Goal: Contribute content: Contribute content

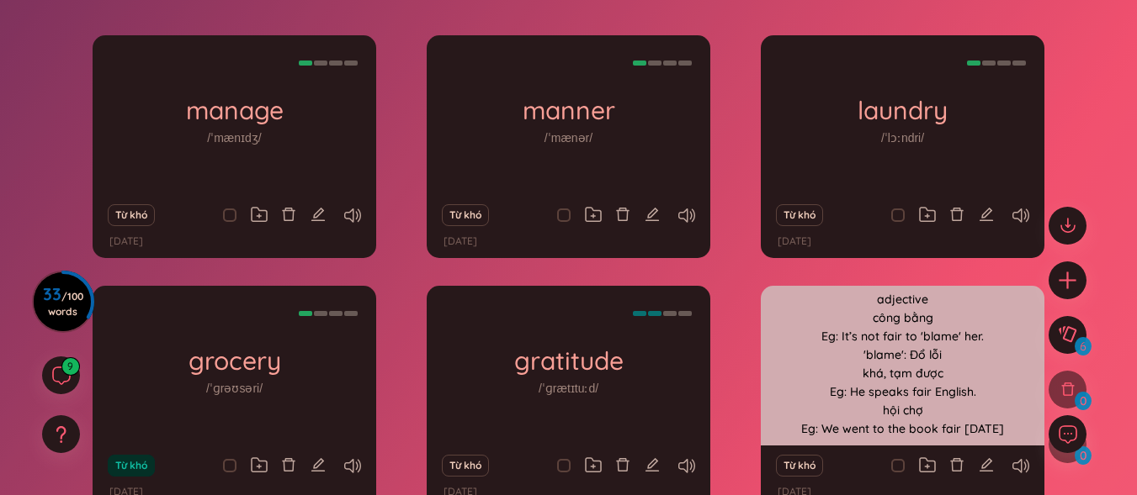
scroll to position [340, 0]
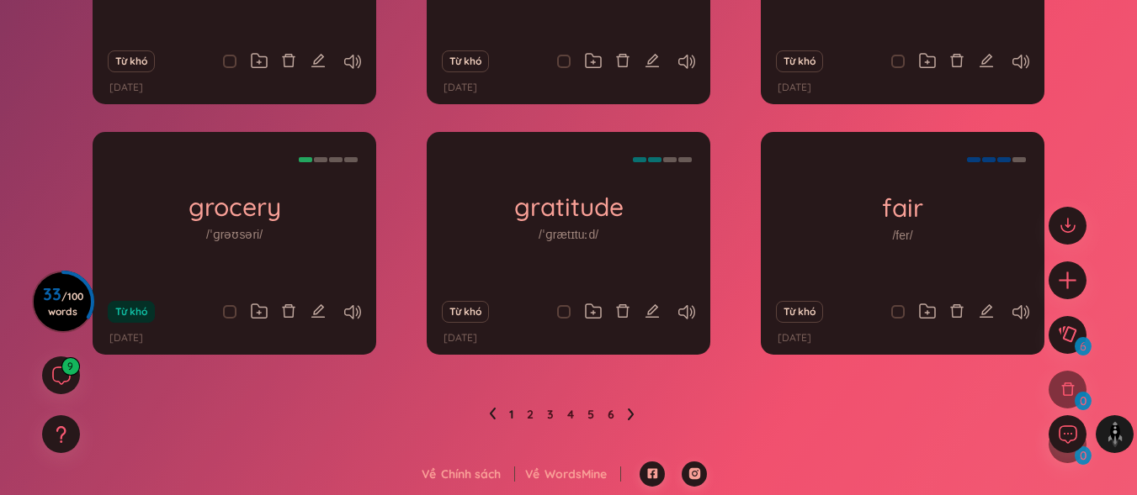
click at [627, 418] on ul "1 2 3 4 5 6" at bounding box center [568, 414] width 159 height 27
click at [631, 417] on icon at bounding box center [631, 415] width 6 height 12
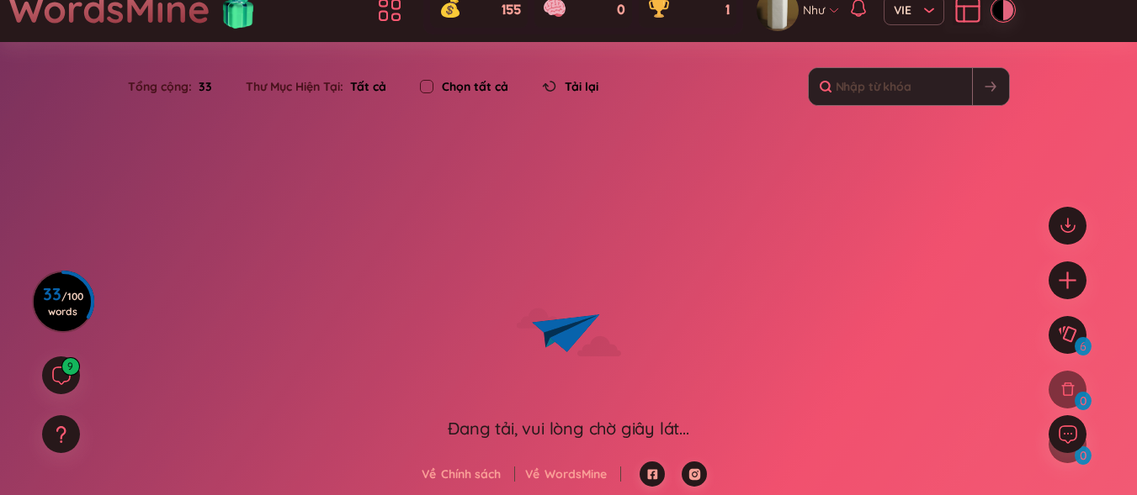
click at [631, 417] on div "Đang tải, vui lòng chờ giây lát..." at bounding box center [568, 429] width 241 height 24
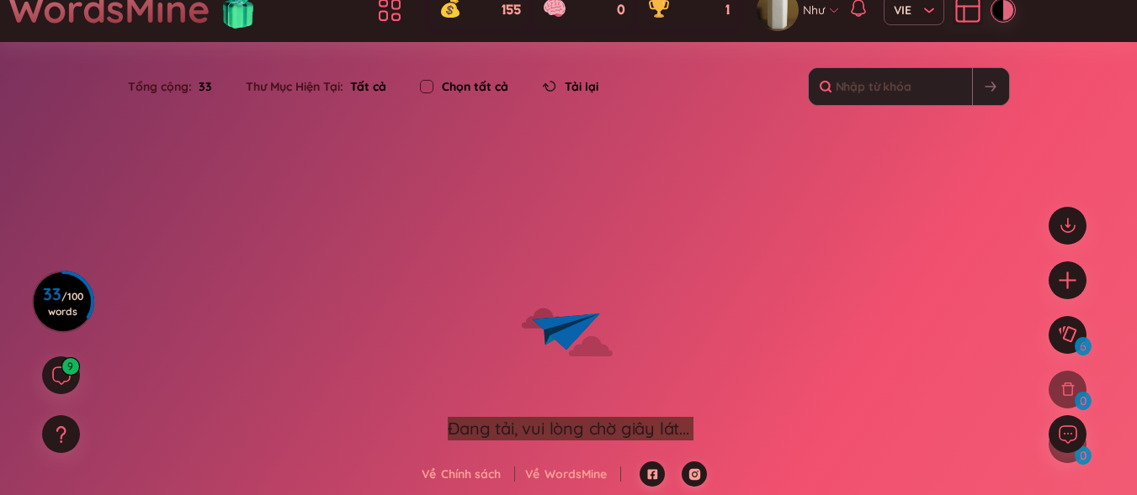
click at [631, 417] on div "Đang tải, vui lòng chờ giây lát..." at bounding box center [568, 429] width 241 height 24
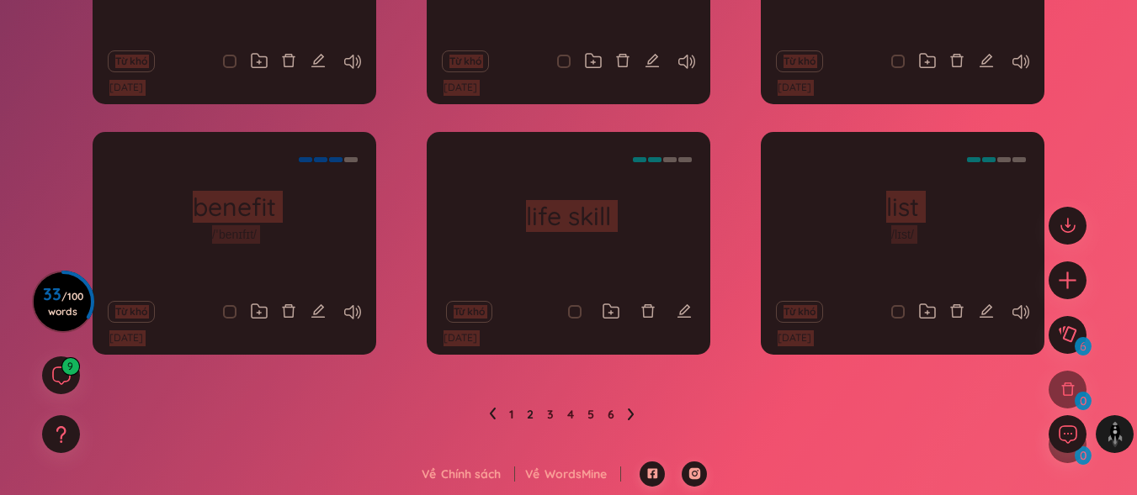
click at [630, 415] on icon at bounding box center [631, 414] width 7 height 13
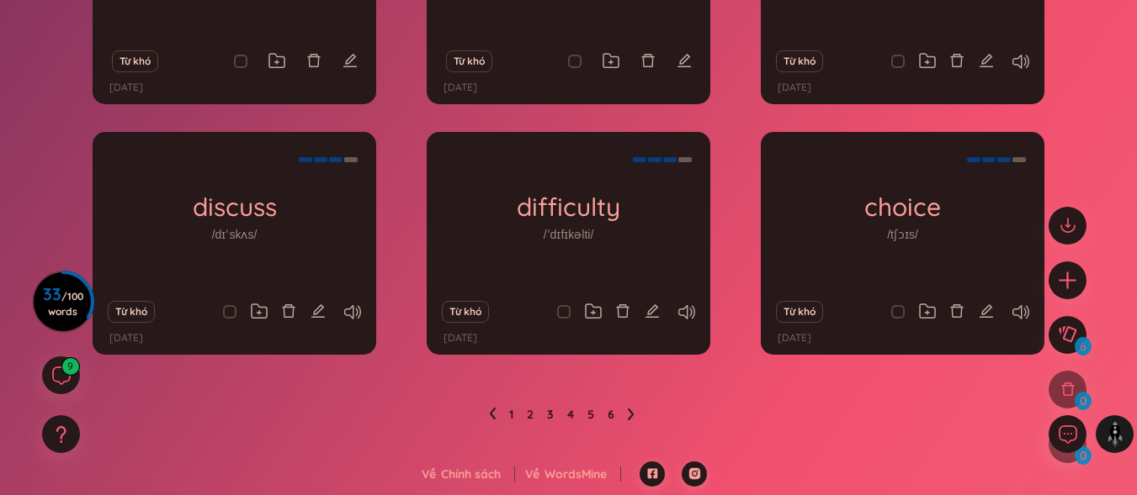
click at [632, 420] on icon at bounding box center [631, 414] width 7 height 13
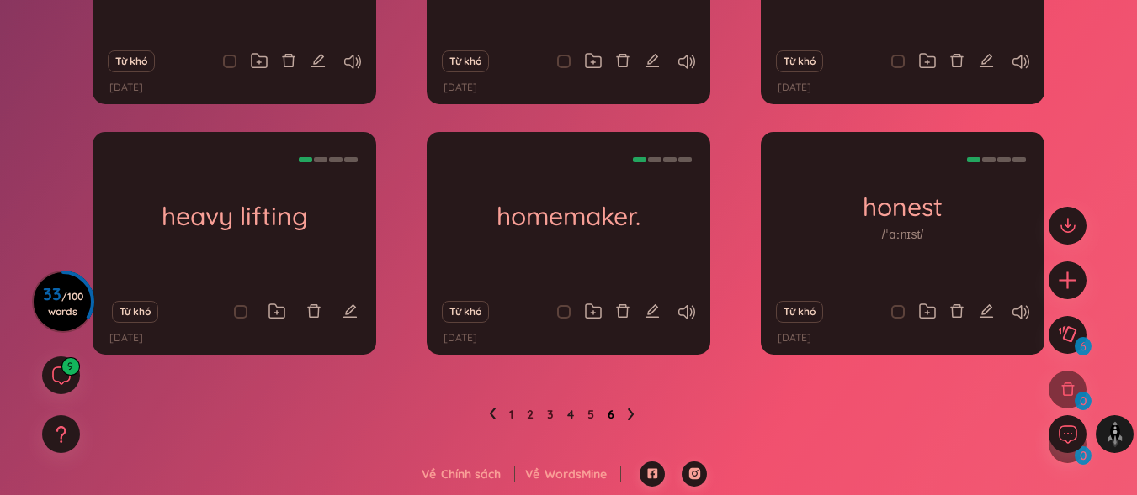
click at [609, 413] on link "6" at bounding box center [610, 414] width 7 height 25
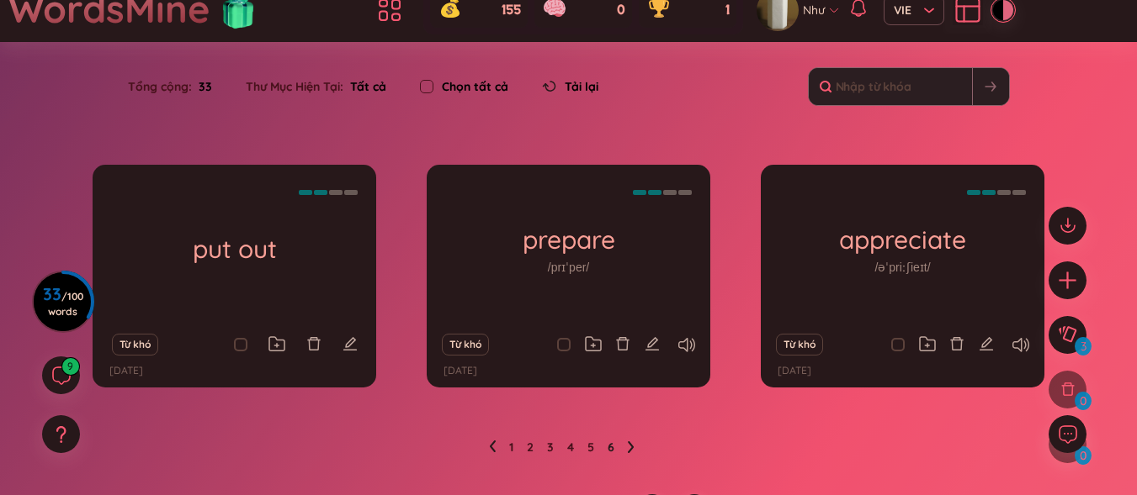
scroll to position [89, 0]
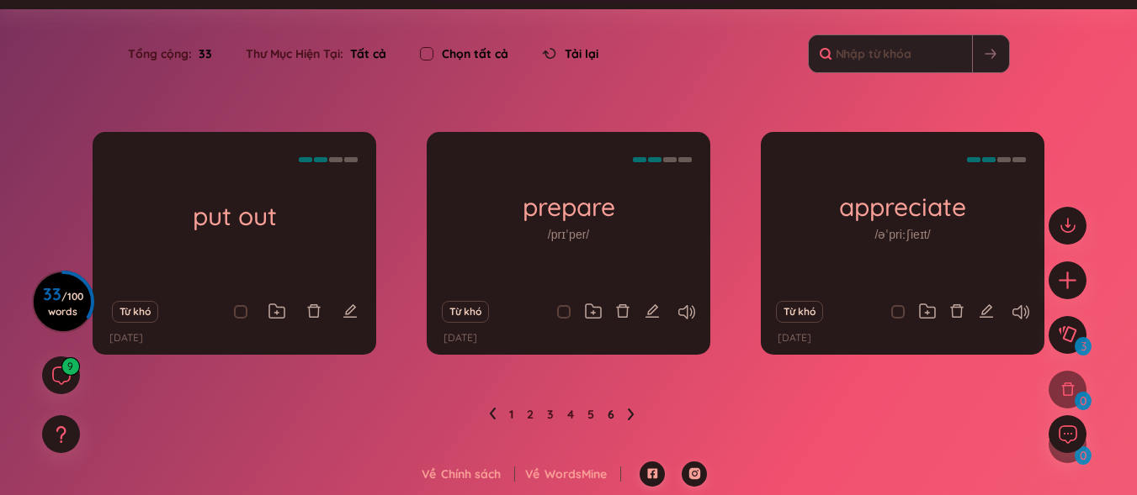
click at [498, 411] on ul "1 2 3 4 5 6" at bounding box center [568, 414] width 159 height 27
click at [495, 412] on icon at bounding box center [492, 414] width 7 height 13
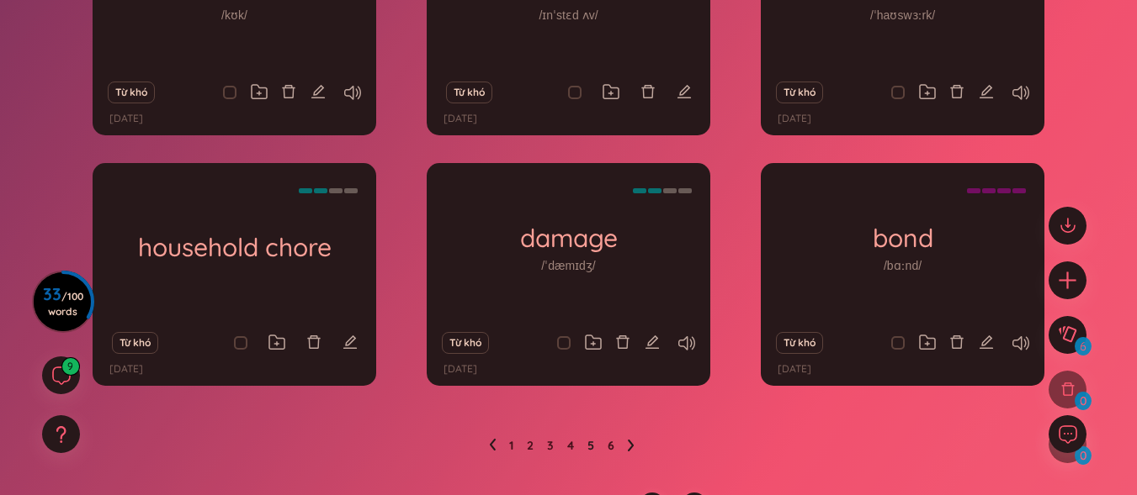
scroll to position [340, 0]
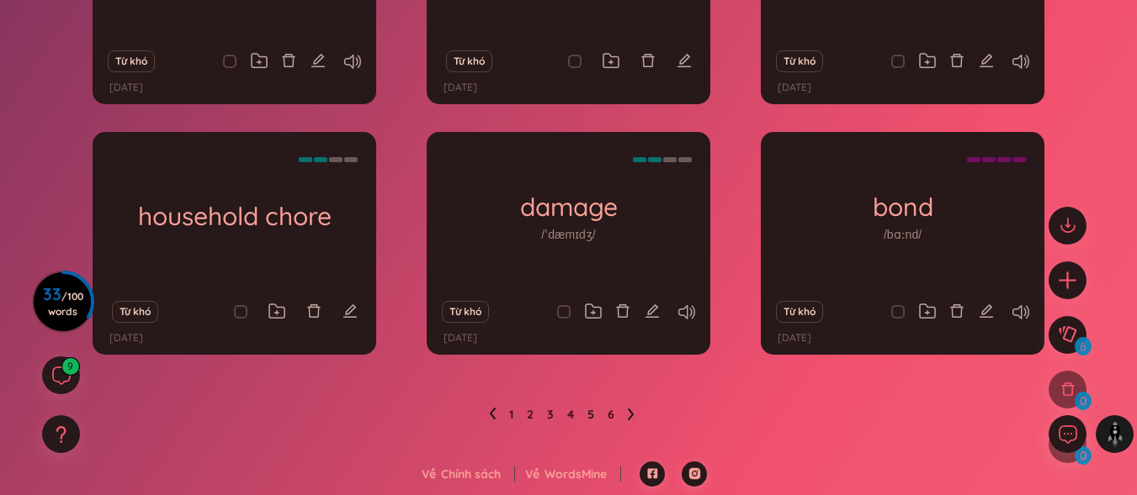
click at [490, 421] on icon at bounding box center [492, 414] width 7 height 13
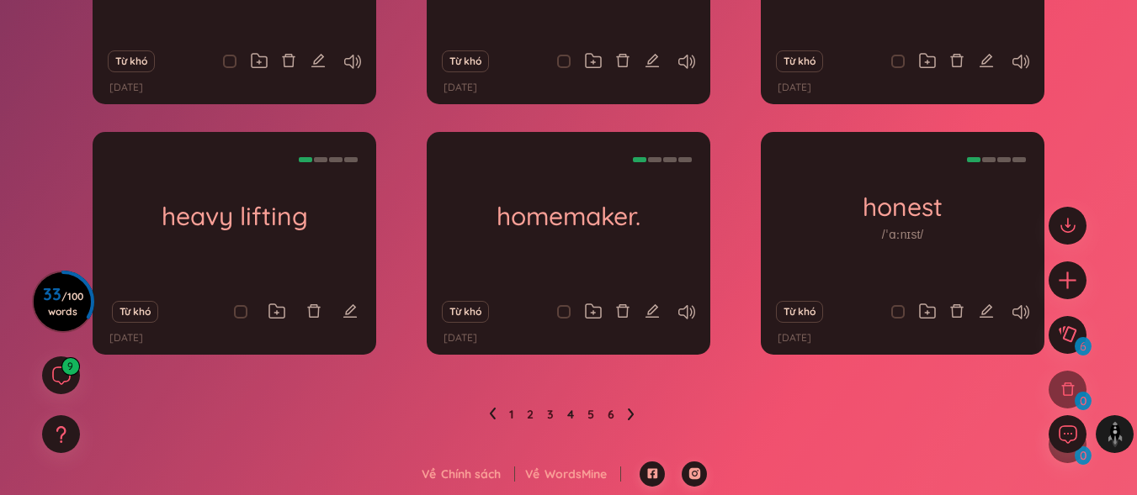
click at [489, 405] on li at bounding box center [492, 414] width 7 height 27
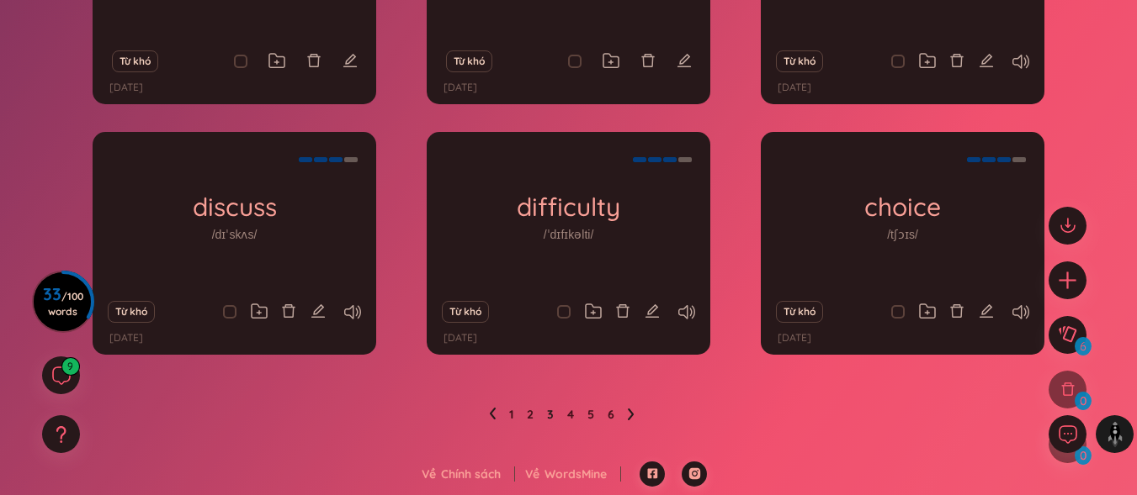
click at [493, 413] on icon at bounding box center [492, 414] width 7 height 13
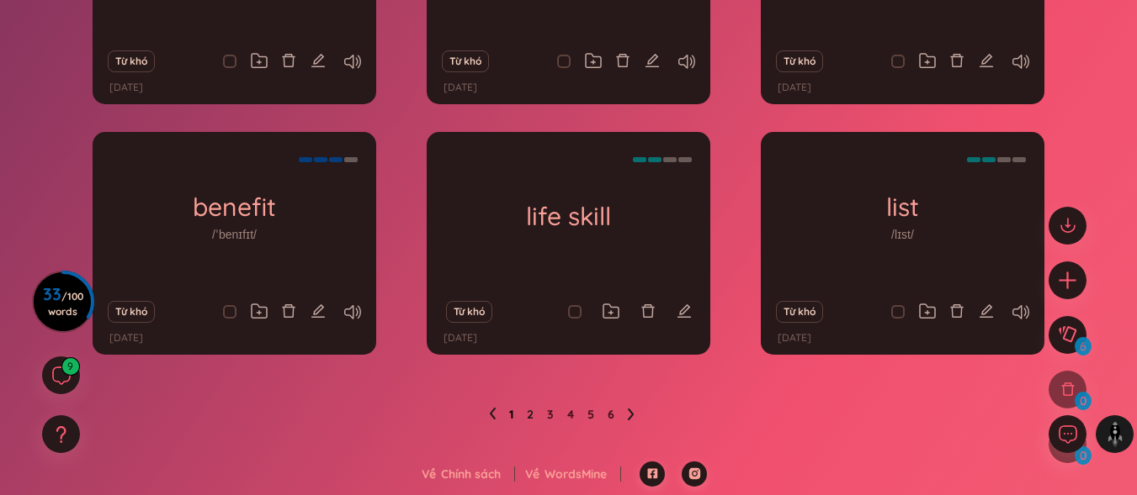
click at [510, 416] on link "1" at bounding box center [511, 414] width 4 height 25
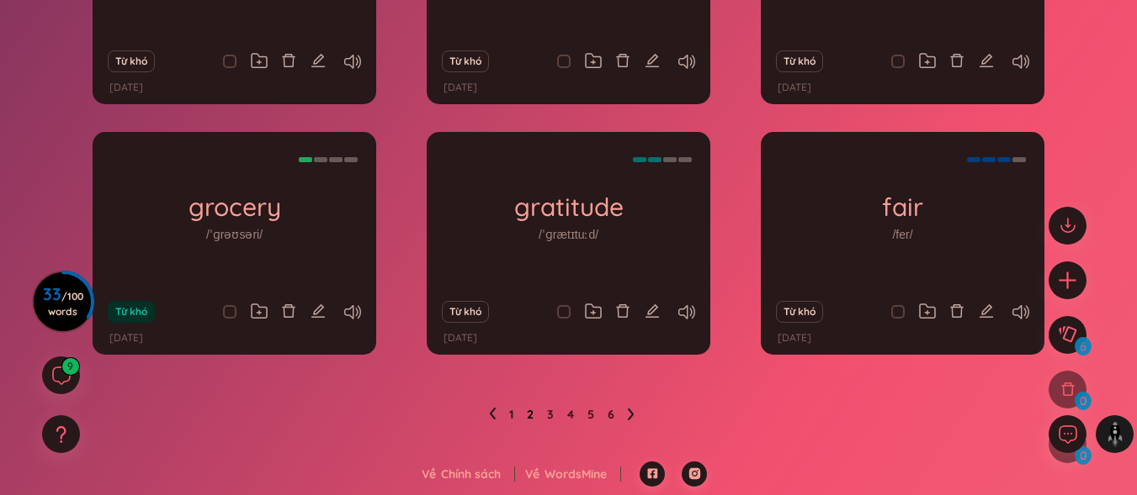
click at [529, 418] on link "2" at bounding box center [530, 414] width 7 height 25
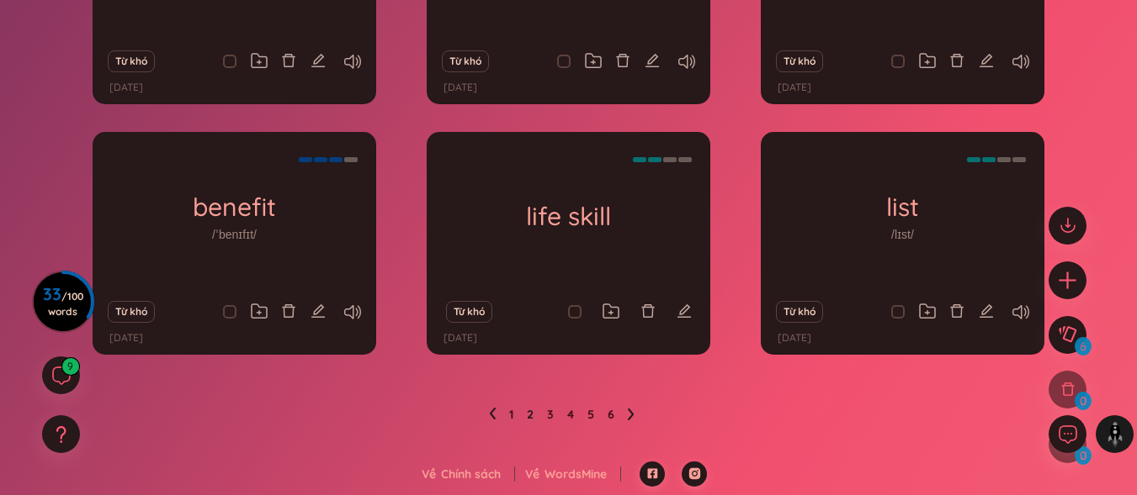
click at [546, 416] on ul "1 2 3 4 5 6" at bounding box center [568, 414] width 159 height 27
click at [548, 418] on link "3" at bounding box center [550, 414] width 7 height 25
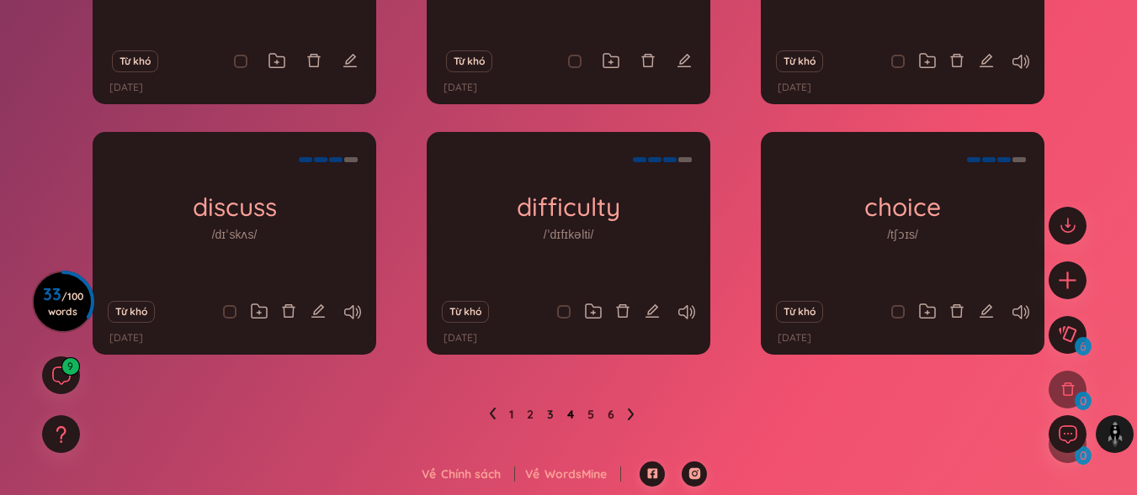
click at [570, 418] on link "4" at bounding box center [570, 414] width 7 height 25
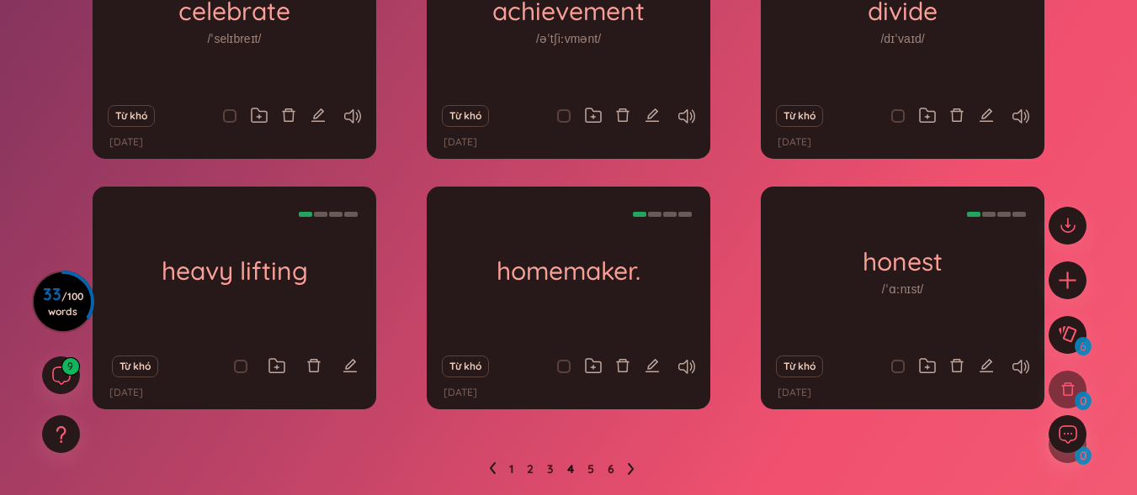
scroll to position [256, 0]
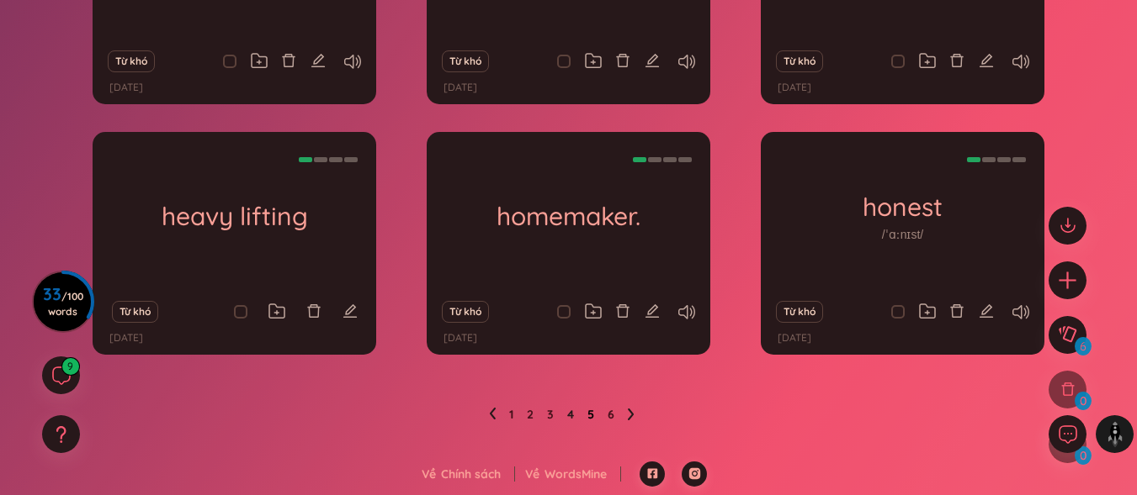
click at [592, 408] on link "5" at bounding box center [590, 414] width 7 height 25
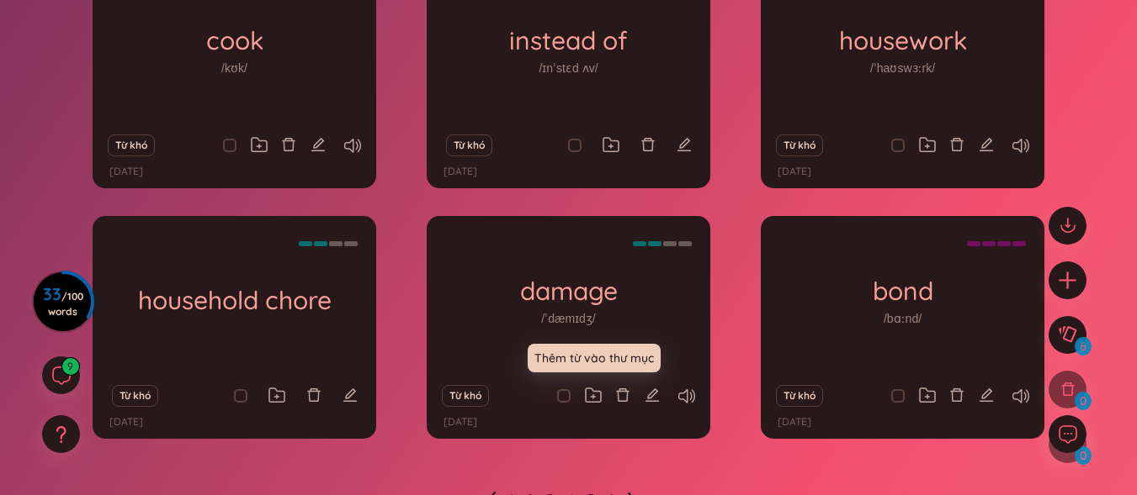
scroll to position [340, 0]
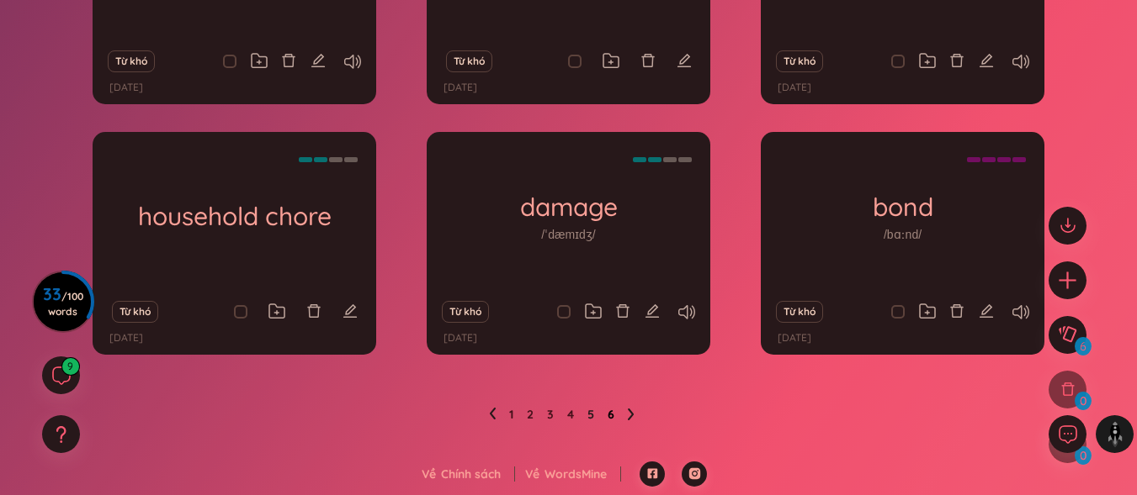
click at [610, 413] on link "6" at bounding box center [610, 414] width 7 height 25
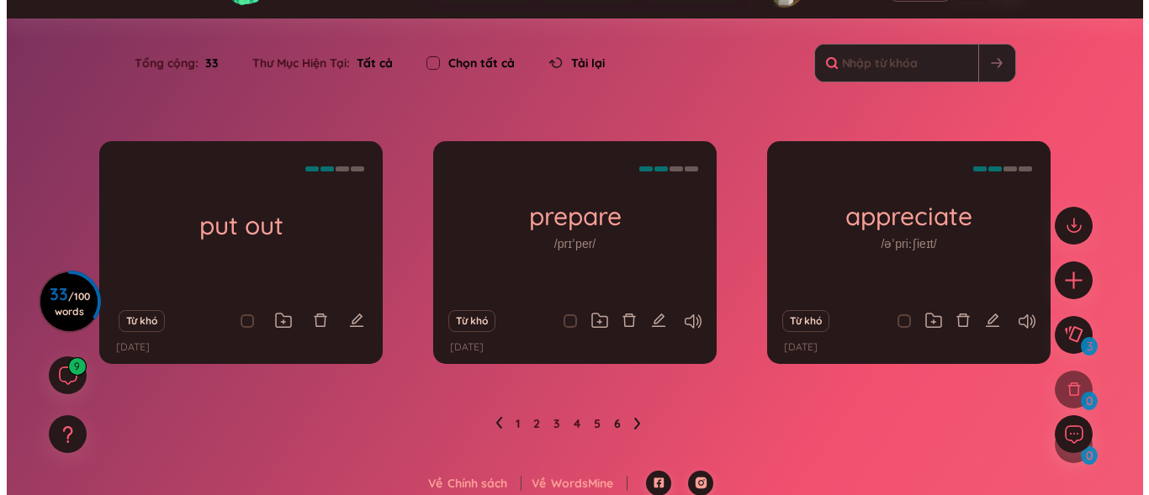
scroll to position [89, 0]
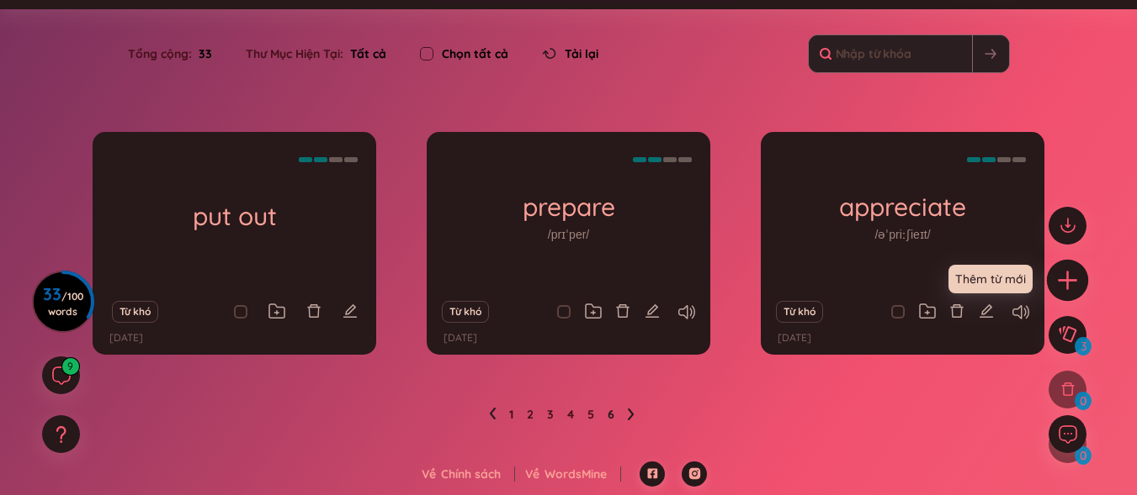
click at [1078, 271] on icon "plus" at bounding box center [1068, 280] width 24 height 24
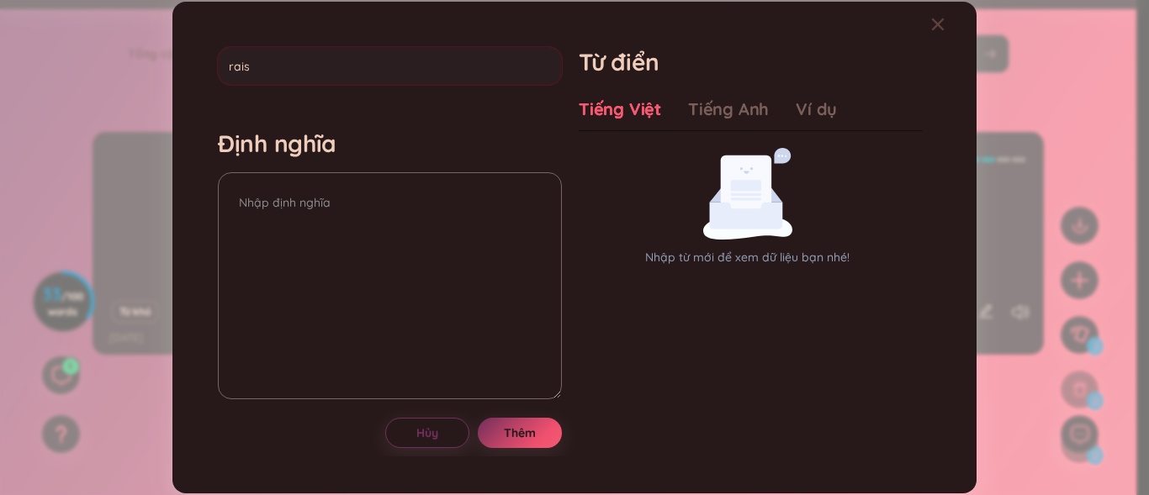
type input "raise"
click at [444, 248] on textarea at bounding box center [390, 285] width 344 height 227
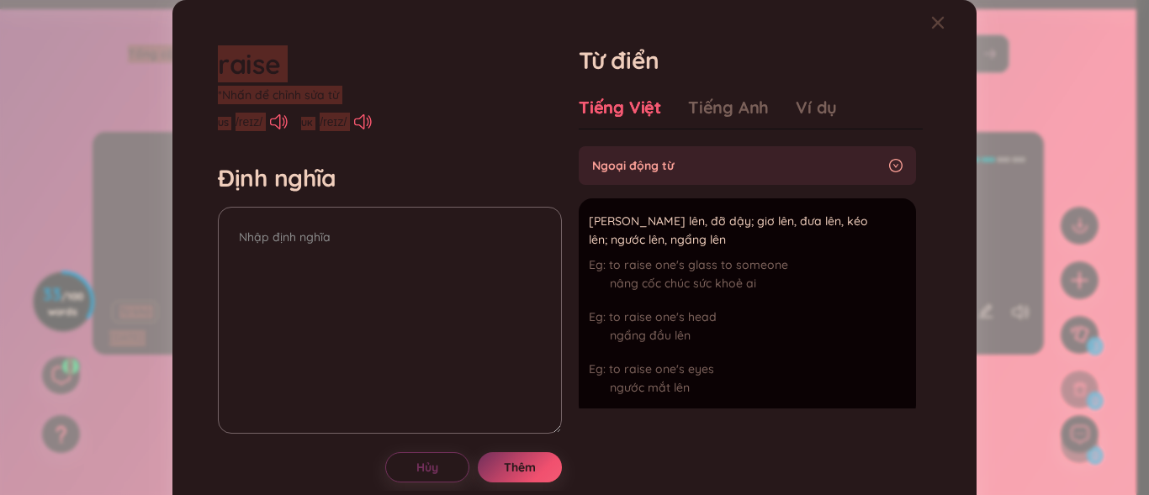
drag, startPoint x: 437, startPoint y: 114, endPoint x: 492, endPoint y: -5, distance: 131.7
click at [492, 0] on html "Wordsmine Copilot đã có mặt! Hãy trải nghiệm ngay đây Wordsmine Copilot đã có m…" at bounding box center [574, 158] width 1149 height 495
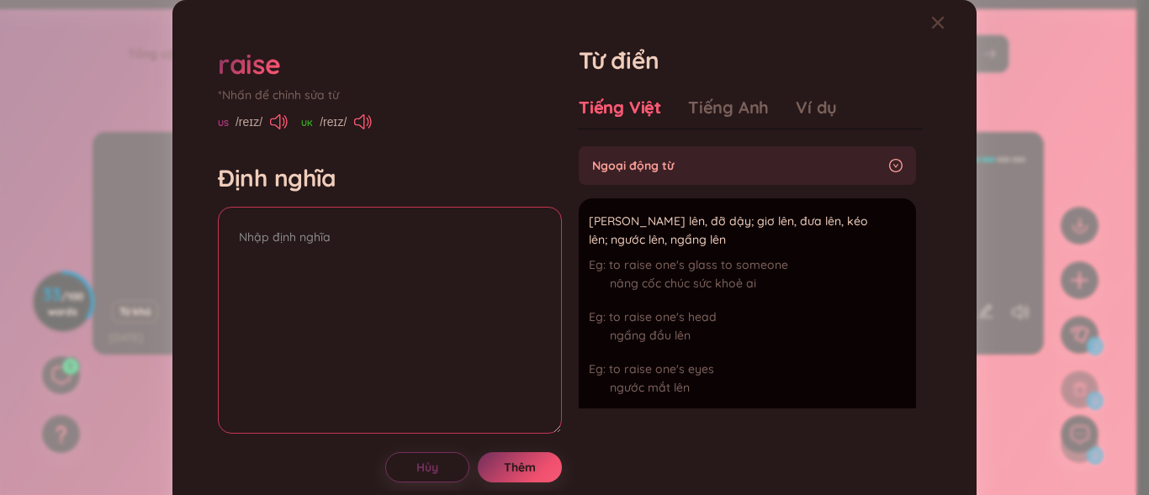
click at [325, 262] on textarea at bounding box center [390, 320] width 344 height 227
click at [224, 220] on textarea "verb" at bounding box center [390, 320] width 344 height 227
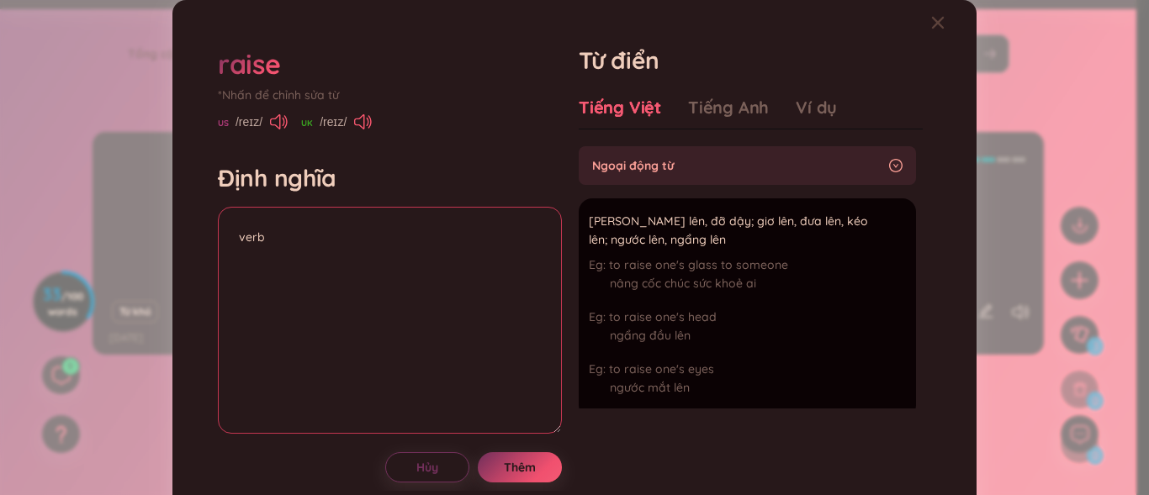
click at [226, 239] on textarea "verb" at bounding box center [390, 320] width 344 height 227
click at [260, 243] on textarea "verb" at bounding box center [390, 320] width 344 height 227
drag, startPoint x: 584, startPoint y: 225, endPoint x: 645, endPoint y: 225, distance: 61.4
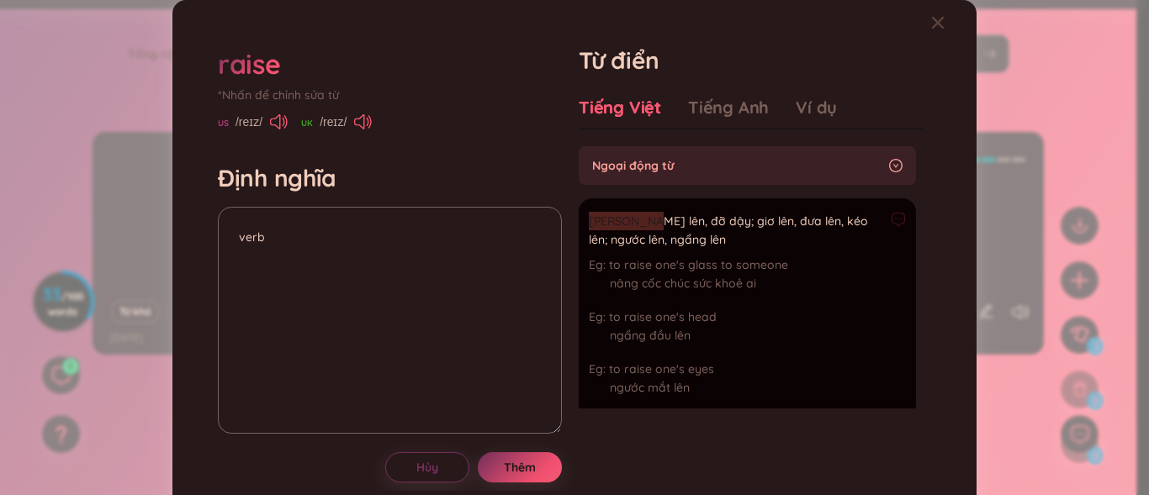
click at [643, 225] on span "[PERSON_NAME] lên, đỡ dậy; giơ lên, đưa lên, kéo lên; ngước lên, ngẩng lên" at bounding box center [736, 230] width 295 height 37
click at [633, 225] on span "[PERSON_NAME] lên, đỡ dậy; giơ lên, đưa lên, kéo lên; ngước lên, ngẩng lên" at bounding box center [736, 230] width 295 height 37
drag, startPoint x: 633, startPoint y: 225, endPoint x: 617, endPoint y: 225, distance: 16.0
click at [617, 225] on span "[PERSON_NAME] lên, đỡ dậy; giơ lên, đưa lên, kéo lên; ngước lên, ngẩng lên" at bounding box center [736, 230] width 295 height 37
drag, startPoint x: 618, startPoint y: 224, endPoint x: 435, endPoint y: 232, distance: 183.6
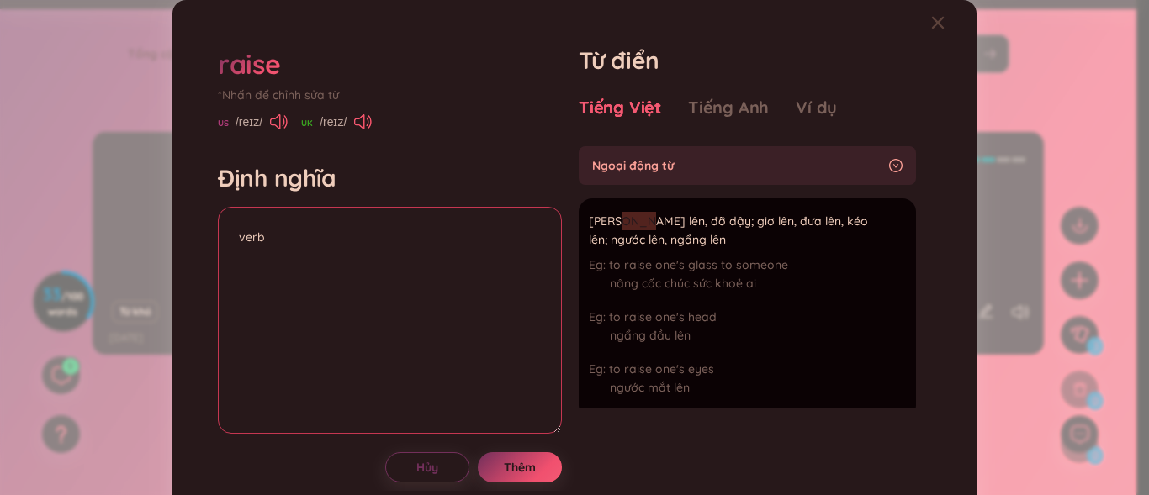
click at [616, 224] on span "[PERSON_NAME] lên, đỡ dậy; giơ lên, đưa lên, kéo lên; ngước lên, ngẩng lên" at bounding box center [736, 230] width 295 height 37
click at [339, 246] on textarea "verb" at bounding box center [390, 320] width 344 height 227
click at [242, 259] on textarea "verb Nuôi nấng" at bounding box center [390, 320] width 344 height 227
click at [244, 261] on textarea "verb Nuôi nấng" at bounding box center [390, 320] width 344 height 227
click at [301, 263] on textarea "verb nuôi nấng" at bounding box center [390, 320] width 344 height 227
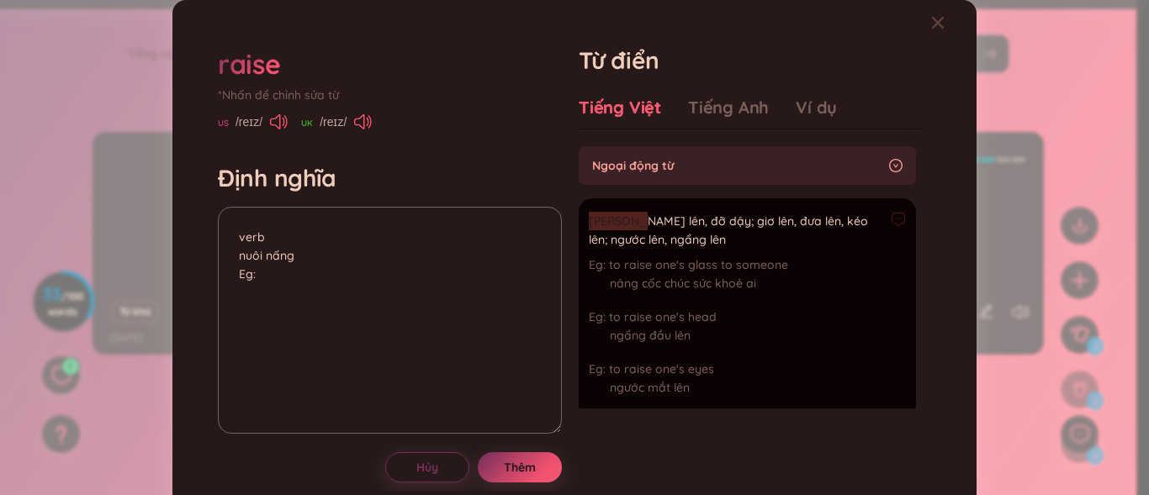
drag, startPoint x: 583, startPoint y: 226, endPoint x: 630, endPoint y: 228, distance: 47.1
click at [630, 228] on span "[PERSON_NAME] lên, đỡ dậy; giơ lên, đưa lên, kéo lên; ngước lên, ngẩng lên" at bounding box center [736, 230] width 295 height 37
copy span "Nâng lên"
click at [243, 299] on textarea "verb nuôi nấng Eg:" at bounding box center [390, 320] width 344 height 227
paste textarea "Nâng lên"
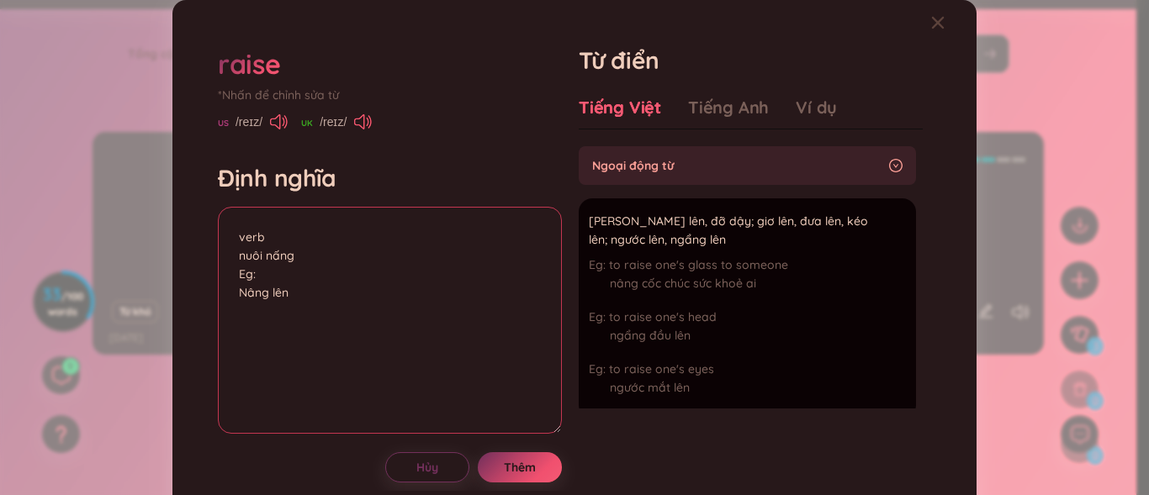
click at [244, 294] on textarea "verb nuôi nấng Eg: Nâng lên" at bounding box center [390, 320] width 344 height 227
click at [300, 286] on textarea "verb nuôi nấng Eg: nâng lên" at bounding box center [390, 320] width 344 height 227
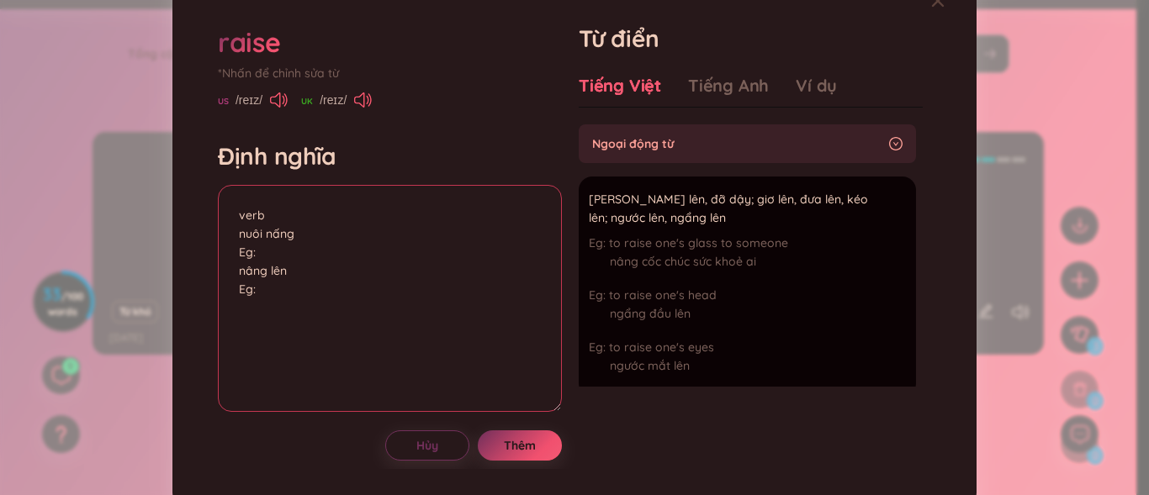
scroll to position [33, 0]
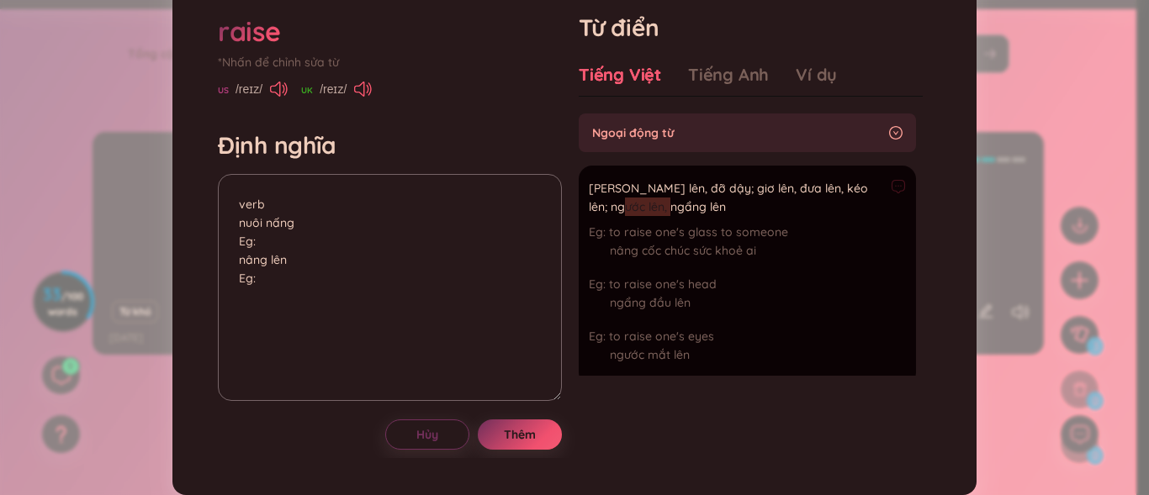
drag, startPoint x: 603, startPoint y: 209, endPoint x: 662, endPoint y: 207, distance: 58.9
click at [662, 207] on span "[PERSON_NAME] lên, đỡ dậy; giơ lên, đưa lên, kéo lên; ngước lên, ngẩng lên" at bounding box center [736, 197] width 295 height 37
copy span "ngẩng lên"
click at [262, 301] on textarea "verb nuôi nấng Eg: nâng lên Eg:" at bounding box center [390, 287] width 344 height 227
paste textarea "ngẩng lên"
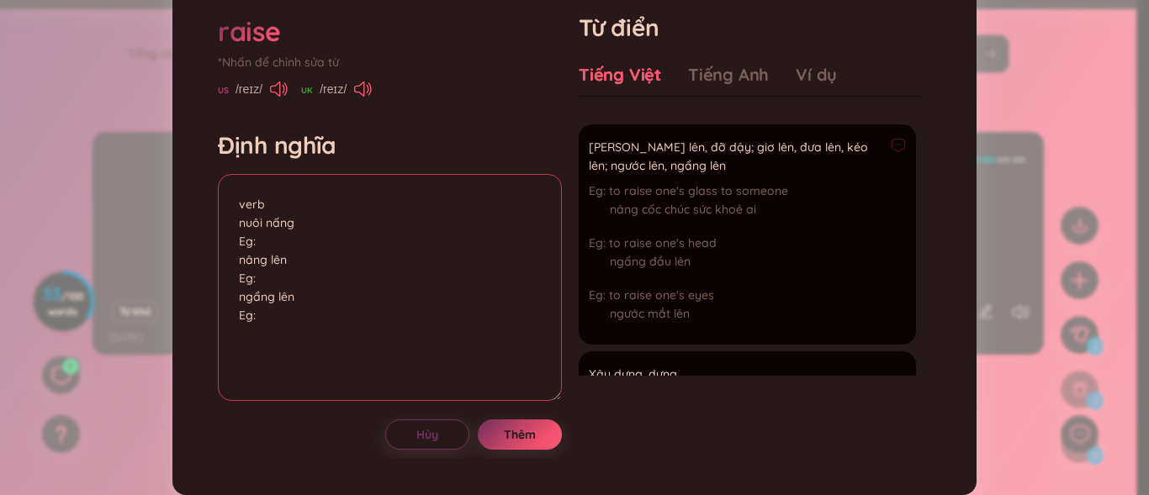
scroll to position [0, 0]
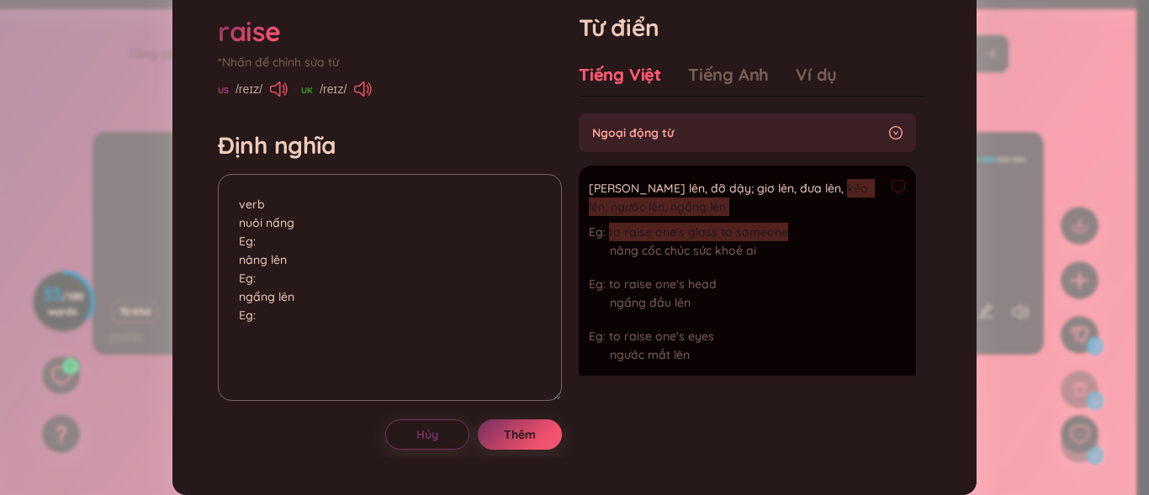
drag, startPoint x: 820, startPoint y: 183, endPoint x: 841, endPoint y: 216, distance: 39.0
click at [841, 216] on div "[PERSON_NAME] lên, đỡ dậy; giơ lên, đưa lên, kéo lên; ngước lên, ngẩng lên to r…" at bounding box center [747, 276] width 317 height 200
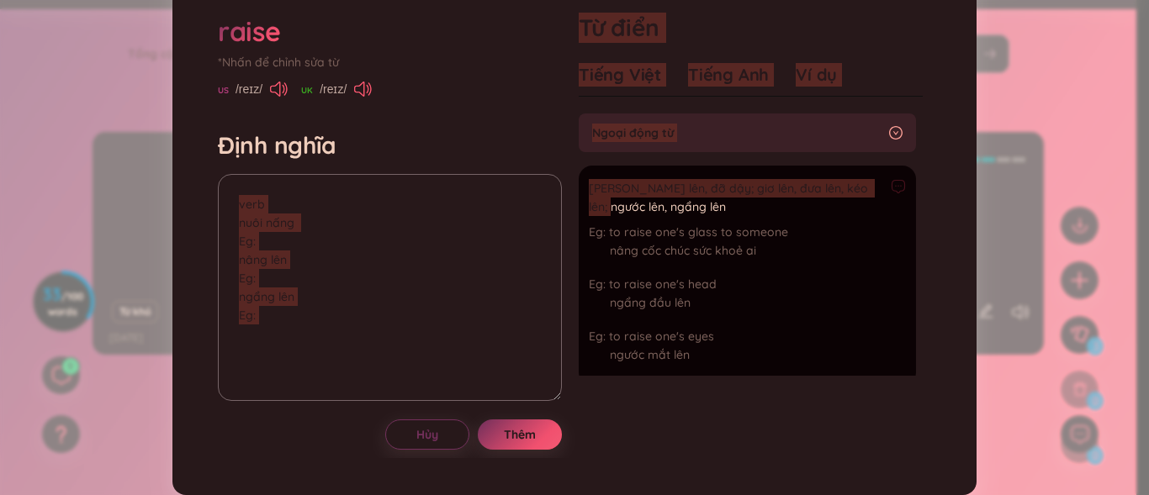
drag, startPoint x: 599, startPoint y: 209, endPoint x: 578, endPoint y: 206, distance: 21.2
click at [564, 206] on div "raise *Nhấn để chỉnh sửa từ [GEOGRAPHIC_DATA] /reɪz/ [GEOGRAPHIC_DATA] /reɪz/ Đ…" at bounding box center [574, 231] width 730 height 454
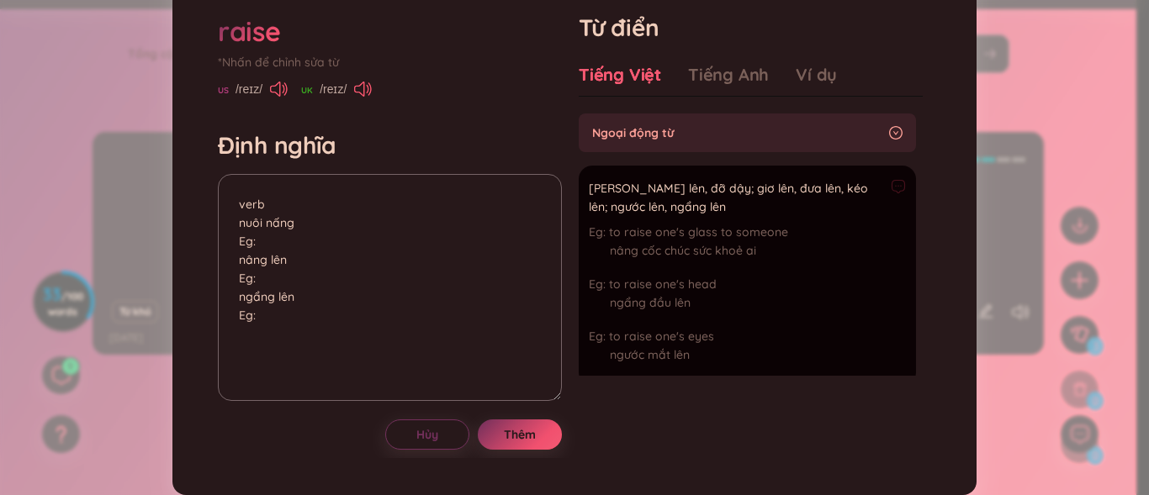
drag, startPoint x: 874, startPoint y: 204, endPoint x: 857, endPoint y: 205, distance: 16.8
click at [869, 205] on div "[PERSON_NAME] lên, đỡ dậy; giơ lên, đưa lên, kéo lên; ngước lên, ngẩng lên" at bounding box center [747, 197] width 317 height 37
drag, startPoint x: 819, startPoint y: 185, endPoint x: 878, endPoint y: 191, distance: 59.2
click at [878, 191] on div "[PERSON_NAME] lên, đỡ dậy; giơ lên, đưa lên, kéo lên; ngước lên, ngẩng lên" at bounding box center [747, 197] width 317 height 37
copy div "ngước lên, ngẩng lên"
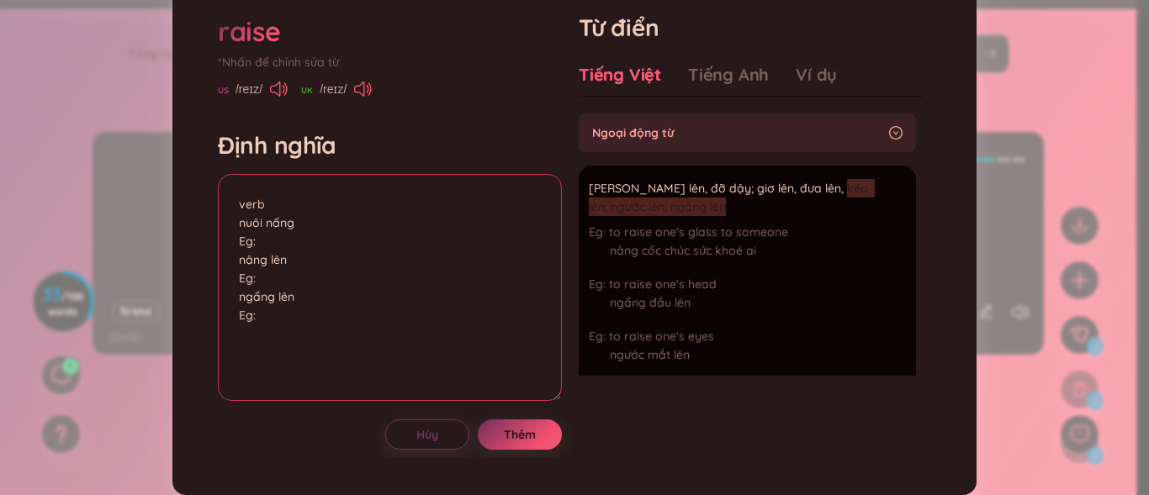
click at [257, 348] on textarea "verb nuôi nấng Eg: nâng lên Eg: ngẩng lên Eg:" at bounding box center [390, 287] width 344 height 227
click at [258, 341] on textarea "verb nuôi nấng Eg: nâng lên Eg: ngẩng lên Eg:" at bounding box center [390, 287] width 344 height 227
paste textarea "ngước lên, ngẩng lên"
click at [357, 335] on textarea "verb nuôi nấng Eg: nâng lên Eg: ngẩng lên Eg: ngước lên, ngẩng lên" at bounding box center [390, 287] width 344 height 227
click at [260, 286] on textarea "verb nuôi nấng Eg: nâng lên Eg: ngẩng lên Eg: ngước lên Eg;" at bounding box center [390, 287] width 344 height 227
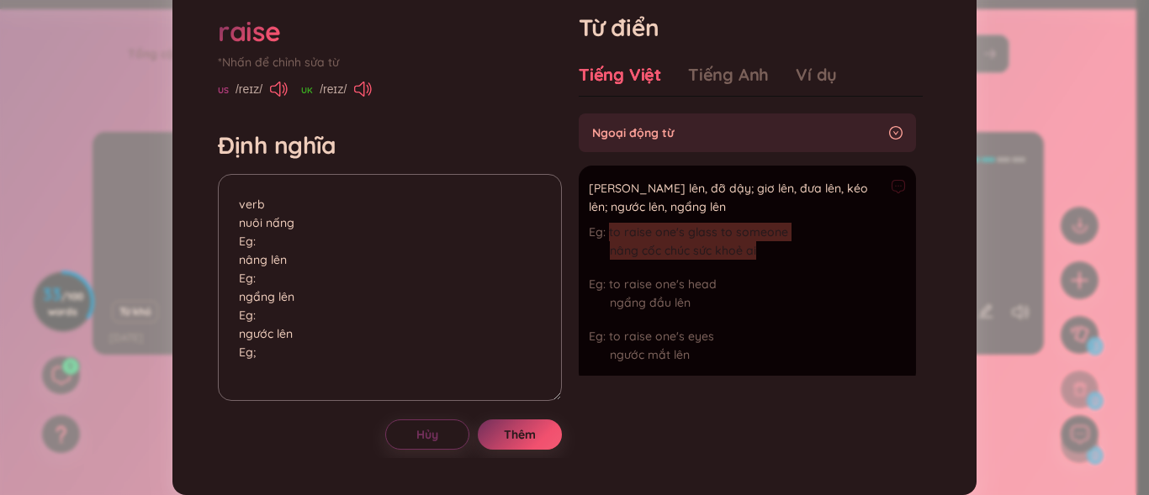
drag, startPoint x: 604, startPoint y: 231, endPoint x: 749, endPoint y: 254, distance: 146.5
click at [749, 254] on div "to raise one's glass to someone nâng cốc chúc sức khoẻ ai" at bounding box center [747, 245] width 317 height 45
copy div "to raise one's glass to someone nâng cốc chúc sức khoẻ ai"
click at [266, 242] on textarea "verb nuôi nấng Eg: nâng lên Eg: ngẩng lên Eg: ngước lên Eg;" at bounding box center [390, 287] width 344 height 227
paste textarea "to raise one's glass to someone nâng cốc chúc sức khoẻ ai"
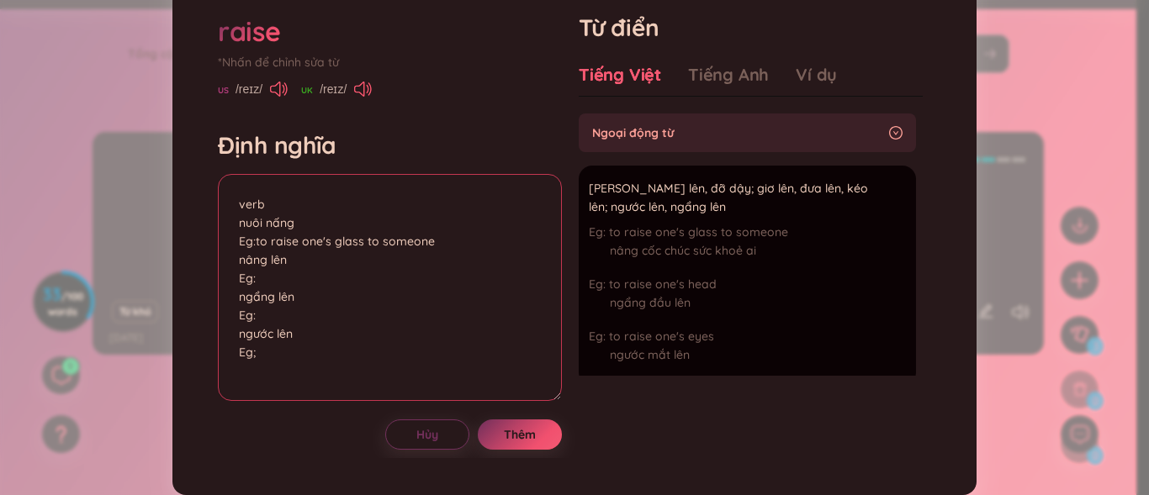
click at [255, 246] on textarea "verb nuôi nấng Eg:to raise one's glass to someone nâng lên Eg: ngẩng lên Eg: ng…" at bounding box center [390, 287] width 344 height 227
click at [252, 244] on textarea "verb nuôi nấng Eg:to raise one's glass to someone nâng lên Eg: ngẩng lên Eg: ng…" at bounding box center [390, 287] width 344 height 227
click at [255, 247] on textarea "verb nuôi nấng Eg:to raise one's glass to someone nâng lên Eg: ngẩng lên Eg: ng…" at bounding box center [390, 287] width 344 height 227
click at [257, 243] on textarea "verb nuôi nấng Eg:to raise one's glass to someone nâng lên Eg: ngẩng lên Eg: ng…" at bounding box center [390, 287] width 344 height 227
click at [253, 241] on textarea "verb nuôi nấng Eg:to raise one's glass to someone nâng lên Eg: ngẩng lên Eg: ng…" at bounding box center [390, 287] width 344 height 227
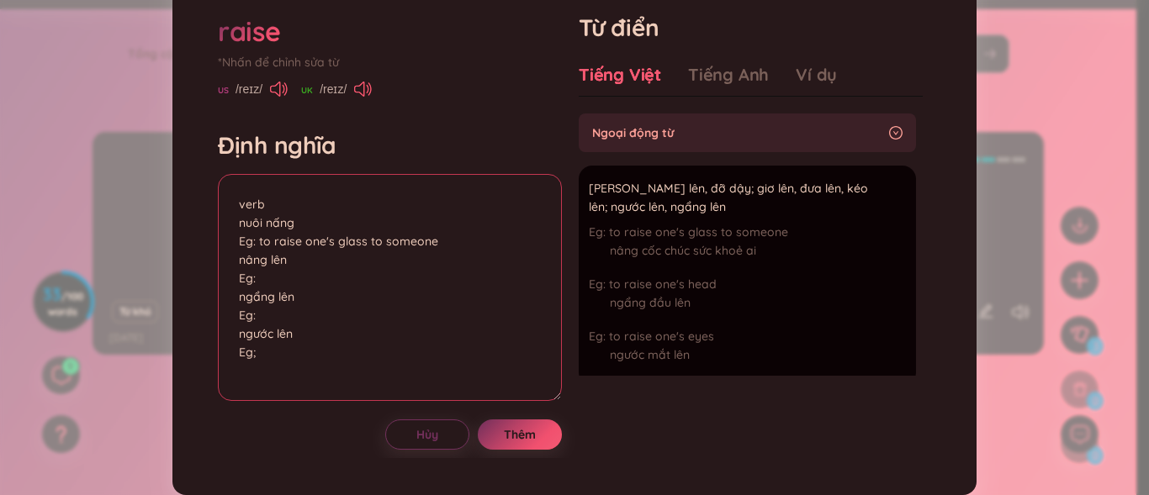
click at [263, 242] on textarea "verb nuôi nấng Eg: to raise one's glass to someone nâng lên Eg: ngẩng lên Eg: n…" at bounding box center [390, 287] width 344 height 227
drag, startPoint x: 257, startPoint y: 244, endPoint x: 439, endPoint y: 252, distance: 181.9
click at [439, 252] on textarea "verb nuôi nấng Eg: To raise one's glass to someone nâng lên Eg: ngẩng lên Eg: n…" at bounding box center [390, 287] width 344 height 227
click at [441, 242] on textarea "verb nuôi nấng Eg: To raise one's glass to someone nâng lên Eg: ngẩng lên Eg: n…" at bounding box center [390, 287] width 344 height 227
drag, startPoint x: 441, startPoint y: 242, endPoint x: 262, endPoint y: 233, distance: 179.4
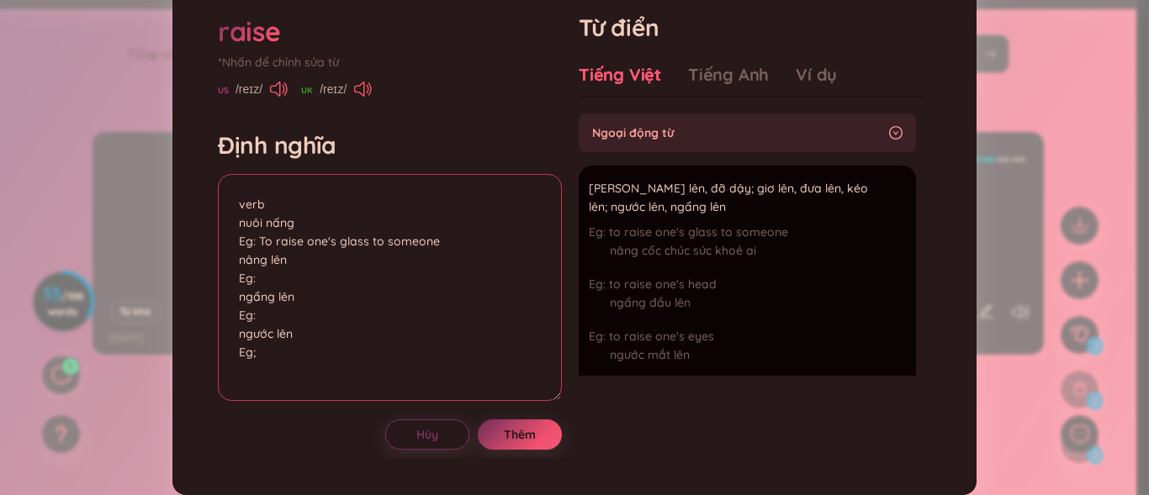
click at [262, 233] on textarea "verb nuôi nấng Eg: To raise one's glass to someone nâng lên Eg: ngẩng lên Eg: n…" at bounding box center [390, 287] width 344 height 227
click at [261, 283] on textarea "verb nuôi nấng Eg: To raise one's glass to someone nâng lên Eg: ngẩng lên Eg: n…" at bounding box center [390, 287] width 344 height 227
paste textarea "To raise one's glass to someone"
drag, startPoint x: 257, startPoint y: 241, endPoint x: 436, endPoint y: 244, distance: 179.2
click at [436, 244] on textarea "verb nuôi nấng Eg: To raise one's glass to someone nâng lên Eg:To raise one's g…" at bounding box center [390, 287] width 344 height 227
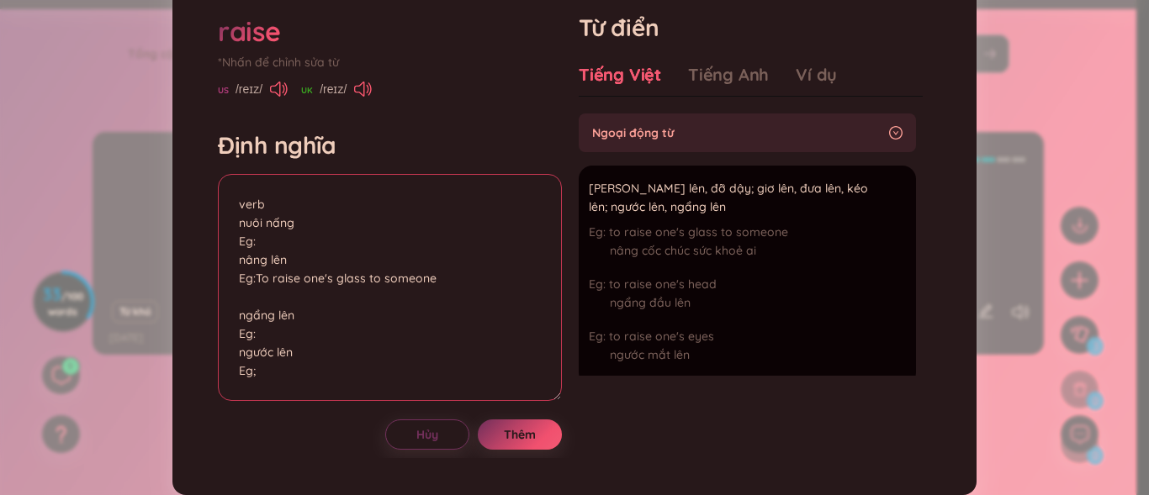
click at [311, 303] on textarea "verb nuôi nấng Eg: nâng lên Eg:To raise one's glass to someone ngẩng lên Eg: ng…" at bounding box center [390, 287] width 344 height 227
click at [254, 283] on textarea "verb nuôi nấng Eg: nâng lên Eg:To raise one's glass to someone ngẩng lên Eg: ng…" at bounding box center [390, 287] width 344 height 227
click at [257, 321] on textarea "verb nuôi nấng Eg: nâng lên Eg: To raise one's glass to someone ngẩng lên Eg: n…" at bounding box center [390, 287] width 344 height 227
drag, startPoint x: 603, startPoint y: 281, endPoint x: 719, endPoint y: 273, distance: 116.4
click at [719, 273] on div "to raise one's glass to someone nâng cốc chúc sức khoẻ ai to raise one's head n…" at bounding box center [747, 298] width 317 height 150
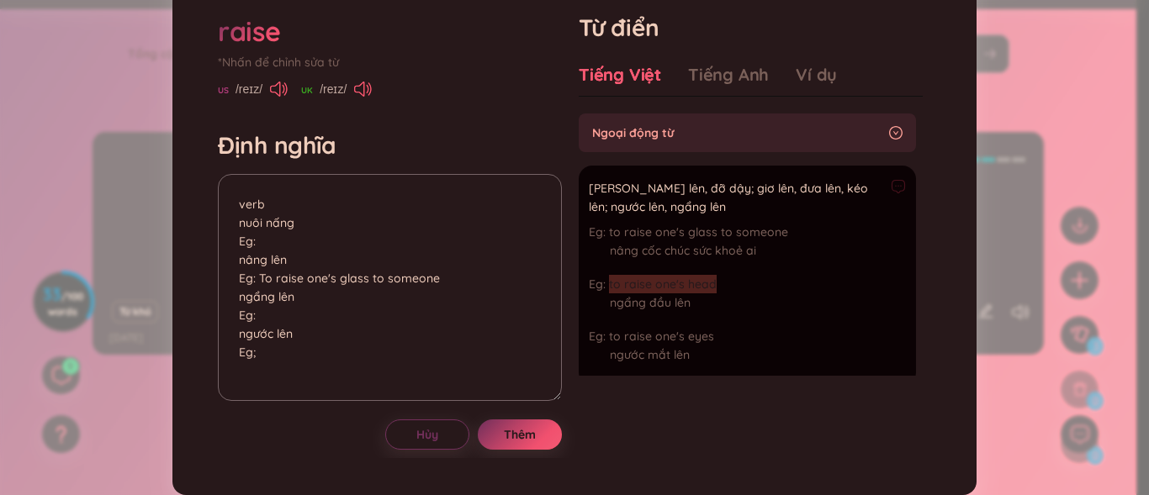
copy span "to raise one's head"
click at [279, 320] on textarea "verb nuôi nấng Eg: nâng lên Eg: To raise one's glass to someone ngẩng lên Eg: n…" at bounding box center [390, 287] width 344 height 227
paste textarea "to raise one's head"
click at [256, 275] on textarea "verb nuôi nấng Eg: nâng lên Eg: To raise one's glass to someone ngẩng lên Eg: t…" at bounding box center [390, 287] width 344 height 227
drag, startPoint x: 256, startPoint y: 275, endPoint x: 333, endPoint y: 278, distance: 77.4
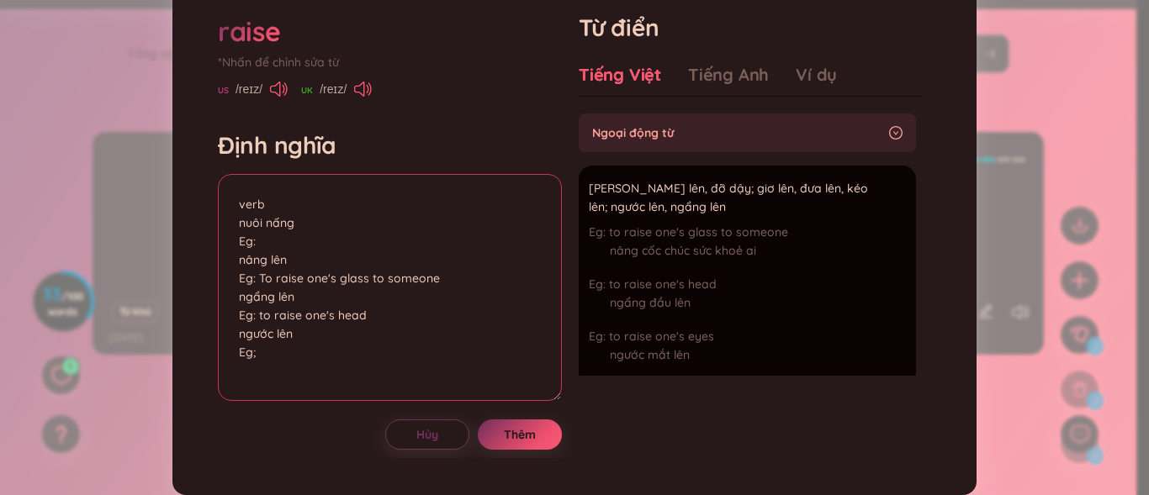
click at [333, 278] on textarea "verb nuôi nấng Eg: nâng lên Eg: To raise one's glass to someone ngẩng lên Eg: t…" at bounding box center [390, 287] width 344 height 227
click at [468, 251] on textarea "verb nuôi nấng Eg: nâng lên Eg: To raise one's glass to someone ngẩng lên Eg: t…" at bounding box center [390, 287] width 344 height 227
click at [336, 286] on textarea "verb nuôi nấng Eg: nâng lên Eg: To raise one's glass to someone ngẩng lên Eg: t…" at bounding box center [390, 287] width 344 height 227
click at [330, 282] on textarea "verb nuôi nấng Eg: nâng lên Eg: To raise one's glass to someone ngẩng lên Eg: t…" at bounding box center [390, 287] width 344 height 227
click at [259, 284] on textarea "verb nuôi nấng Eg: nâng lên Eg: To raise one's" glass to someone ngẩng lên Eg: …" at bounding box center [390, 287] width 344 height 227
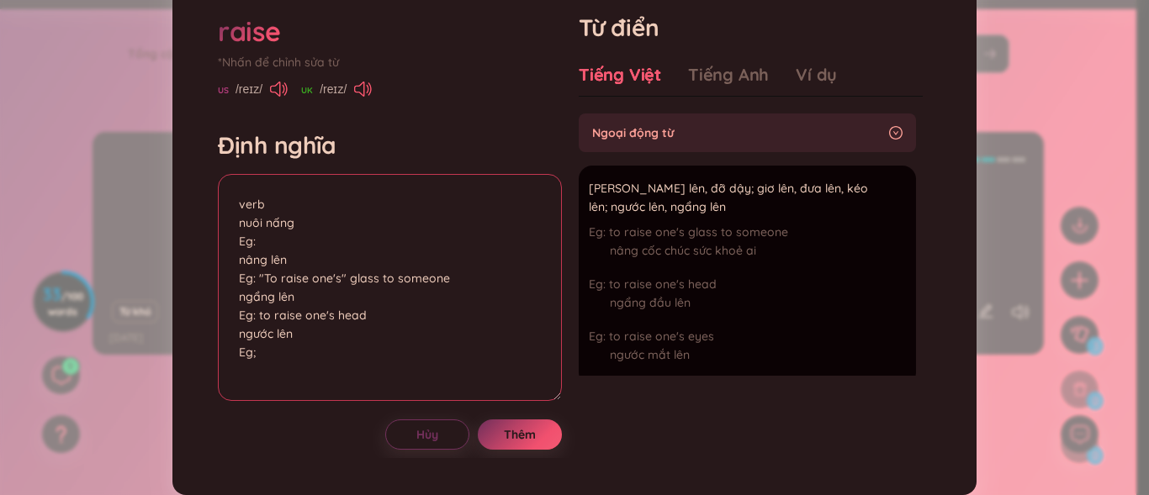
click at [294, 351] on textarea "verb nuôi nấng Eg: nâng lên Eg: "To raise one's" glass to someone ngẩng lên Eg:…" at bounding box center [390, 287] width 344 height 227
drag, startPoint x: 603, startPoint y: 335, endPoint x: 706, endPoint y: 330, distance: 102.8
click at [706, 330] on div "to raise one's eyes ngước mắt lên" at bounding box center [747, 349] width 317 height 45
copy span "to raise one's eyes"
click at [259, 362] on textarea "verb nuôi nấng Eg: nâng lên Eg: "To raise one's" glass to someone ngẩng lên Eg:…" at bounding box center [390, 287] width 344 height 227
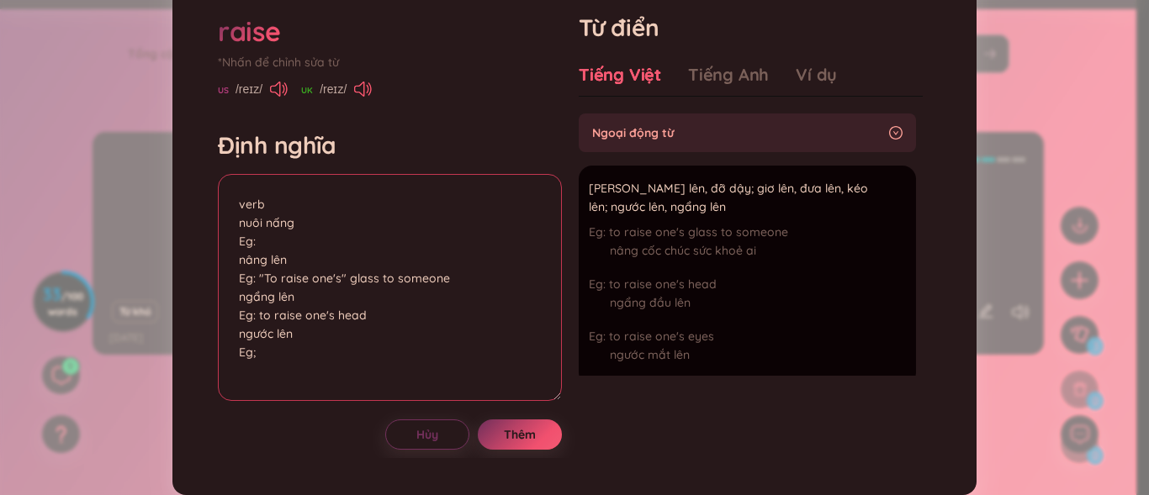
click at [263, 354] on textarea "verb nuôi nấng Eg: nâng lên Eg: "To raise one's" glass to someone ngẩng lên Eg:…" at bounding box center [390, 287] width 344 height 227
paste textarea "to raise one's eyes"
click at [256, 356] on textarea "verb nuôi nấng Eg: nâng lên Eg: "To raise one's" glass to someone ngẩng lên Eg:…" at bounding box center [390, 287] width 344 height 227
click at [253, 357] on textarea "verb nuôi nấng Eg: nâng lên Eg: "To raise one's" glass to someone ngẩng lên Eg:…" at bounding box center [390, 287] width 344 height 227
click at [261, 315] on textarea "verb nuôi nấng Eg: nâng lên Eg: "To raise one's" glass to someone ngẩng lên Eg:…" at bounding box center [390, 287] width 344 height 227
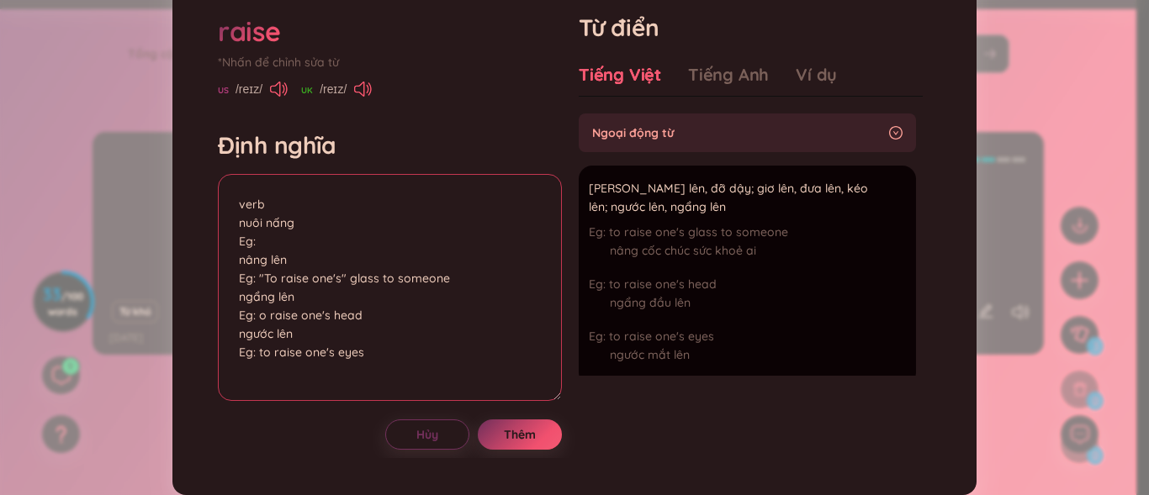
type textarea "verb nuôi nấng Eg: nâng lên Eg: "To raise one's" glass to someone ngẩng lên Eg:…"
click at [255, 315] on textarea "verb nuôi nấng Eg: nâng lên Eg: "To raise one's" glass to someone ngẩng lên Eg:…" at bounding box center [390, 287] width 344 height 227
click at [258, 315] on textarea "verb nuôi nấng Eg: nâng lên Eg: "To raise one's" glass to someone ngẩng lên Eg:…" at bounding box center [390, 287] width 344 height 227
click at [262, 357] on textarea "verb nuôi nấng Eg: nâng lên Eg: "To raise one's" glass to someone ngẩng lên Eg:…" at bounding box center [390, 287] width 344 height 227
click at [271, 241] on textarea "verb nuôi nấng Eg: nâng lên Eg: "To raise one's" glass to someone ngẩng lên Eg:…" at bounding box center [390, 287] width 344 height 227
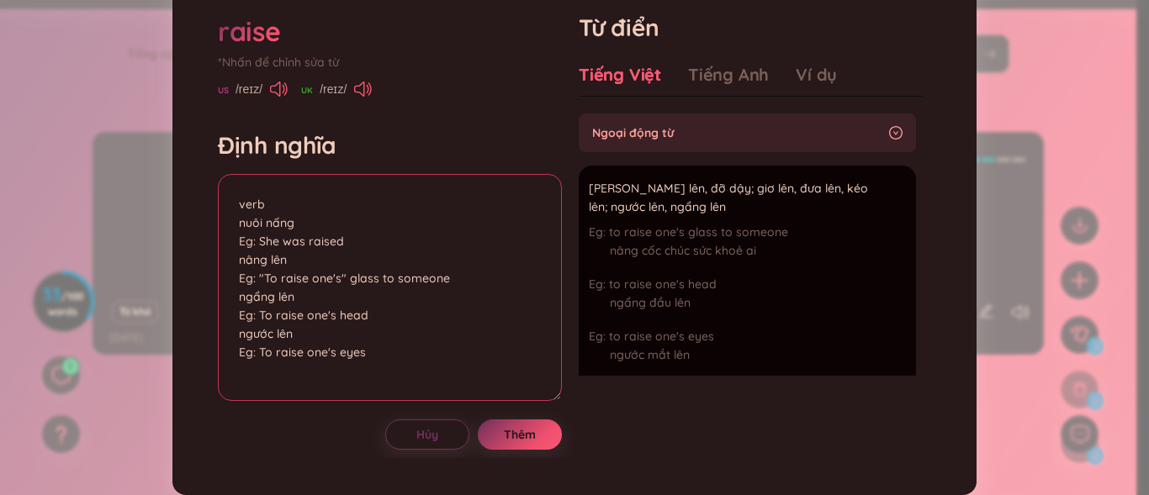
click at [345, 237] on textarea "verb nuôi nấng Eg: She was raised nâng lên Eg: "To raise one's" glass to someon…" at bounding box center [390, 287] width 344 height 227
click at [356, 250] on textarea "verb nuôi nấng Eg: She was raised by grandparent nâng lên Eg: "To raise one's" …" at bounding box center [390, 287] width 344 height 227
click at [469, 246] on textarea "verb nuôi nấng Eg: She was raised by her grandparent nâng lên Eg: "To raise one…" at bounding box center [390, 287] width 344 height 227
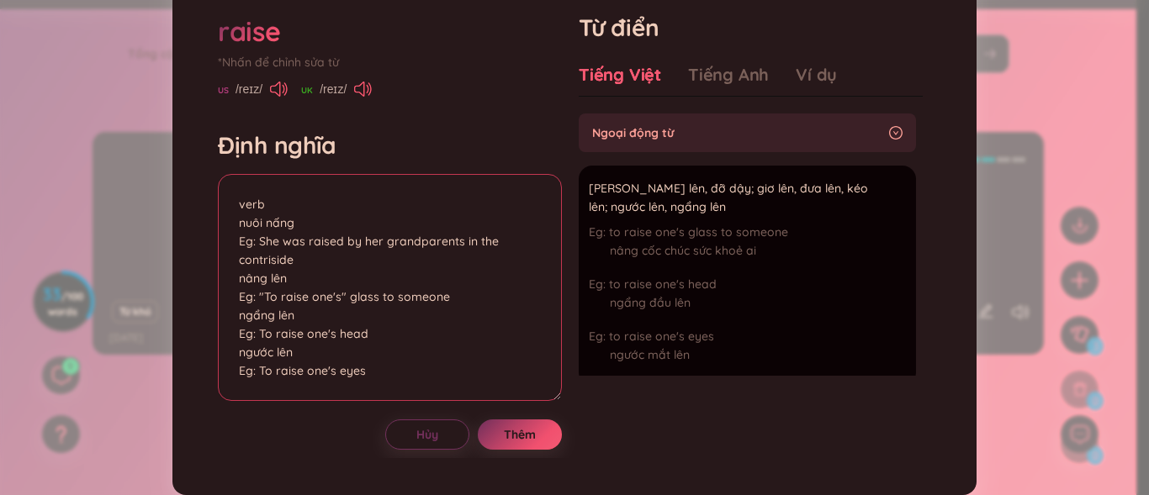
click at [233, 260] on textarea "verb nuôi nấng Eg: She was raised by her grandparents in the contriside nâng lê…" at bounding box center [390, 287] width 344 height 227
click at [251, 269] on textarea "verb nuôi nấng Eg: She was raised by her grandparents in the contriside nâng lê…" at bounding box center [390, 287] width 344 height 227
click at [251, 262] on textarea "verb nuôi nấng Eg: She was raised by her grandparents in the contriside nâng lê…" at bounding box center [390, 287] width 344 height 227
click at [275, 267] on textarea "verb nuôi nấng Eg: She was raised by her grandparents in the countriside nâng l…" at bounding box center [390, 287] width 344 height 227
type textarea "verb nuôi nấng Eg: She was raised by her grandparents in the countryside nâng l…"
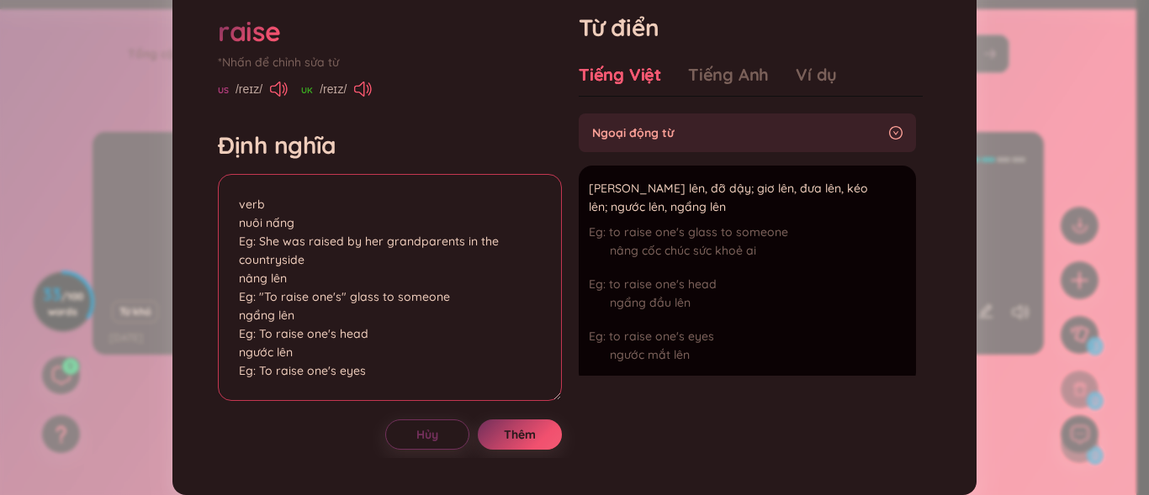
click at [321, 267] on textarea "verb nuôi nấng Eg: She was raised by her grandparents in the countryside nâng l…" at bounding box center [390, 287] width 344 height 227
click at [376, 394] on textarea "verb nuôi nấng Eg: She was raised by her grandparents in the countryside nâng l…" at bounding box center [390, 287] width 344 height 227
click at [387, 384] on textarea "verb nuôi nấng Eg: She was raised by her grandparents in the countryside nâng l…" at bounding box center [390, 287] width 344 height 227
click at [511, 429] on span "Thêm" at bounding box center [520, 435] width 32 height 17
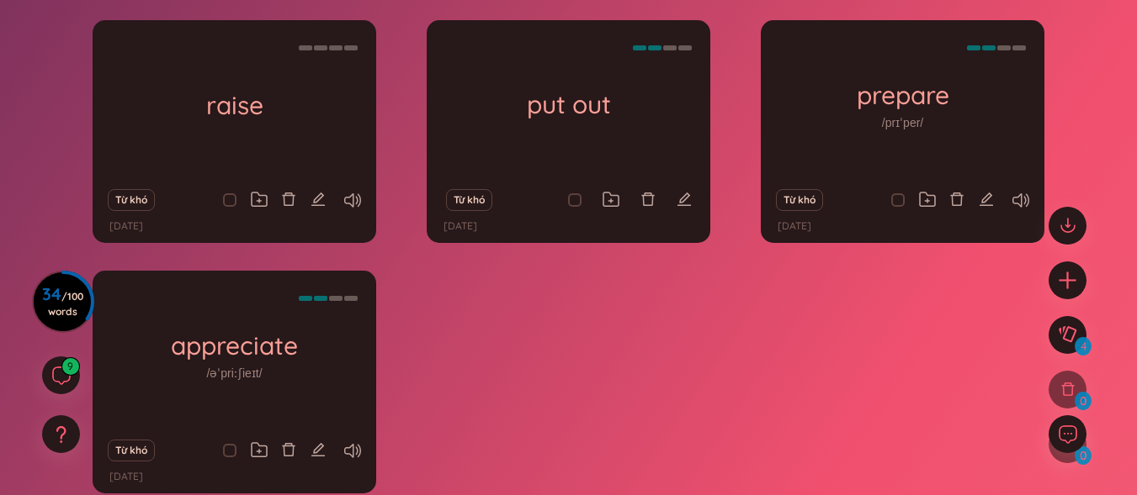
scroll to position [168, 0]
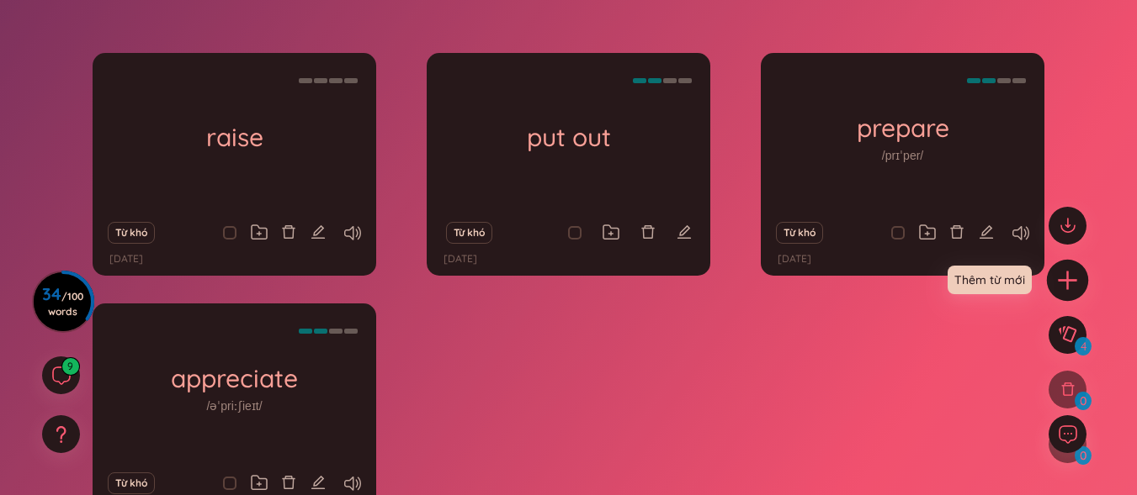
click at [1067, 274] on icon "plus" at bounding box center [1067, 280] width 2 height 19
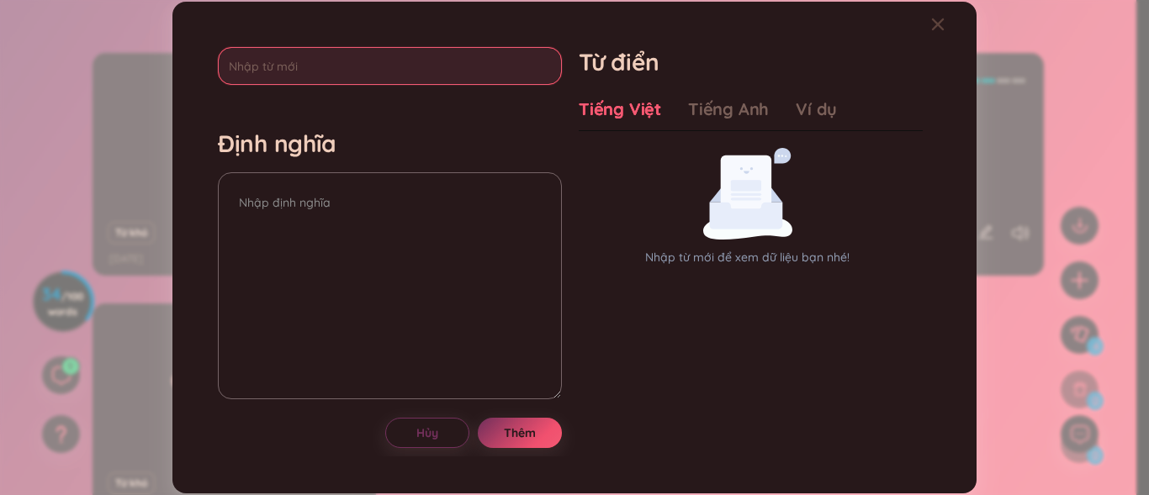
drag, startPoint x: 368, startPoint y: 67, endPoint x: 358, endPoint y: 75, distance: 12.6
click at [364, 69] on input "text" at bounding box center [390, 66] width 344 height 38
type input "respect"
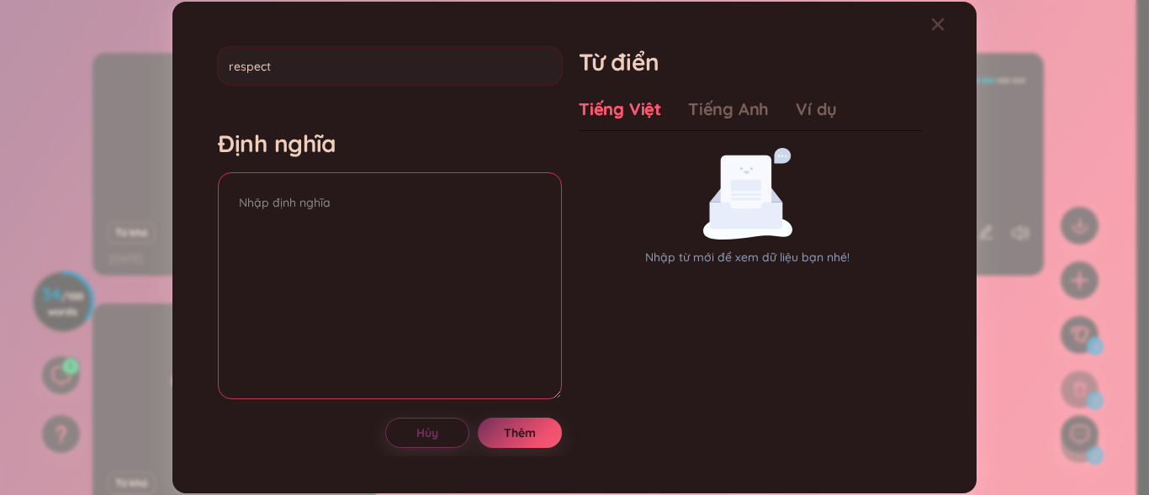
click at [253, 193] on div "Định nghĩa" at bounding box center [390, 267] width 344 height 276
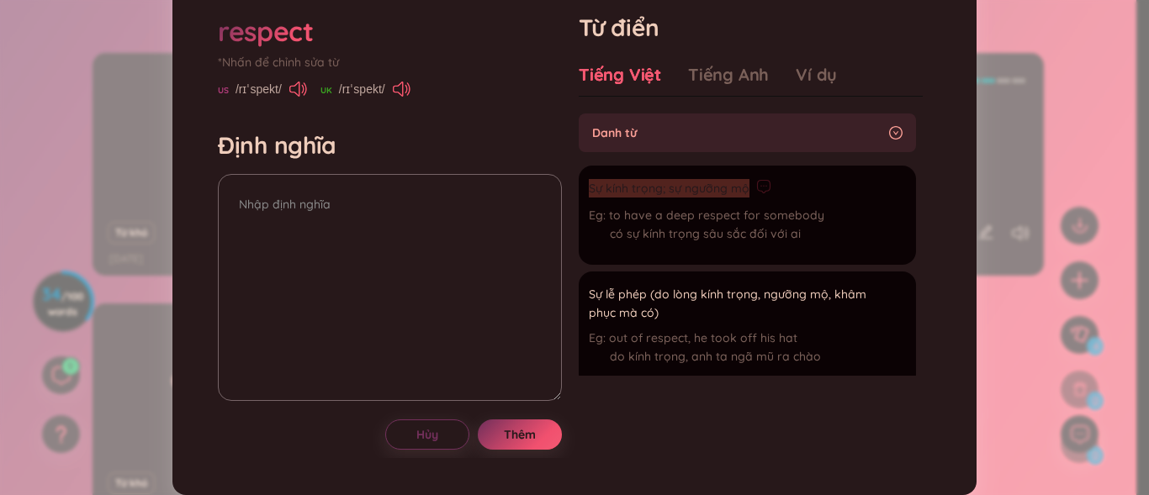
drag, startPoint x: 583, startPoint y: 220, endPoint x: 782, endPoint y: 222, distance: 199.4
click at [782, 199] on div "Sự kính trọng; sự ngưỡng mộ" at bounding box center [707, 189] width 236 height 20
copy div "Sự kính trọng; sự ngưỡng mộ"
click at [257, 236] on textarea at bounding box center [390, 287] width 344 height 227
paste textarea "Sự kính trọng; sự ngưỡng mộ"
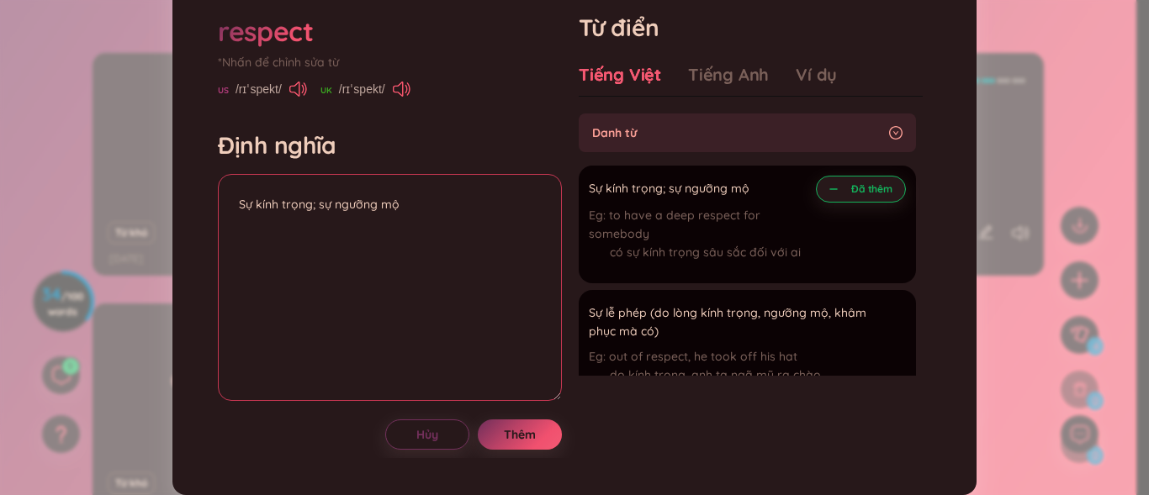
click at [275, 246] on textarea "Sự kính trọng; sự ngưỡng mộ" at bounding box center [390, 287] width 344 height 227
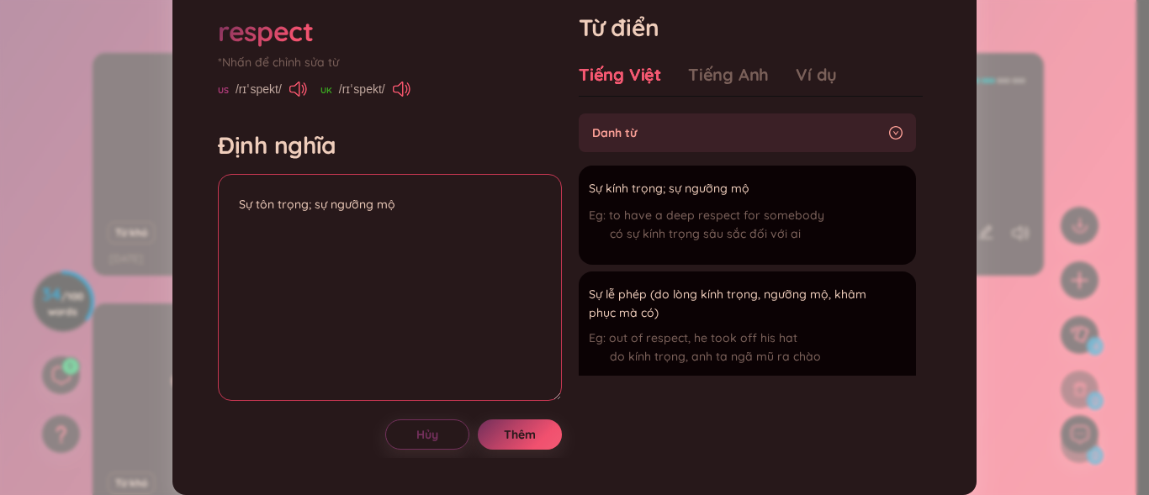
click at [415, 241] on textarea "Sự tôn trọng; sự ngưỡng mộ" at bounding box center [390, 287] width 344 height 227
click at [252, 217] on textarea "Sự tôn trọng; sự ngưỡng mộ" at bounding box center [390, 287] width 344 height 227
click at [236, 239] on textarea "Sự tôn trọng; sự ngưỡng mộ" at bounding box center [390, 287] width 344 height 227
click at [236, 230] on textarea "Sự tôn trọng; sự ngưỡng mộ" at bounding box center [390, 287] width 344 height 227
type textarea "Sự tôn trọng; sự ngưỡng mộ"
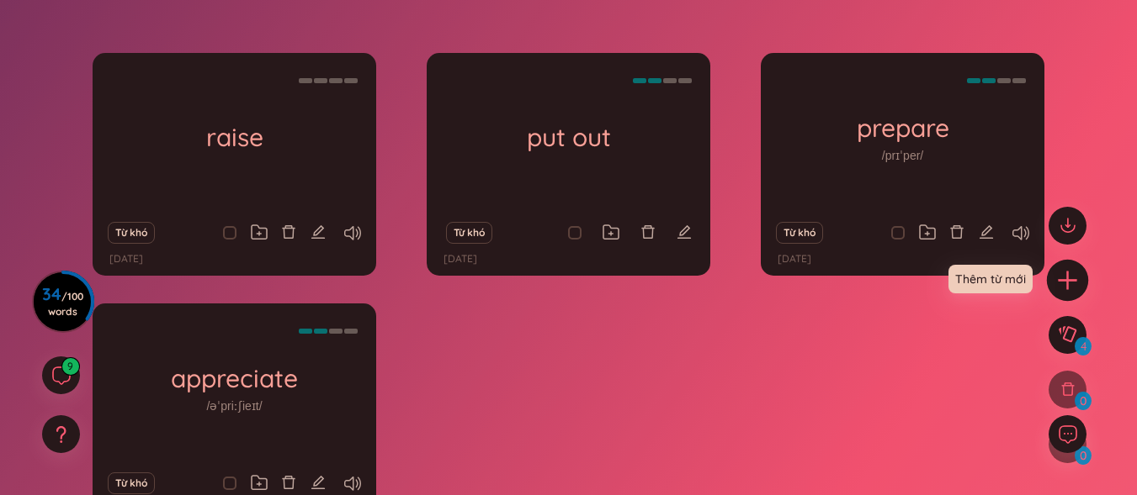
click at [1058, 269] on icon "plus" at bounding box center [1068, 280] width 24 height 24
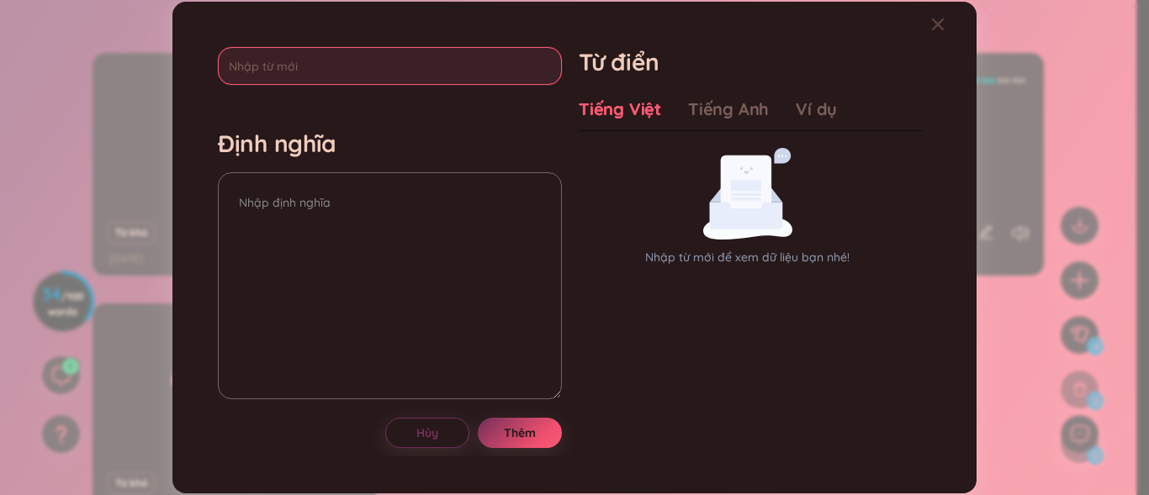
click at [357, 81] on input "text" at bounding box center [390, 66] width 344 height 38
type input "respect"
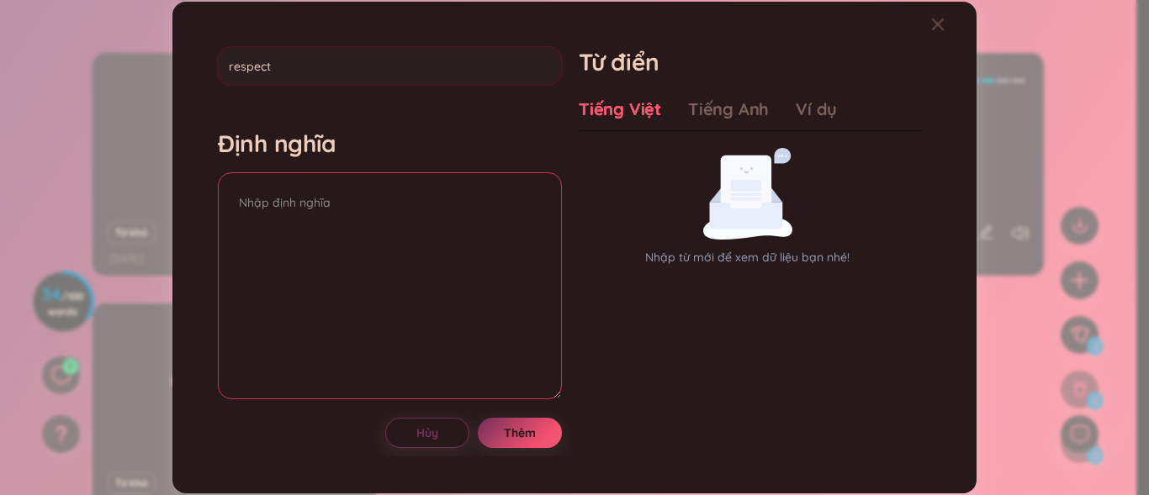
click at [457, 240] on textarea at bounding box center [390, 285] width 344 height 227
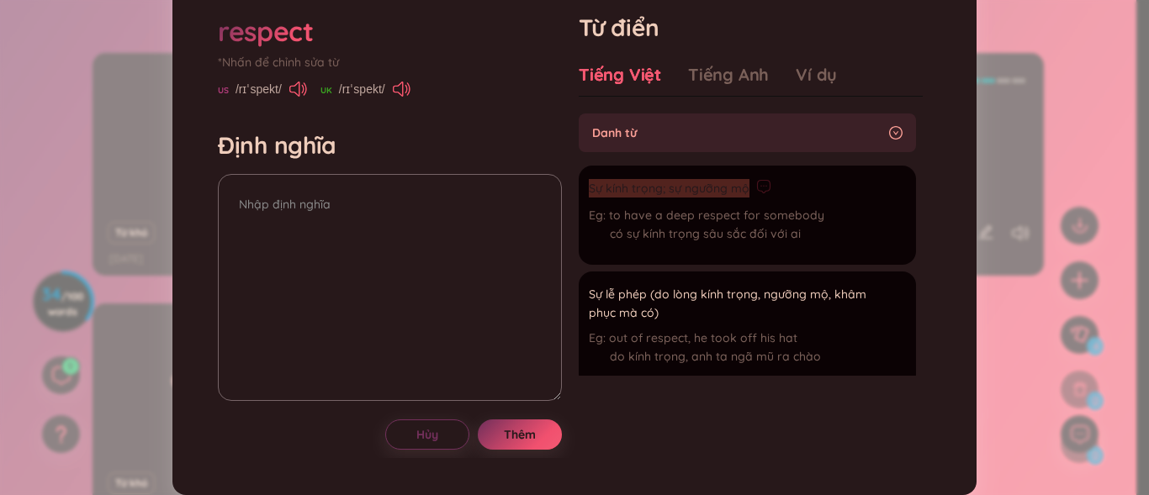
drag, startPoint x: 585, startPoint y: 220, endPoint x: 782, endPoint y: 216, distance: 196.1
click at [782, 199] on div "Sự kính trọng; sự ngưỡng mộ" at bounding box center [707, 189] width 236 height 20
copy div "Sự kính trọng; sự ngưỡng mộ"
click at [411, 250] on textarea at bounding box center [390, 287] width 344 height 227
paste textarea "Sự kính trọng; sự ngưỡng mộ"
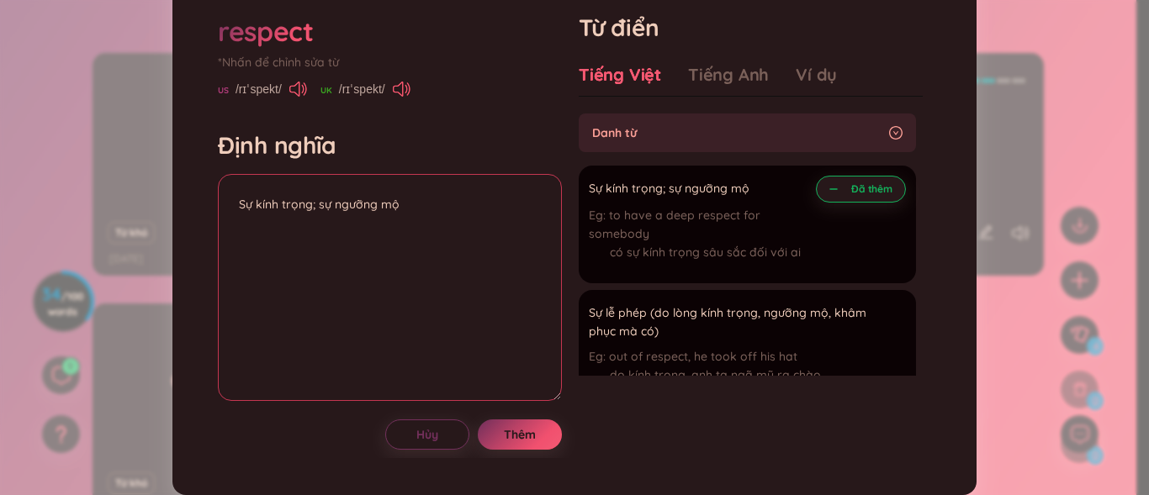
click at [278, 241] on textarea "Sự kính trọng; sự ngưỡng mộ" at bounding box center [390, 287] width 344 height 227
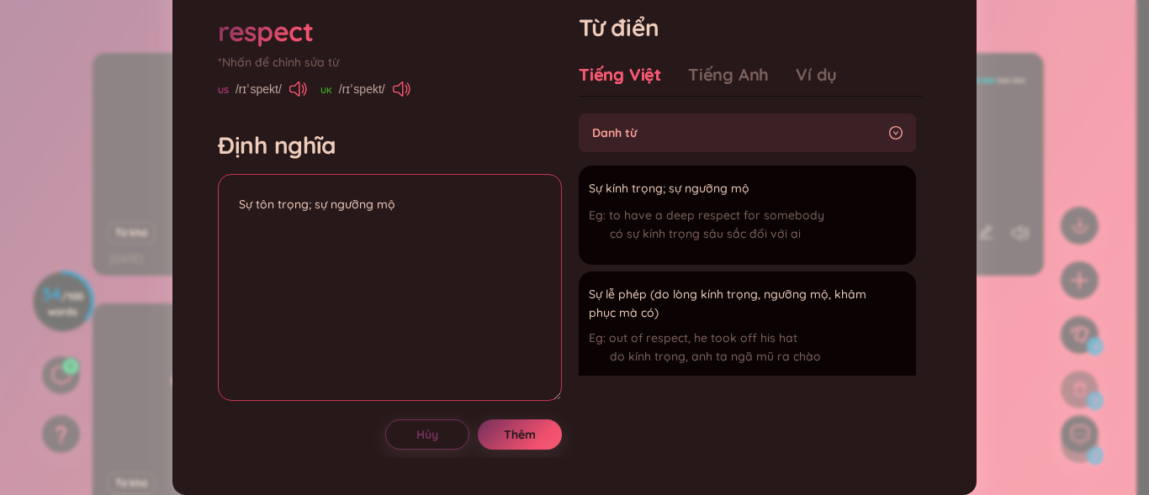
click at [411, 233] on textarea "Sự tôn trọng; sự ngưỡng mộ" at bounding box center [390, 287] width 344 height 227
click at [242, 238] on textarea "Sự tôn trọng; sự ngưỡng mộ" at bounding box center [390, 287] width 344 height 227
click at [239, 239] on textarea "Sự tôn trọng; sự ngưỡng mộ" at bounding box center [390, 287] width 344 height 227
click at [266, 230] on textarea "Sự tôn trọng; sự ngưỡng mộ" at bounding box center [390, 287] width 344 height 227
click at [437, 240] on textarea "noun Sự tôn trọng; sự ngưỡng mộ" at bounding box center [390, 287] width 344 height 227
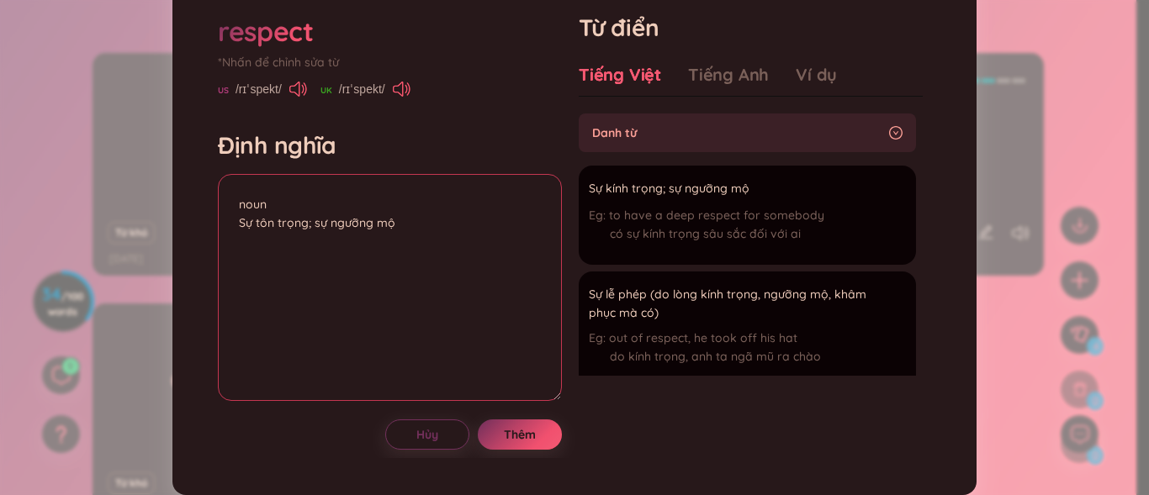
click at [395, 268] on textarea "noun Sự tôn trọng; sự ngưỡng mộ" at bounding box center [390, 287] width 344 height 227
click at [396, 268] on textarea "noun Sự tôn trọng; sự ngưỡng mộ" at bounding box center [390, 287] width 344 height 227
click at [396, 258] on textarea "noun Sự tôn trọng; sự ngưỡng mộ" at bounding box center [390, 287] width 344 height 227
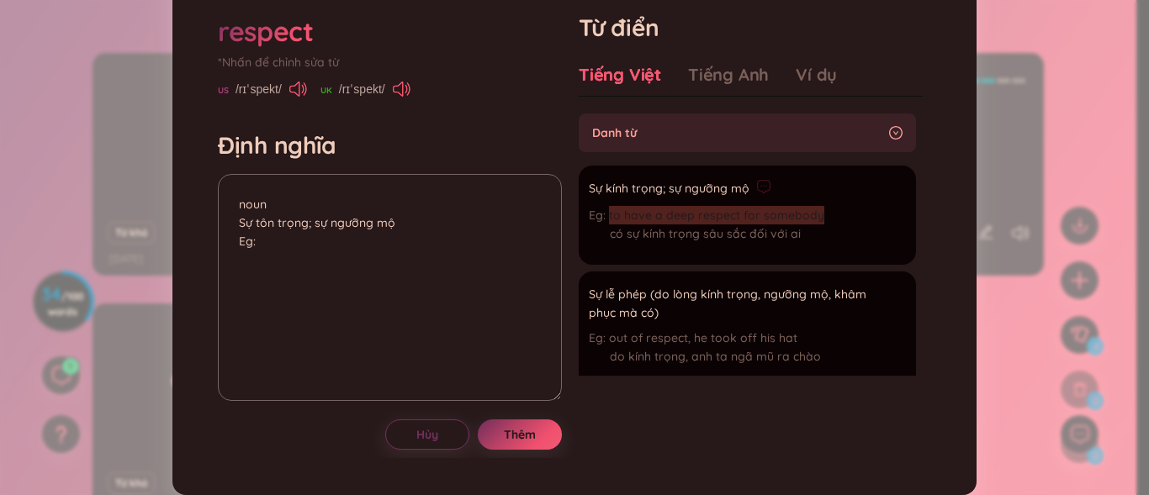
drag, startPoint x: 603, startPoint y: 251, endPoint x: 824, endPoint y: 252, distance: 221.2
click at [824, 252] on li "Sự kính trọng; sự ngưỡng mộ to have a deep respect for somebody có sự kính trọn…" at bounding box center [747, 215] width 337 height 99
copy span "to have a deep respect for somebody"
click at [275, 276] on textarea "noun Sự tôn trọng; sự ngưỡng mộ Eg:" at bounding box center [390, 287] width 344 height 227
paste textarea "to have a deep respect for somebody"
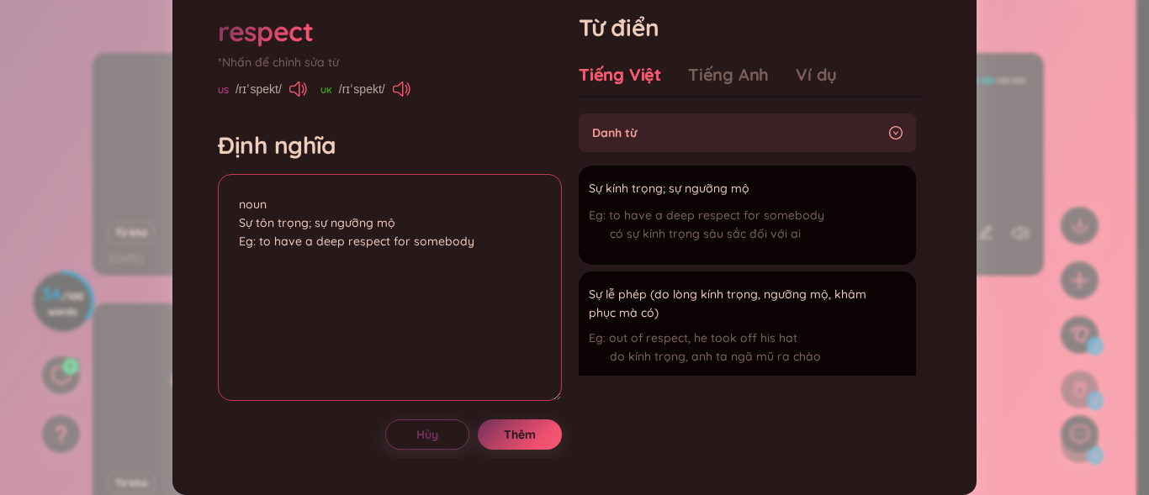
click at [341, 280] on textarea "noun Sự tôn trọng; sự ngưỡng mộ Eg: to have a deep respect for somebody" at bounding box center [390, 287] width 344 height 227
click at [311, 277] on textarea "noun Sự tôn trọng; sự ngưỡng mộ Eg: to have a deep' respect for somebody" at bounding box center [390, 287] width 344 height 227
click at [337, 299] on textarea "noun Sự tôn trọng; sự ngưỡng mộ Eg: to have a 'deep' respect for somebody" at bounding box center [390, 287] width 344 height 227
click at [347, 269] on textarea "noun Sự tôn trọng; sự ngưỡng mộ Eg: to have a 'deep' respect for somebody "deep…" at bounding box center [390, 287] width 344 height 227
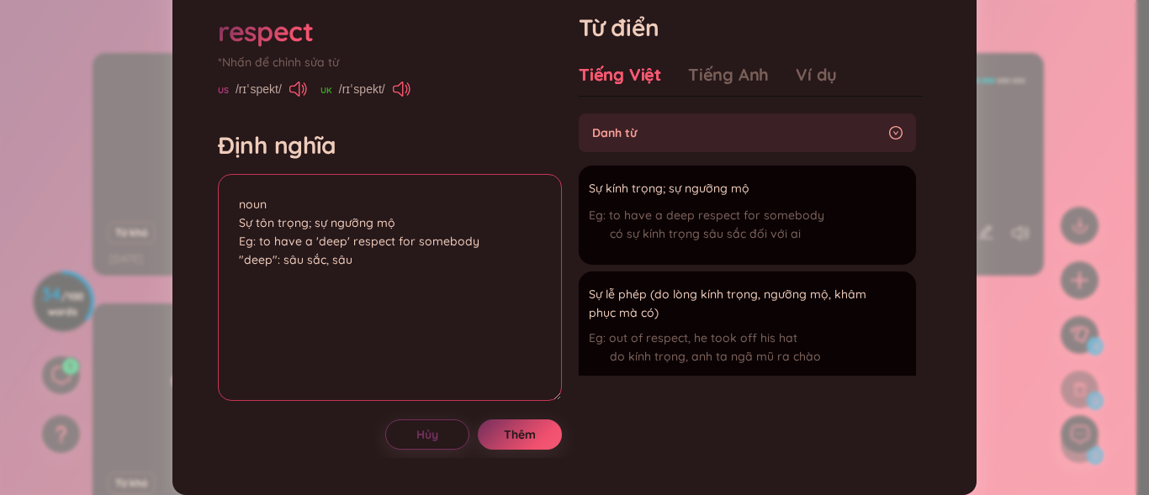
click at [345, 269] on textarea "noun Sự tôn trọng; sự ngưỡng mộ Eg: to have a 'deep' respect for somebody "deep…" at bounding box center [390, 287] width 344 height 227
click at [316, 278] on textarea "noun Sự tôn trọng; sự ngưỡng mộ Eg: to have a 'deep" respect for somebody "deep…" at bounding box center [390, 287] width 344 height 227
click at [363, 296] on textarea "noun Sự tôn trọng; sự ngưỡng mộ Eg: to have a "deep" respect for somebody "deep…" at bounding box center [390, 287] width 344 height 227
type textarea "noun Sự tôn trọng; sự ngưỡng mộ Eg: to have a "deep" respect for somebody "deep…"
click at [506, 443] on span "Thêm" at bounding box center [520, 435] width 32 height 17
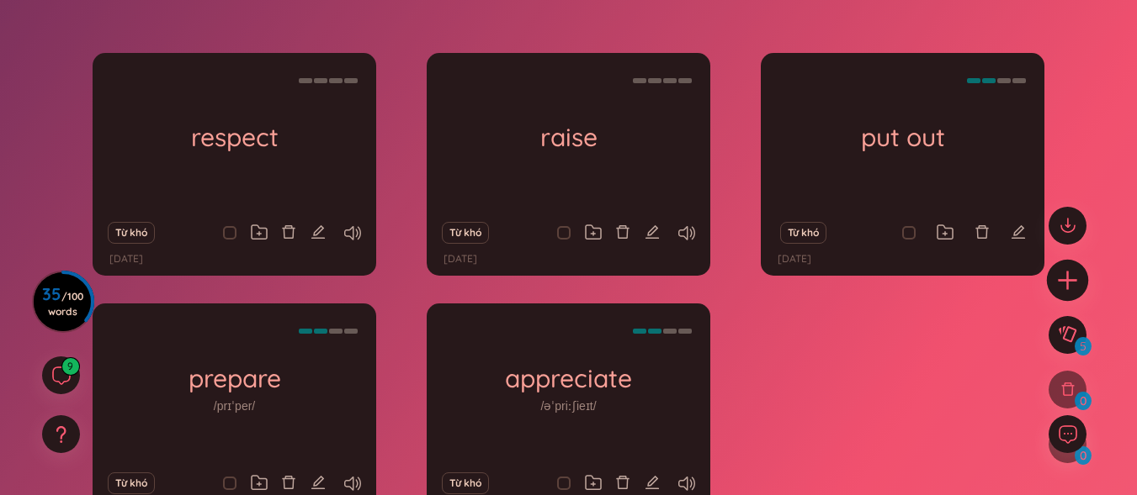
click at [1071, 289] on icon "plus" at bounding box center [1068, 280] width 24 height 24
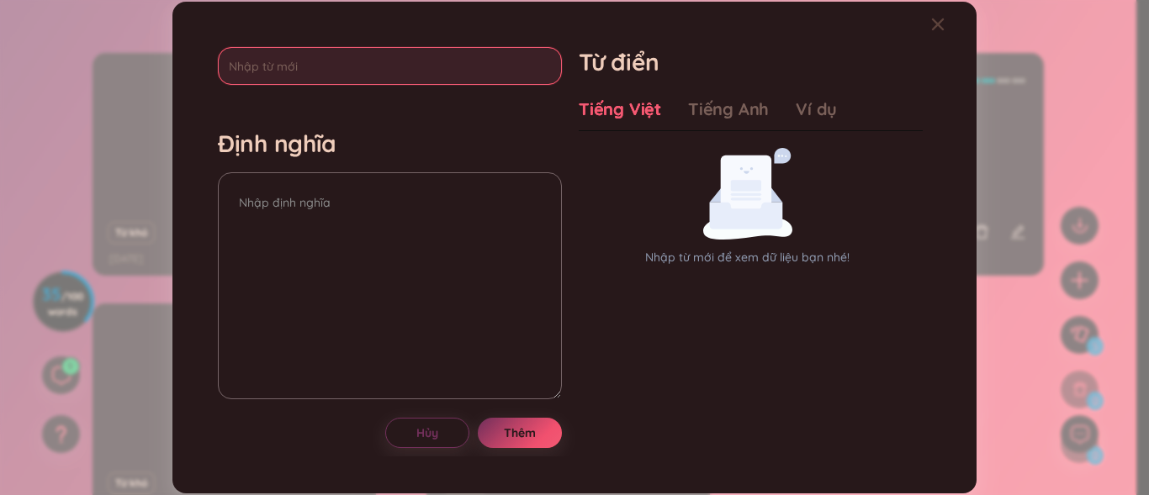
click at [394, 70] on input "text" at bounding box center [390, 66] width 344 height 38
type input "responsibiliti"
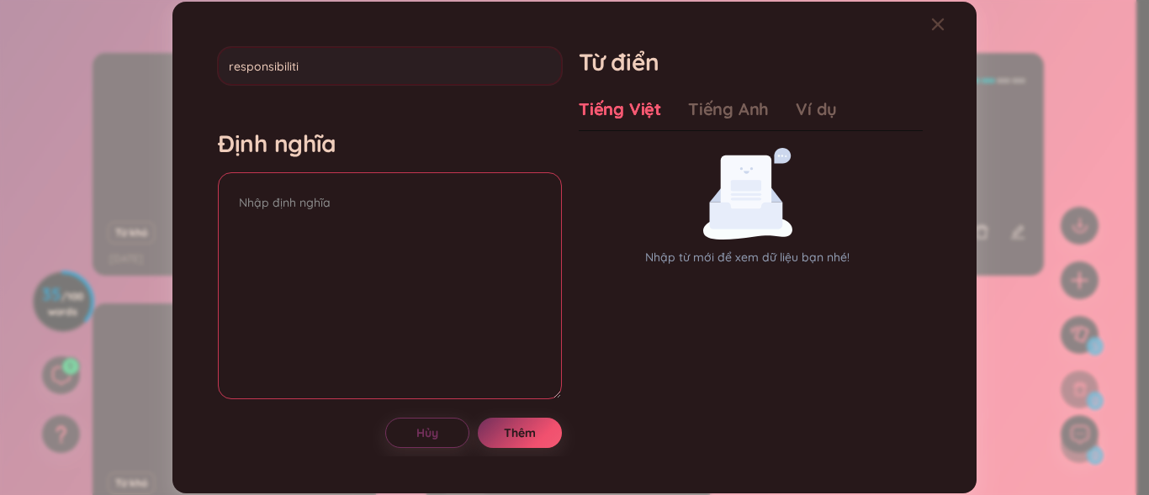
click at [331, 203] on div "Định nghĩa" at bounding box center [390, 267] width 344 height 276
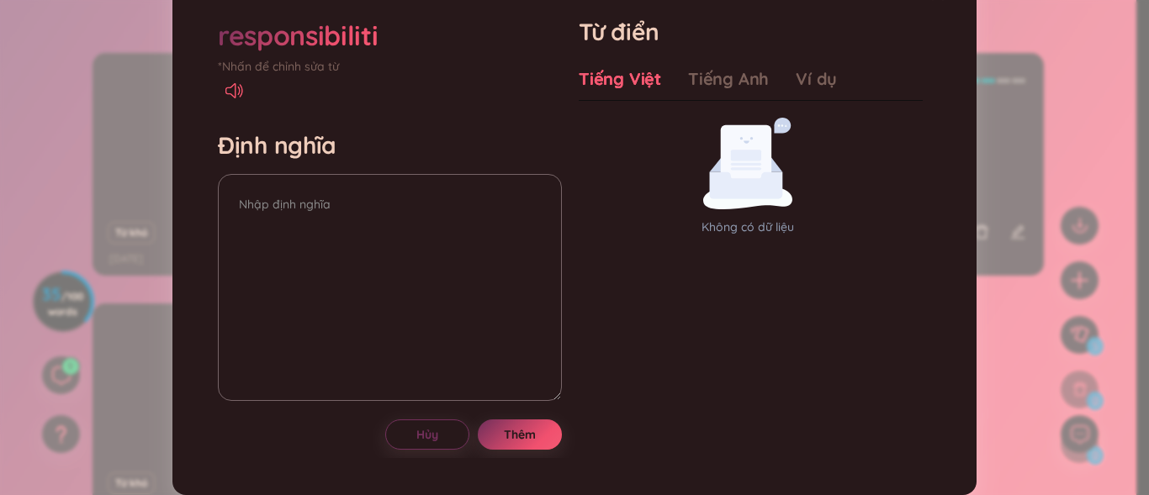
click at [383, 54] on div "responsibiliti" at bounding box center [390, 35] width 344 height 37
click at [374, 54] on div "responsibiliti" at bounding box center [298, 35] width 161 height 37
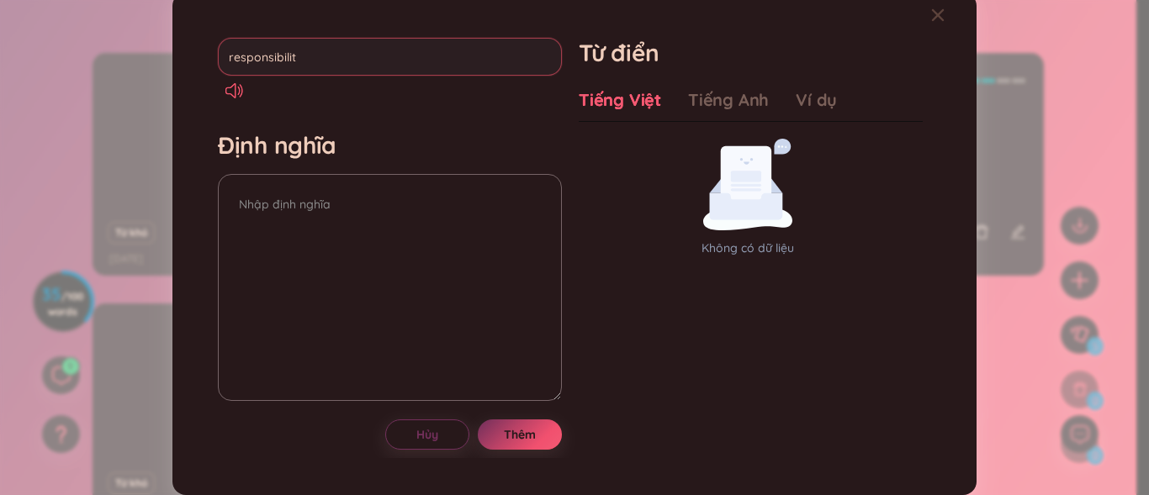
type input "responsibility"
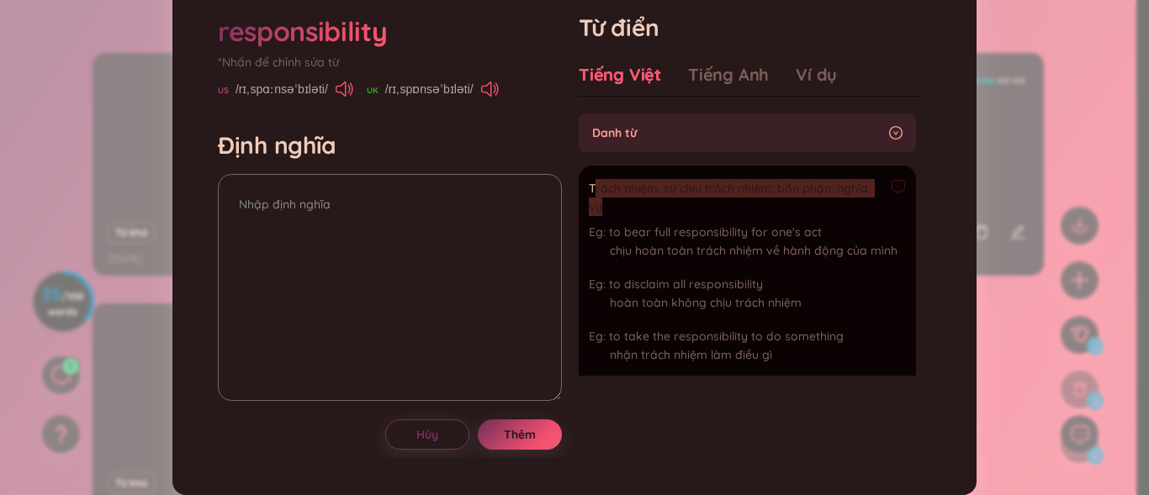
drag, startPoint x: 586, startPoint y: 226, endPoint x: 620, endPoint y: 234, distance: 34.5
click at [620, 216] on span "Trách nhiệm; sự chịu trách nhiệm; bổn phận; nghĩa vụ" at bounding box center [736, 197] width 295 height 37
drag, startPoint x: 583, startPoint y: 222, endPoint x: 605, endPoint y: 237, distance: 26.6
click at [605, 216] on span "Trách nhiệm; sự chịu trách nhiệm; bổn phận; nghĩa vụ" at bounding box center [736, 197] width 295 height 37
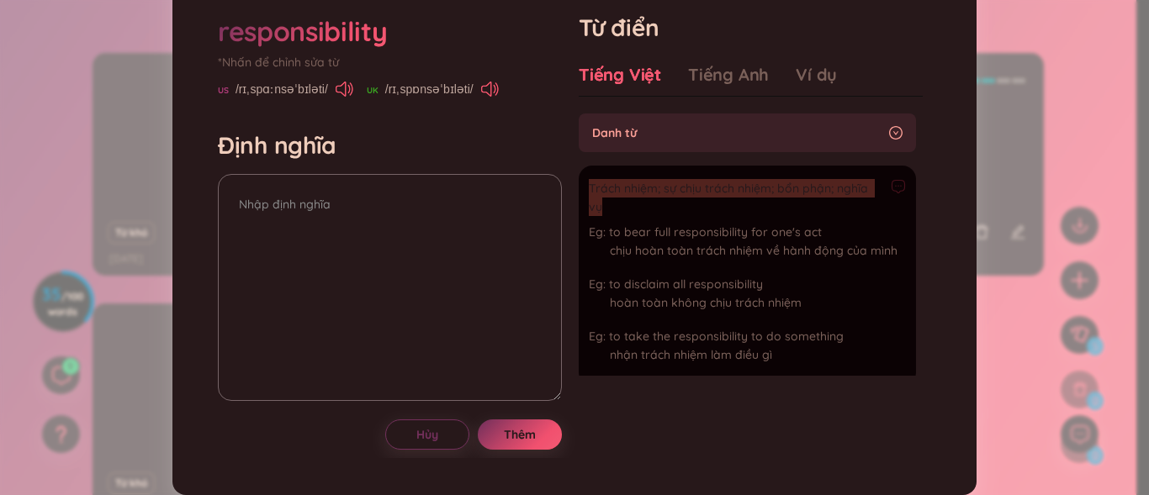
copy span "Trách nhiệm; sự chịu trách nhiệm; bổn phận; nghĩa vụ"
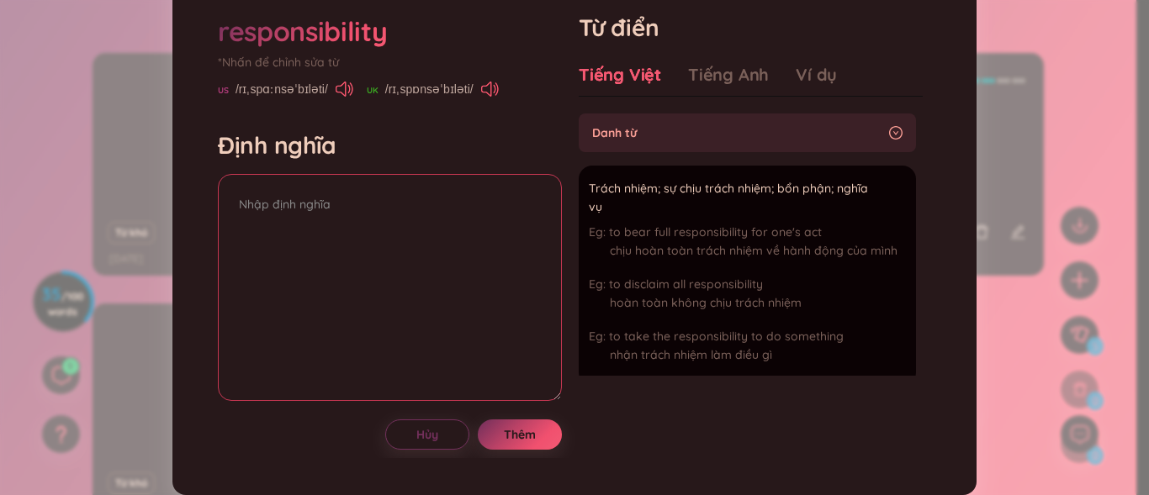
click at [440, 239] on textarea at bounding box center [390, 287] width 344 height 227
paste textarea "Trách nhiệm; sự chịu trách nhiệm; bổn phận; nghĩa vụ"
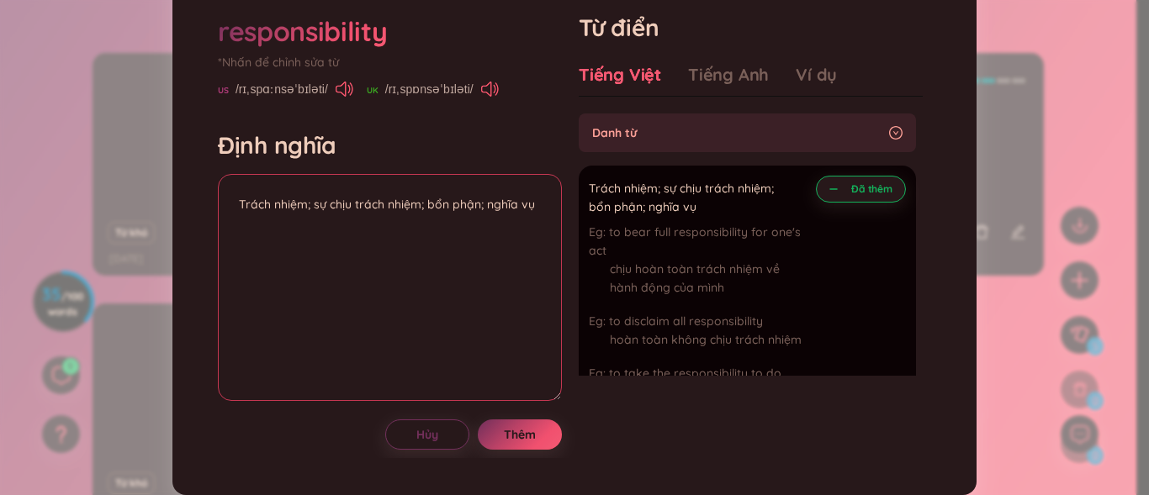
click at [236, 234] on textarea "Trách nhiệm; sự chịu trách nhiệm; bổn phận; nghĩa vụ" at bounding box center [390, 287] width 344 height 227
click at [261, 237] on textarea "Trách nhiệm; sự chịu trách nhiệm; bổn phận; nghĩa vụ" at bounding box center [390, 287] width 344 height 227
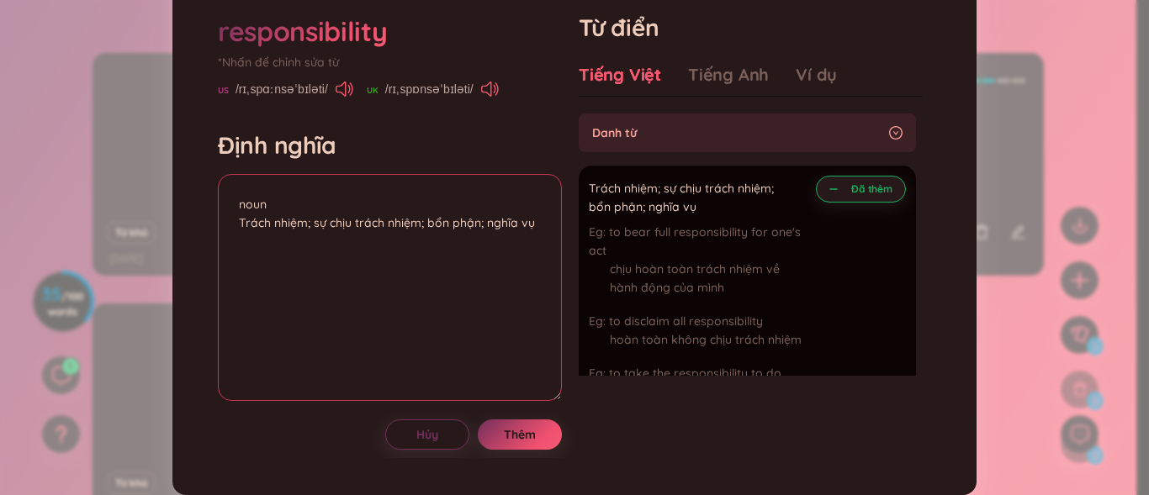
click at [538, 267] on textarea "noun Trách nhiệm; sự chịu trách nhiệm; bổn phận; nghĩa vụ" at bounding box center [390, 287] width 344 height 227
drag, startPoint x: 584, startPoint y: 264, endPoint x: 608, endPoint y: 261, distance: 24.6
click at [607, 262] on div "to bear full responsibility for one's act chịu hoàn toàn trách nhiệm về hành độ…" at bounding box center [699, 264] width 220 height 82
click at [592, 264] on div "to bear full responsibility for one's act chịu hoàn toàn trách nhiệm về hành độ…" at bounding box center [699, 264] width 220 height 82
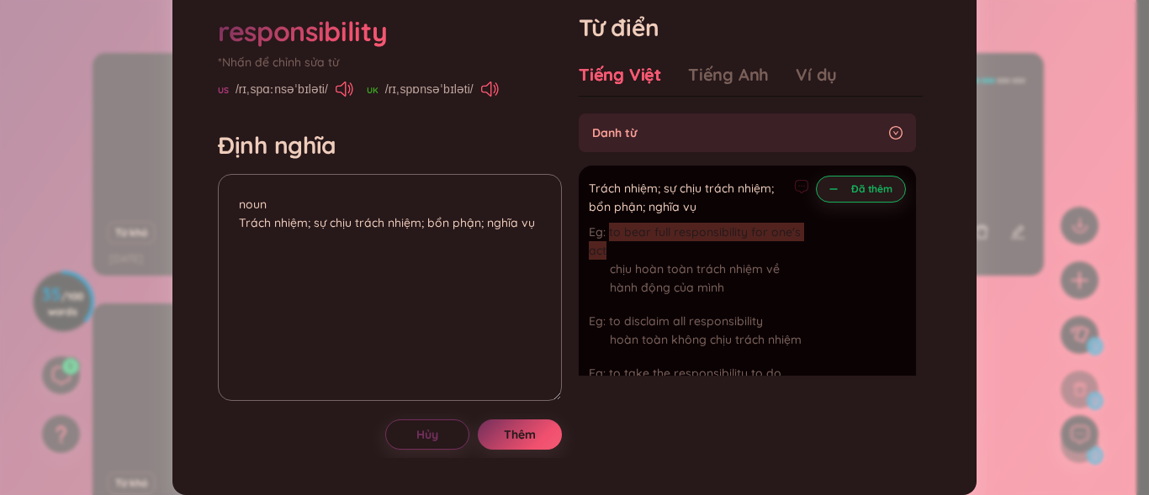
drag, startPoint x: 583, startPoint y: 267, endPoint x: 630, endPoint y: 275, distance: 47.9
click at [630, 275] on div "to bear full responsibility for one's act chịu hoàn toàn trách nhiệm về hành độ…" at bounding box center [699, 264] width 220 height 82
click at [246, 281] on textarea "noun Trách nhiệm; sự chịu trách nhiệm; bổn phận; nghĩa vụ" at bounding box center [390, 287] width 344 height 227
click at [264, 281] on textarea "noun Trách nhiệm; sự chịu trách nhiệm; bổn phận; nghĩa vụ Eg:" at bounding box center [390, 287] width 344 height 227
paste textarea "to bear full responsibility for one's act"
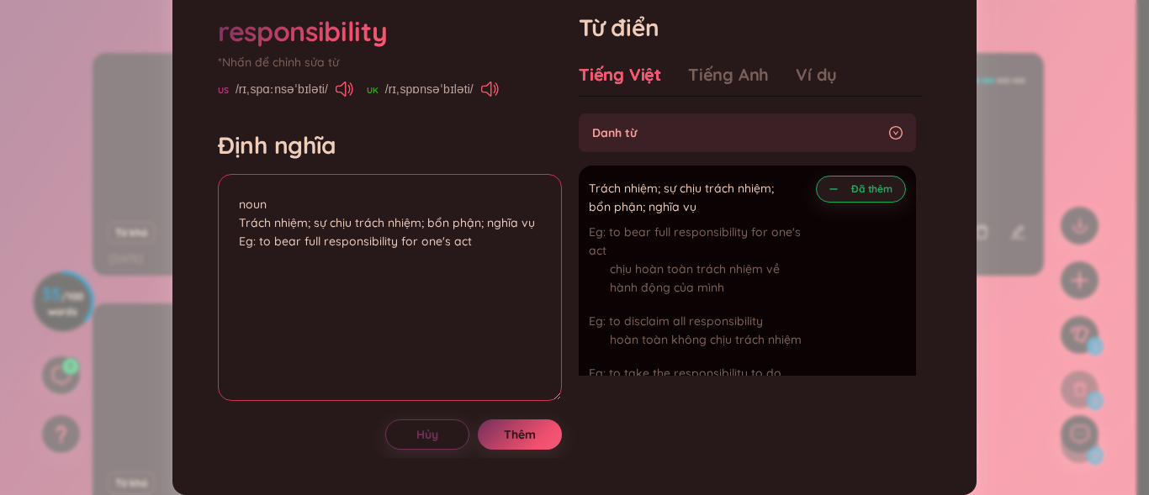
click at [263, 282] on textarea "noun Trách nhiệm; sự chịu trách nhiệm; bổn phận; nghĩa vụ Eg: to bear full resp…" at bounding box center [390, 287] width 344 height 227
click at [475, 282] on textarea "noun Trách nhiệm; sự chịu trách nhiệm; bổn phận; nghĩa vụ Eg: To bear full resp…" at bounding box center [390, 287] width 344 height 227
drag, startPoint x: 299, startPoint y: 281, endPoint x: 275, endPoint y: 287, distance: 24.3
click at [275, 287] on textarea "noun Trách nhiệm; sự chịu trách nhiệm; bổn phận; nghĩa vụ Eg: To bear full resp…" at bounding box center [390, 287] width 344 height 227
click at [299, 279] on textarea "noun Trách nhiệm; sự chịu trách nhiệm; bổn phận; nghĩa vụ Eg: To bear full resp…" at bounding box center [390, 287] width 344 height 227
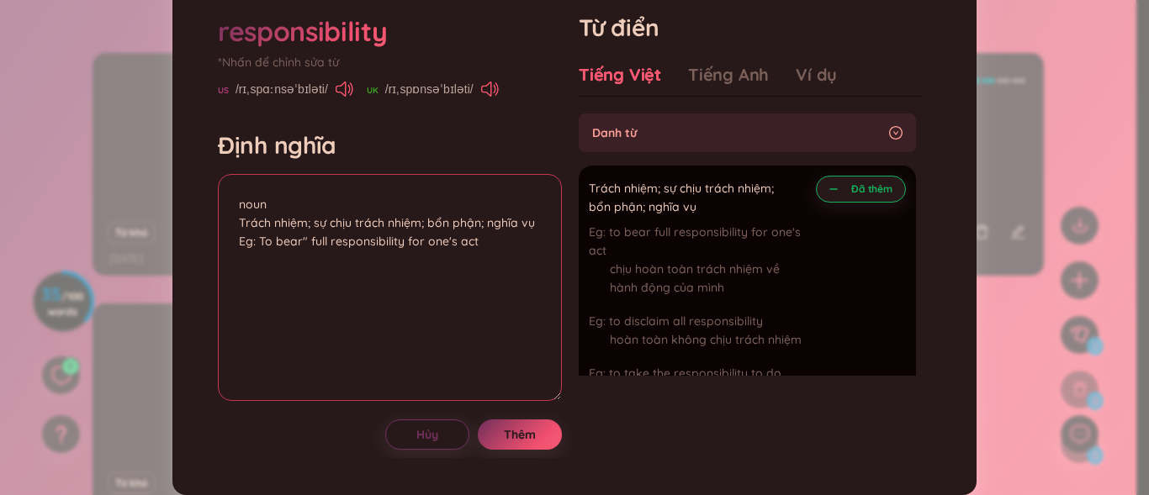
click at [271, 278] on textarea "noun Trách nhiệm; sự chịu trách nhiệm; bổn phận; nghĩa vụ Eg: To bear" full res…" at bounding box center [390, 287] width 344 height 227
click at [275, 282] on textarea "noun Trách nhiệm; sự chịu trách nhiệm; bổn phận; nghĩa vụ Eg: To bear" full res…" at bounding box center [390, 287] width 344 height 227
click at [476, 283] on textarea "noun Trách nhiệm; sự chịu trách nhiệm; bổn phận; nghĩa vụ Eg: To "bear" full re…" at bounding box center [390, 287] width 344 height 227
click at [459, 277] on textarea "noun Trách nhiệm; sự chịu trách nhiệm; bổn phận; nghĩa vụ Eg: To "bear" full re…" at bounding box center [390, 287] width 344 height 227
click at [501, 281] on textarea "noun Trách nhiệm; sự chịu trách nhiệm; bổn phận; nghĩa vụ Eg: To "bear" full re…" at bounding box center [390, 287] width 344 height 227
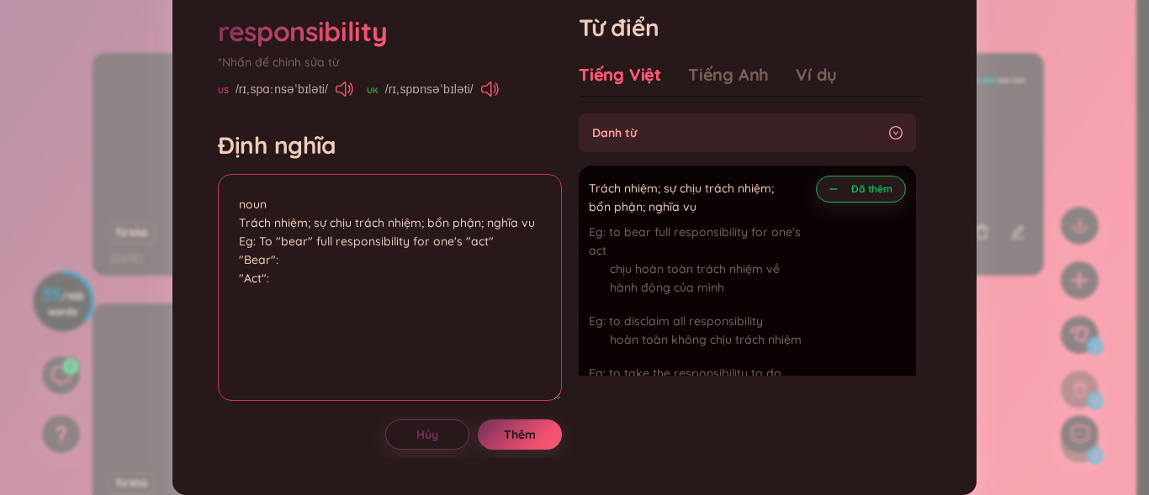
paste textarea "bear (n) = con gấu bear (v) = chịu đựng, sinh ra, mang theo, gánh vác"
click at [273, 339] on textarea "noun Trách nhiệm; sự chịu trách nhiệm; bổn phận; nghĩa vụ Eg: To "bear" full re…" at bounding box center [390, 287] width 344 height 227
click at [271, 331] on textarea "noun Trách nhiệm; sự chịu trách nhiệm; bổn phận; nghĩa vụ Eg: To "bear" full re…" at bounding box center [390, 287] width 344 height 227
drag, startPoint x: 283, startPoint y: 320, endPoint x: 520, endPoint y: 332, distance: 236.7
click at [520, 332] on textarea "noun Trách nhiệm; sự chịu trách nhiệm; bổn phận; nghĩa vụ Eg: To "bear" full re…" at bounding box center [390, 287] width 344 height 227
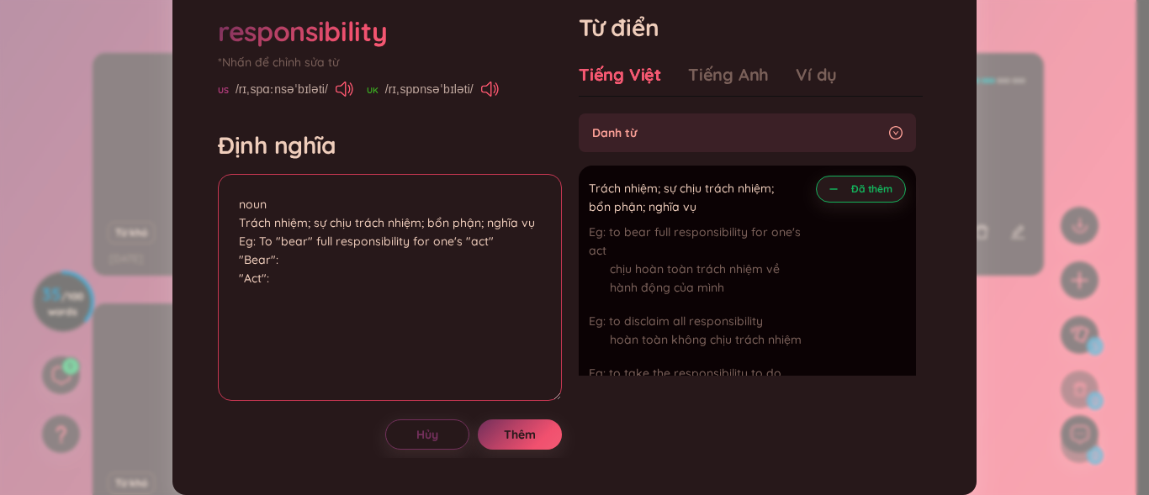
click at [286, 298] on textarea "noun Trách nhiệm; sự chịu trách nhiệm; bổn phận; nghĩa vụ Eg: To "bear" full re…" at bounding box center [390, 287] width 344 height 227
paste textarea "bear (n) = con gấu bear (v) = chịu đựng, sinh ra, mang theo, gánh vác"
click at [276, 313] on textarea "noun Trách nhiệm; sự chịu trách nhiệm; bổn phận; nghĩa vụ Eg: To "bear" full re…" at bounding box center [390, 287] width 344 height 227
drag, startPoint x: 275, startPoint y: 293, endPoint x: 305, endPoint y: 294, distance: 29.5
click at [305, 294] on textarea "noun Trách nhiệm; sự chịu trách nhiệm; bổn phận; nghĩa vụ Eg: To "bear" full re…" at bounding box center [390, 287] width 344 height 227
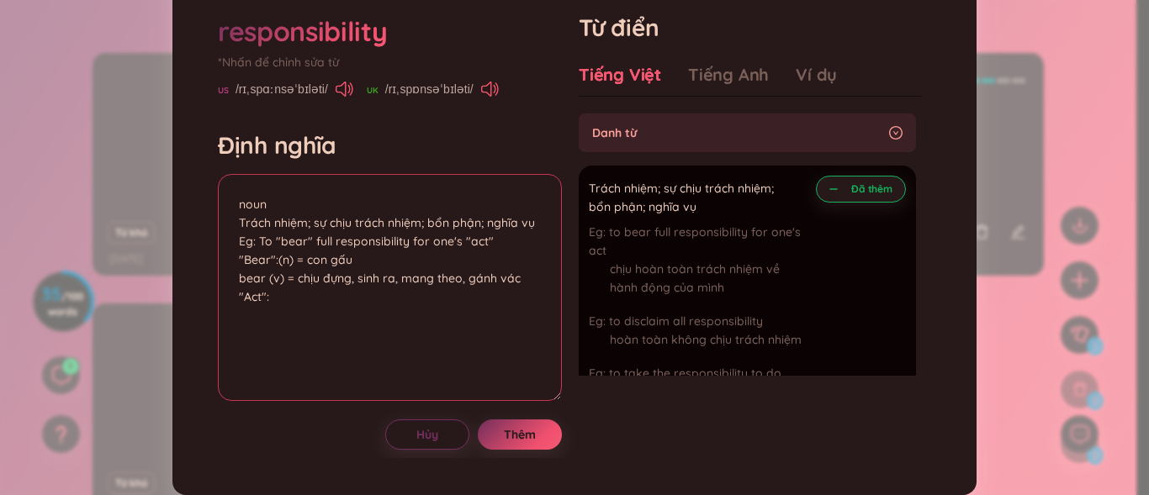
click at [233, 315] on textarea "noun Trách nhiệm; sự chịu trách nhiệm; bổn phận; nghĩa vụ Eg: To "bear" full re…" at bounding box center [390, 287] width 344 height 227
drag, startPoint x: 273, startPoint y: 316, endPoint x: 256, endPoint y: 347, distance: 34.6
click at [272, 320] on textarea "noun Trách nhiệm; sự chịu trách nhiệm; bổn phận; nghĩa vụ Eg: To "bear" full re…" at bounding box center [390, 287] width 344 height 227
click at [280, 340] on textarea "noun Trách nhiệm; sự chịu trách nhiệm; bổn phận; nghĩa vụ Eg: To "bear" full re…" at bounding box center [390, 287] width 344 height 227
click at [281, 340] on textarea "noun Trách nhiệm; sự chịu trách nhiệm; bổn phận; nghĩa vụ Eg: To "bear" full re…" at bounding box center [390, 287] width 344 height 227
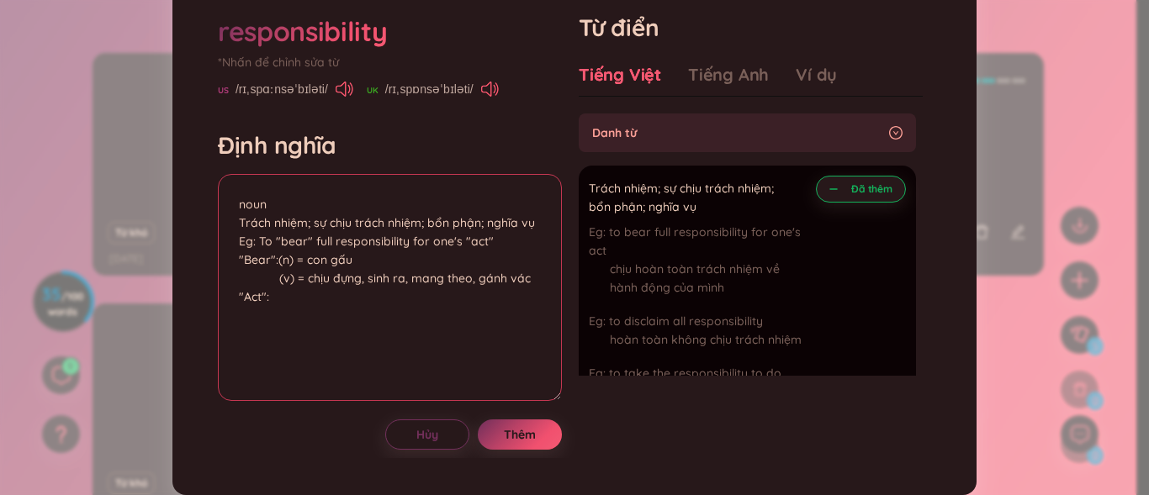
paste textarea "(v) = hành động / đóng vai / cư xử act (n) = hành động / màn biểu diễn / đạo lu…"
click at [255, 375] on textarea "noun Trách nhiệm; sự chịu trách nhiệm; bổn phận; nghĩa vụ Eg: To "bear" full re…" at bounding box center [390, 287] width 344 height 227
click at [268, 352] on textarea "noun Trách nhiệm; sự chịu trách nhiệm; bổn phận; nghĩa vụ Eg: To "bear" full re…" at bounding box center [390, 287] width 344 height 227
click at [238, 352] on textarea "noun Trách nhiệm; sự chịu trách nhiệm; bổn phận; nghĩa vụ Eg: To "bear" full re…" at bounding box center [390, 287] width 344 height 227
click at [285, 309] on textarea "noun Trách nhiệm; sự chịu trách nhiệm; bổn phận; nghĩa vụ Eg: To "bear" full re…" at bounding box center [390, 287] width 344 height 227
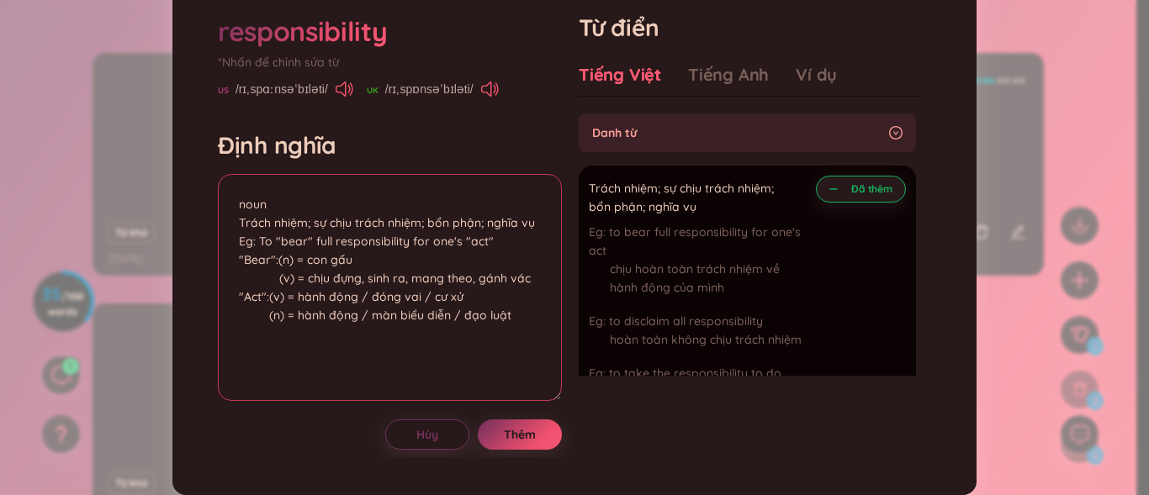
click at [275, 290] on textarea "noun Trách nhiệm; sự chịu trách nhiệm; bổn phận; nghĩa vụ Eg: To "bear" full re…" at bounding box center [390, 287] width 344 height 227
drag, startPoint x: 277, startPoint y: 294, endPoint x: 352, endPoint y: 293, distance: 74.9
click at [352, 293] on textarea "noun Trách nhiệm; sự chịu trách nhiệm; bổn phận; nghĩa vụ Eg: To "bear" full re…" at bounding box center [390, 287] width 344 height 227
click at [268, 313] on textarea "noun Trách nhiệm; sự chịu trách nhiệm; bổn phận; nghĩa vụ Eg: To "bear" full re…" at bounding box center [390, 287] width 344 height 227
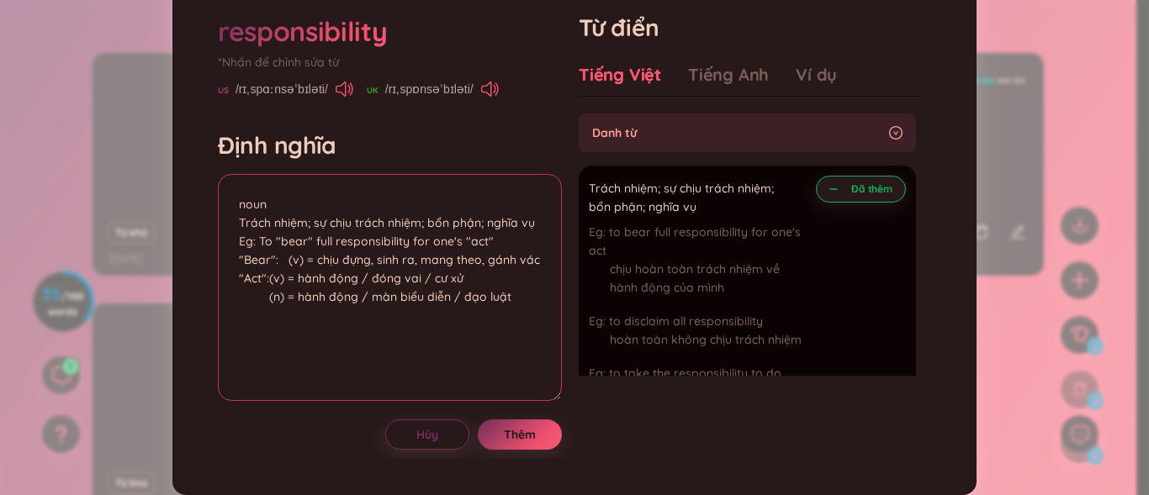
click at [285, 299] on textarea "noun Trách nhiệm; sự chịu trách nhiệm; bổn phận; nghĩa vụ Eg: To "bear" full re…" at bounding box center [390, 287] width 344 height 227
click at [528, 302] on textarea "noun Trách nhiệm; sự chịu trách nhiệm; bổn phận; nghĩa vụ Eg: To "bear" full re…" at bounding box center [390, 287] width 344 height 227
click at [529, 302] on textarea "noun Trách nhiệm; sự chịu trách nhiệm; bổn phận; nghĩa vụ Eg: To "bear" full re…" at bounding box center [390, 287] width 344 height 227
click at [525, 293] on textarea "noun Trách nhiệm; sự chịu trách nhiệm; bổn phận; nghĩa vụ Eg: To "bear" full re…" at bounding box center [390, 287] width 344 height 227
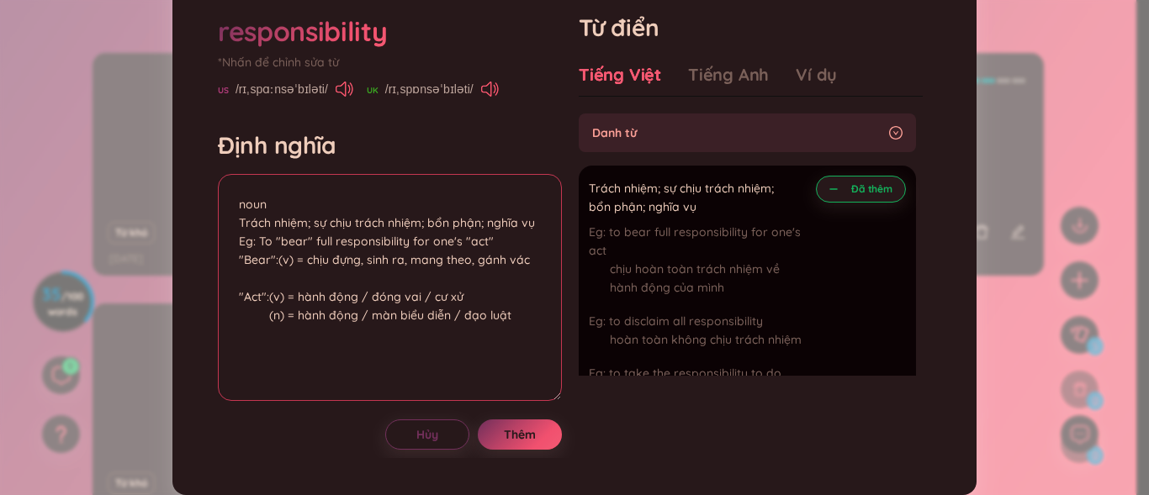
click at [286, 316] on textarea "noun Trách nhiệm; sự chịu trách nhiệm; bổn phận; nghĩa vụ Eg: To "bear" full re…" at bounding box center [390, 287] width 344 height 227
drag, startPoint x: 280, startPoint y: 313, endPoint x: 286, endPoint y: 278, distance: 35.8
click at [279, 312] on textarea "noun Trách nhiệm; sự chịu trách nhiệm; bổn phận; nghĩa vụ Eg: To "bear" full re…" at bounding box center [390, 287] width 344 height 227
click at [289, 315] on textarea "noun Trách nhiệm; sự chịu trách nhiệm; bổn phận; nghĩa vụ Eg: To "bear" full re…" at bounding box center [390, 287] width 344 height 227
paste textarea "(n) = con gấu"
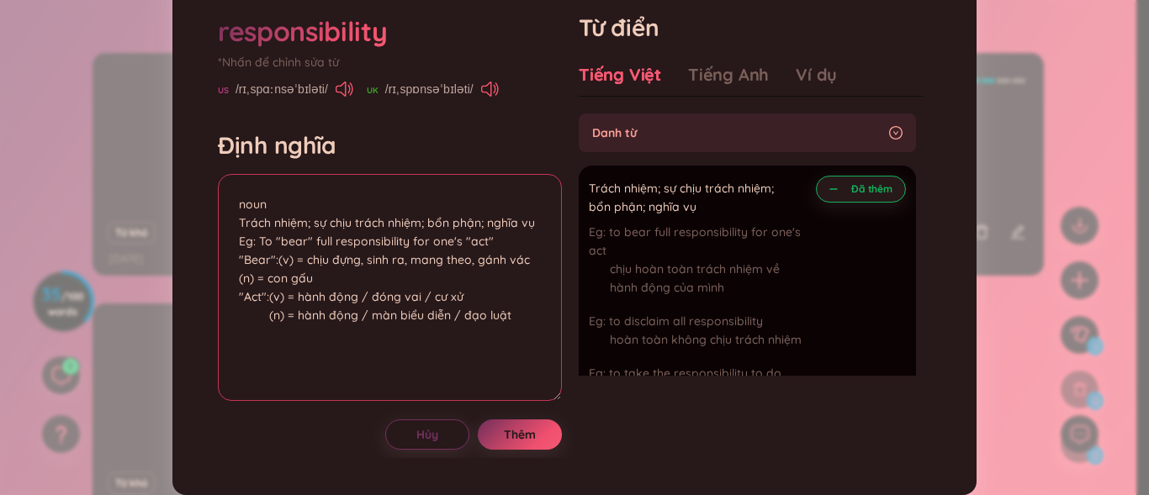
click at [238, 311] on textarea "noun Trách nhiệm; sự chịu trách nhiệm; bổn phận; nghĩa vụ Eg: To "bear" full re…" at bounding box center [390, 287] width 344 height 227
click at [236, 338] on textarea "noun Trách nhiệm; sự chịu trách nhiệm; bổn phận; nghĩa vụ Eg: To "bear" full re…" at bounding box center [390, 287] width 344 height 227
click at [259, 358] on textarea "noun Trách nhiệm; sự chịu trách nhiệm; bổn phận; nghĩa vụ Eg: To "bear" full re…" at bounding box center [390, 287] width 344 height 227
drag, startPoint x: 467, startPoint y: 382, endPoint x: 465, endPoint y: 372, distance: 10.2
click at [468, 383] on textarea "noun Trách nhiệm; sự chịu trách nhiệm; bổn phận; nghĩa vụ Eg: To "bear" full re…" at bounding box center [390, 287] width 344 height 227
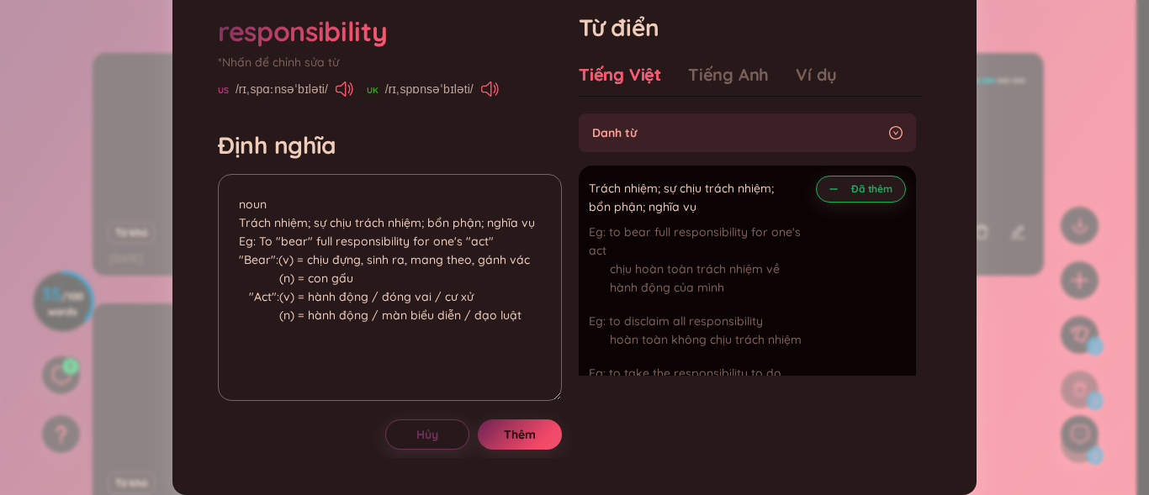
click at [504, 443] on span "Thêm" at bounding box center [520, 435] width 32 height 17
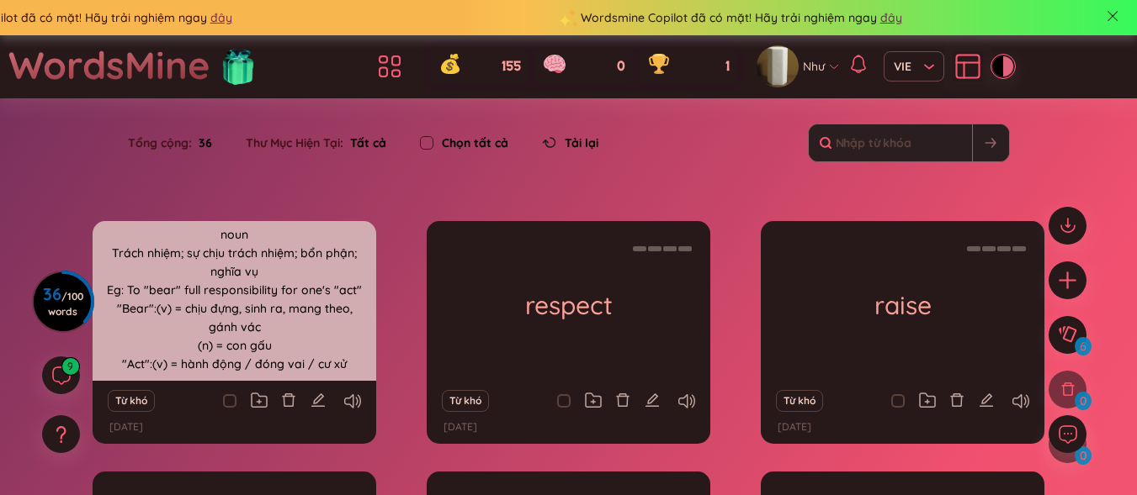
click at [314, 286] on div "noun Trách nhiệm; sự chịu trách nhiệm; bổn phận; nghĩa vụ Eg: To "bear" full re…" at bounding box center [234, 300] width 267 height 151
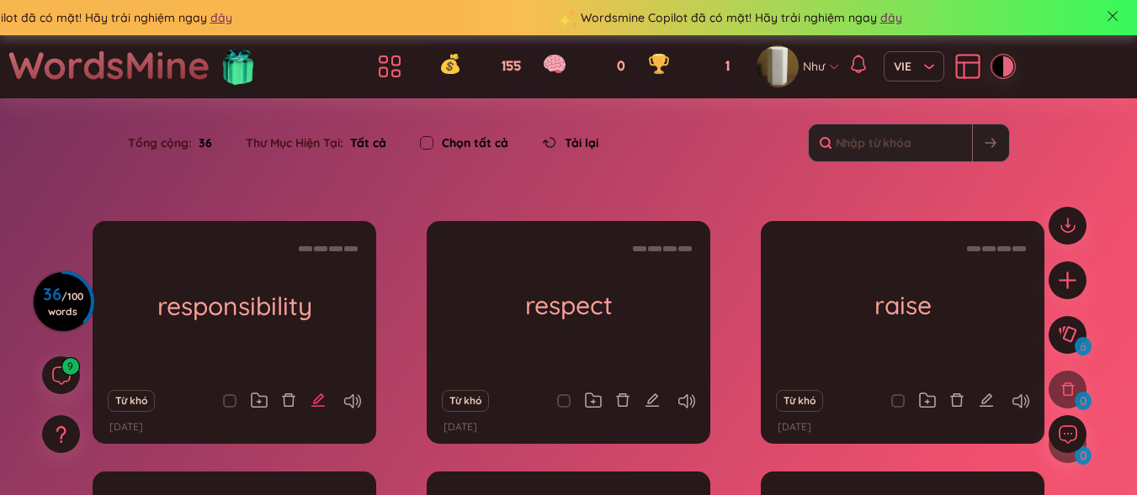
click at [315, 399] on icon "edit" at bounding box center [317, 400] width 15 height 15
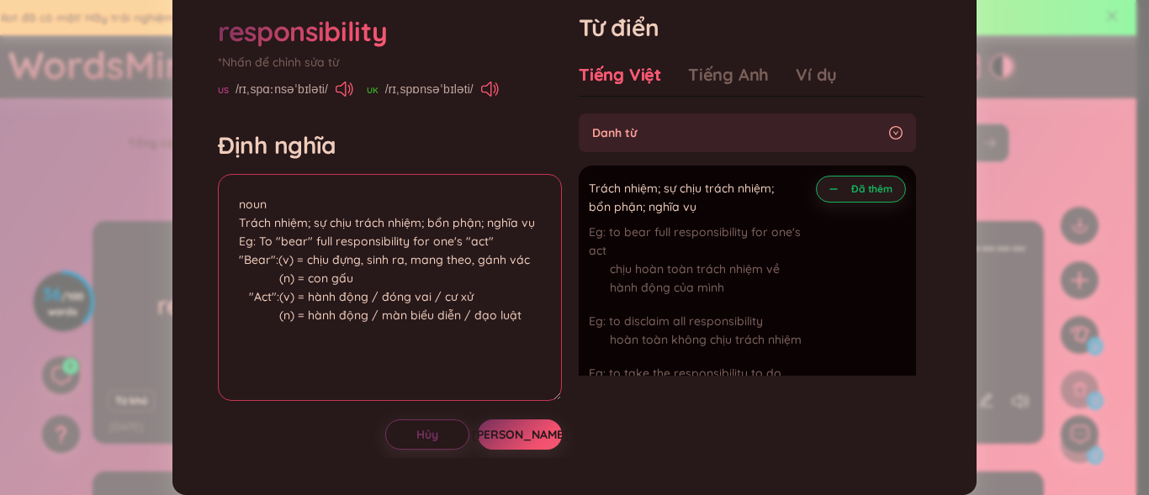
click at [380, 328] on textarea "noun Trách nhiệm; sự chịu trách nhiệm; bổn phận; nghĩa vụ Eg: To "bear" full re…" at bounding box center [390, 287] width 344 height 227
click at [385, 450] on button "Hủy" at bounding box center [427, 435] width 84 height 30
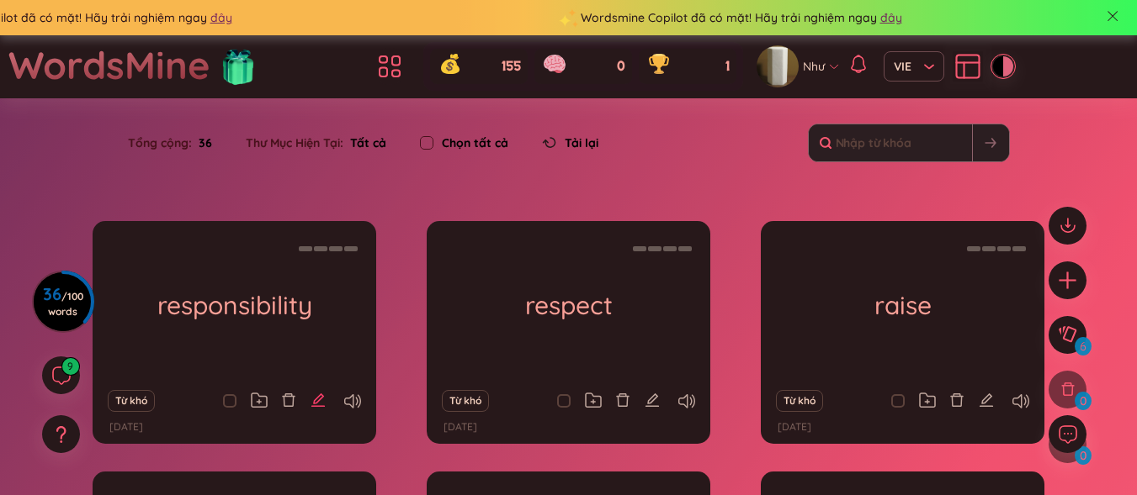
click at [324, 396] on icon "edit" at bounding box center [317, 400] width 15 height 15
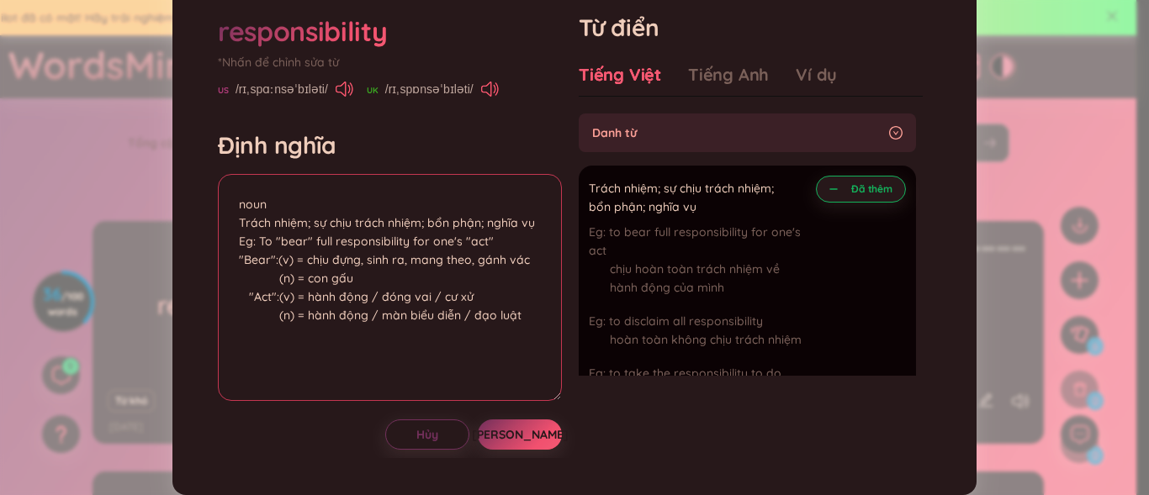
click at [371, 336] on textarea "noun Trách nhiệm; sự chịu trách nhiệm; bổn phận; nghĩa vụ Eg: To "bear" full re…" at bounding box center [390, 287] width 344 height 227
click at [367, 329] on textarea "noun Trách nhiệm; sự chịu trách nhiệm; bổn phận; nghĩa vụ Eg: To "bear" full re…" at bounding box center [390, 287] width 344 height 227
click at [369, 330] on textarea "noun Trách nhiệm; sự chịu trách nhiệm; bổn phận; nghĩa vụ Eg: To "bear" full re…" at bounding box center [390, 287] width 344 height 227
click at [431, 337] on textarea "noun Trách nhiệm; sự chịu trách nhiệm; bổn phận; nghĩa vụ Eg: To "bear" full re…" at bounding box center [390, 287] width 344 height 227
click at [380, 356] on textarea "noun Trách nhiệm; sự chịu trách nhiệm; bổn phận; nghĩa vụ Eg: To "bear" full re…" at bounding box center [390, 287] width 344 height 227
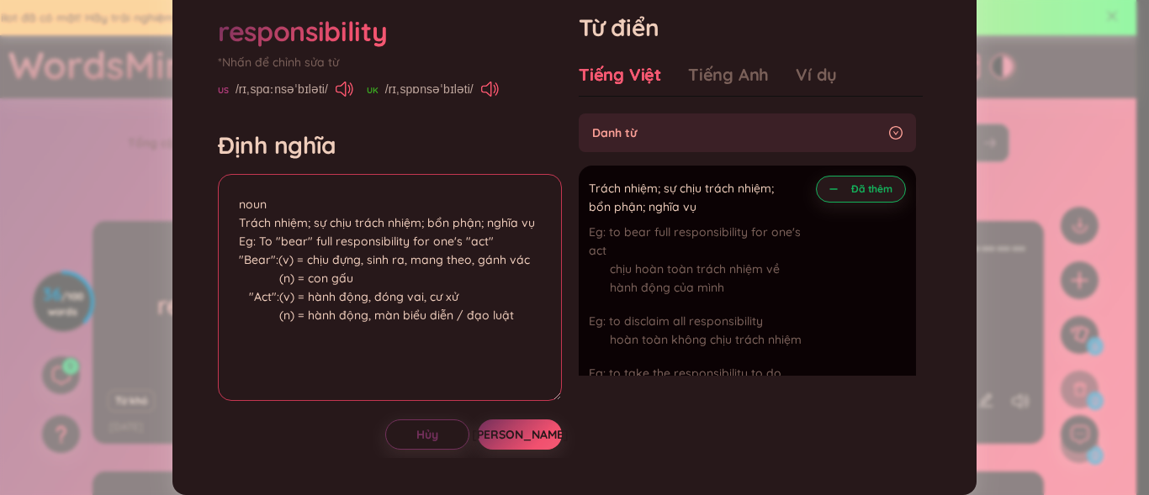
click at [461, 358] on textarea "noun Trách nhiệm; sự chịu trách nhiệm; bổn phận; nghĩa vụ Eg: To "bear" full re…" at bounding box center [390, 287] width 344 height 227
click at [302, 293] on textarea "noun Trách nhiệm; sự chịu trách nhiệm; bổn phận; nghĩa vụ Eg: To "bear" full re…" at bounding box center [390, 287] width 344 height 227
click at [273, 297] on textarea "noun Trách nhiệm; sự chịu trách nhiệm; bổn phận; nghĩa vụ Eg: To "bear" full re…" at bounding box center [390, 287] width 344 height 227
click at [278, 299] on textarea "noun Trách nhiệm; sự chịu trách nhiệm; bổn phận; nghĩa vụ Eg: To "bear" full re…" at bounding box center [390, 287] width 344 height 227
click at [275, 300] on textarea "noun Trách nhiệm; sự chịu trách nhiệm; bổn phận; nghĩa vụ Eg: To "bear" full re…" at bounding box center [390, 287] width 344 height 227
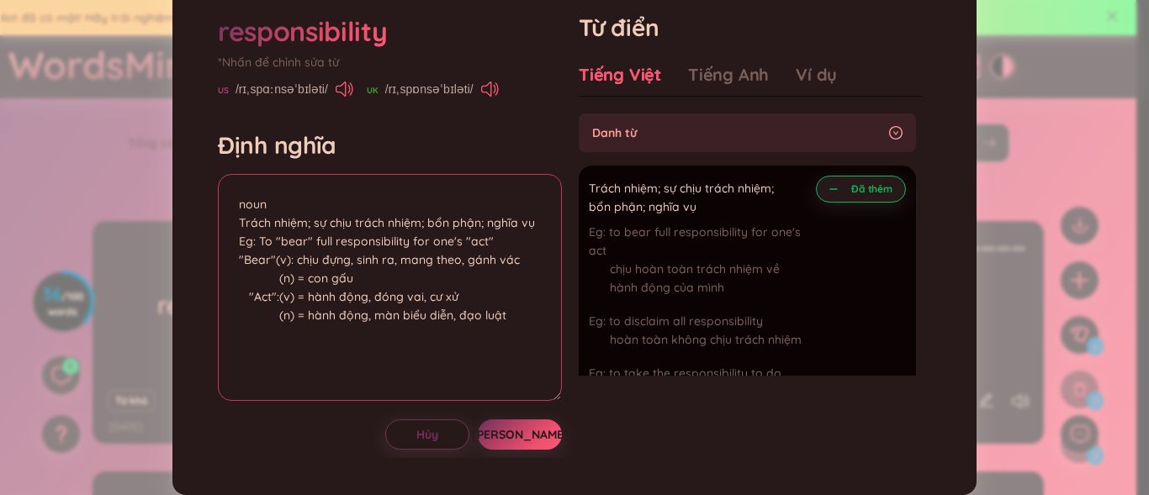
click at [273, 321] on textarea "noun Trách nhiệm; sự chịu trách nhiệm; bổn phận; nghĩa vụ Eg: To "bear" full re…" at bounding box center [390, 287] width 344 height 227
click at [271, 311] on textarea "noun Trách nhiệm; sự chịu trách nhiệm; bổn phận; nghĩa vụ Eg: To "bear" full re…" at bounding box center [390, 287] width 344 height 227
click at [296, 321] on textarea "noun Trách nhiệm; sự chịu trách nhiệm; bổn phận; nghĩa vụ Eg: To "bear" full re…" at bounding box center [390, 287] width 344 height 227
click at [299, 317] on textarea "noun Trách nhiệm; sự chịu trách nhiệm; bổn phận; nghĩa vụ Eg: To "bear" full re…" at bounding box center [390, 287] width 344 height 227
click at [274, 338] on textarea "noun Trách nhiệm; sự chịu trách nhiệm; bổn phận; nghĩa vụ Eg: To "bear" full re…" at bounding box center [390, 287] width 344 height 227
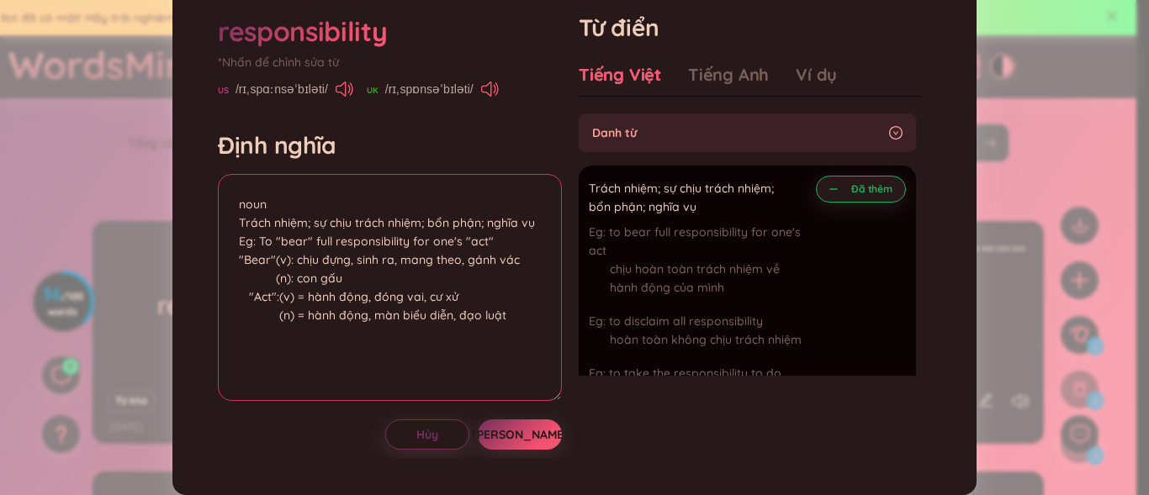
click at [276, 338] on textarea "noun Trách nhiệm; sự chịu trách nhiệm; bổn phận; nghĩa vụ Eg: To "bear" full re…" at bounding box center [390, 287] width 344 height 227
click at [273, 352] on textarea "noun Trách nhiệm; sự chịu trách nhiệm; bổn phận; nghĩa vụ Eg: To "bear" full re…" at bounding box center [390, 287] width 344 height 227
click at [272, 355] on textarea "noun Trách nhiệm; sự chịu trách nhiệm; bổn phận; nghĩa vụ Eg: To "bear" full re…" at bounding box center [390, 287] width 344 height 227
click at [299, 350] on textarea "noun Trách nhiệm; sự chịu trách nhiệm; bổn phận; nghĩa vụ Eg: To "bear" full re…" at bounding box center [390, 287] width 344 height 227
click at [298, 331] on textarea "noun Trách nhiệm; sự chịu trách nhiệm; bổn phận; nghĩa vụ Eg: To "bear" full re…" at bounding box center [390, 287] width 344 height 227
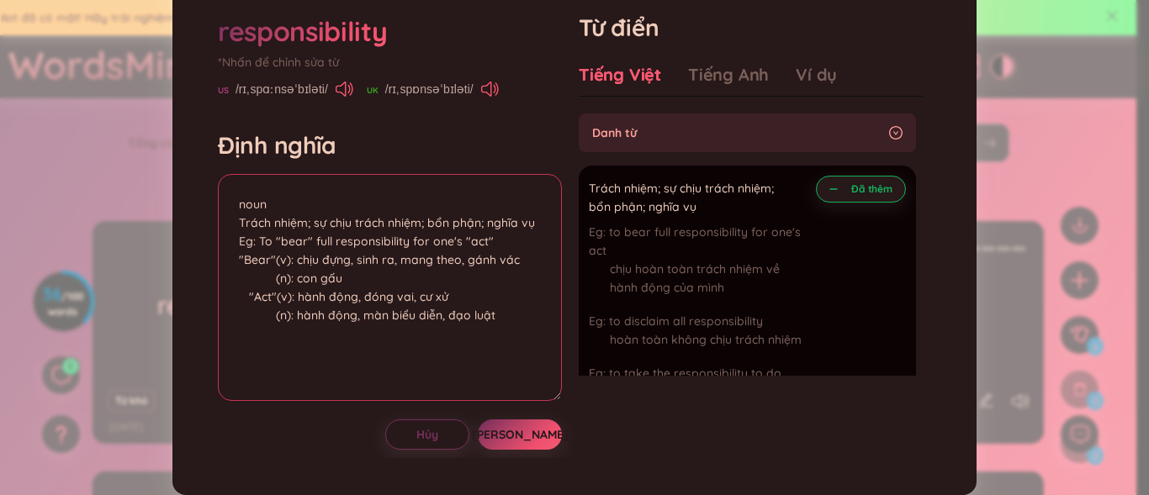
click at [522, 347] on textarea "noun Trách nhiệm; sự chịu trách nhiệm; bổn phận; nghĩa vụ Eg: To "bear" full re…" at bounding box center [390, 287] width 344 height 227
type textarea "noun Trách nhiệm; sự chịu trách nhiệm; bổn phận; nghĩa vụ Eg: To "bear" full re…"
click at [502, 450] on button "[PERSON_NAME]" at bounding box center [520, 435] width 84 height 30
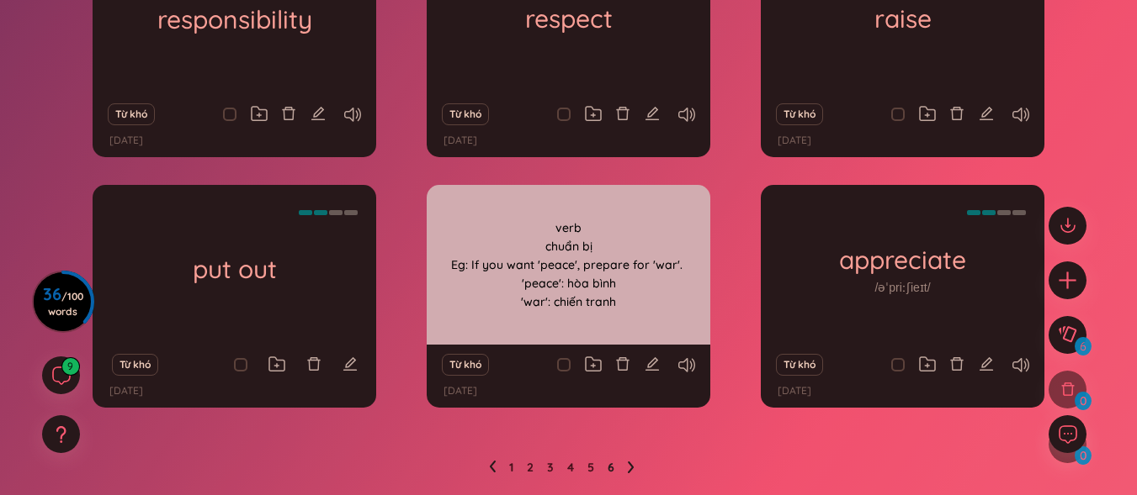
scroll to position [340, 0]
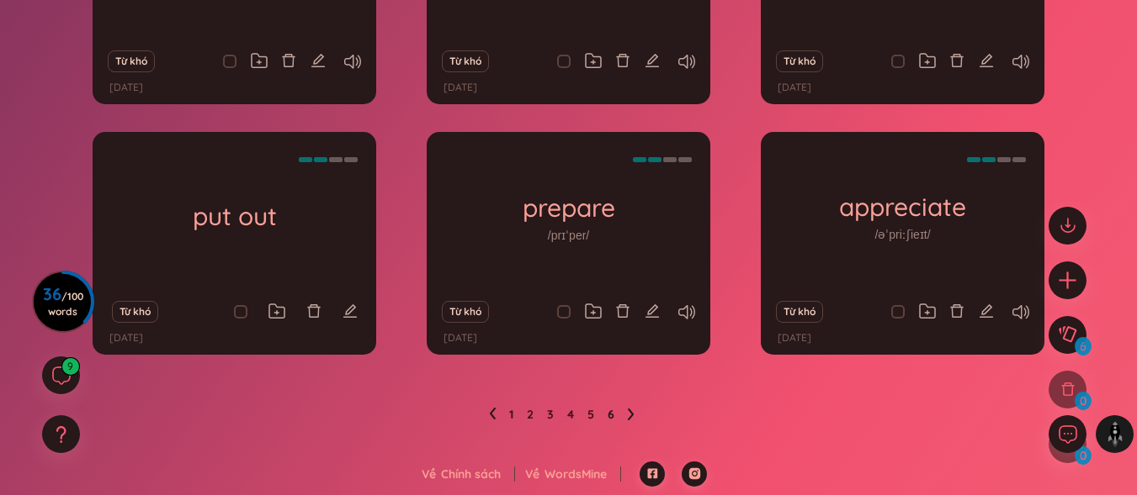
click at [493, 407] on li at bounding box center [492, 414] width 7 height 27
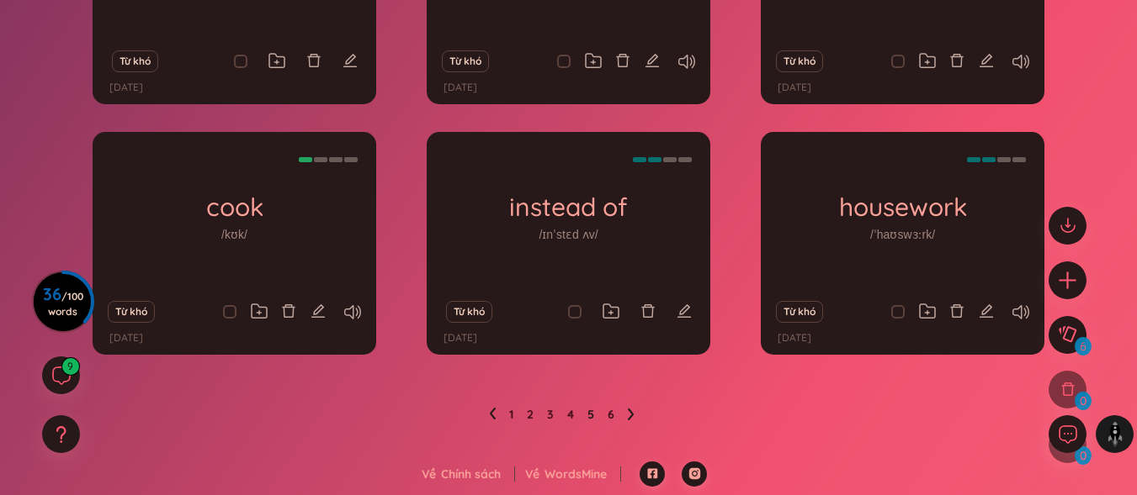
click at [493, 407] on li at bounding box center [492, 414] width 7 height 27
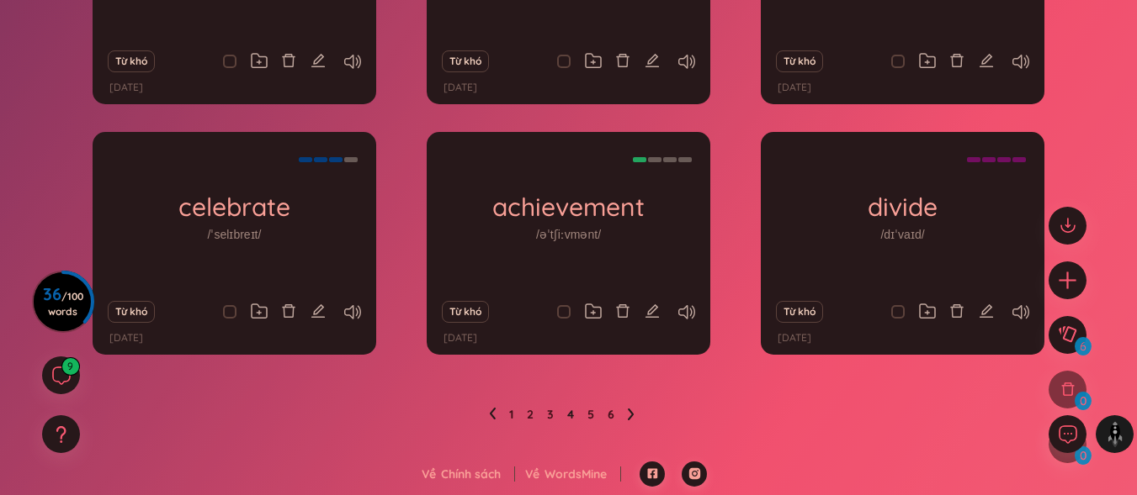
click at [632, 413] on icon at bounding box center [631, 415] width 6 height 12
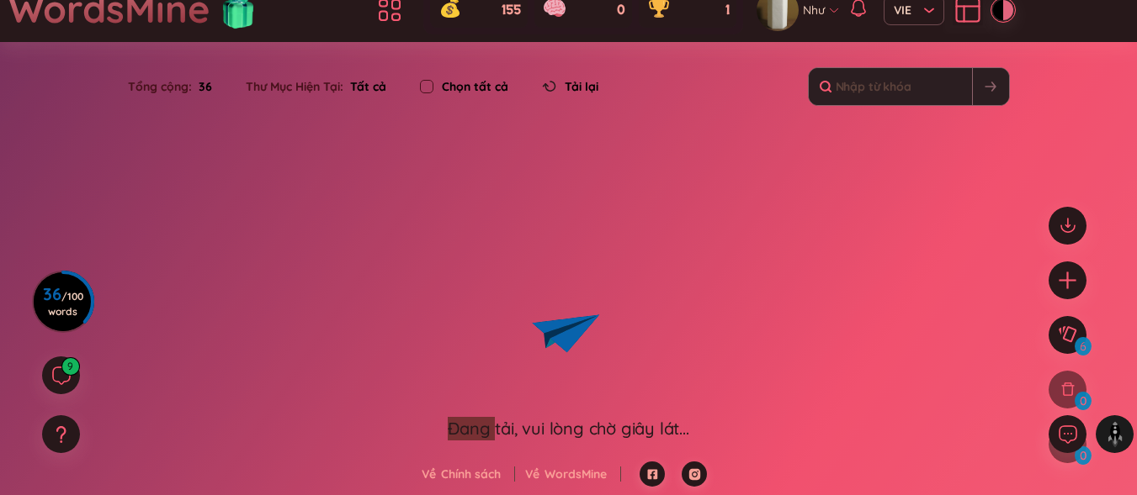
click at [632, 413] on icon "Lottie animation" at bounding box center [568, 333] width 252 height 168
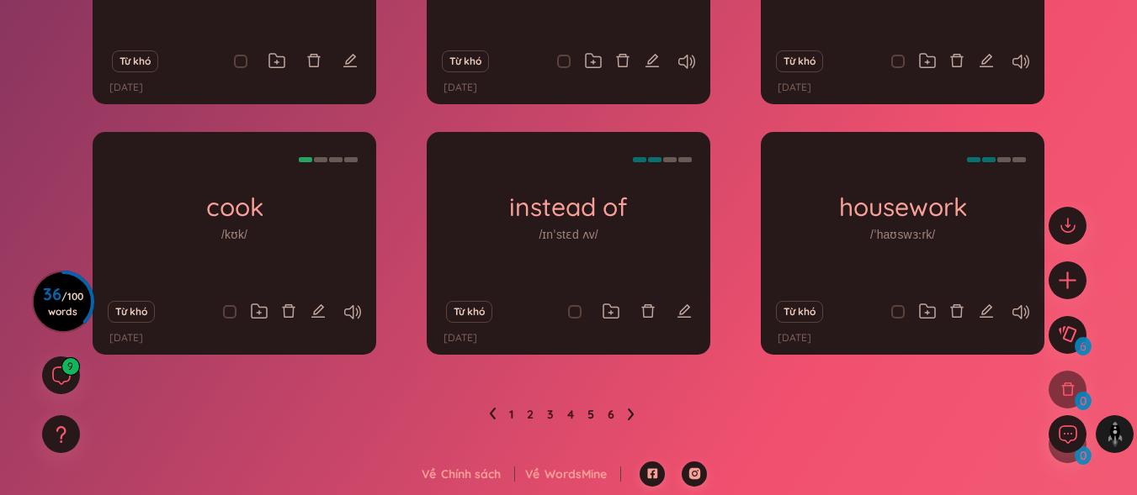
click at [632, 413] on icon at bounding box center [631, 415] width 6 height 12
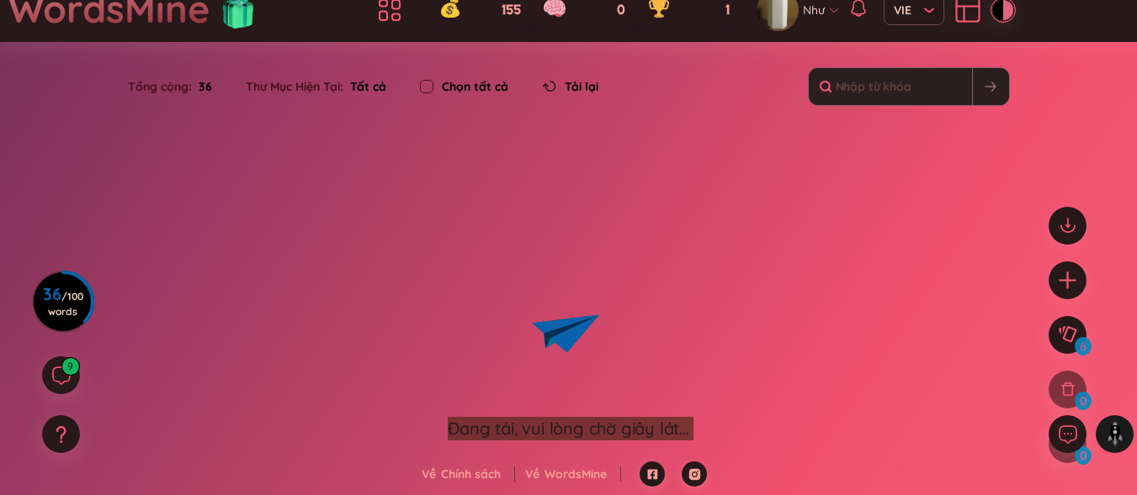
click at [632, 413] on icon "Lottie animation" at bounding box center [568, 333] width 252 height 168
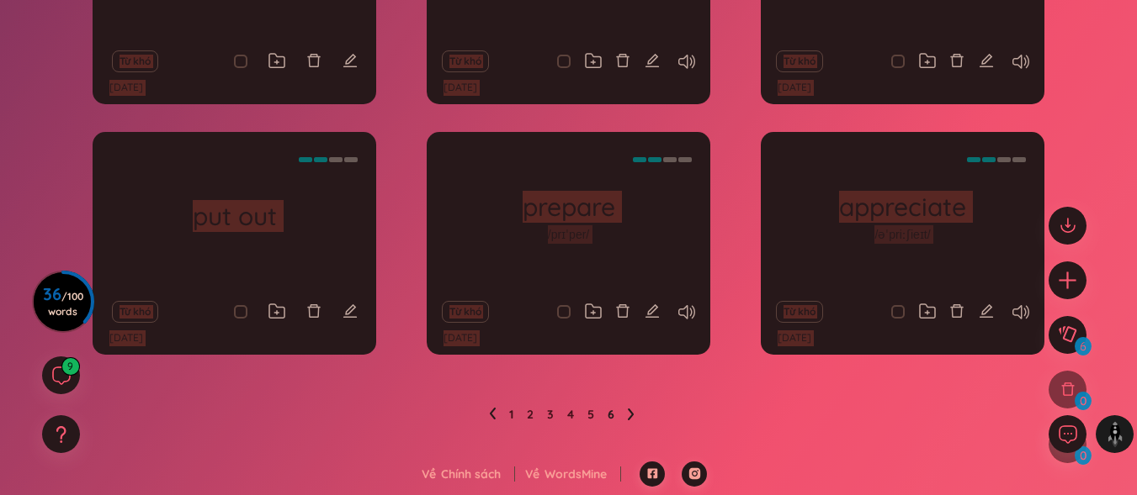
click at [632, 413] on icon at bounding box center [631, 415] width 6 height 12
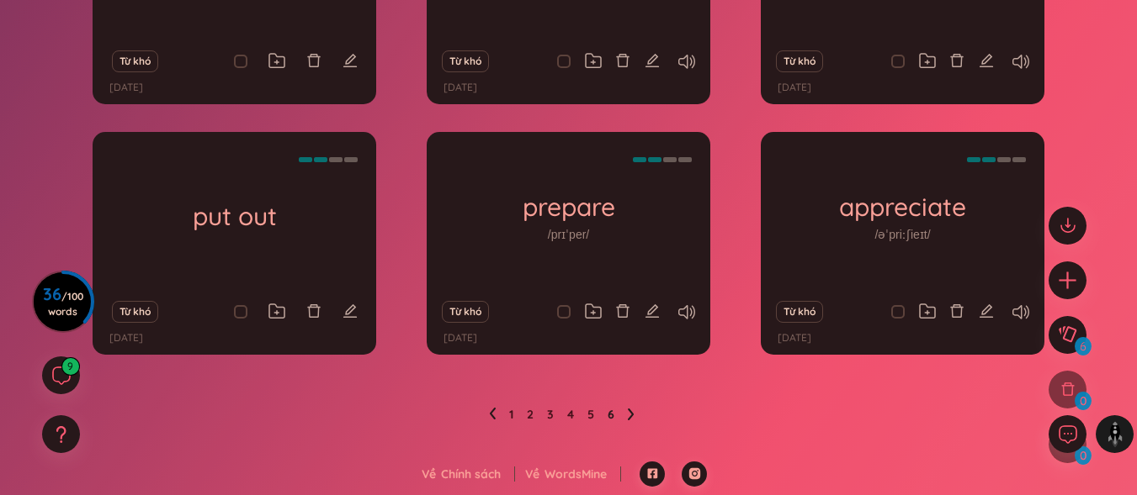
click at [460, 342] on p "[DATE]" at bounding box center [460, 339] width 34 height 16
drag, startPoint x: 444, startPoint y: 336, endPoint x: 522, endPoint y: 338, distance: 77.4
click at [522, 338] on div "[DATE]" at bounding box center [568, 339] width 250 height 16
click at [501, 338] on div "[DATE]" at bounding box center [568, 339] width 250 height 16
drag, startPoint x: 627, startPoint y: 413, endPoint x: 604, endPoint y: 336, distance: 80.7
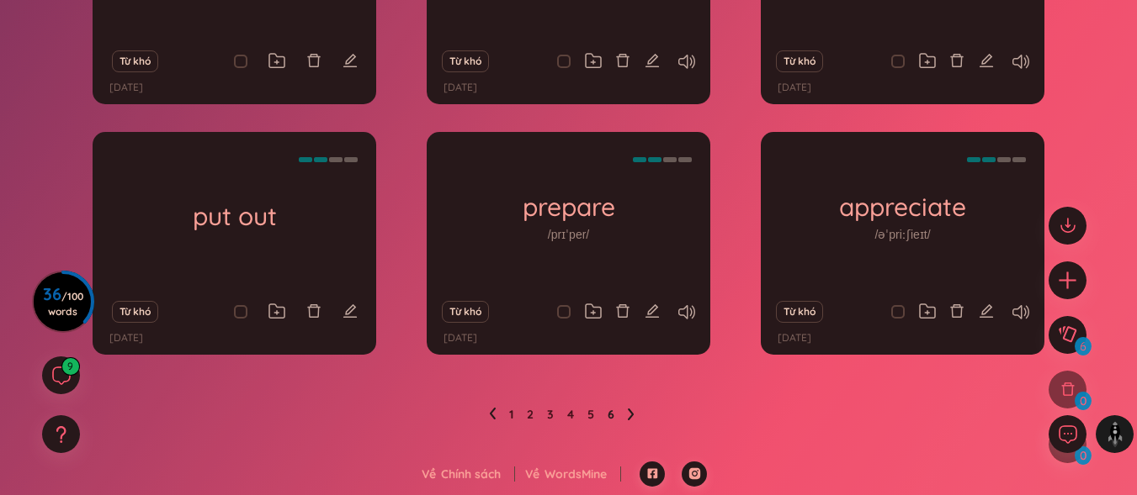
click at [627, 414] on ul "1 2 3 4 5 6" at bounding box center [568, 414] width 159 height 27
click at [629, 413] on ul "1 2 3 4 5 6" at bounding box center [568, 414] width 159 height 27
click at [630, 413] on icon at bounding box center [631, 415] width 6 height 12
click at [612, 411] on link "6" at bounding box center [610, 414] width 7 height 25
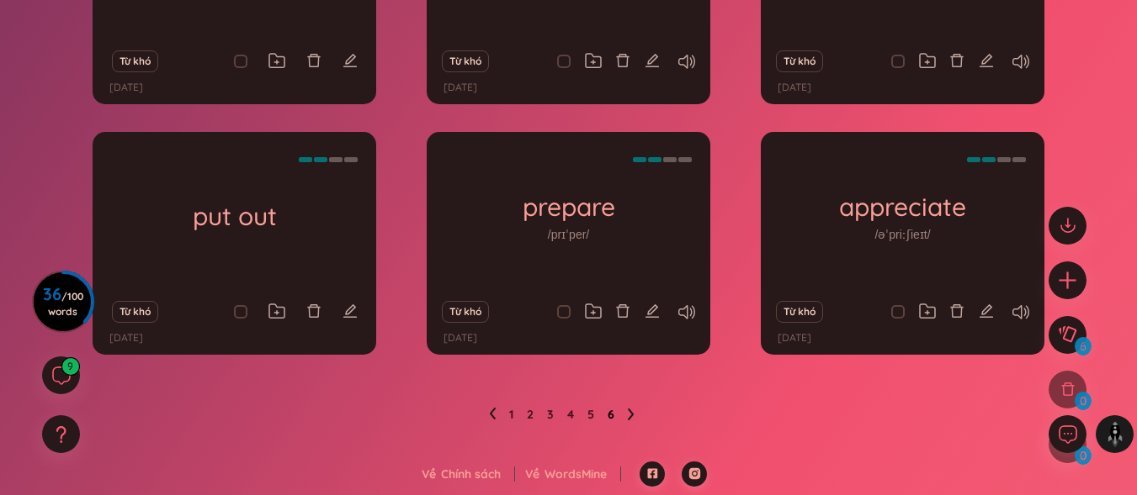
click at [612, 411] on link "6" at bounding box center [610, 414] width 7 height 25
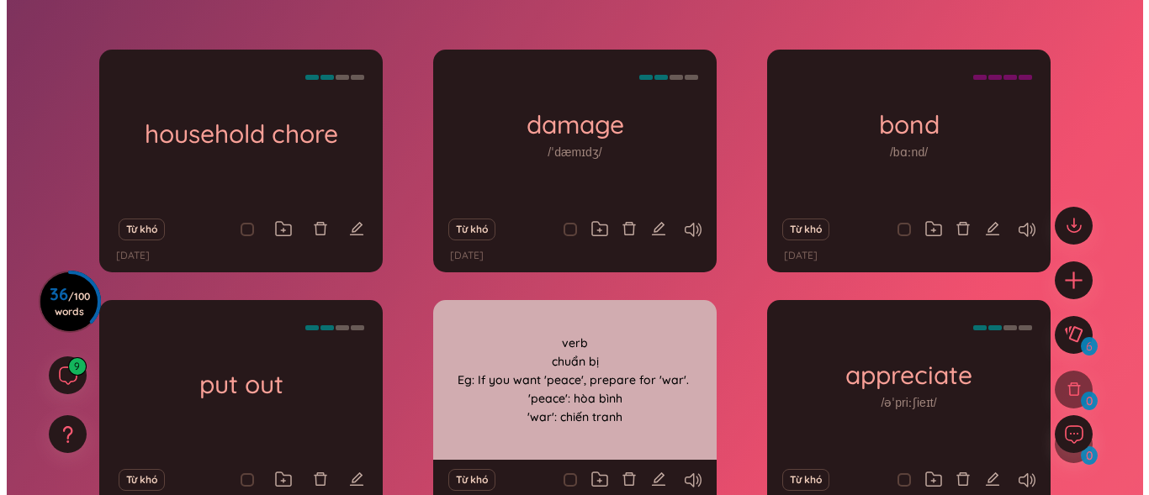
scroll to position [256, 0]
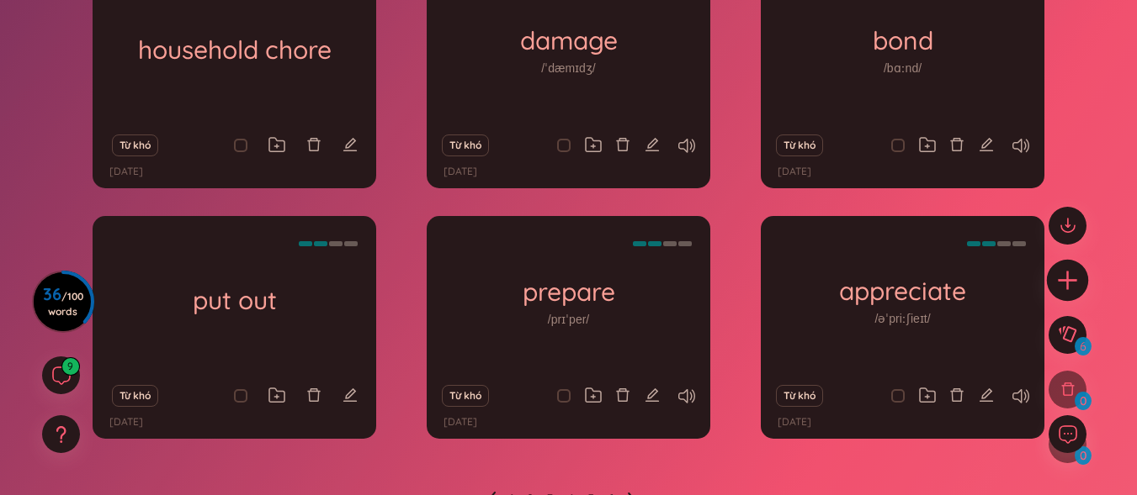
click at [1063, 289] on icon "plus" at bounding box center [1068, 280] width 24 height 24
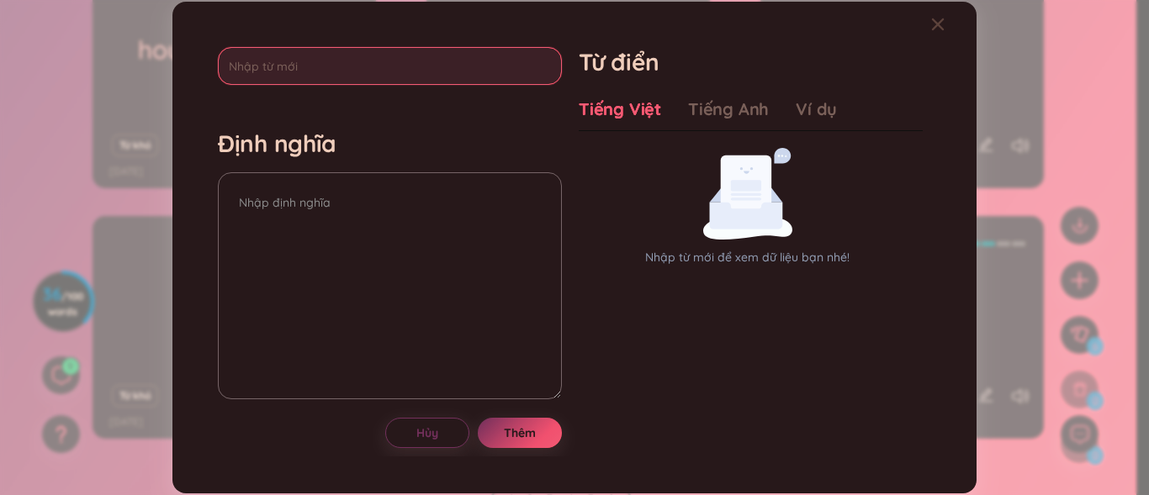
click at [453, 72] on input "text" at bounding box center [390, 66] width 344 height 38
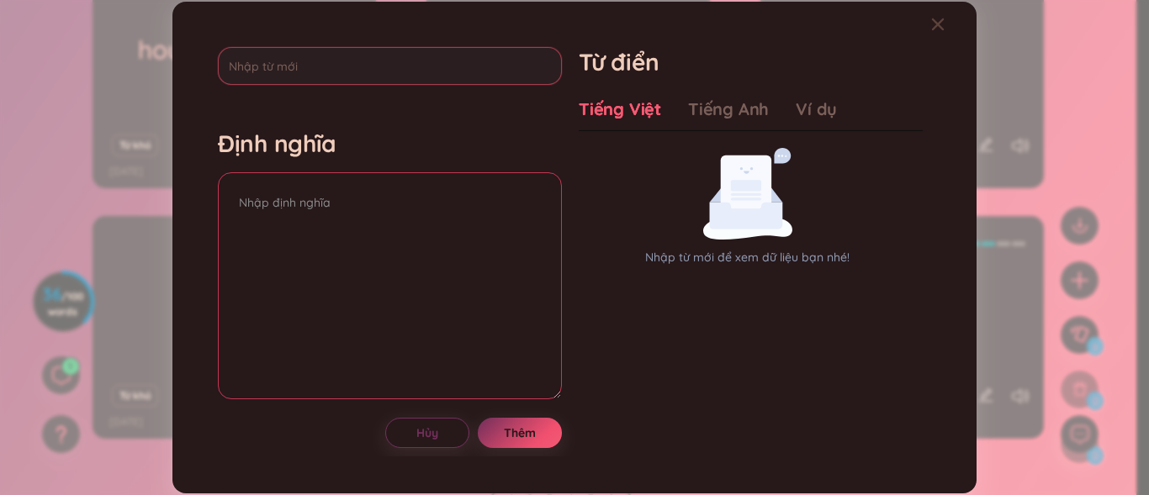
type textarea "r"
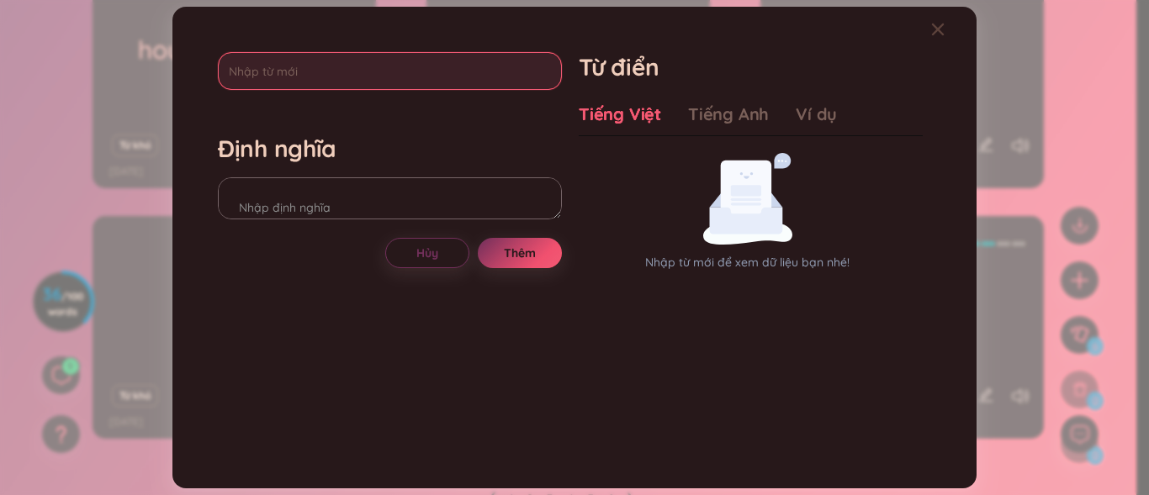
click at [453, 72] on input "text" at bounding box center [390, 71] width 344 height 38
type input "result"
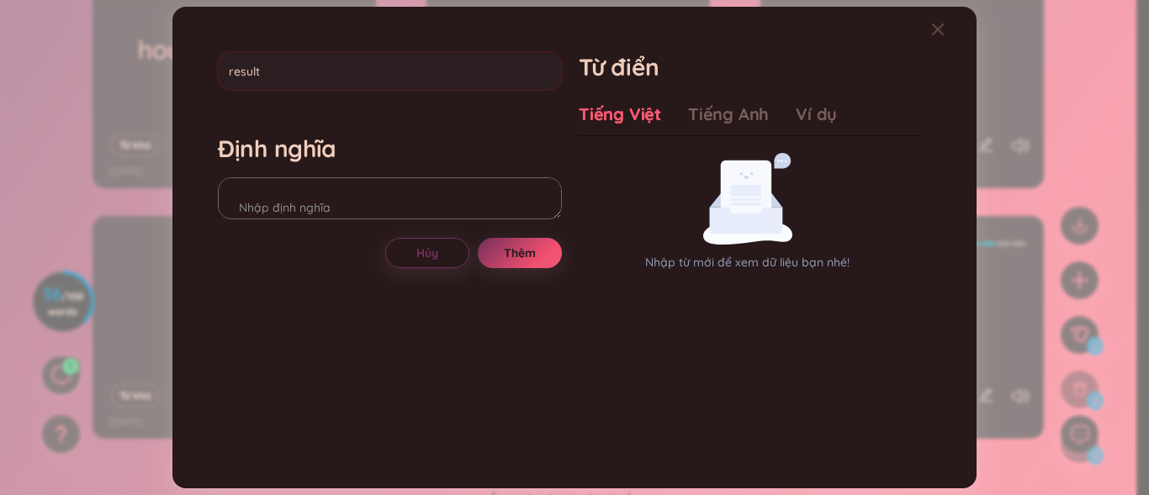
click at [571, 56] on div "result Định nghĩa Hủy Thêm Từ điển Tiếng Việt Tiếng Anh Ví dụ Nhập từ mới để xe…" at bounding box center [574, 247] width 730 height 407
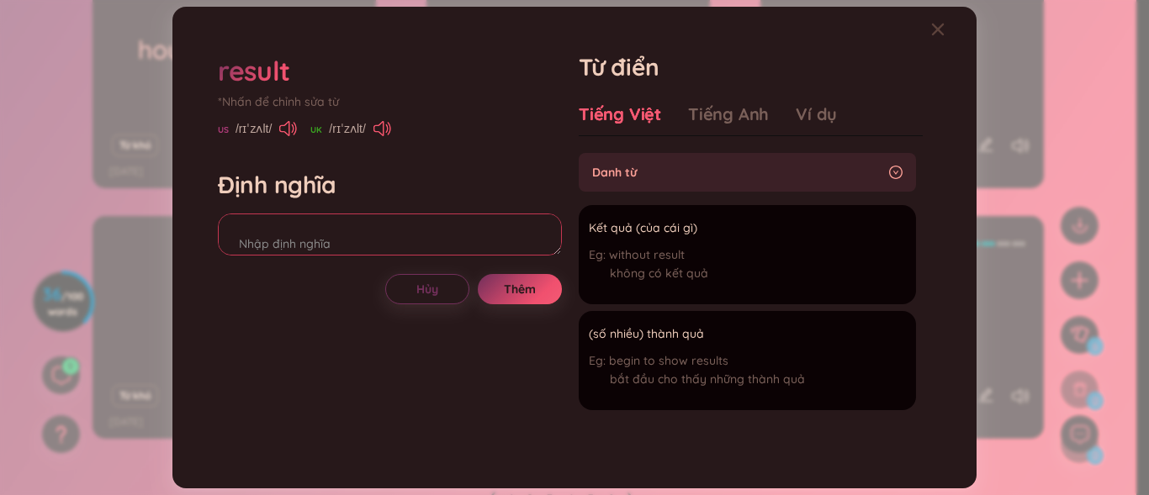
click at [299, 247] on textarea at bounding box center [390, 235] width 344 height 42
drag, startPoint x: 696, startPoint y: 220, endPoint x: 592, endPoint y: 230, distance: 103.9
click at [592, 230] on span "Kết quả (của cái gì)" at bounding box center [643, 229] width 109 height 20
click at [490, 230] on textarea at bounding box center [390, 235] width 344 height 42
paste textarea "Kết quả (của cái gì)"
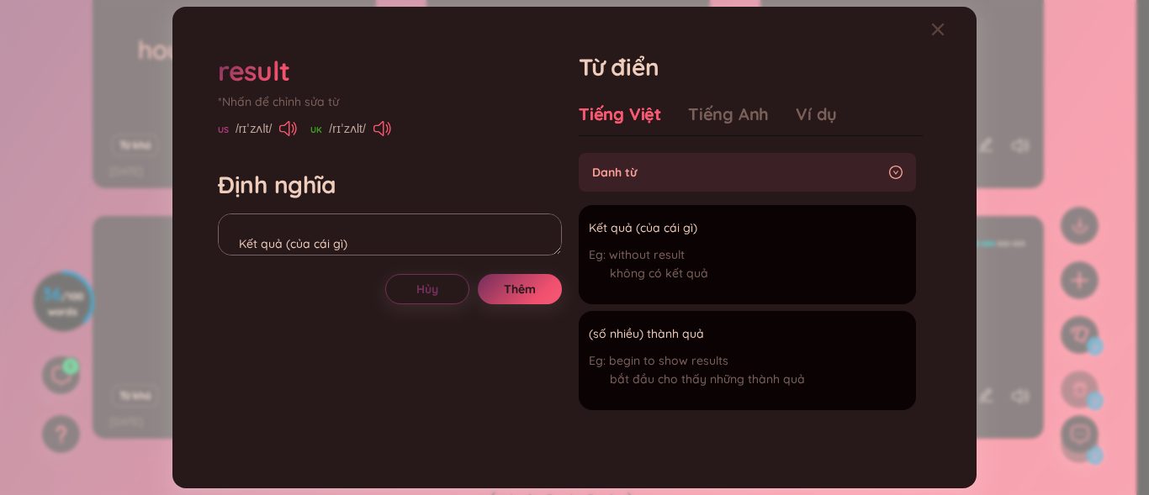
click at [347, 213] on div "Định nghĩa Kết quả (của cái gì)" at bounding box center [390, 215] width 344 height 91
click at [311, 220] on textarea "Kết quả (của cái gì)" at bounding box center [390, 235] width 344 height 42
click at [225, 238] on textarea "Kết quả (của cái gì)" at bounding box center [390, 235] width 344 height 42
type textarea "Kết quả (của cái gì)"
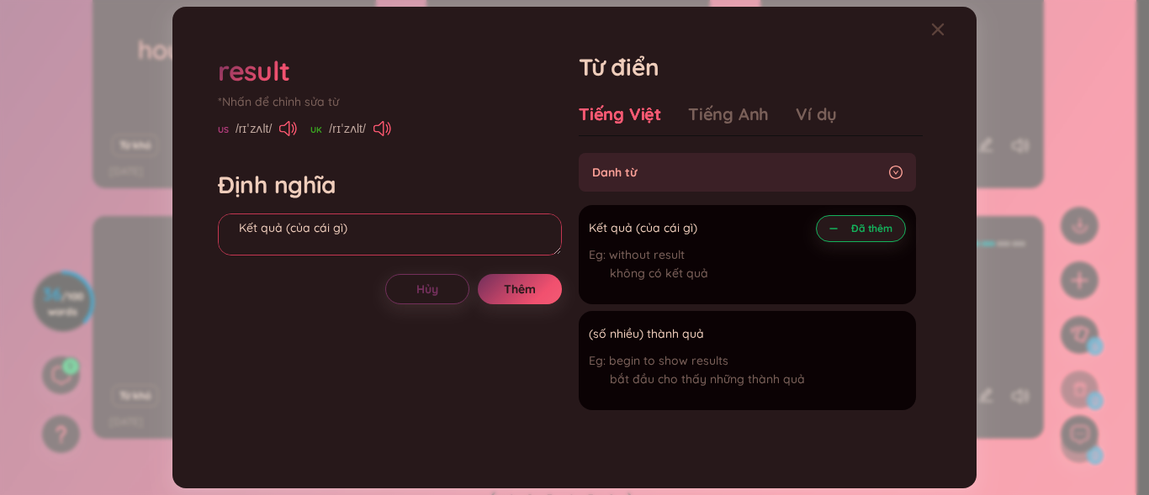
click at [265, 226] on textarea "Kết quả (của cái gì)" at bounding box center [390, 235] width 344 height 42
drag, startPoint x: 362, startPoint y: 222, endPoint x: 234, endPoint y: 224, distance: 127.9
click at [209, 226] on div "result *Nhấn để chỉnh sửa từ [GEOGRAPHIC_DATA] /rɪˈzʌlt/ [GEOGRAPHIC_DATA] /rɪˈ…" at bounding box center [574, 247] width 730 height 407
click at [325, 215] on textarea at bounding box center [390, 235] width 344 height 42
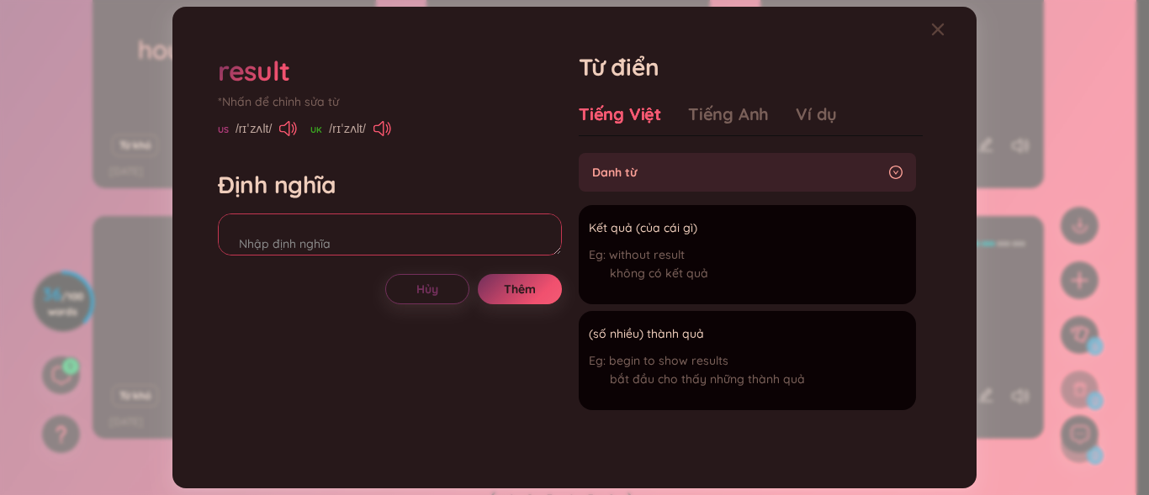
click at [325, 215] on textarea at bounding box center [390, 235] width 344 height 42
paste textarea "Kết quả (của cái gì)"
click at [322, 215] on textarea "Kết quả (của cái gì)" at bounding box center [390, 235] width 344 height 42
click at [230, 247] on textarea "Kết quả (của cái gì)" at bounding box center [390, 235] width 344 height 42
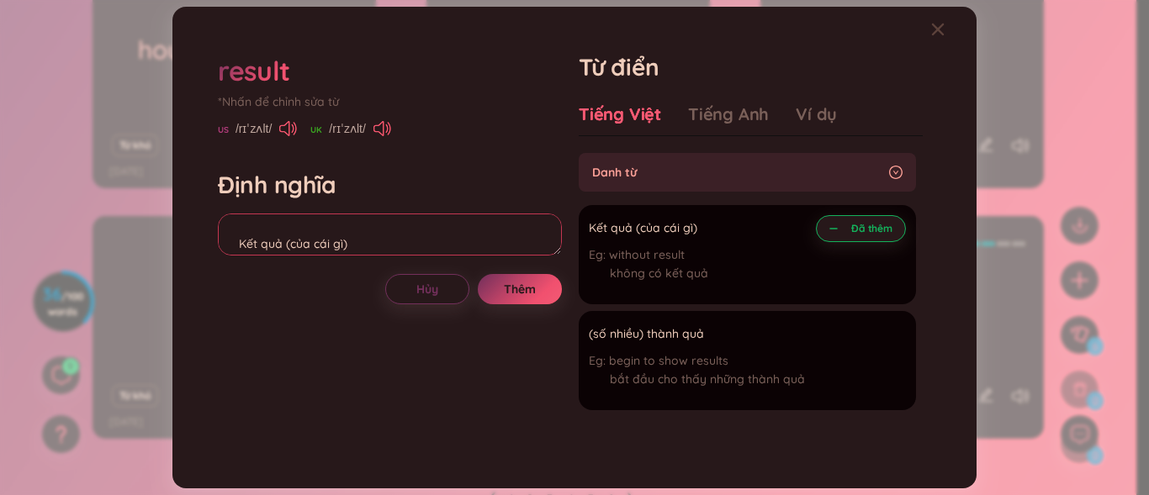
scroll to position [16, 0]
click at [262, 225] on textarea "Kết quả (của cái gì)" at bounding box center [390, 235] width 344 height 42
click at [259, 222] on textarea "Kết quả (của cái gì)" at bounding box center [390, 235] width 344 height 42
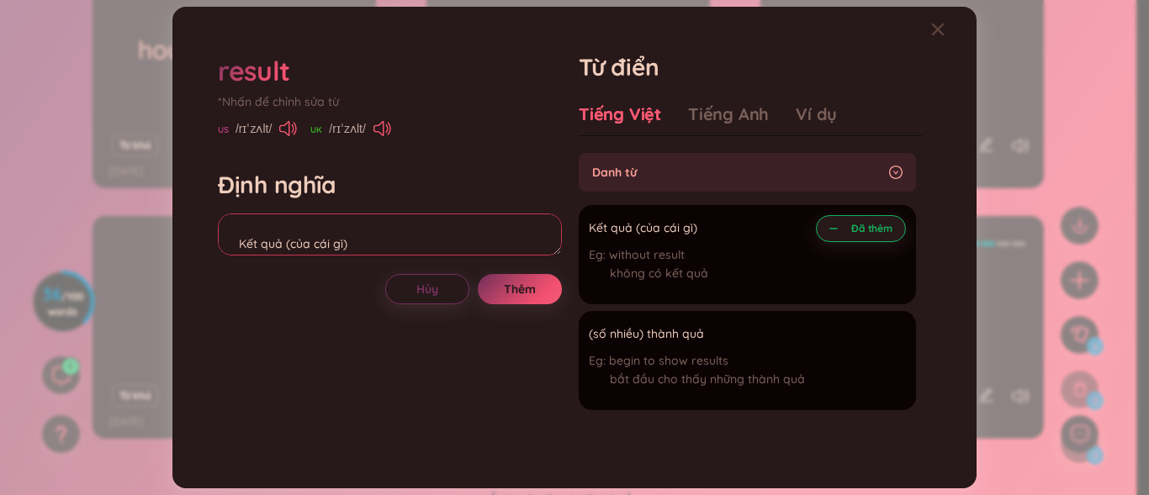
click at [259, 222] on textarea "Kết quả (của cái gì)" at bounding box center [390, 235] width 344 height 42
click at [247, 246] on textarea "Kết quả (của cái gì)" at bounding box center [390, 235] width 344 height 42
drag, startPoint x: 586, startPoint y: 253, endPoint x: 703, endPoint y: 259, distance: 117.1
click at [703, 259] on li "Kết quả (của cái gì) without result không có kết quả Đã thêm" at bounding box center [747, 254] width 337 height 99
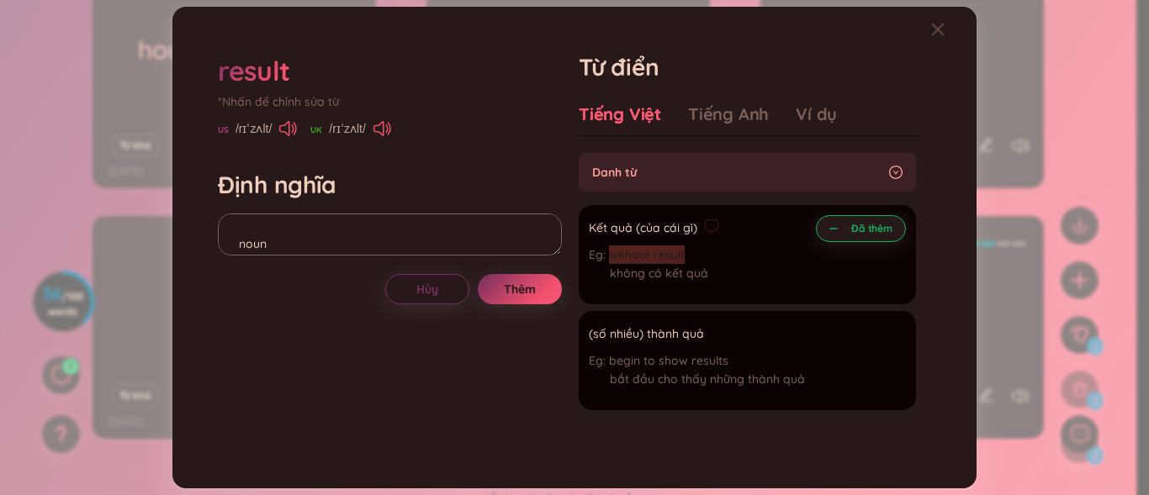
click at [705, 259] on div "without result không có kết quả" at bounding box center [654, 268] width 130 height 45
drag, startPoint x: 590, startPoint y: 257, endPoint x: 686, endPoint y: 270, distance: 96.8
click at [682, 270] on div "without result không có kết quả" at bounding box center [654, 268] width 130 height 45
click at [723, 257] on li "Kết quả (của cái gì) without result không có kết quả Đã thêm" at bounding box center [747, 254] width 337 height 99
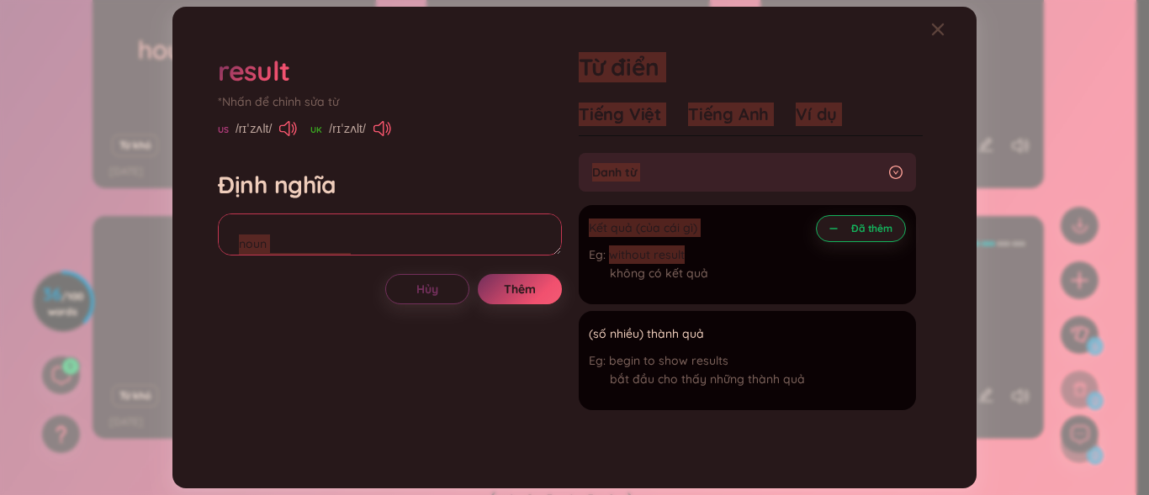
drag, startPoint x: 690, startPoint y: 256, endPoint x: 555, endPoint y: 250, distance: 134.7
click at [555, 250] on div "result *Nhấn để chỉnh sửa từ [GEOGRAPHIC_DATA] /rɪˈzʌlt/ [GEOGRAPHIC_DATA] /rɪˈ…" at bounding box center [574, 247] width 730 height 407
click at [731, 272] on li "Kết quả (của cái gì) without result không có kết quả Đã thêm" at bounding box center [747, 254] width 337 height 99
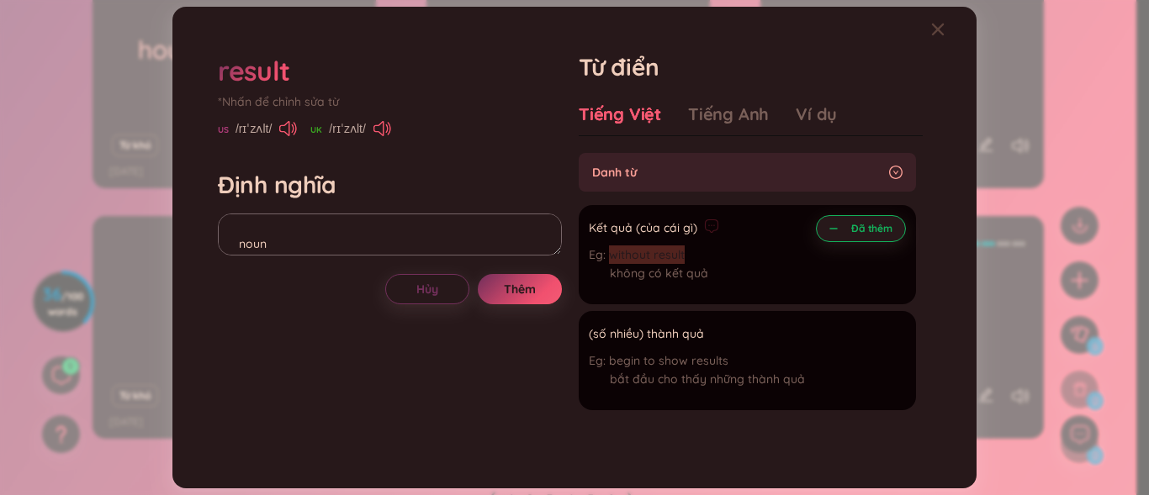
drag, startPoint x: 609, startPoint y: 256, endPoint x: 689, endPoint y: 254, distance: 79.9
click at [689, 254] on div "without result không có kết quả" at bounding box center [654, 268] width 130 height 45
click at [289, 241] on textarea "noun Kết quả (của cái gì)" at bounding box center [390, 235] width 344 height 42
click at [260, 246] on textarea "noun Kết quả (của cái gì)" at bounding box center [390, 235] width 344 height 42
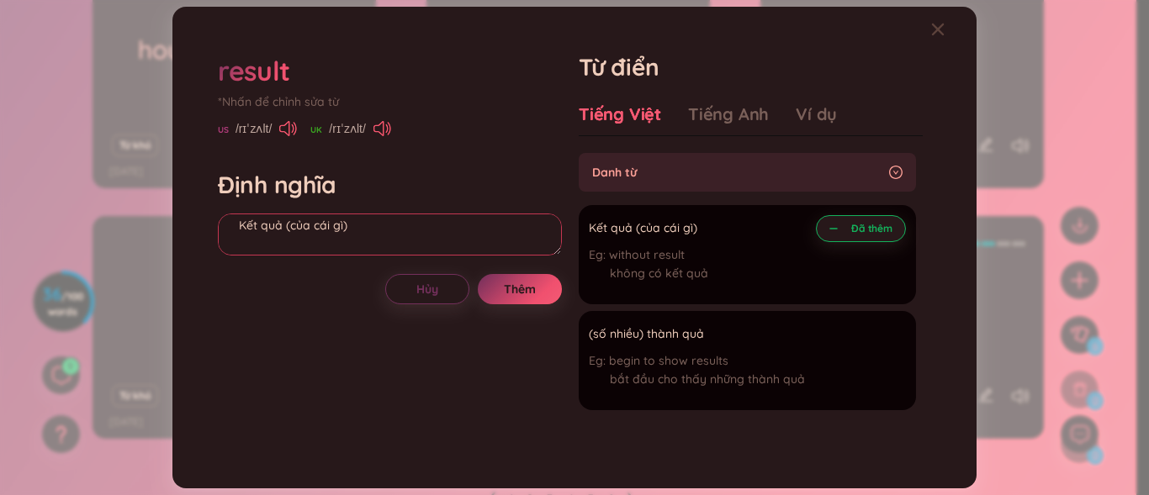
click at [363, 241] on textarea "noun Kết quả (của cái gì)" at bounding box center [390, 235] width 344 height 42
paste textarea "without result"
click at [235, 250] on textarea "noun Kết quả (của cái gì) without result" at bounding box center [390, 235] width 344 height 42
click at [268, 249] on textarea "noun Kết quả (của cái gì) Eg: without result" at bounding box center [390, 235] width 344 height 42
click at [527, 282] on span "Thêm" at bounding box center [520, 289] width 32 height 17
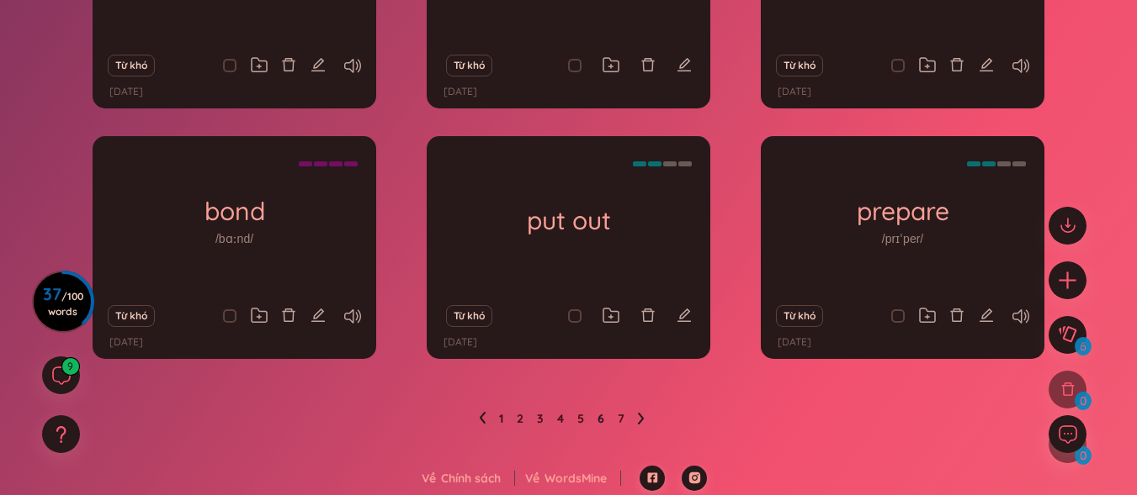
scroll to position [336, 0]
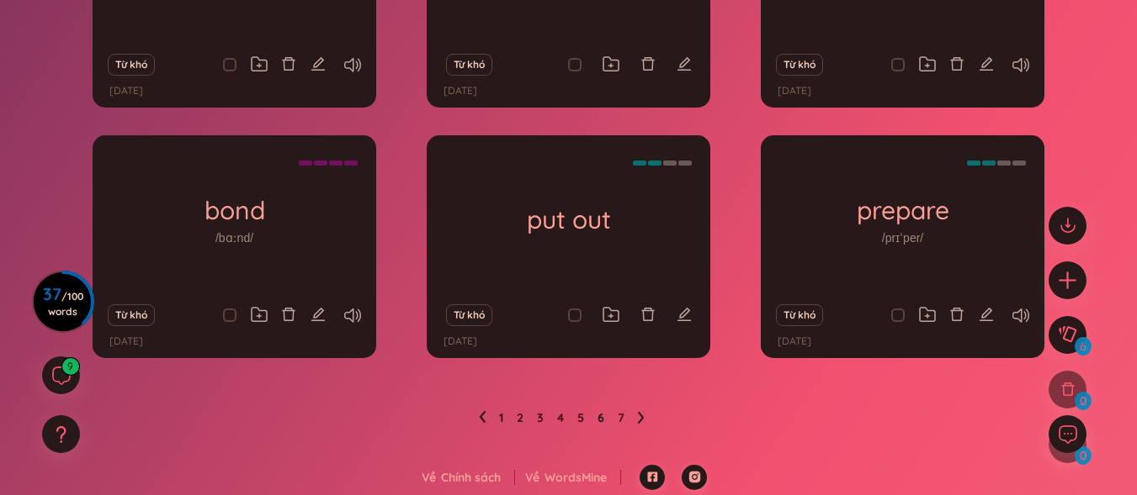
click at [480, 421] on icon at bounding box center [482, 417] width 7 height 13
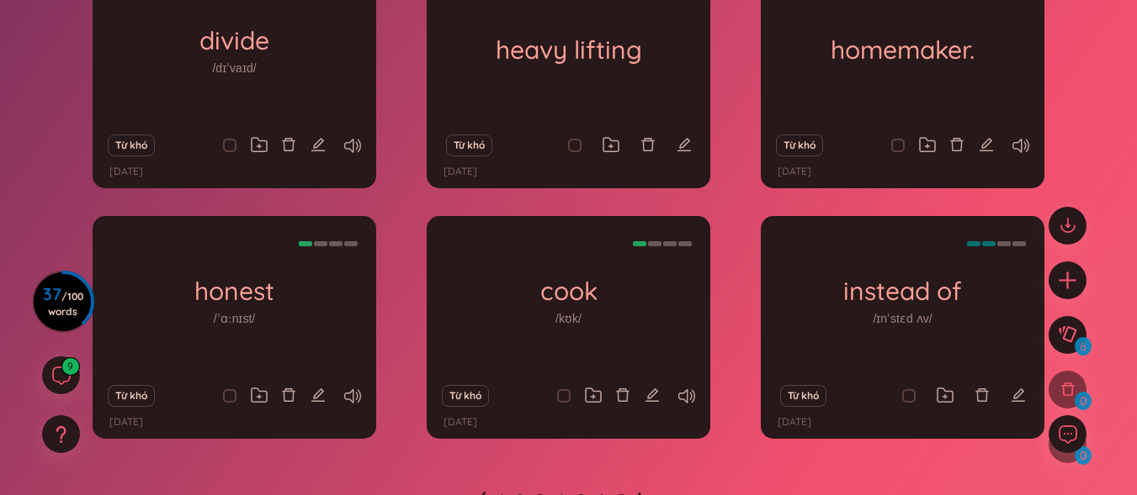
scroll to position [340, 0]
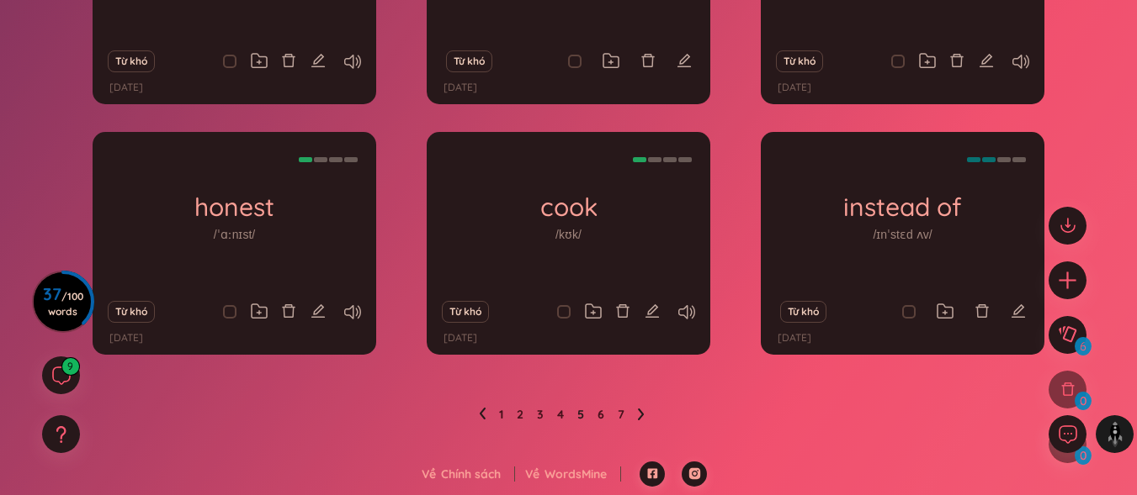
click at [480, 421] on icon at bounding box center [482, 414] width 7 height 13
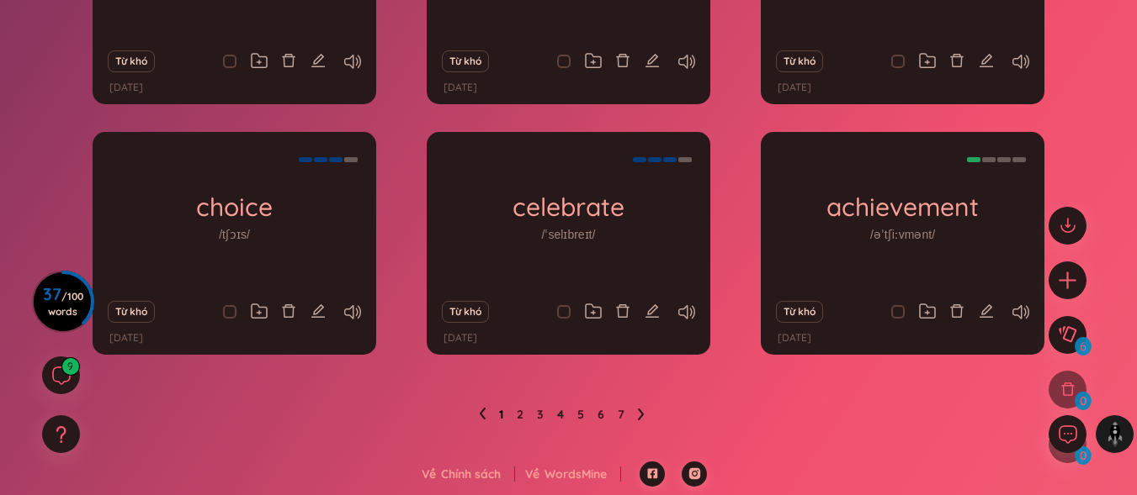
click at [502, 414] on link "1" at bounding box center [501, 414] width 4 height 25
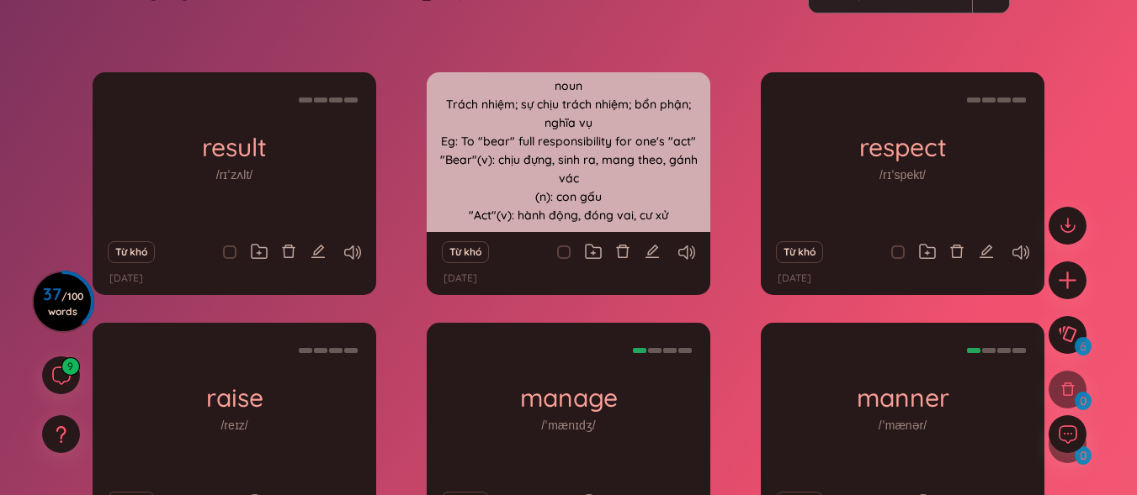
scroll to position [87, 0]
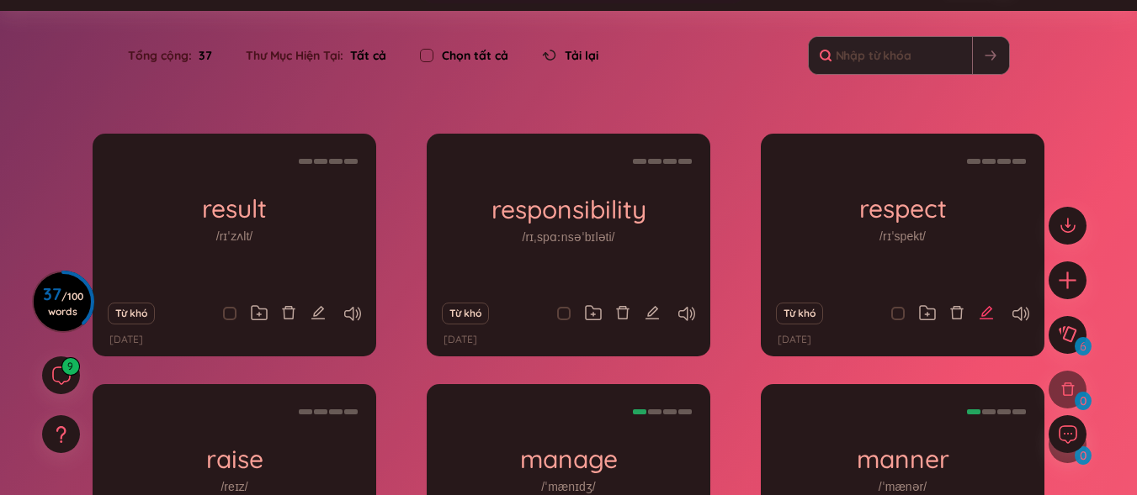
click at [980, 305] on icon "edit" at bounding box center [985, 312] width 15 height 15
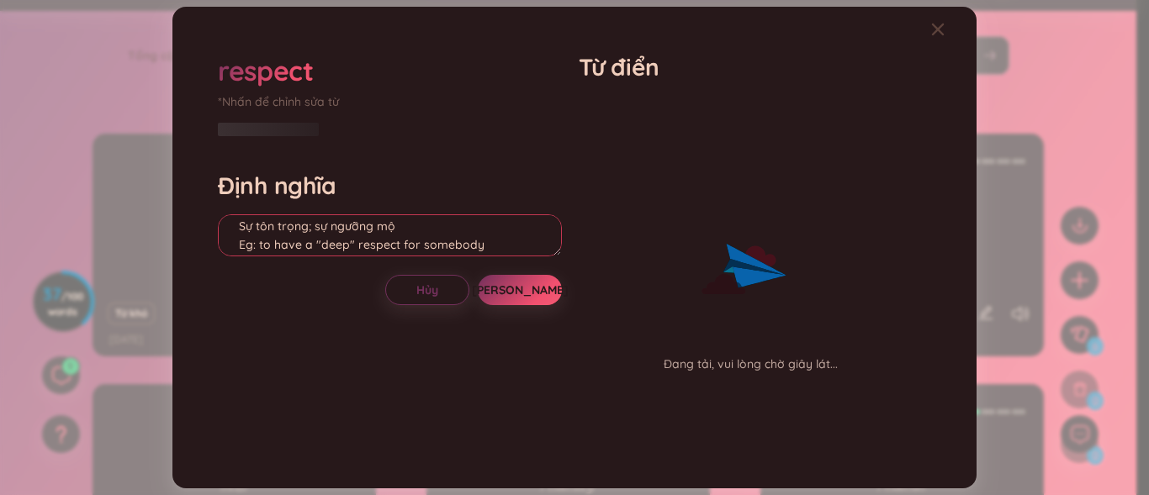
click at [260, 252] on textarea "noun Sự tôn trọng; sự ngưỡng mộ Eg: to have a "deep" respect for somebody "deep…" at bounding box center [390, 236] width 344 height 42
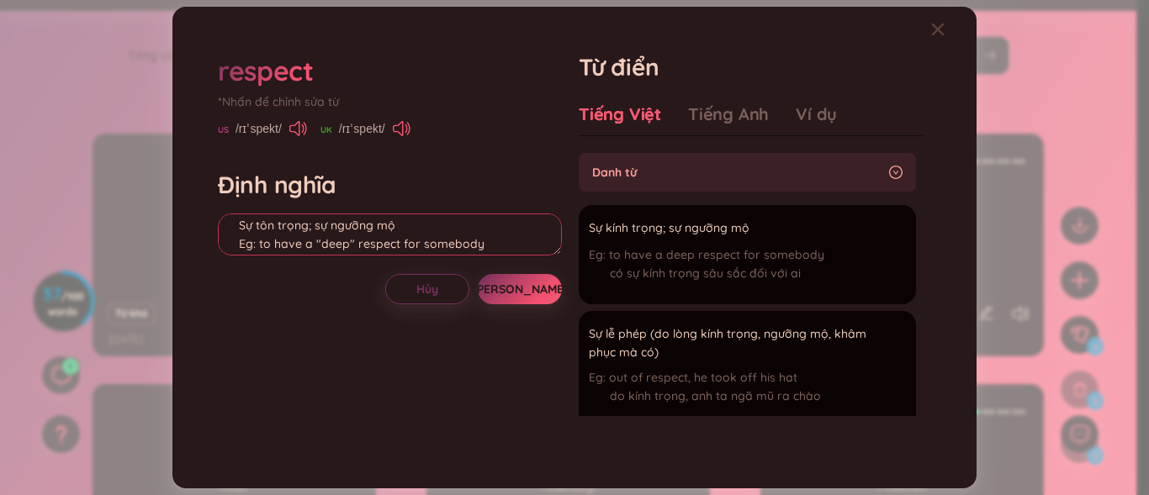
click at [262, 252] on textarea "noun Sự tôn trọng; sự ngưỡng mộ Eg: to have a "deep" respect for somebody "deep…" at bounding box center [390, 235] width 344 height 42
type textarea "noun Sự tôn trọng; sự ngưỡng mộ Eg: To have a "deep" respect for somebody "deep…"
click at [518, 305] on button "[PERSON_NAME]" at bounding box center [520, 289] width 84 height 30
click at [520, 297] on button "[PERSON_NAME]" at bounding box center [520, 289] width 84 height 30
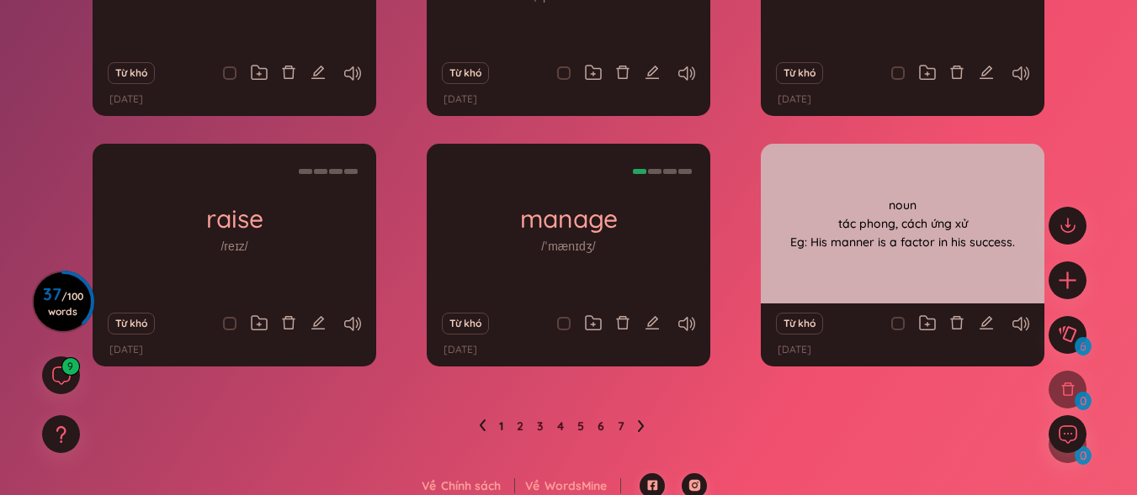
scroll to position [340, 0]
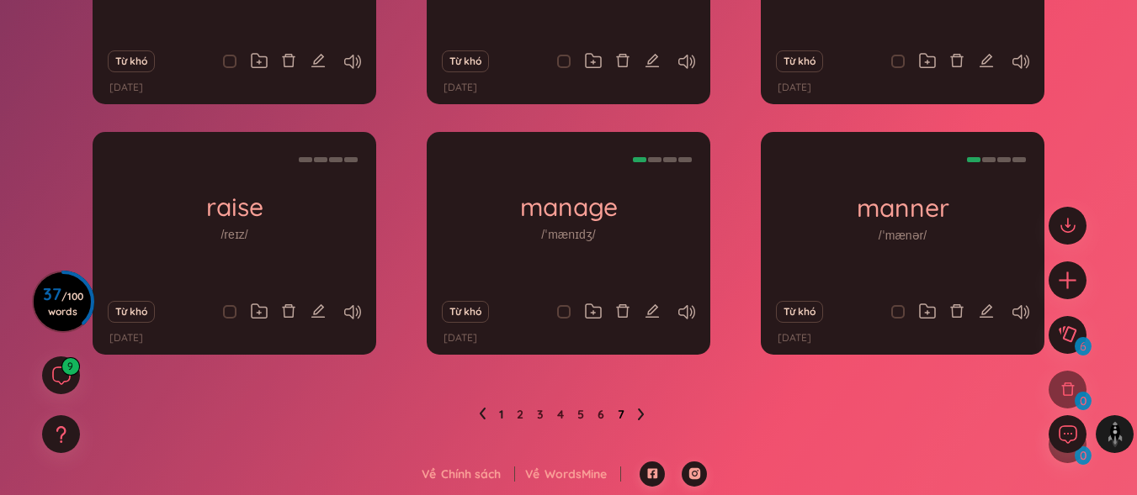
click at [622, 419] on link "7" at bounding box center [620, 414] width 7 height 25
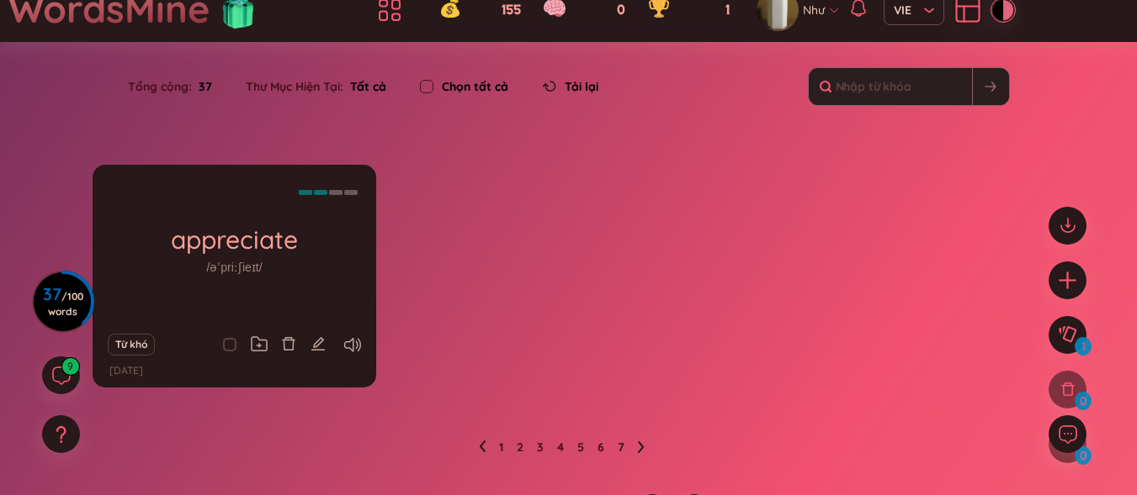
scroll to position [89, 0]
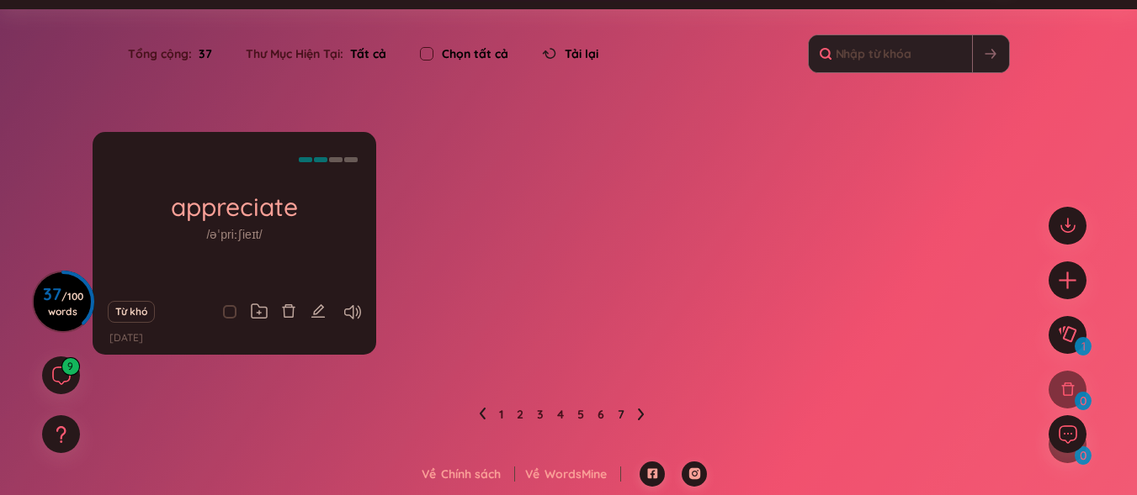
click at [605, 411] on ul "1 2 3 4 5 6 7" at bounding box center [568, 414] width 179 height 27
click at [601, 413] on link "6" at bounding box center [600, 414] width 7 height 25
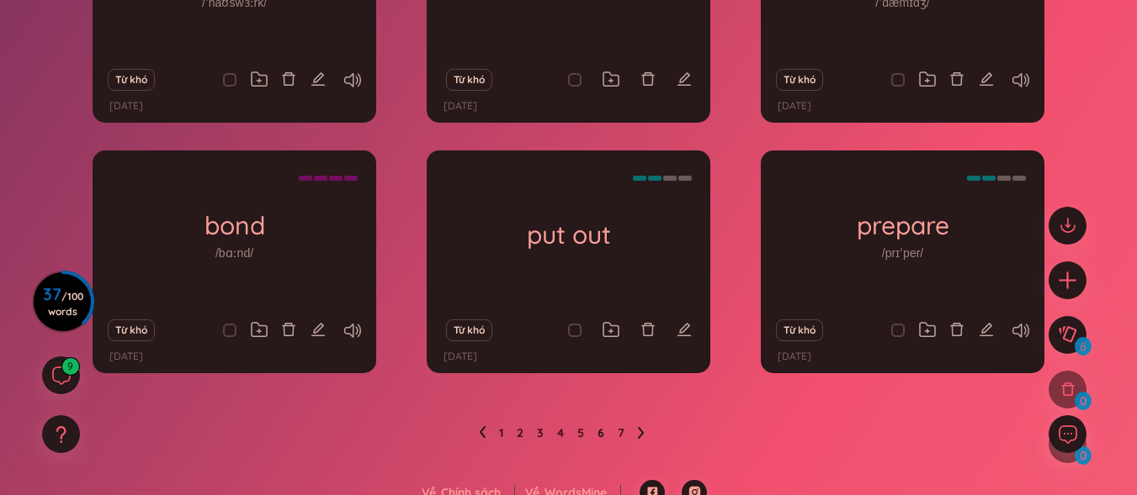
scroll to position [340, 0]
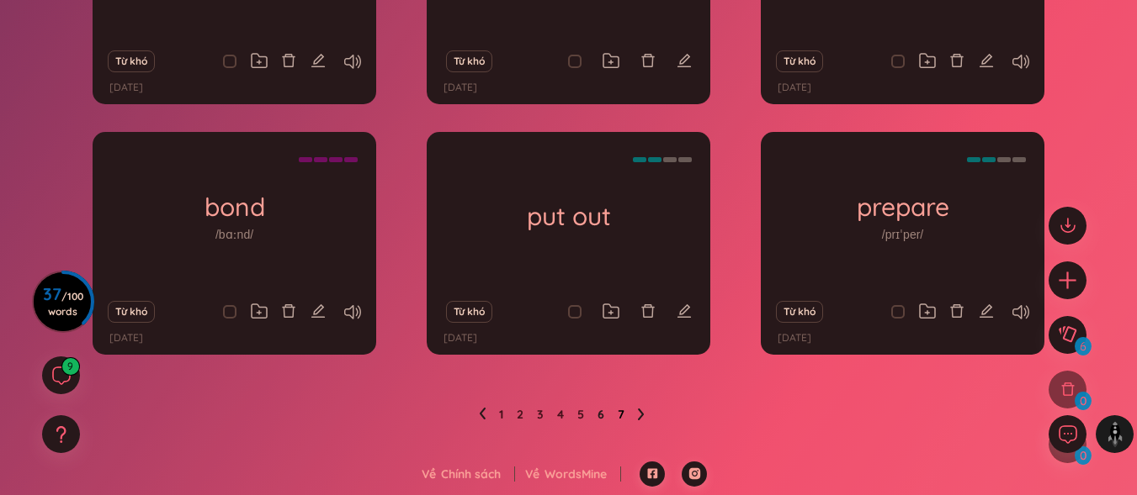
click at [621, 411] on link "7" at bounding box center [620, 414] width 7 height 25
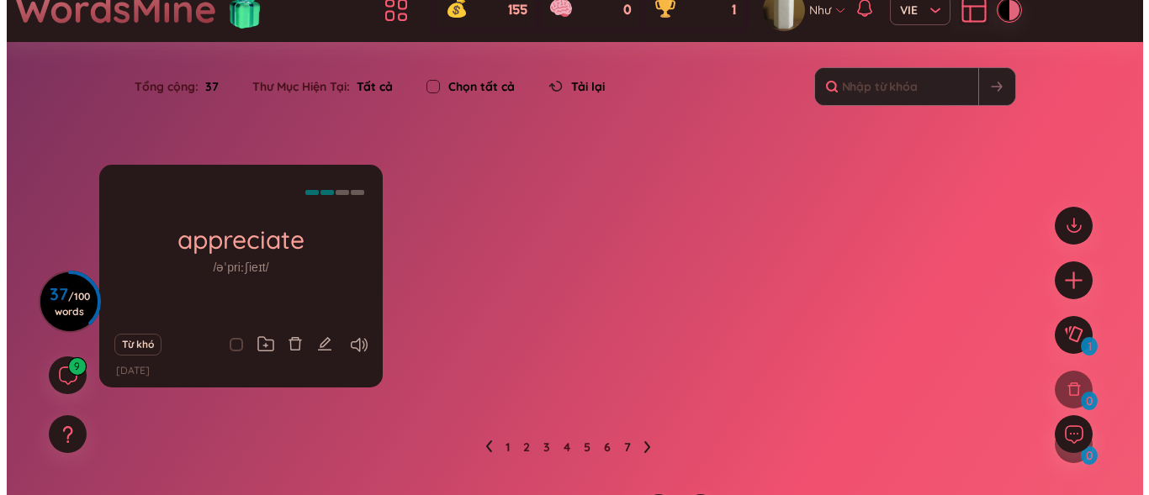
scroll to position [89, 0]
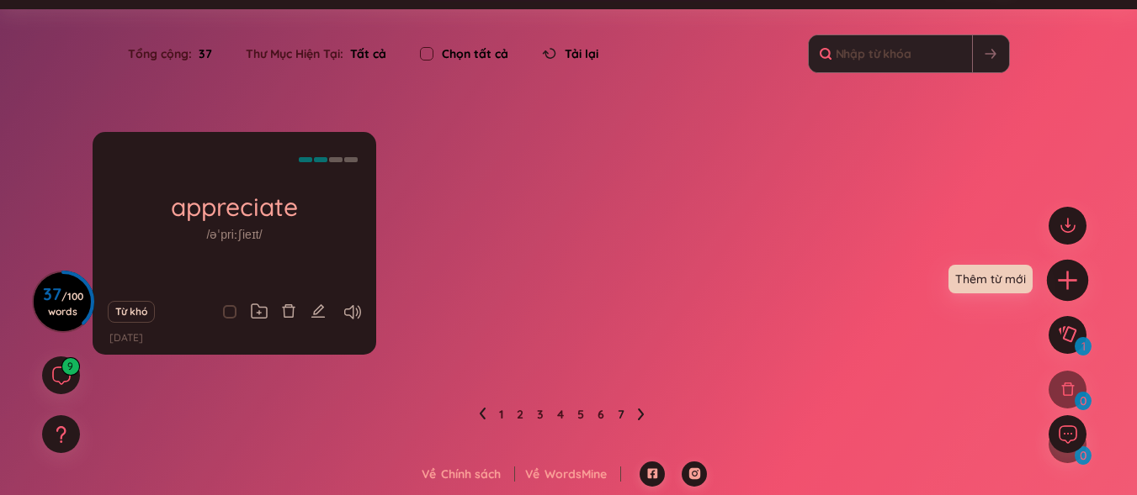
click at [1063, 279] on icon "plus" at bounding box center [1068, 280] width 24 height 24
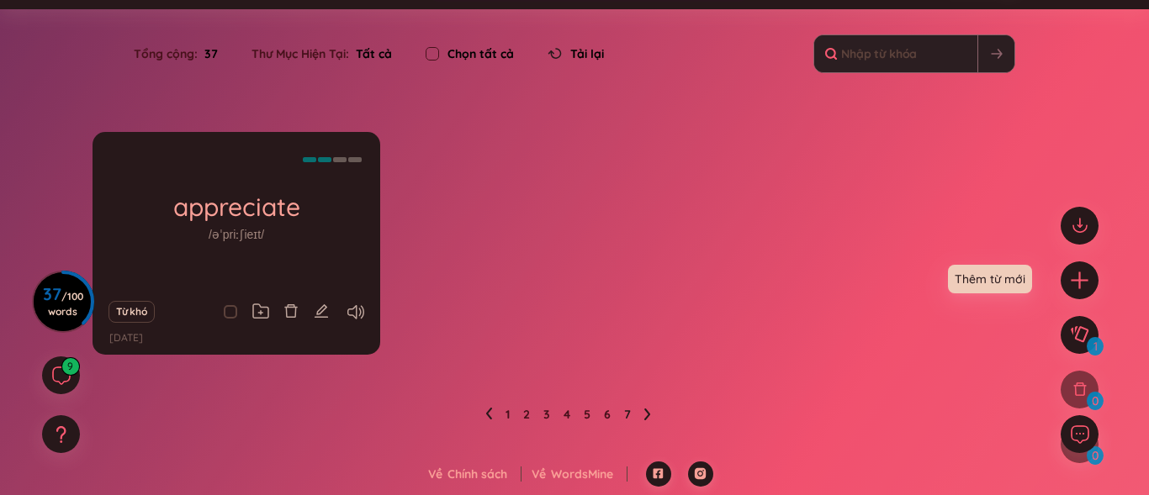
scroll to position [19, 0]
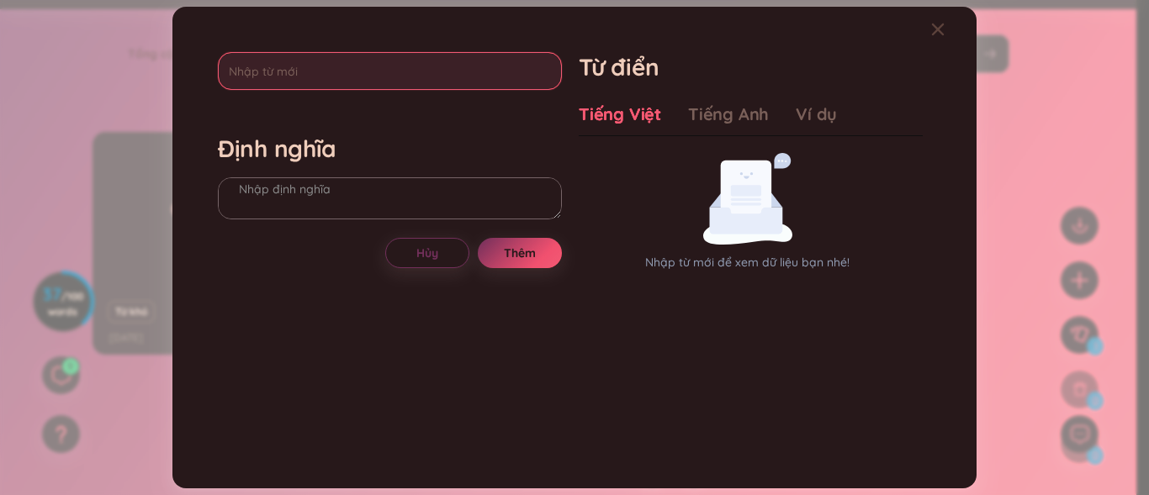
click at [349, 74] on input "text" at bounding box center [390, 71] width 344 height 38
click at [350, 73] on input "text" at bounding box center [390, 71] width 344 height 38
click at [367, 70] on input "text" at bounding box center [390, 71] width 344 height 38
click at [367, 70] on input "r" at bounding box center [390, 71] width 344 height 38
type input "routine"
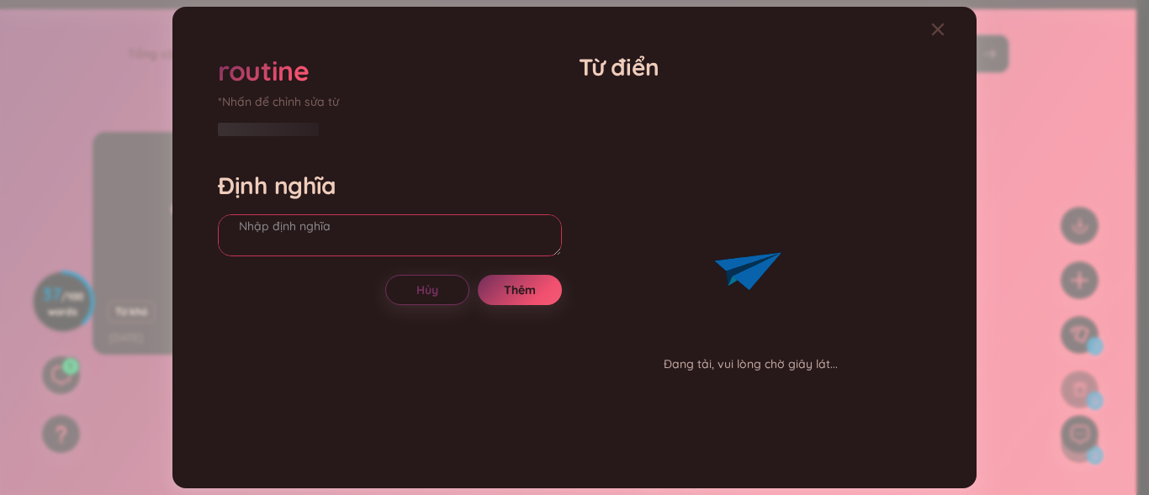
click at [335, 191] on div "Định nghĩa" at bounding box center [390, 216] width 344 height 91
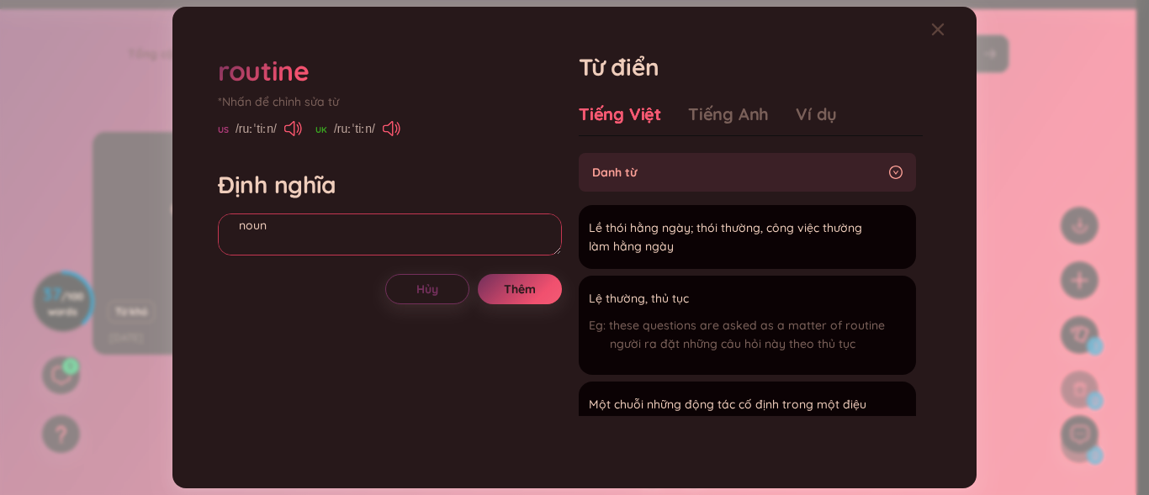
click at [427, 236] on textarea "noun" at bounding box center [390, 235] width 344 height 42
click at [607, 326] on div "these questions are asked as a matter of routine người ra đặt những câu hỏi này…" at bounding box center [737, 338] width 296 height 45
click at [464, 247] on textarea "noun công việc thường ngày j" at bounding box center [390, 235] width 344 height 42
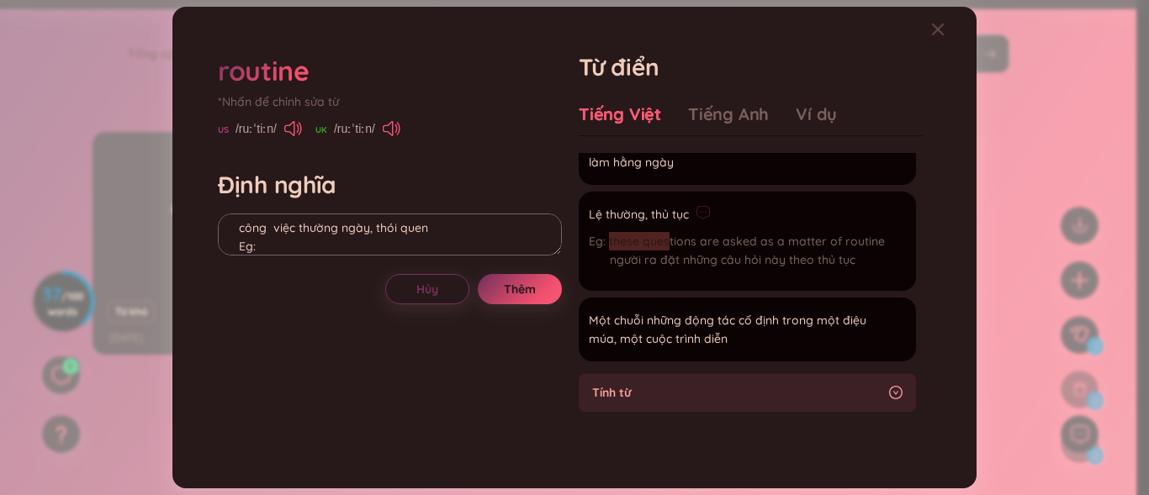
drag, startPoint x: 588, startPoint y: 241, endPoint x: 667, endPoint y: 239, distance: 79.1
click at [667, 239] on li "Lệ thường, thủ tục these questions are asked as a matter of routine người ra đặ…" at bounding box center [747, 241] width 337 height 99
click at [887, 236] on li "Lệ thường, thủ tục these questions are asked as a matter of routine người ra đặ…" at bounding box center [747, 241] width 337 height 99
drag, startPoint x: 878, startPoint y: 238, endPoint x: 623, endPoint y: 247, distance: 255.1
click at [623, 247] on li "Lệ thường, thủ tục these questions are asked as a matter of routine người ra đặ…" at bounding box center [747, 241] width 337 height 99
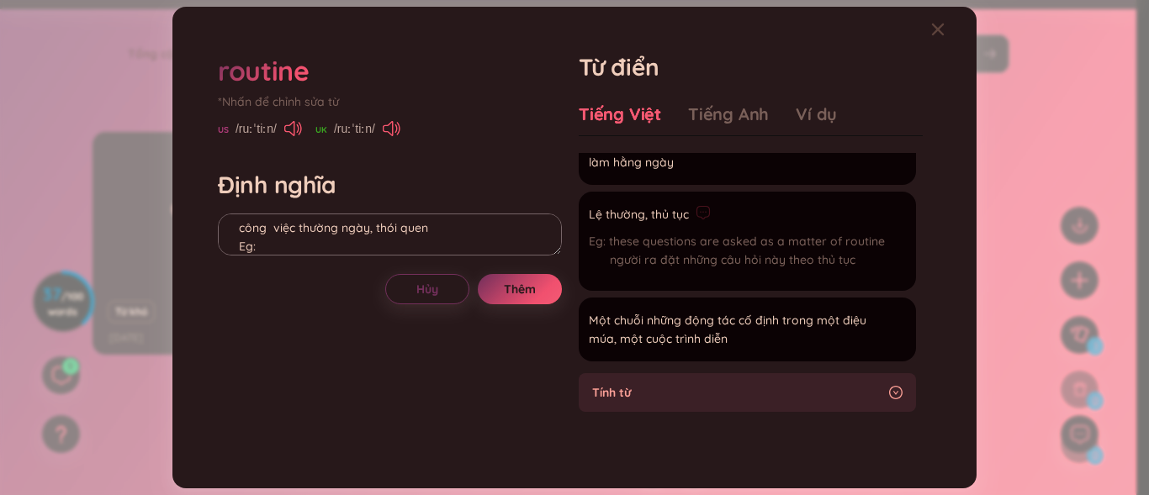
click at [609, 246] on span "these questions are asked as a matter of routine" at bounding box center [747, 241] width 276 height 15
drag, startPoint x: 609, startPoint y: 246, endPoint x: 879, endPoint y: 241, distance: 270.1
click at [879, 241] on li "Lệ thường, thủ tục these questions are asked as a matter of routine người ra đặ…" at bounding box center [747, 241] width 337 height 99
click at [271, 252] on textarea "noun công việc thường ngày, thói quen Eg:" at bounding box center [390, 235] width 344 height 42
paste textarea "these questions are asked as a matter of routine"
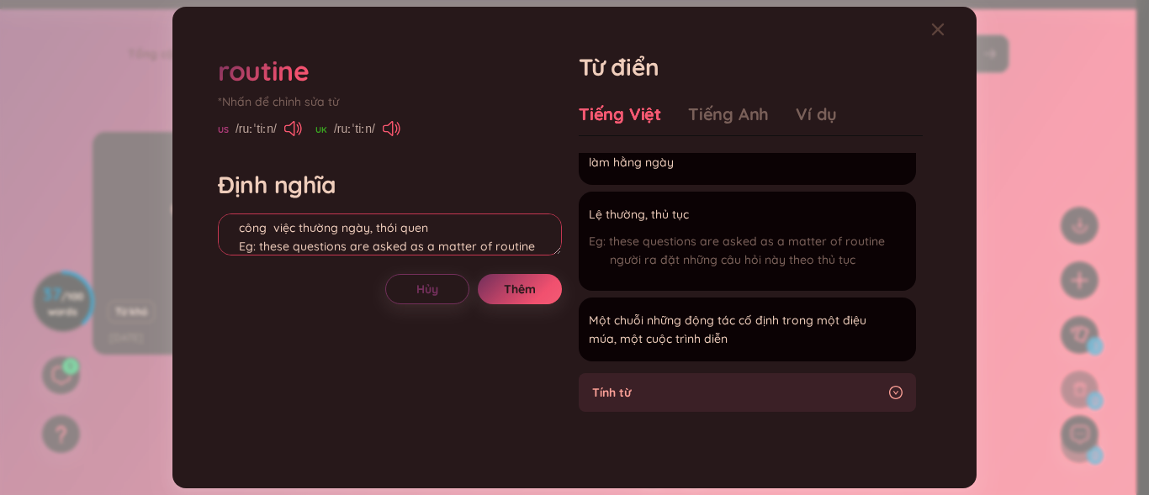
scroll to position [53, 0]
click at [261, 222] on textarea "noun công việc thường ngày, thói quen Eg: these questions are asked as a matter…" at bounding box center [390, 235] width 344 height 42
click at [534, 230] on textarea "noun công việc thường ngày, thói quen Eg: These questions are asked as a matter…" at bounding box center [390, 235] width 344 height 42
click at [470, 240] on textarea "noun công việc thường ngày, thói quen Eg: These questions are asked as a matter…" at bounding box center [390, 235] width 344 height 42
click at [472, 236] on textarea "noun công việc thường ngày, thói quen Eg: These questions are asked as a matter…" at bounding box center [390, 235] width 344 height 42
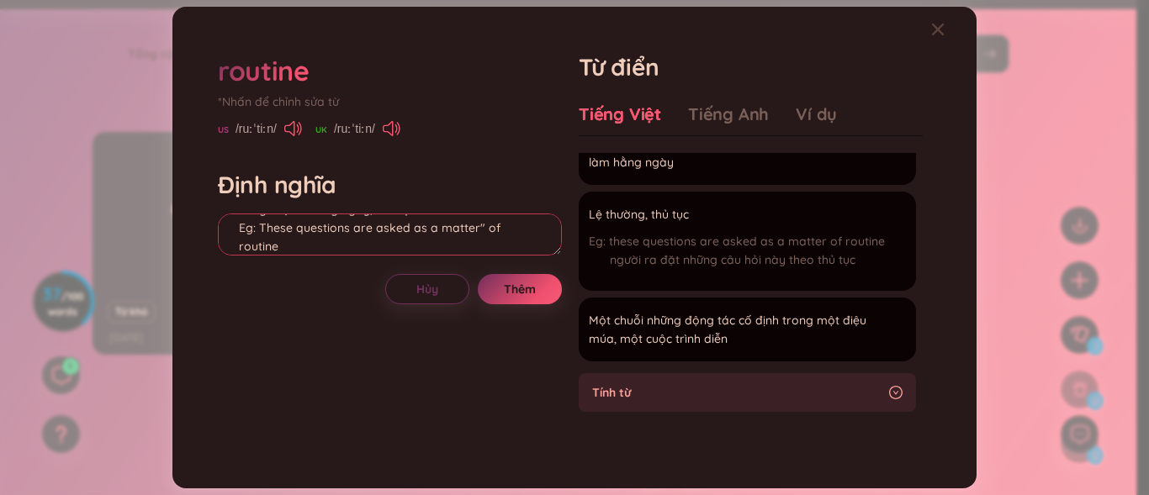
click at [436, 235] on textarea "noun công việc thường ngày, thói quen Eg: These questions are asked as a matter…" at bounding box center [390, 235] width 344 height 42
drag, startPoint x: 309, startPoint y: 244, endPoint x: 288, endPoint y: 226, distance: 27.5
click at [307, 244] on textarea "noun công việc thường ngày, thói quen Eg: These questions are asked as a "matte…" at bounding box center [390, 235] width 344 height 42
paste textarea "these questions are asked as a matter of routine"
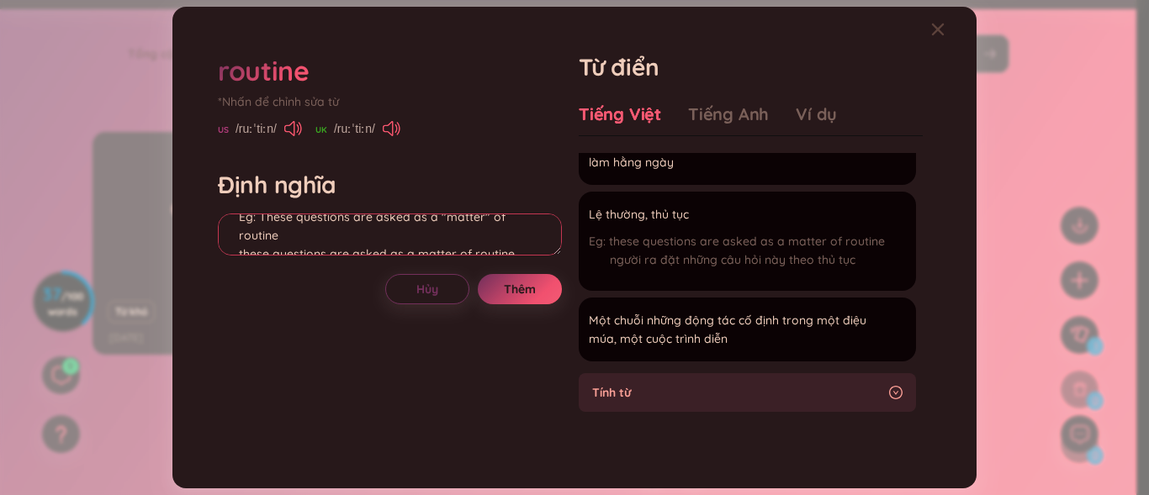
scroll to position [148, 0]
drag, startPoint x: 237, startPoint y: 252, endPoint x: 379, endPoint y: 246, distance: 141.5
click at [379, 246] on textarea "noun công việc thường ngày, thói quen Eg: These questions are asked as a "matte…" at bounding box center [390, 235] width 344 height 42
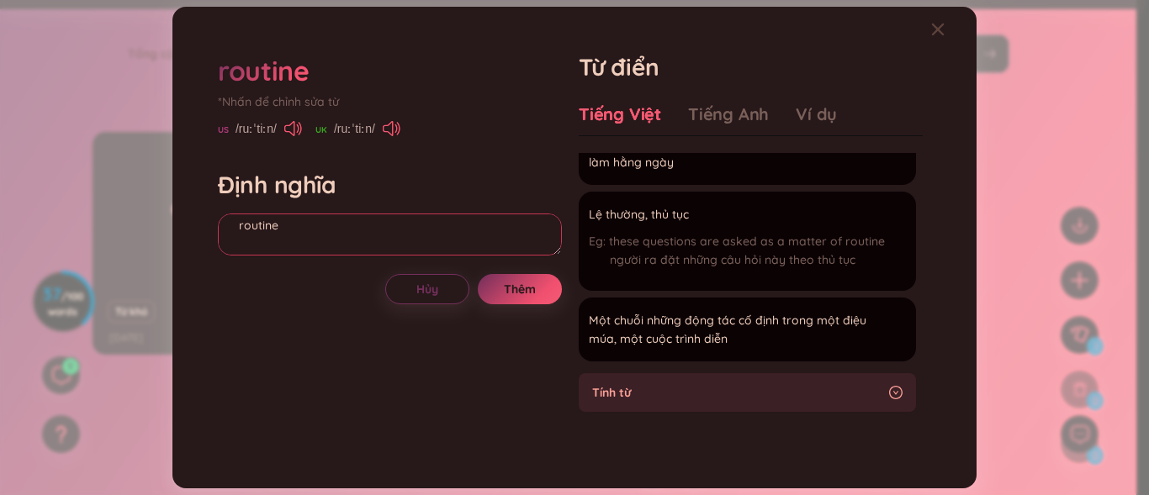
scroll to position [85, 0]
paste textarea "matter (n) = vấn đề / vật chất matter (v) = quan trọng"
click at [410, 246] on textarea "noun công việc thường ngày, thói quen Eg: These questions are asked as a "matte…" at bounding box center [390, 235] width 344 height 42
click at [366, 234] on textarea "noun công việc thường ngày, thói quen Eg: These questions are asked as a "matte…" at bounding box center [390, 235] width 344 height 42
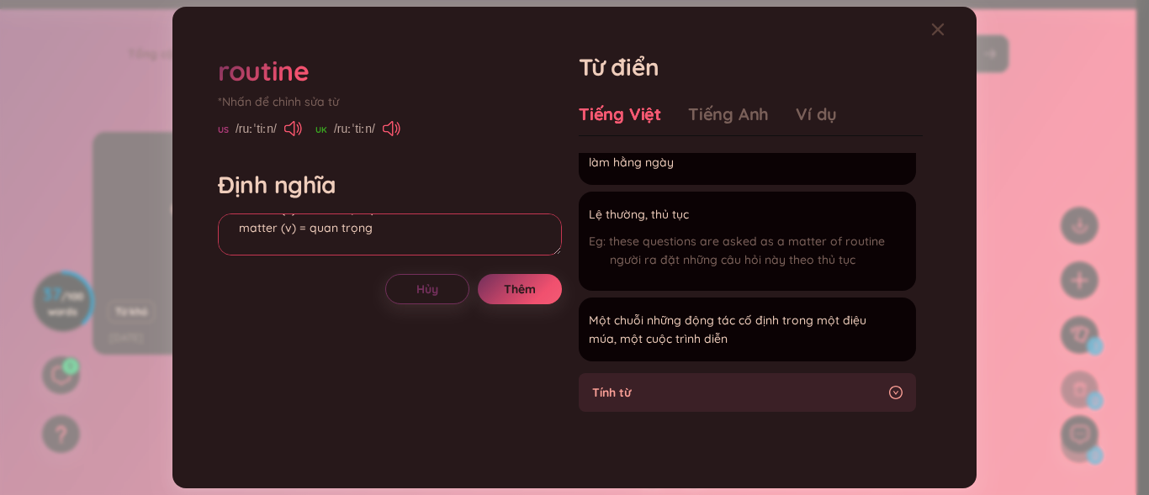
scroll to position [90, 0]
click at [310, 234] on textarea "noun công việc thường ngày, thói quen Eg: These questions are asked as a "matte…" at bounding box center [390, 235] width 344 height 42
click at [294, 251] on textarea "noun công việc thường ngày, thói quen Eg: These questions are asked as a "matte…" at bounding box center [390, 235] width 344 height 42
click at [305, 251] on textarea "noun công việc thường ngày, thói quen Eg: These questions are asked as a "matte…" at bounding box center [390, 235] width 344 height 42
click at [347, 225] on textarea "noun công việc thường ngày, thói quen Eg: These questions are asked as a "matte…" at bounding box center [390, 235] width 344 height 42
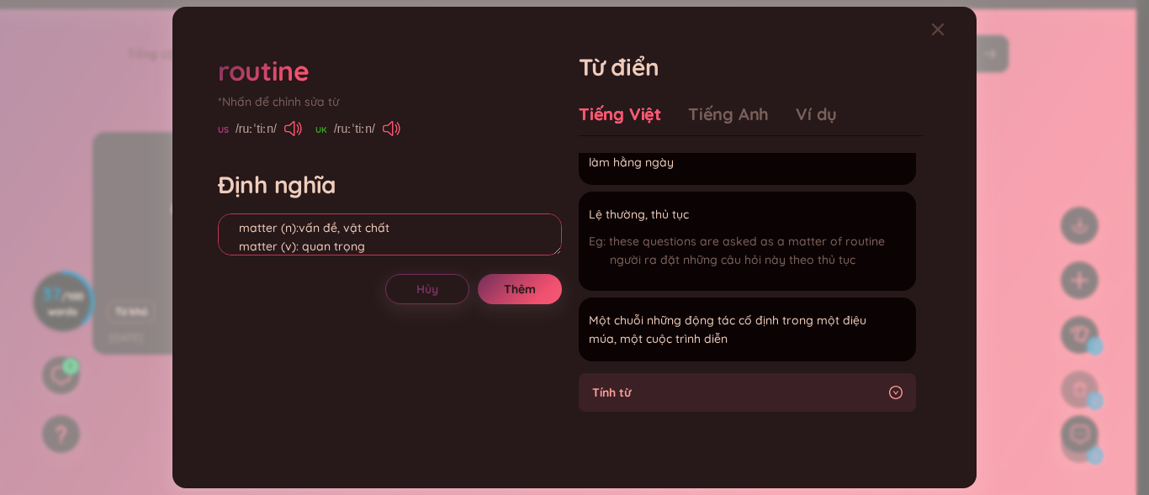
click at [301, 251] on textarea "noun công việc thường ngày, thói quen Eg: These questions are asked as a "matte…" at bounding box center [390, 235] width 344 height 42
click at [299, 227] on textarea "noun công việc thường ngày, thói quen Eg: These questions are asked as a "matte…" at bounding box center [390, 235] width 344 height 42
click at [278, 246] on textarea "noun công việc thường ngày, thói quen Eg: These questions are asked as a "matte…" at bounding box center [390, 235] width 344 height 42
click at [252, 233] on textarea "noun công việc thường ngày, thói quen Eg: These questions are asked as a "matte…" at bounding box center [390, 235] width 344 height 42
click at [281, 224] on textarea "noun công việc thường ngày, thói quen Eg: These questions are asked as a "matte…" at bounding box center [390, 235] width 344 height 42
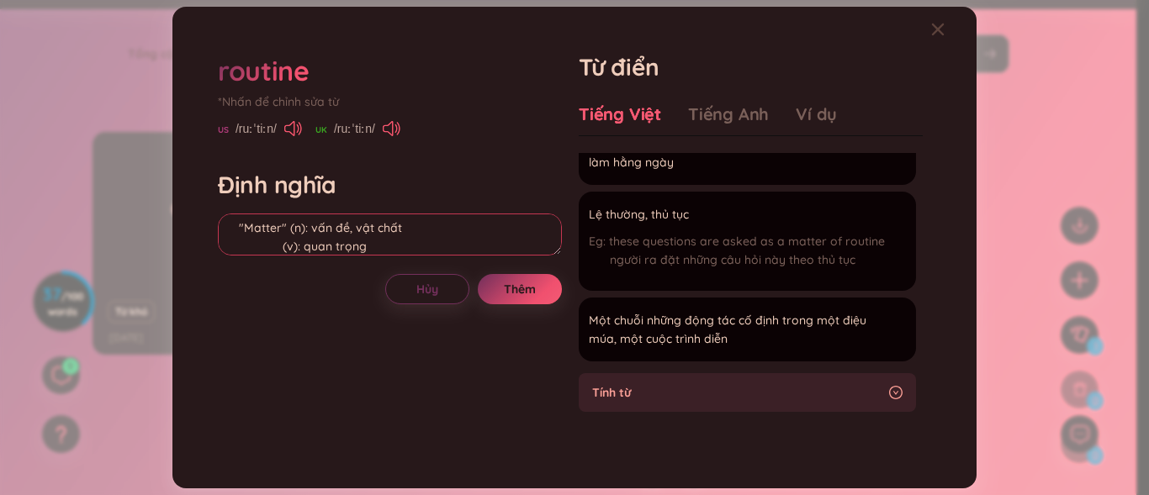
click at [274, 246] on textarea "noun công việc thường ngày, thói quen Eg: These questions are asked as a "matte…" at bounding box center [390, 235] width 344 height 42
click at [288, 233] on textarea "noun công việc thường ngày, thói quen Eg: These questions are asked as a "matte…" at bounding box center [390, 235] width 344 height 42
click at [288, 246] on textarea "noun công việc thường ngày, thói quen Eg: These questions are asked as a "matte…" at bounding box center [390, 235] width 344 height 42
click at [287, 229] on textarea "noun công việc thường ngày, thói quen Eg: These questions are asked as a "matte…" at bounding box center [390, 235] width 344 height 42
click at [287, 247] on textarea "noun công việc thường ngày, thói quen Eg: These questions are asked as a "matte…" at bounding box center [390, 235] width 344 height 42
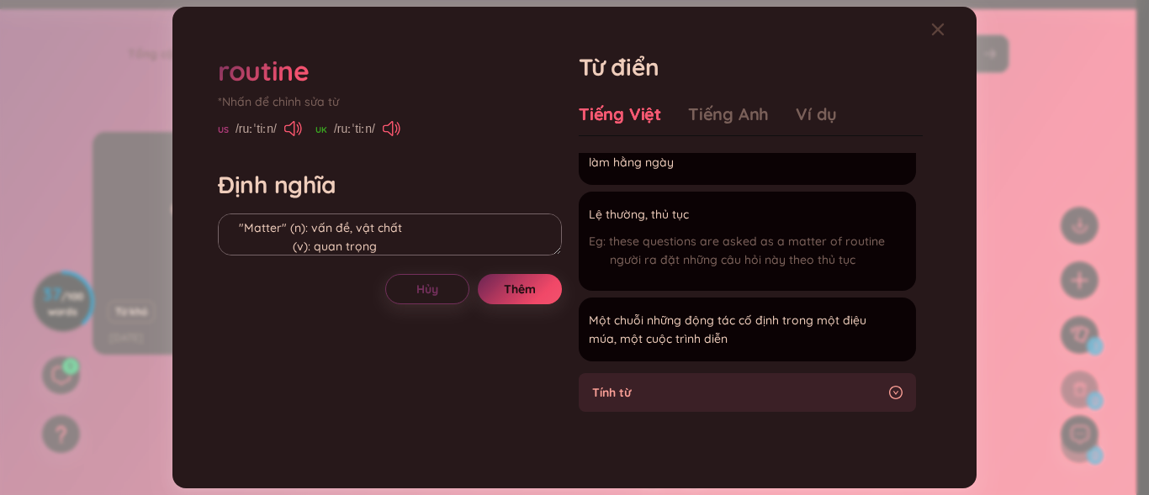
click at [508, 293] on span "Thêm" at bounding box center [520, 289] width 32 height 17
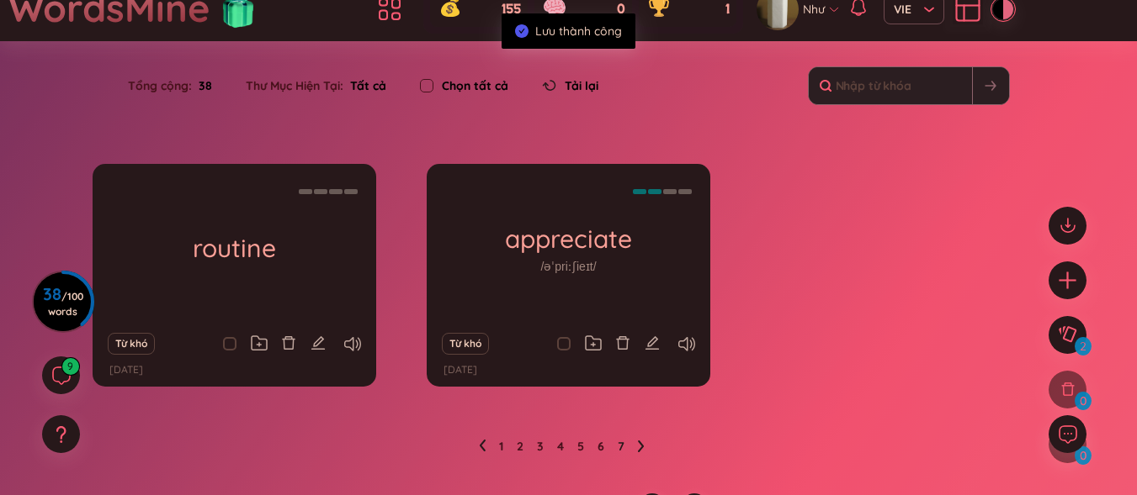
scroll to position [89, 0]
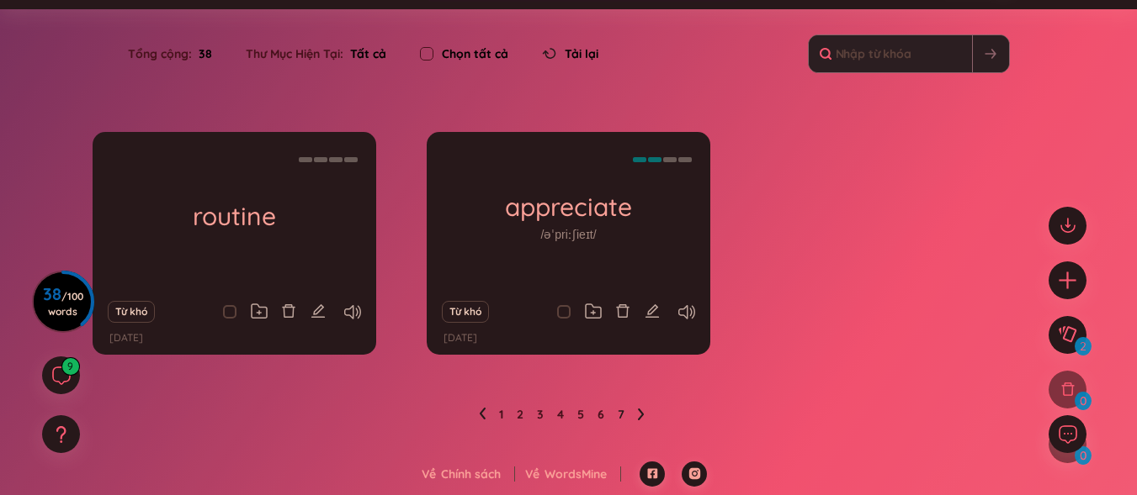
click at [484, 412] on icon at bounding box center [482, 414] width 7 height 13
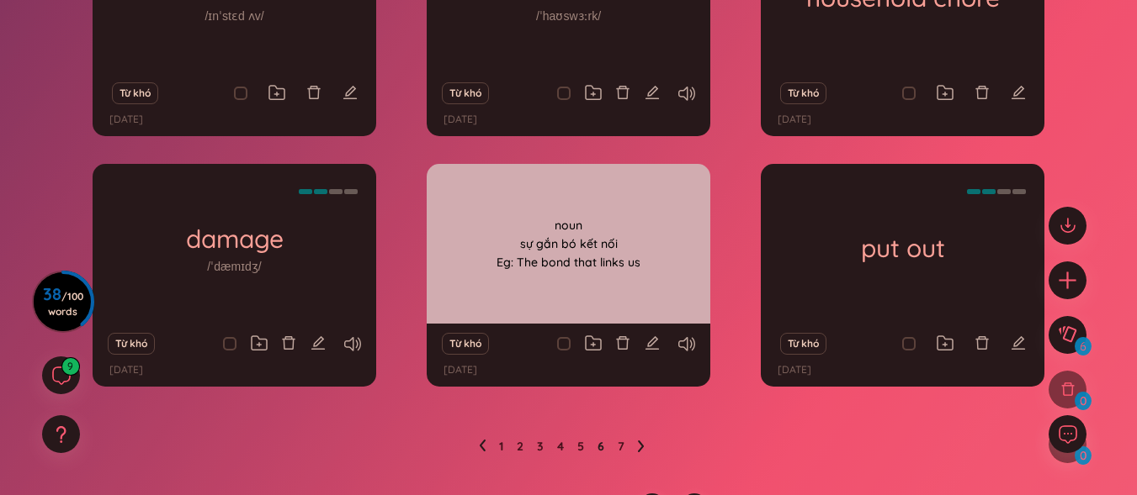
scroll to position [340, 0]
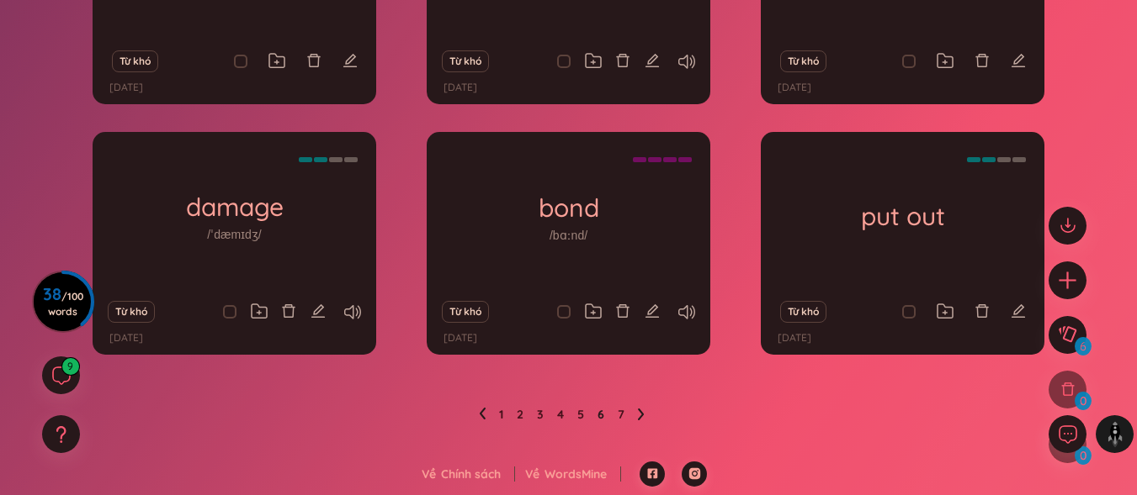
click at [482, 404] on li at bounding box center [482, 414] width 7 height 27
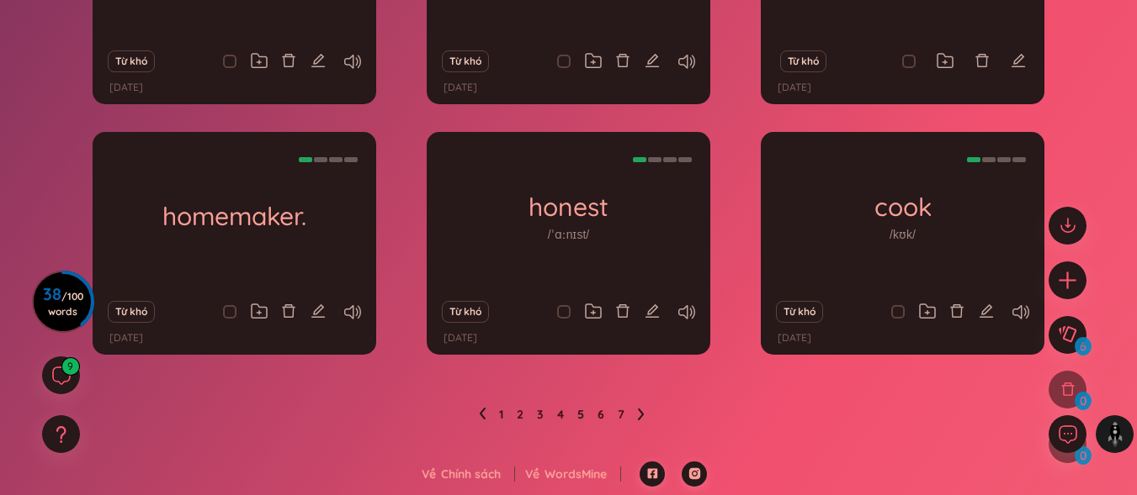
click at [482, 404] on li at bounding box center [482, 414] width 7 height 27
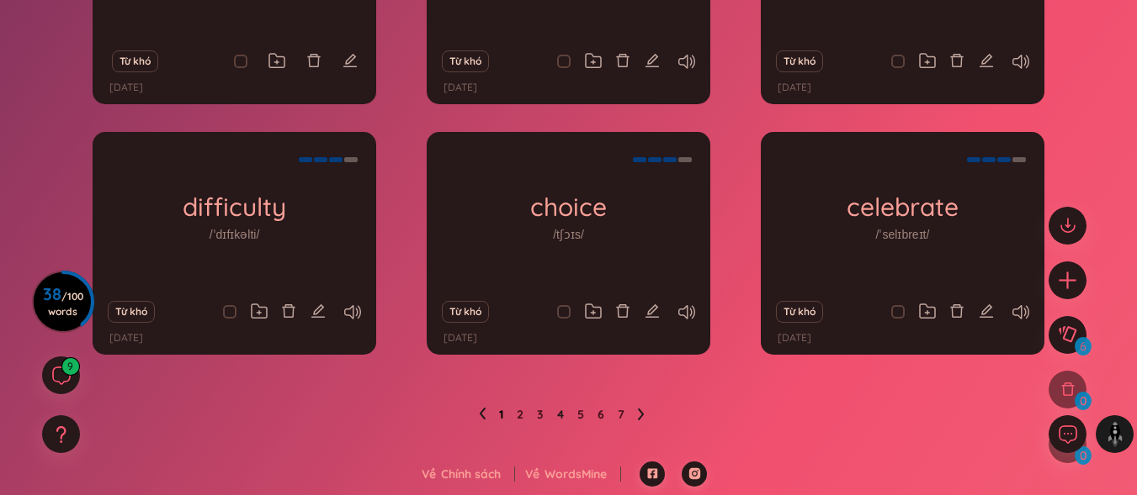
click at [501, 421] on link "1" at bounding box center [501, 414] width 4 height 25
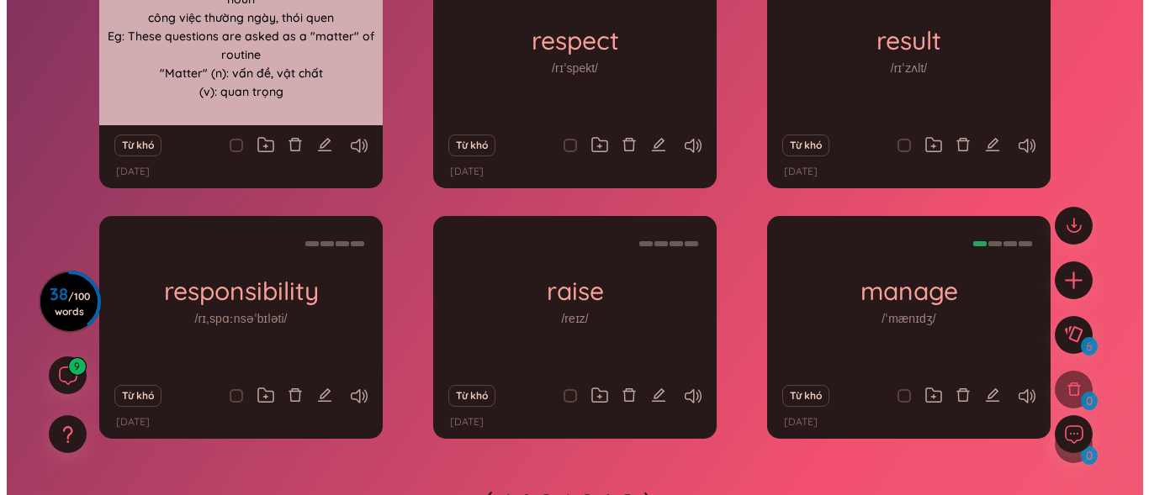
scroll to position [172, 0]
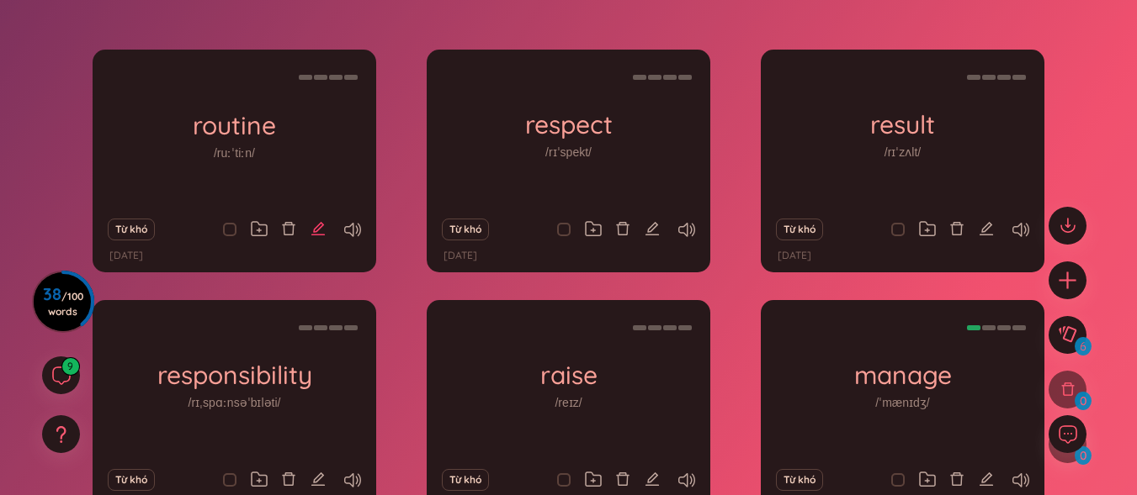
click at [317, 236] on button at bounding box center [317, 230] width 15 height 24
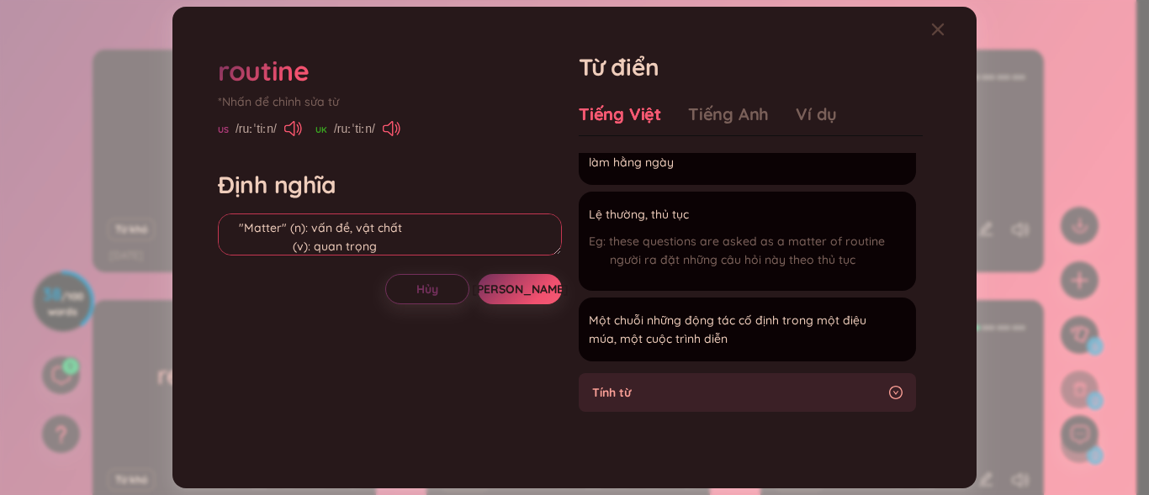
click at [294, 252] on textarea "noun công việc thường ngày, thói quen Eg: These questions are asked as a "matte…" at bounding box center [390, 235] width 344 height 42
click at [289, 248] on textarea "noun công việc thường ngày, thói quen Eg: These questions are asked as a "matte…" at bounding box center [390, 235] width 344 height 42
click at [286, 235] on textarea "noun công việc thường ngày, thói quen Eg: These questions are asked as a "matte…" at bounding box center [390, 235] width 344 height 42
click at [491, 289] on button "[PERSON_NAME]" at bounding box center [520, 289] width 84 height 30
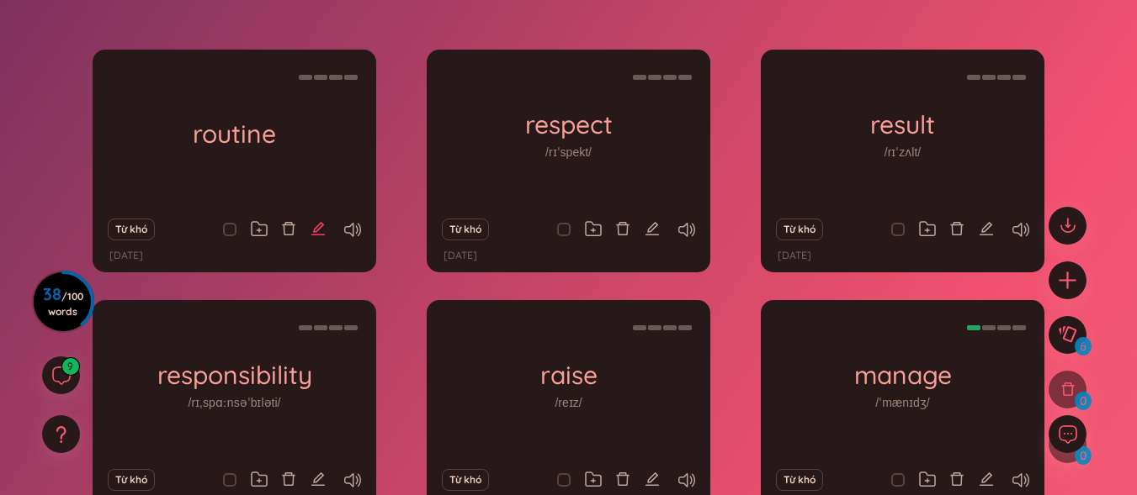
click at [321, 230] on icon "edit" at bounding box center [317, 228] width 15 height 15
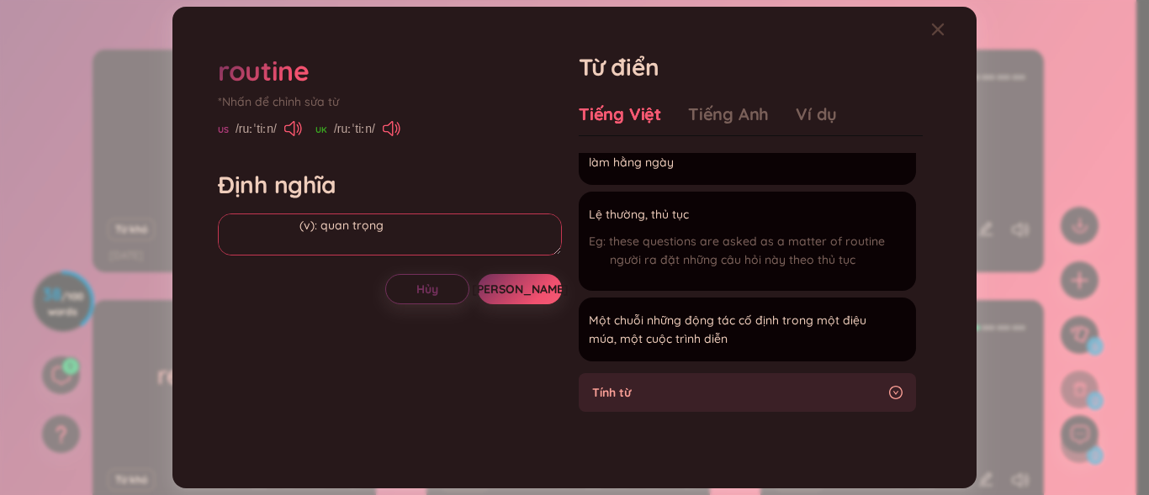
click at [292, 232] on textarea "noun công việc thường ngày, thói quen Eg: These questions are asked as a "matte…" at bounding box center [390, 235] width 344 height 42
drag, startPoint x: 541, startPoint y: 297, endPoint x: 468, endPoint y: 228, distance: 100.6
click at [540, 296] on button "[PERSON_NAME]" at bounding box center [520, 289] width 84 height 30
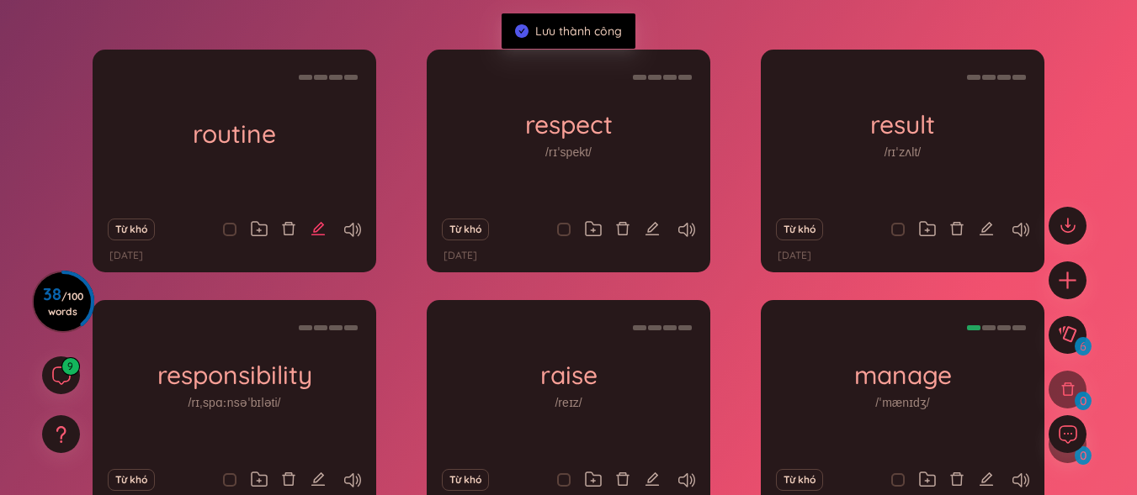
click at [316, 219] on button at bounding box center [317, 230] width 15 height 24
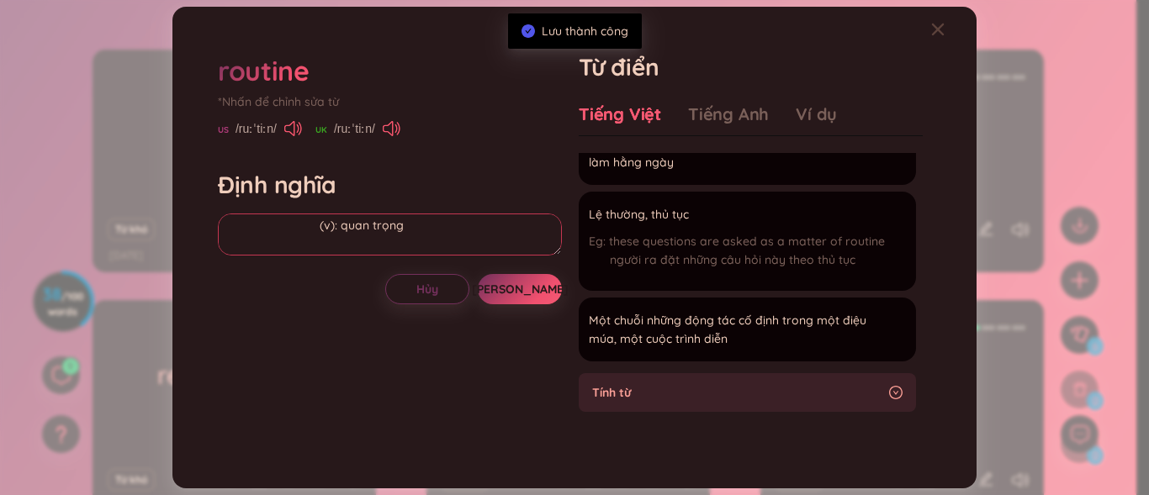
click at [312, 240] on textarea "noun công việc thường ngày, thói quen Eg: These questions are asked as a "matte…" at bounding box center [390, 235] width 344 height 42
drag, startPoint x: 497, startPoint y: 288, endPoint x: 485, endPoint y: 278, distance: 15.6
click at [499, 289] on button "[PERSON_NAME]" at bounding box center [520, 289] width 84 height 30
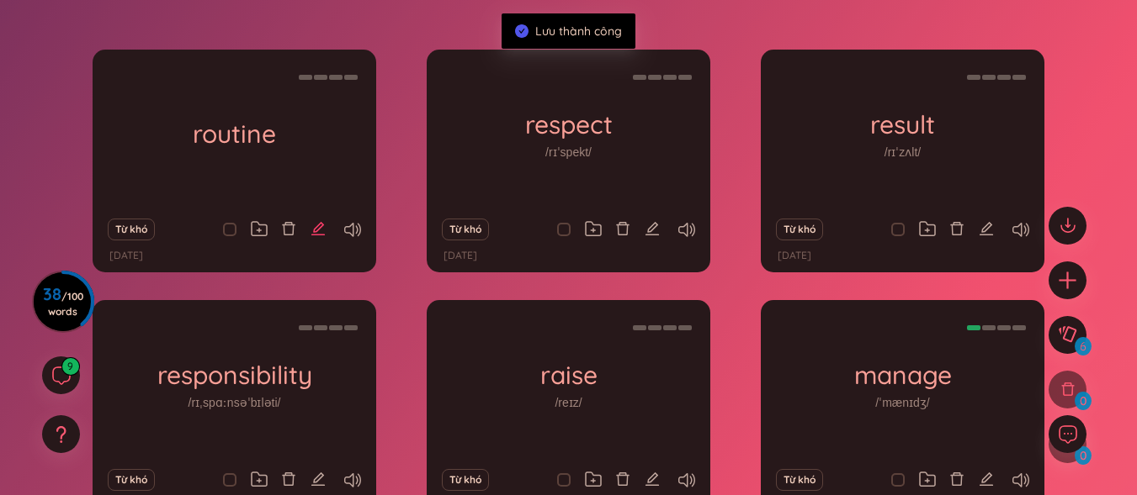
click at [313, 221] on icon "edit" at bounding box center [317, 228] width 15 height 15
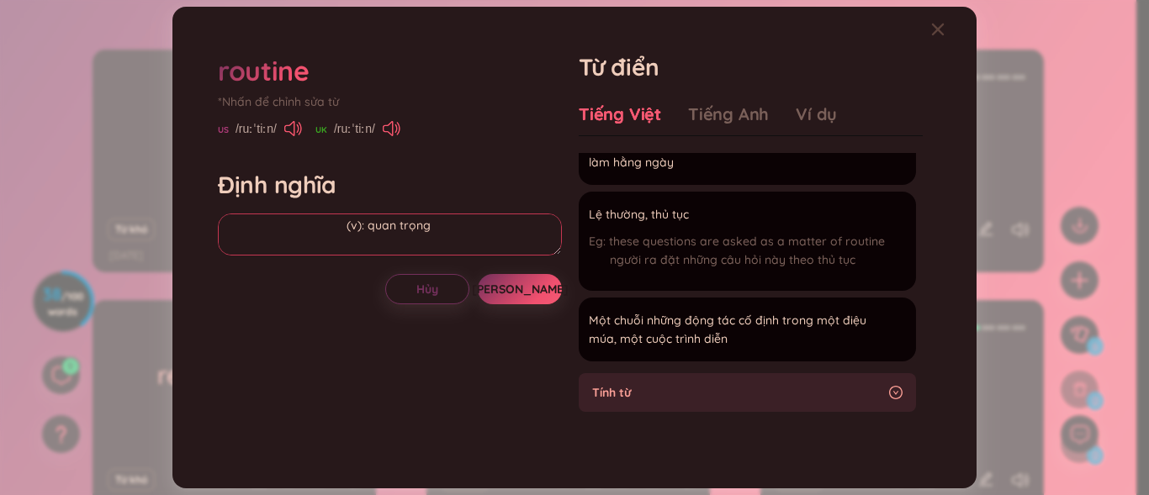
click at [316, 225] on textarea "noun công việc thường ngày, thói quen Eg: These questions are asked as a "matte…" at bounding box center [390, 235] width 344 height 42
click at [521, 279] on button "[PERSON_NAME]" at bounding box center [520, 289] width 84 height 30
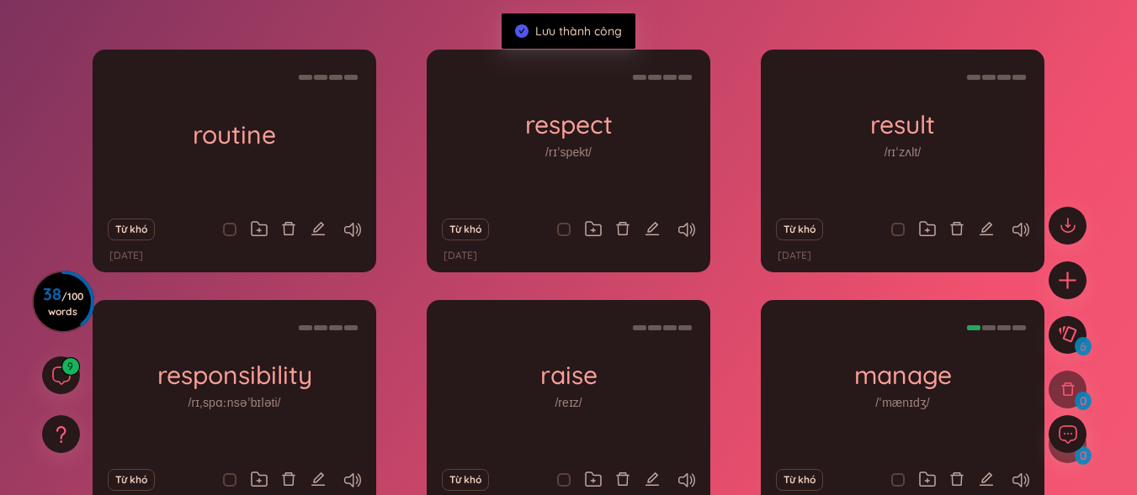
click at [310, 224] on icon "edit" at bounding box center [317, 228] width 15 height 15
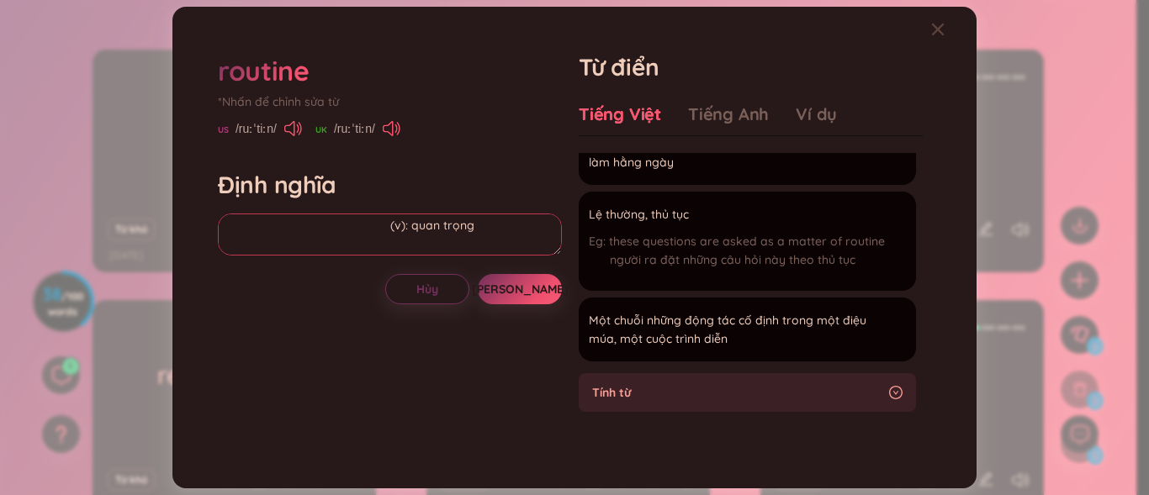
click at [363, 220] on textarea "noun công việc thường ngày, thói quen Eg: These questions are asked as a "matte…" at bounding box center [390, 235] width 344 height 42
click at [517, 289] on span "[PERSON_NAME]" at bounding box center [520, 289] width 97 height 17
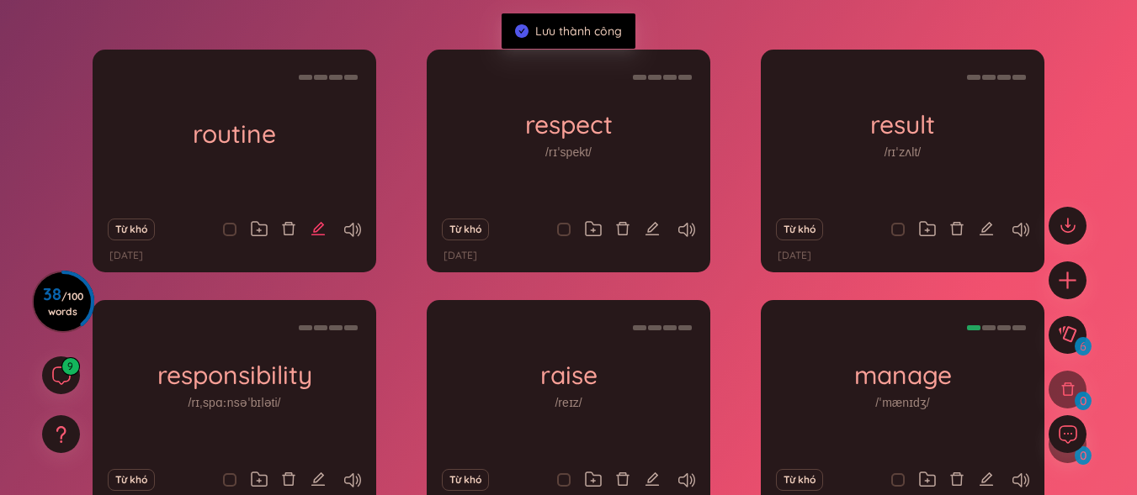
click at [320, 231] on icon "edit" at bounding box center [317, 228] width 15 height 15
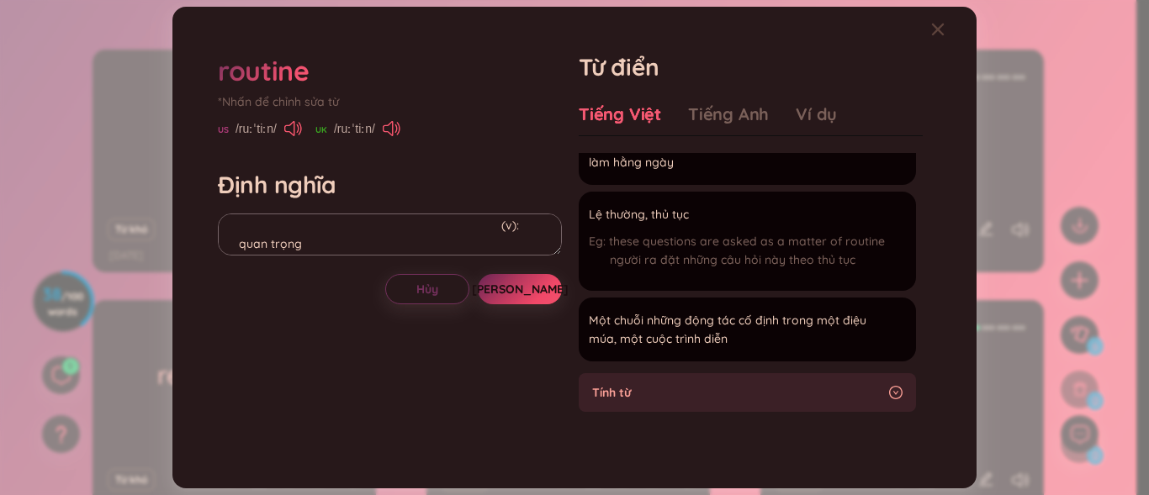
click at [526, 277] on button "[PERSON_NAME]" at bounding box center [520, 289] width 84 height 30
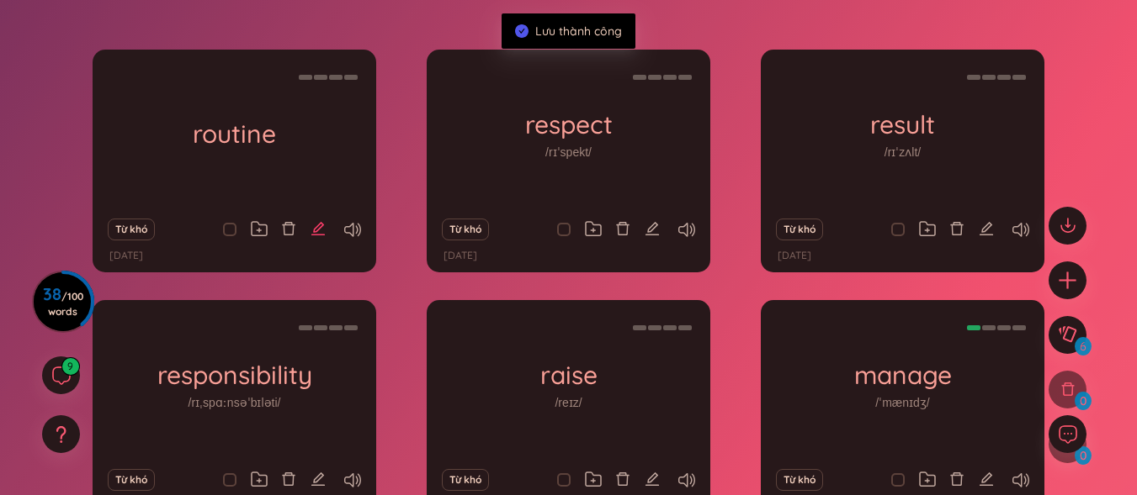
click at [324, 226] on icon "edit" at bounding box center [317, 228] width 15 height 15
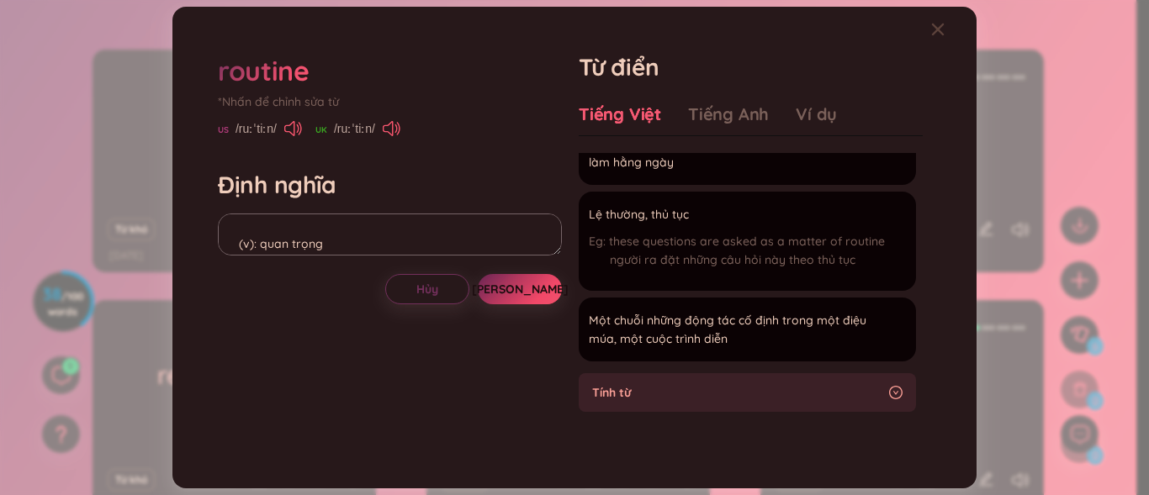
click at [538, 283] on button "[PERSON_NAME]" at bounding box center [520, 289] width 84 height 30
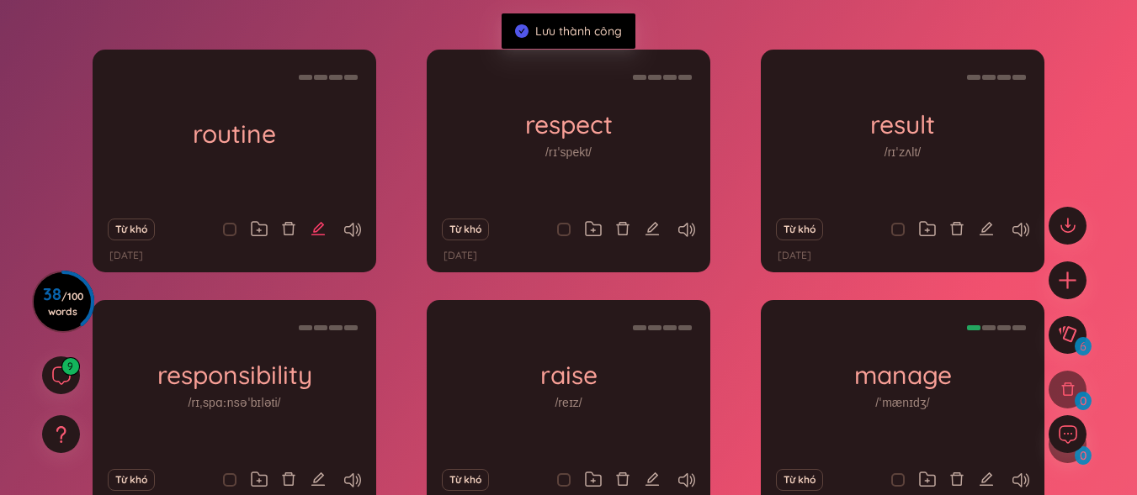
click at [321, 229] on icon "edit" at bounding box center [317, 228] width 15 height 15
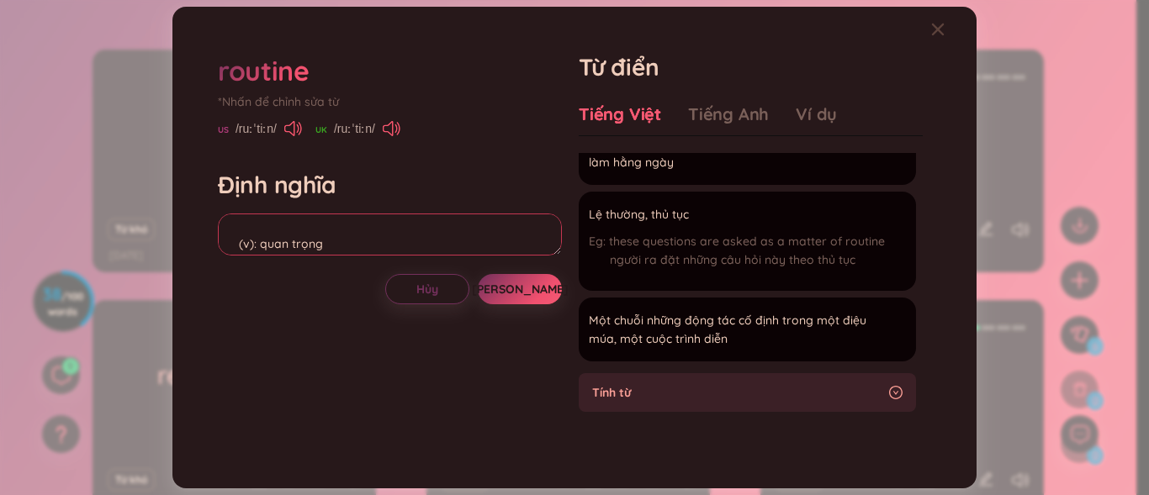
click at [238, 241] on textarea "noun công việc thường ngày, thói quen Eg: These questions are asked as a "matte…" at bounding box center [390, 235] width 344 height 42
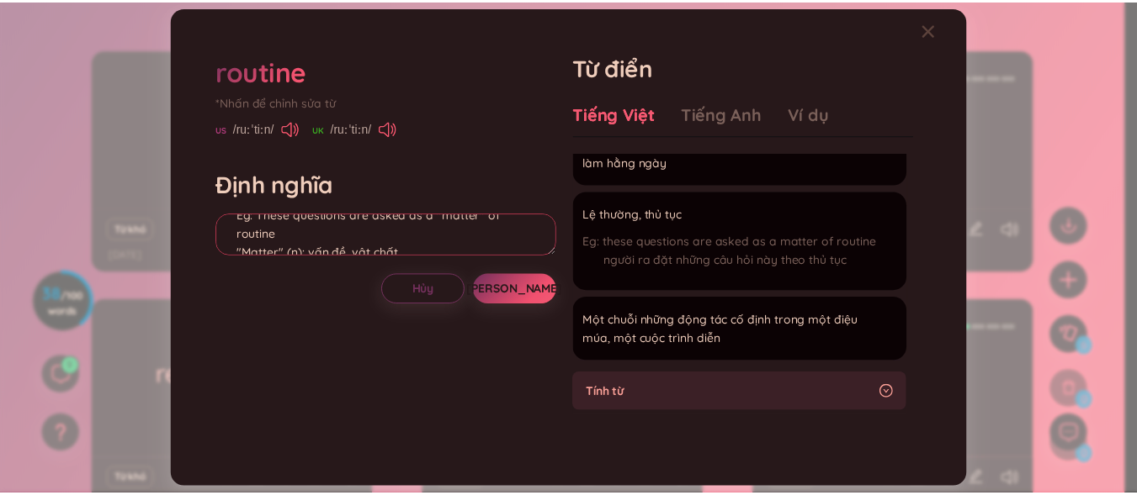
scroll to position [90, 0]
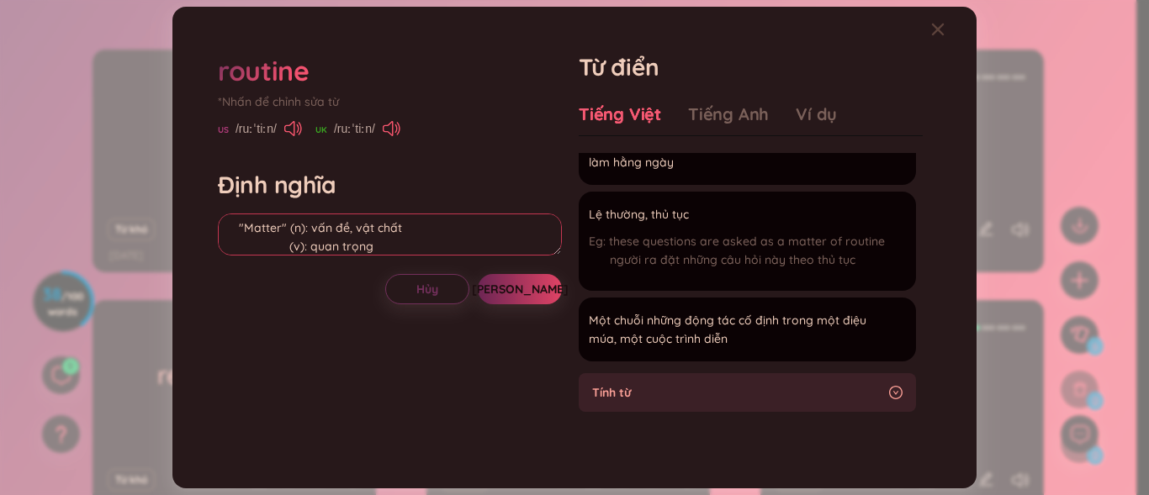
type textarea "noun công việc thường ngày, thói quen Eg: These questions are asked as a "matte…"
click at [523, 283] on span "[PERSON_NAME]" at bounding box center [520, 289] width 97 height 17
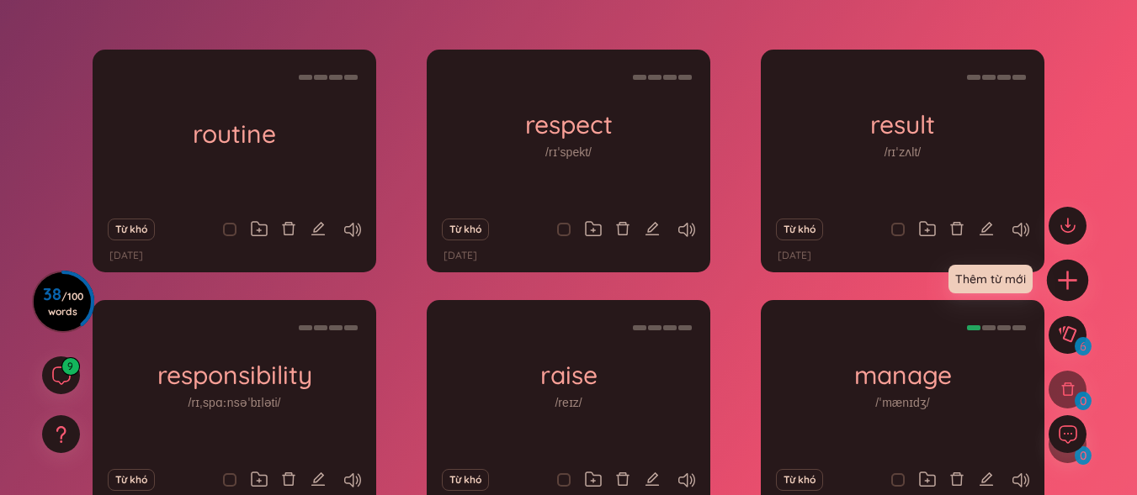
click at [1083, 273] on div at bounding box center [1067, 280] width 42 height 42
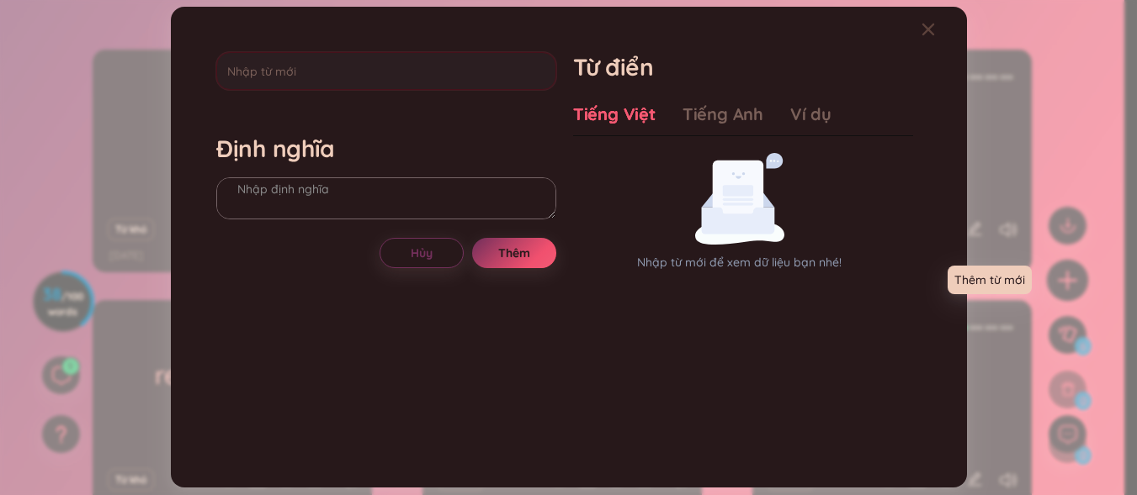
scroll to position [0, 0]
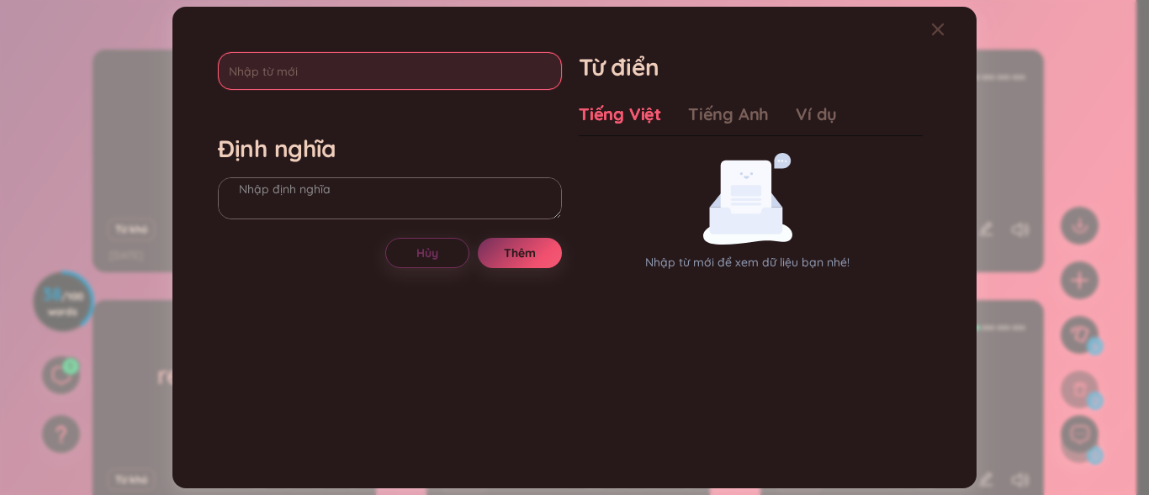
click at [420, 87] on input "text" at bounding box center [390, 71] width 344 height 38
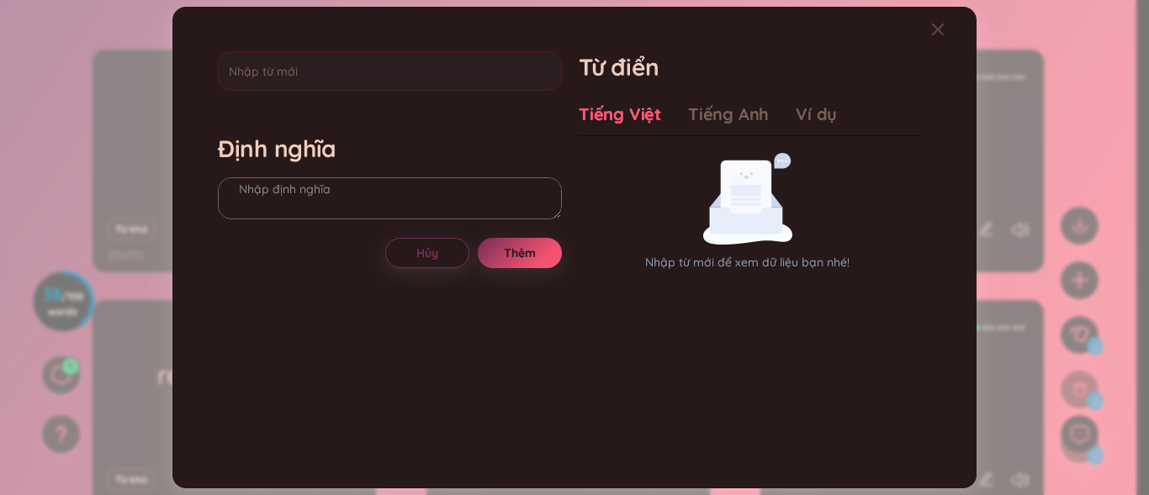
click at [53, 144] on div "Định nghĩa Hủy Thêm Từ điển Tiếng Việt Tiếng Anh Ví dụ Nhập từ mới để xem dữ li…" at bounding box center [574, 247] width 1149 height 495
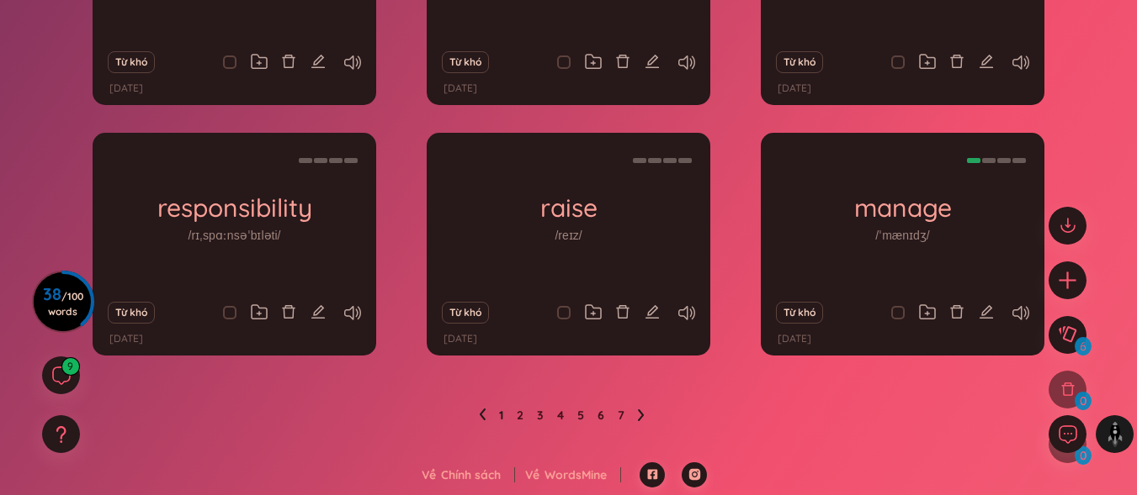
scroll to position [340, 0]
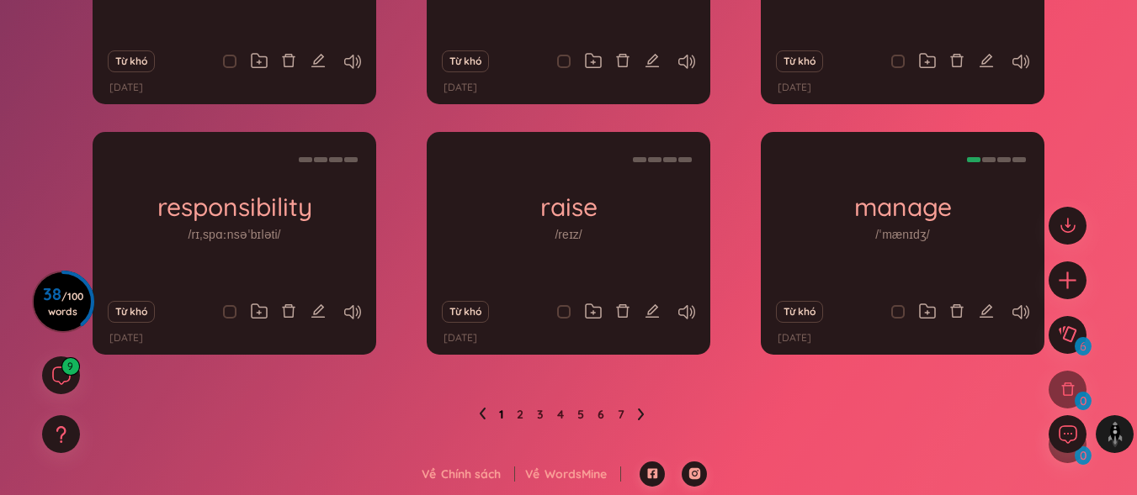
click at [499, 413] on link "1" at bounding box center [501, 414] width 4 height 25
click at [522, 416] on link "2" at bounding box center [520, 414] width 7 height 25
click at [542, 420] on link "3" at bounding box center [540, 414] width 7 height 25
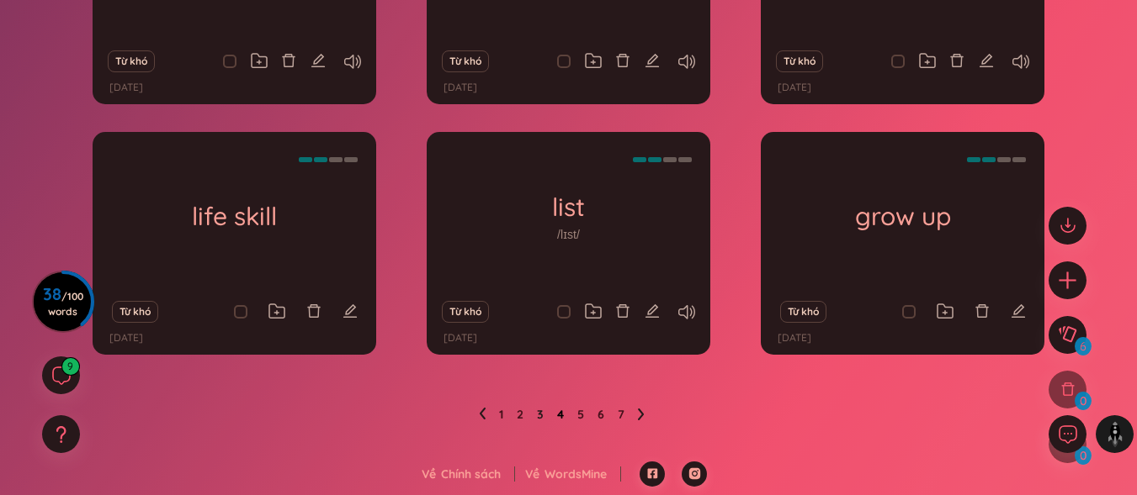
click at [564, 411] on link "4" at bounding box center [560, 414] width 7 height 25
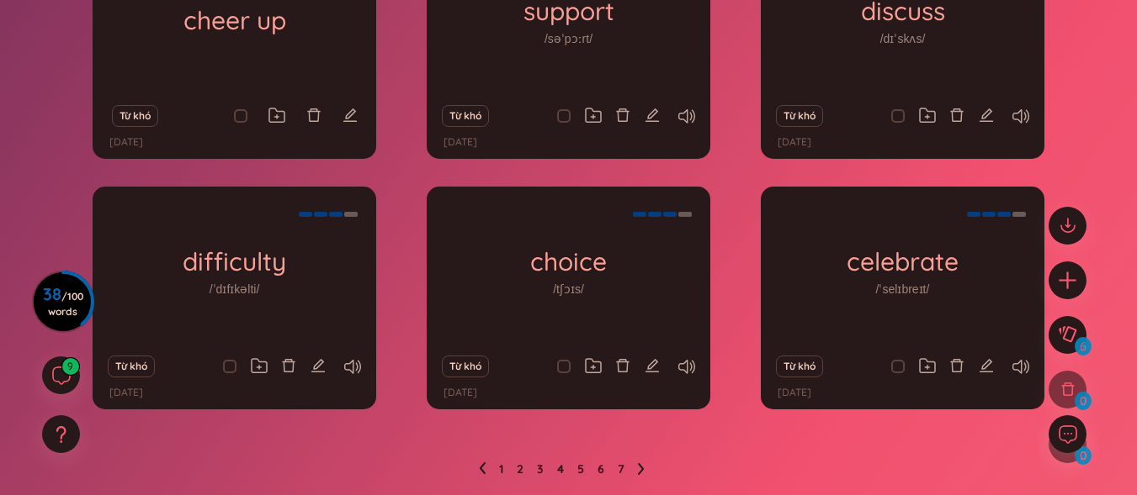
scroll to position [256, 0]
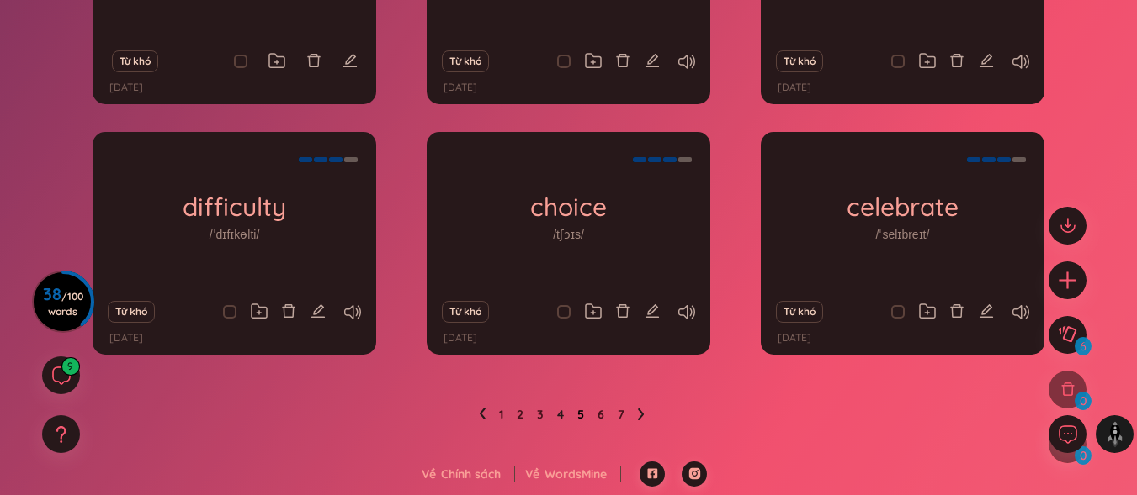
click at [580, 416] on link "5" at bounding box center [580, 414] width 7 height 25
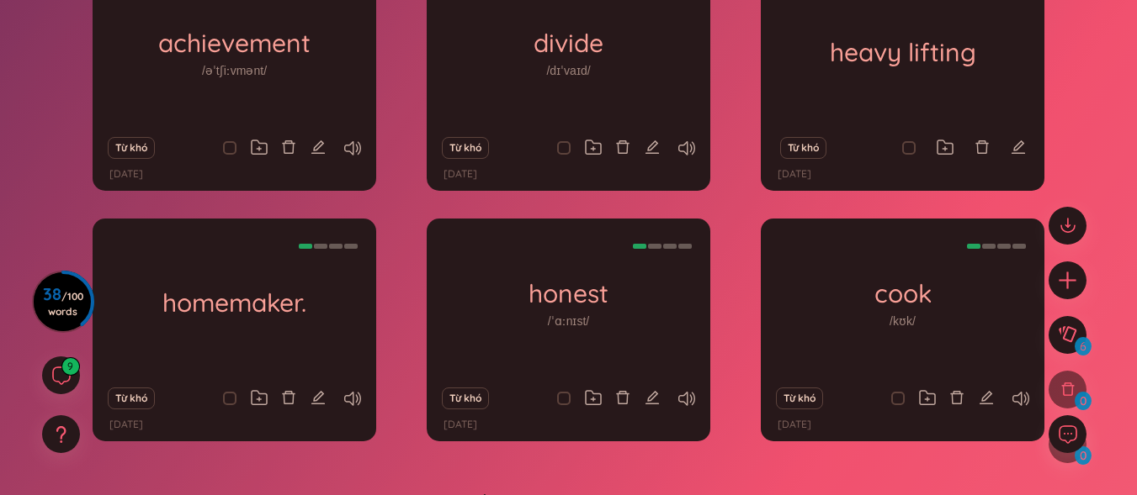
scroll to position [340, 0]
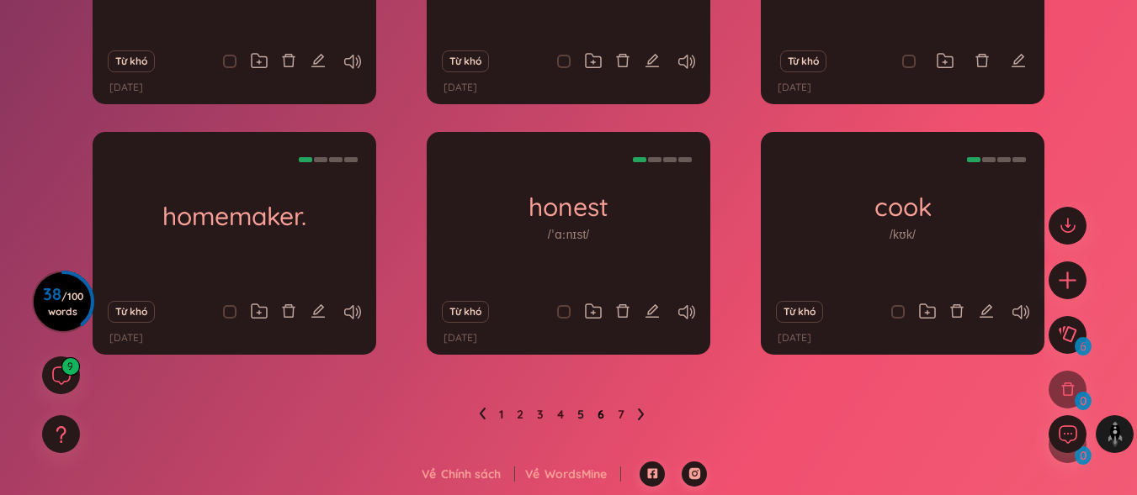
click at [598, 416] on link "6" at bounding box center [600, 414] width 7 height 25
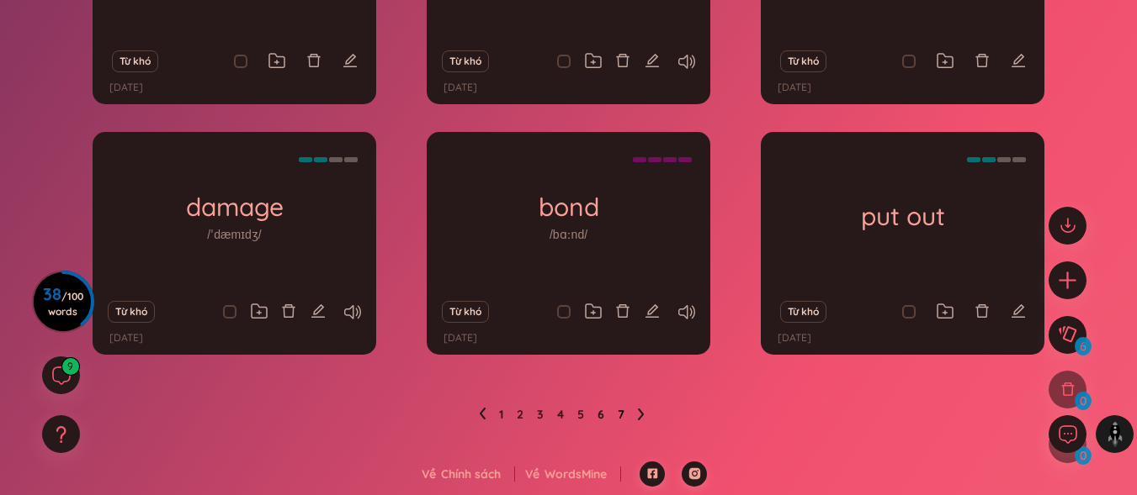
click at [617, 413] on link "7" at bounding box center [620, 414] width 7 height 25
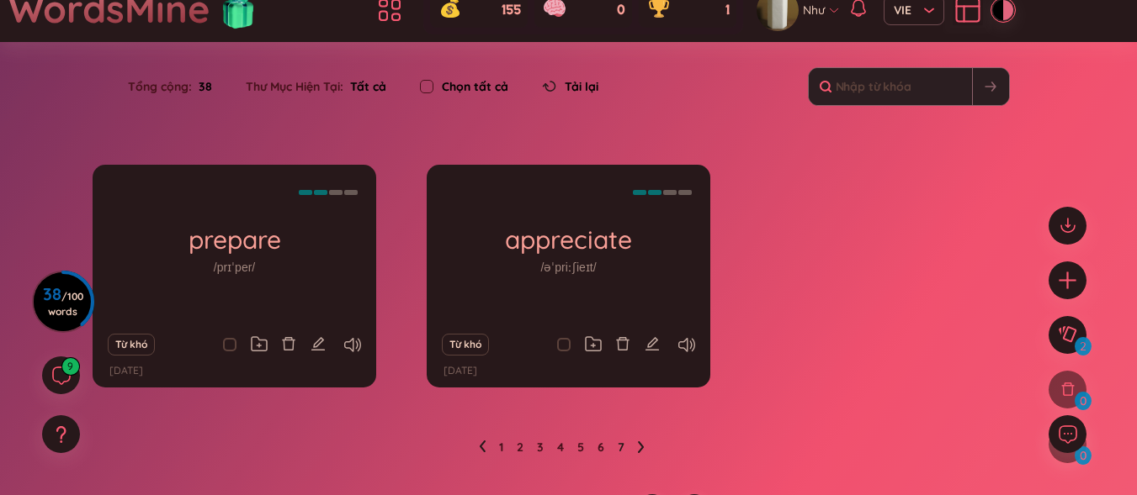
scroll to position [89, 0]
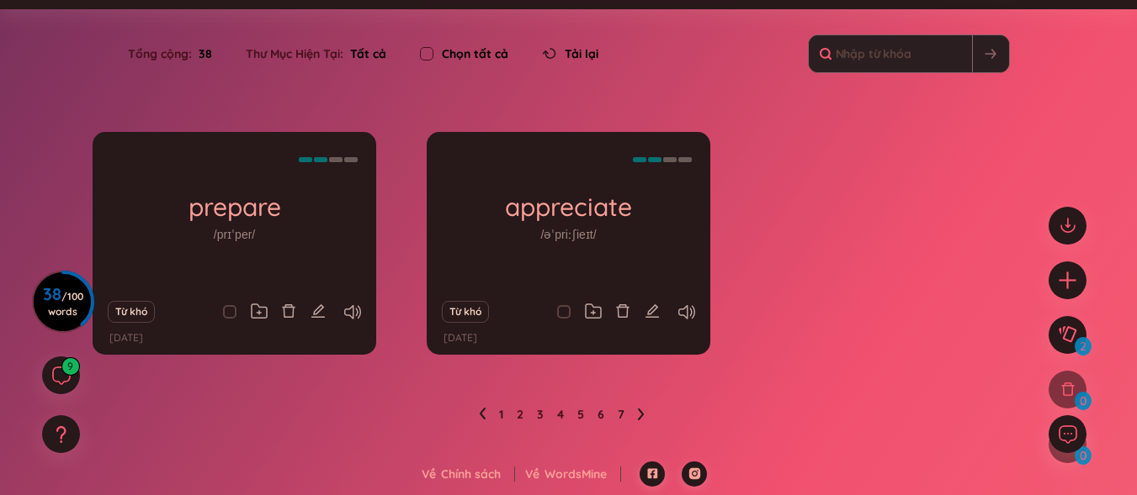
click at [643, 419] on icon at bounding box center [641, 414] width 7 height 13
click at [500, 405] on link "1" at bounding box center [501, 414] width 4 height 25
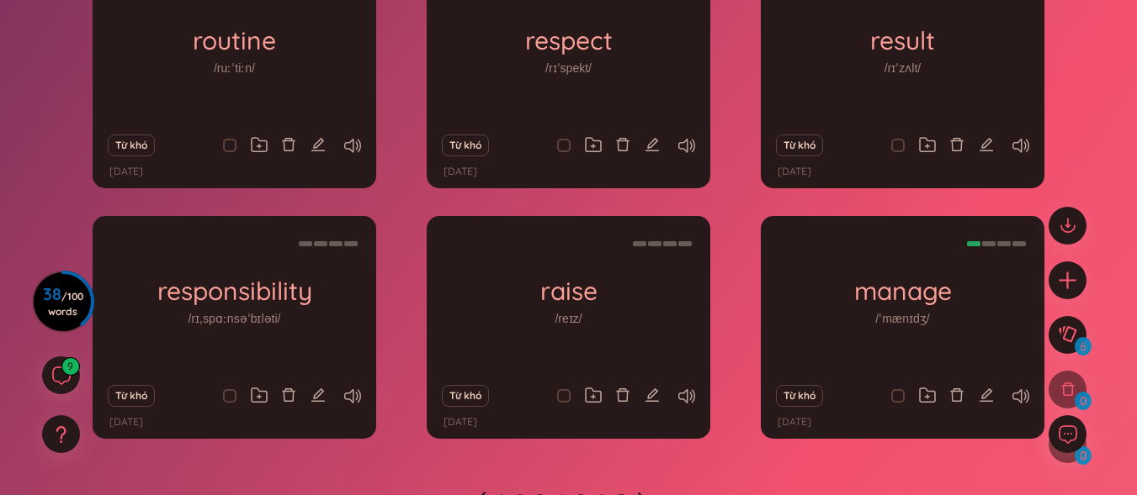
scroll to position [172, 0]
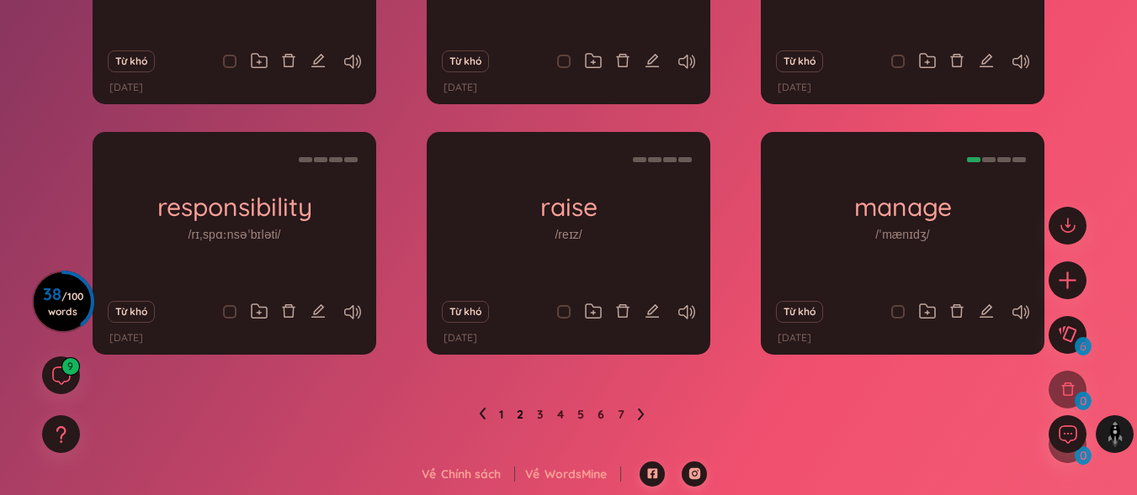
click at [521, 413] on link "2" at bounding box center [520, 414] width 7 height 25
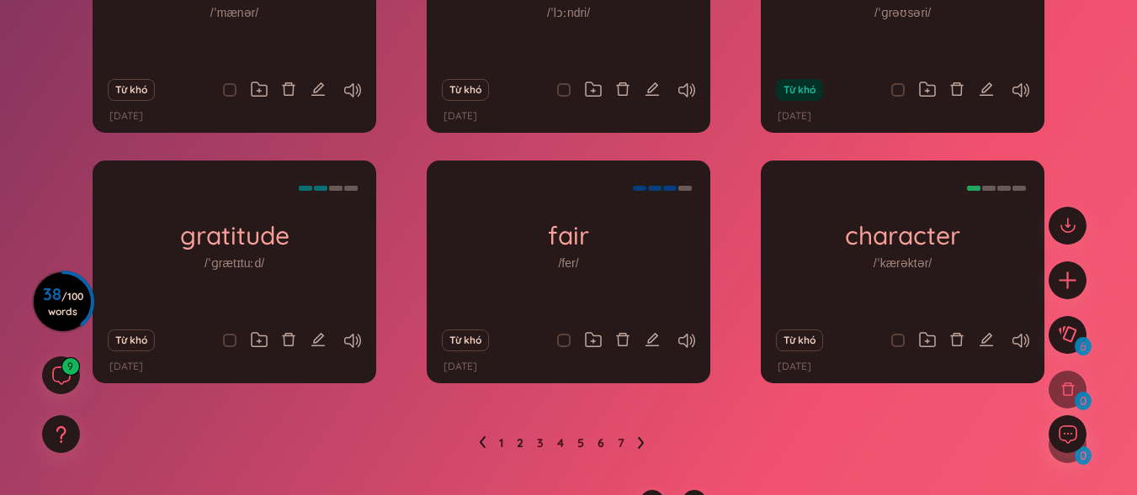
scroll to position [340, 0]
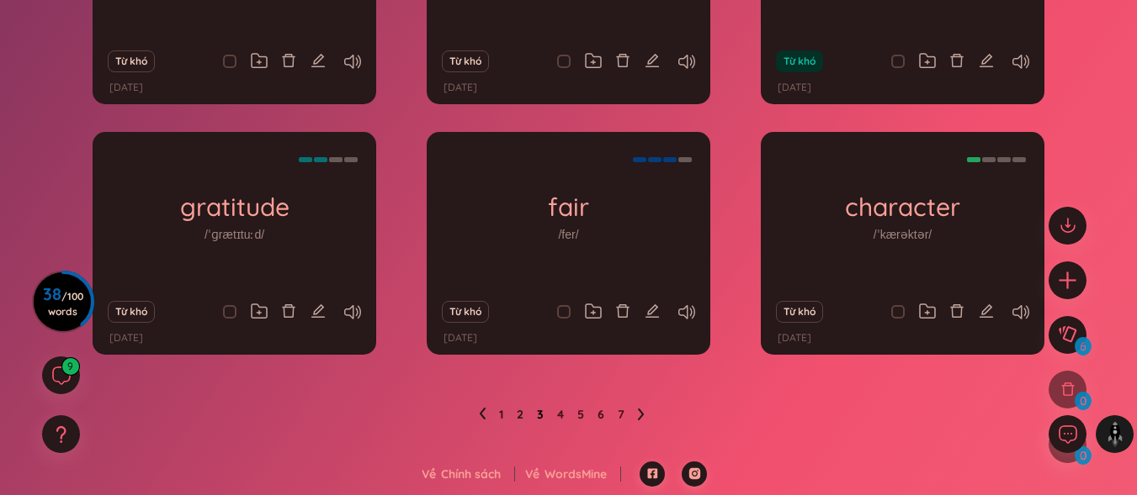
click at [541, 414] on link "3" at bounding box center [540, 414] width 7 height 25
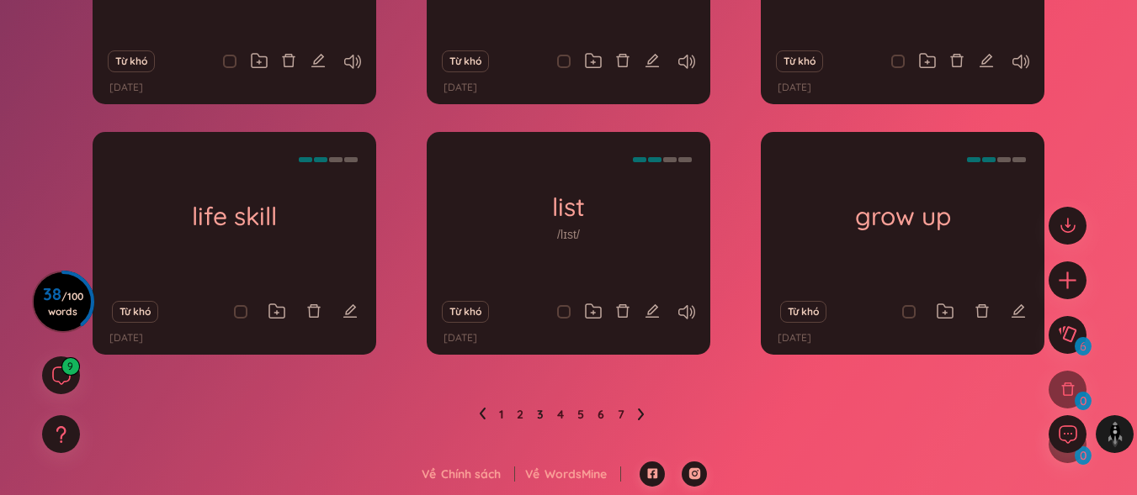
click at [565, 415] on ul "1 2 3 4 5 6 7" at bounding box center [568, 414] width 179 height 27
click at [562, 416] on link "4" at bounding box center [560, 414] width 7 height 25
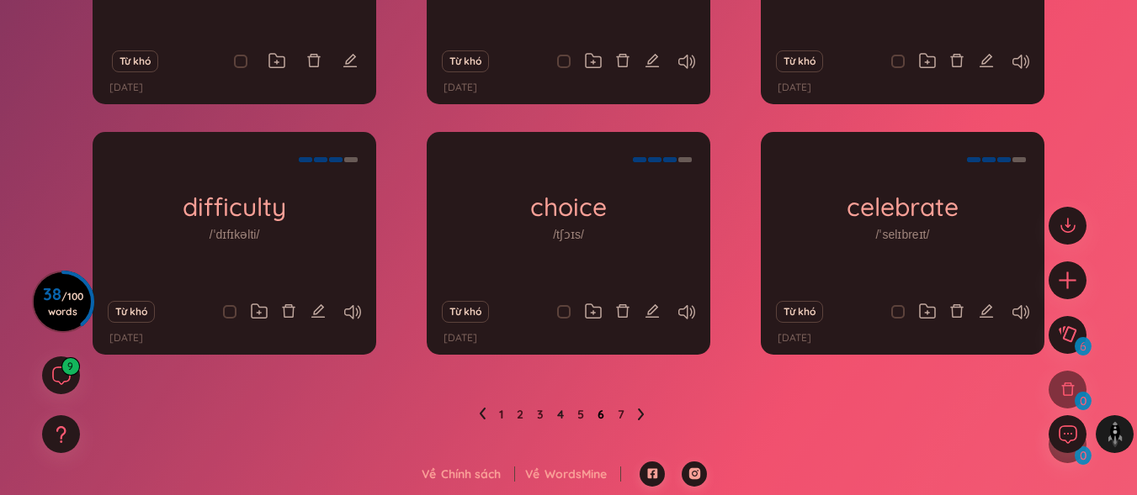
click at [598, 416] on link "6" at bounding box center [600, 414] width 7 height 25
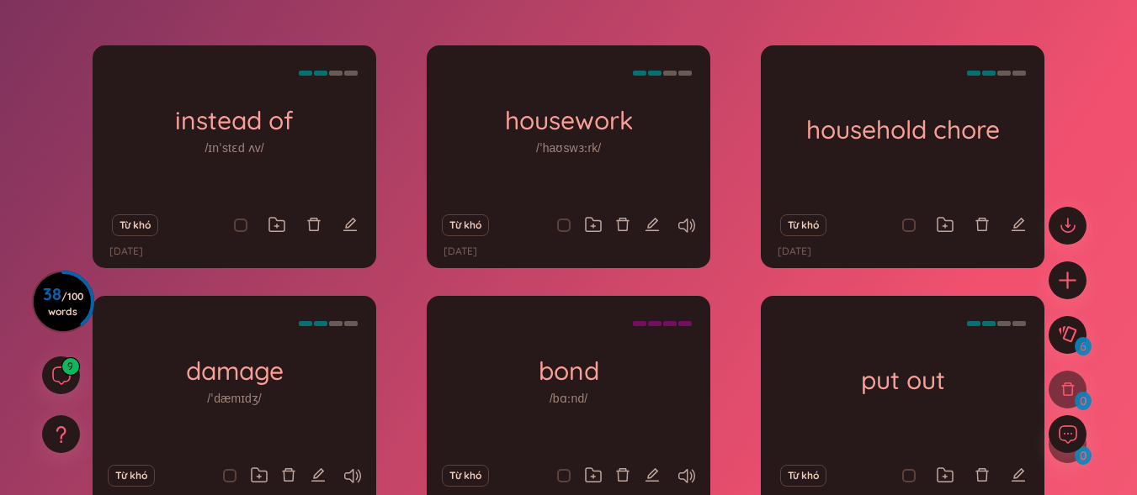
scroll to position [172, 0]
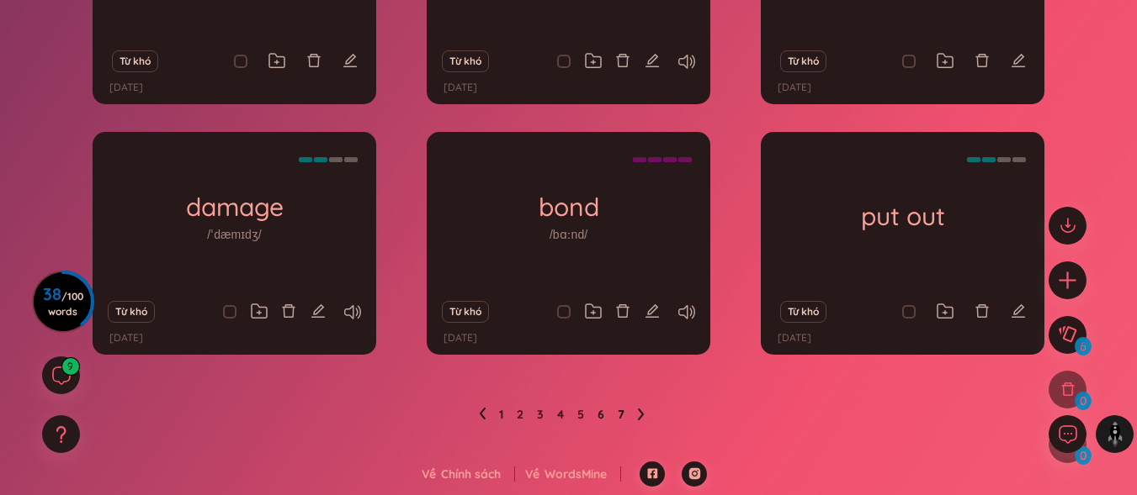
click at [619, 413] on link "7" at bounding box center [620, 414] width 7 height 25
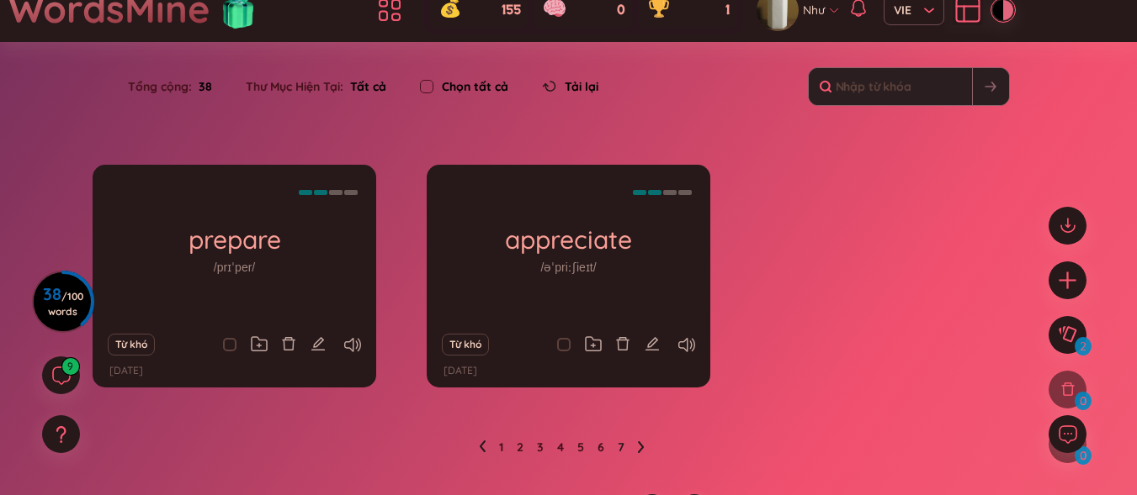
scroll to position [89, 0]
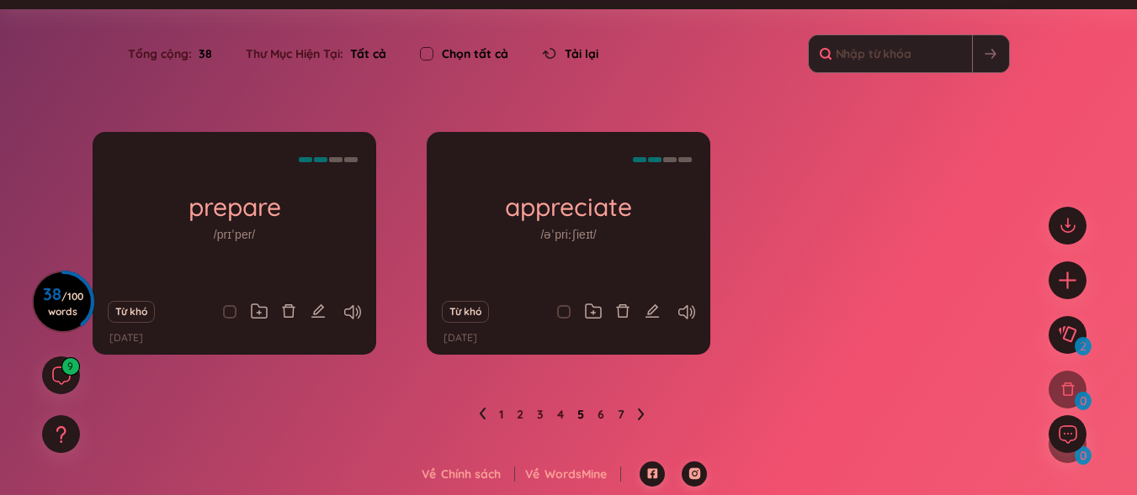
click at [584, 412] on link "5" at bounding box center [580, 414] width 7 height 25
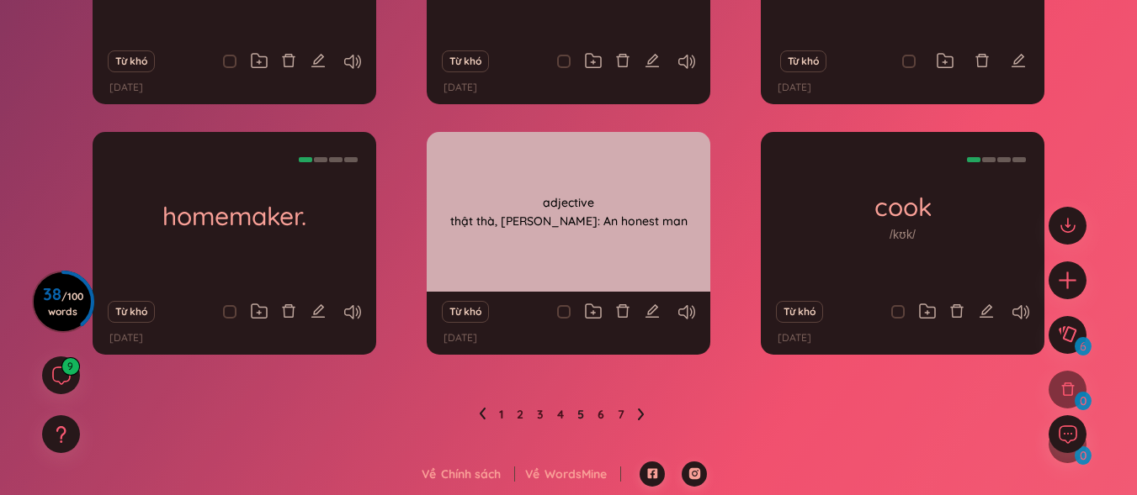
scroll to position [237, 0]
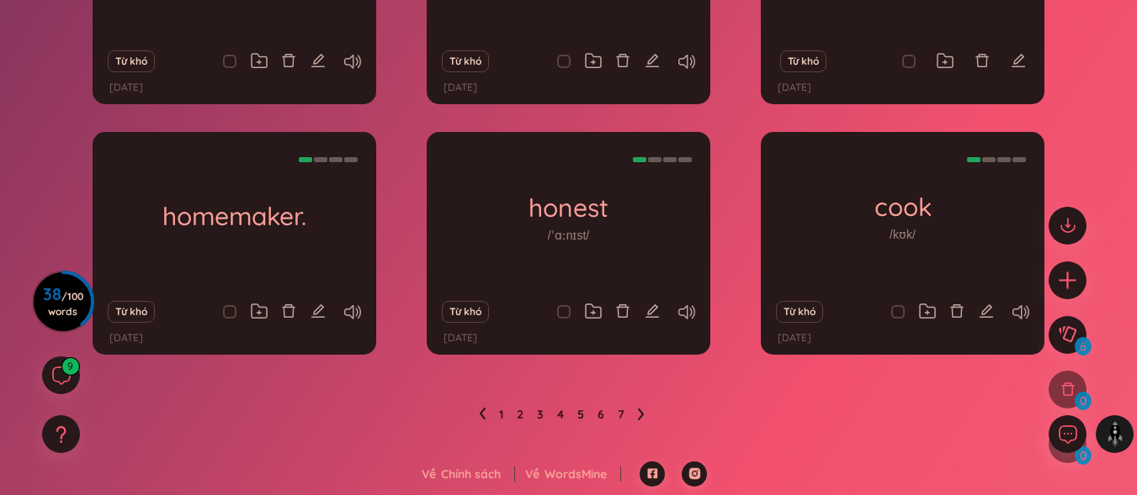
click at [482, 420] on icon at bounding box center [482, 414] width 7 height 13
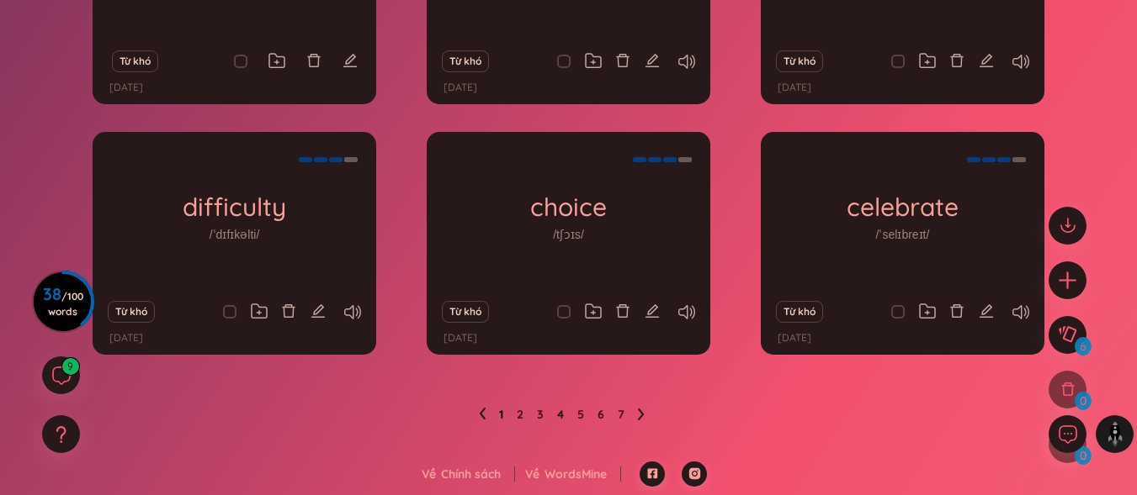
click at [499, 414] on link "1" at bounding box center [501, 414] width 4 height 25
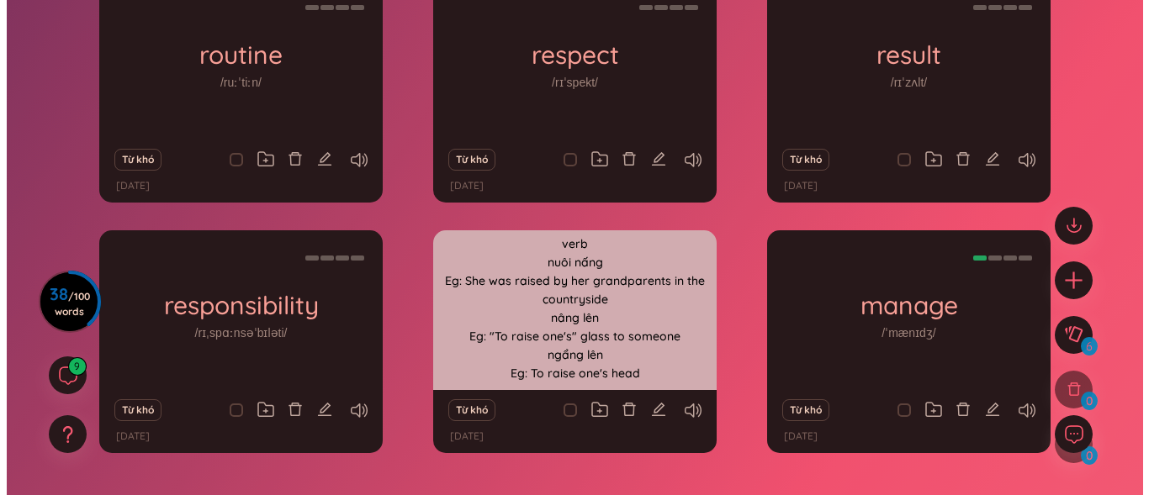
scroll to position [172, 0]
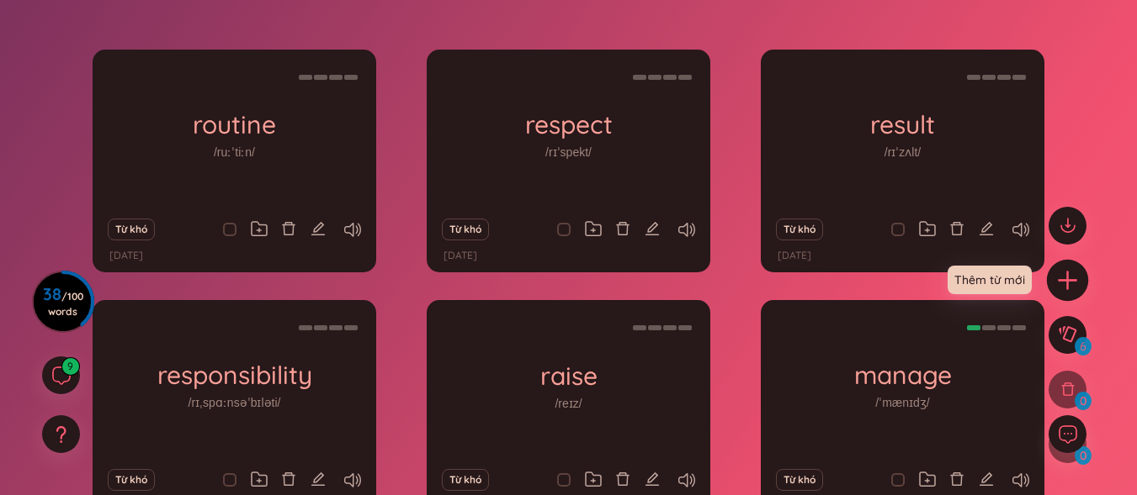
click at [1070, 276] on icon "plus" at bounding box center [1068, 280] width 24 height 24
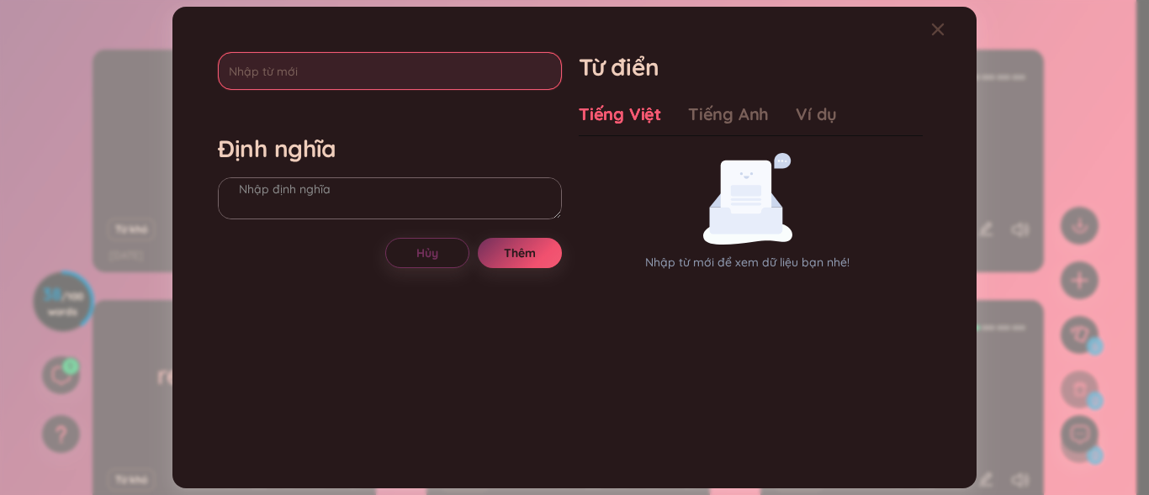
click at [413, 57] on input "text" at bounding box center [390, 71] width 344 height 38
type input "spotlessly"
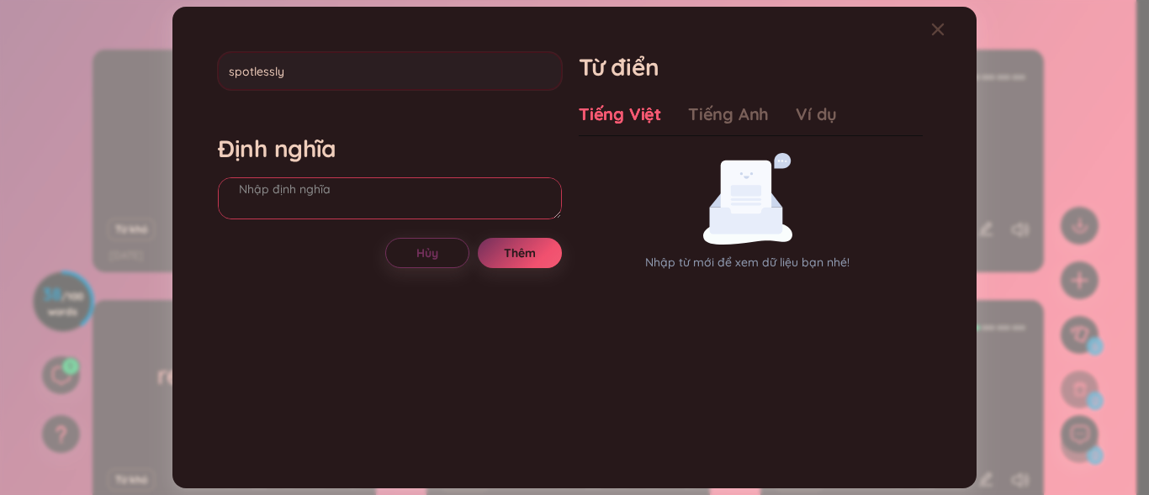
click at [391, 183] on div "Định nghĩa" at bounding box center [390, 179] width 344 height 91
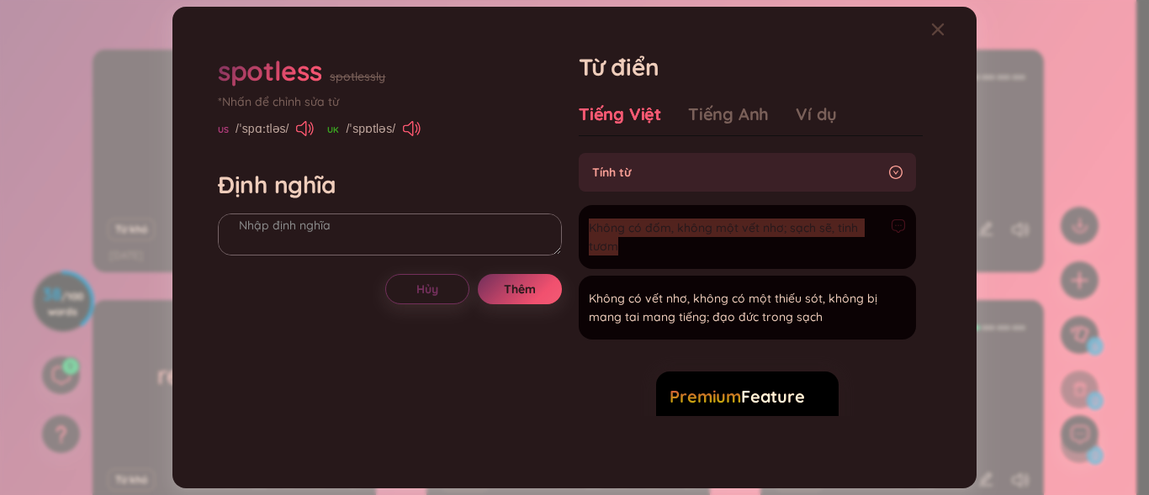
drag, startPoint x: 591, startPoint y: 225, endPoint x: 633, endPoint y: 246, distance: 47.8
click at [633, 246] on span "Không có đốm, không một vết nhơ; sạch sẽ, tinh tươm" at bounding box center [736, 237] width 295 height 37
drag, startPoint x: 629, startPoint y: 233, endPoint x: 847, endPoint y: 201, distance: 220.2
click at [847, 201] on ul "Không có đốm, không một vết nhơ; sạch sẽ, tinh tươm Thêm Không có vết nhơ, khôn…" at bounding box center [747, 269] width 337 height 141
click at [312, 234] on textarea at bounding box center [390, 235] width 344 height 42
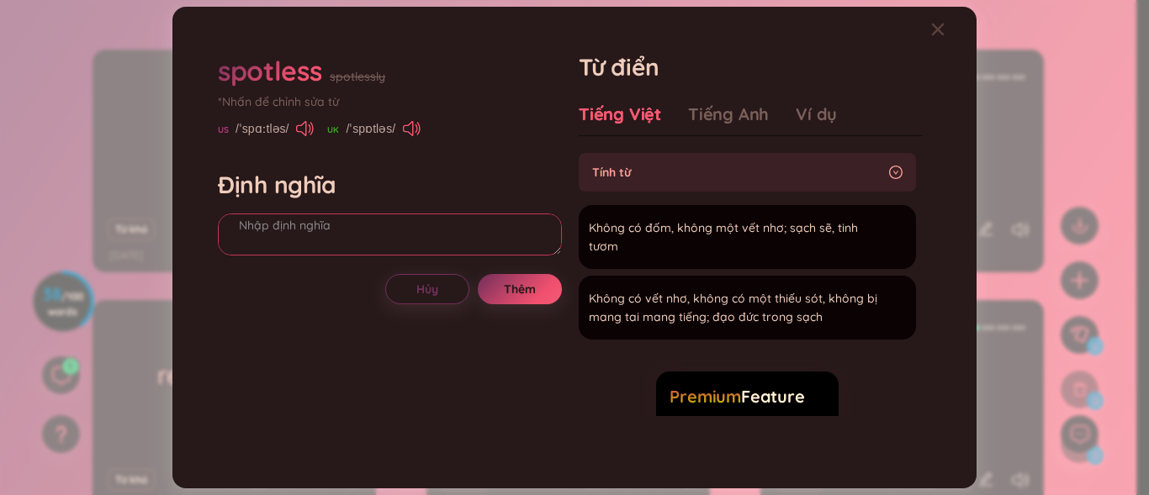
paste textarea "Không có đốm, không một vết nhơ; sạch sẽ, tinh tươm"
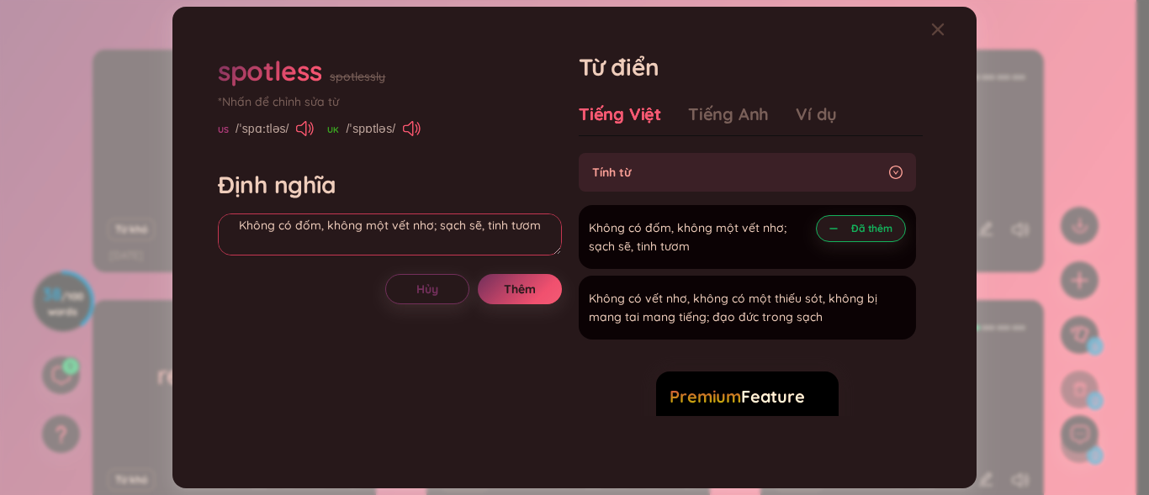
drag, startPoint x: 321, startPoint y: 231, endPoint x: 122, endPoint y: 237, distance: 198.6
click at [122, 237] on div "spotless spotlessly *Nhấn để chỉnh sửa từ [GEOGRAPHIC_DATA] /ˈspɑːtləs/ UK /ˈsp…" at bounding box center [574, 247] width 1149 height 495
click at [316, 242] on textarea "Không có đốm, không một vết nhơ; sạch sẽ, tinh tươm" at bounding box center [390, 235] width 344 height 42
drag, startPoint x: 321, startPoint y: 230, endPoint x: 176, endPoint y: 236, distance: 144.8
click at [176, 236] on div "spotless spotlessly *Nhấn để chỉnh sửa từ [GEOGRAPHIC_DATA] /ˈspɑːtləs/ UK /ˈsp…" at bounding box center [574, 247] width 804 height 481
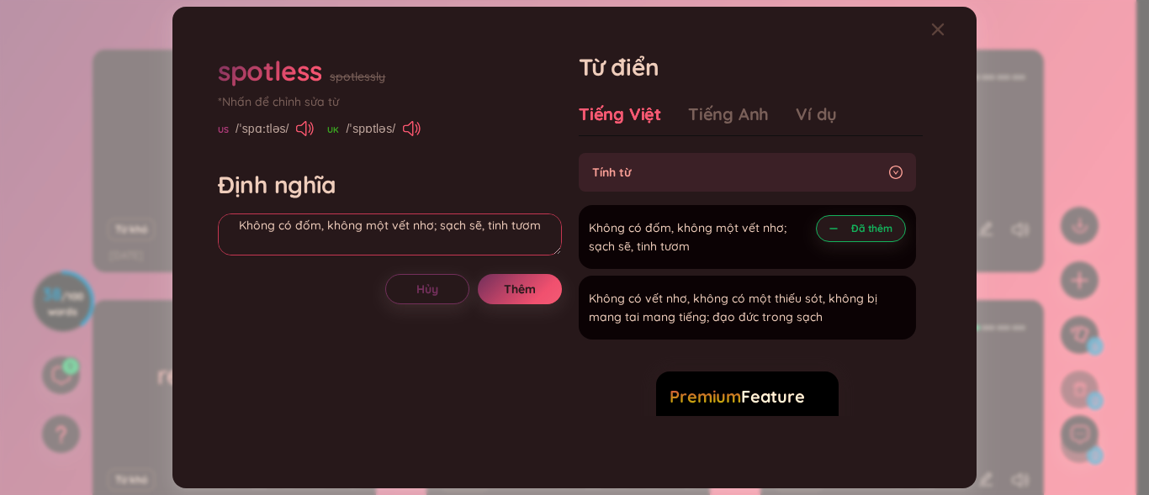
click at [291, 240] on textarea "Không có đốm, không một vết nhơ; sạch sẽ, tinh tươm" at bounding box center [390, 235] width 344 height 42
drag, startPoint x: 234, startPoint y: 230, endPoint x: 326, endPoint y: 237, distance: 92.8
click at [326, 237] on textarea "Không có đốm, không một vết nhơ; sạch sẽ, tinh tươm" at bounding box center [390, 235] width 344 height 42
click at [291, 250] on textarea "Không có đốm, không một vết nhơ; sạch sẽ, tinh tươm" at bounding box center [390, 235] width 344 height 42
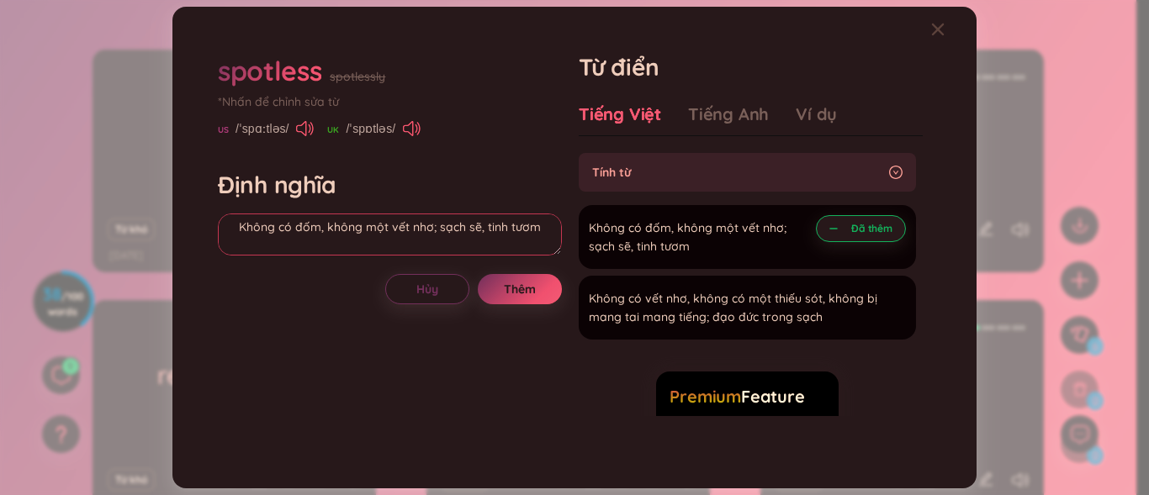
drag, startPoint x: 236, startPoint y: 230, endPoint x: 326, endPoint y: 232, distance: 90.0
click at [326, 232] on textarea "Không có đốm, không một vết nhơ; sạch sẽ, tinh tươm" at bounding box center [390, 235] width 344 height 42
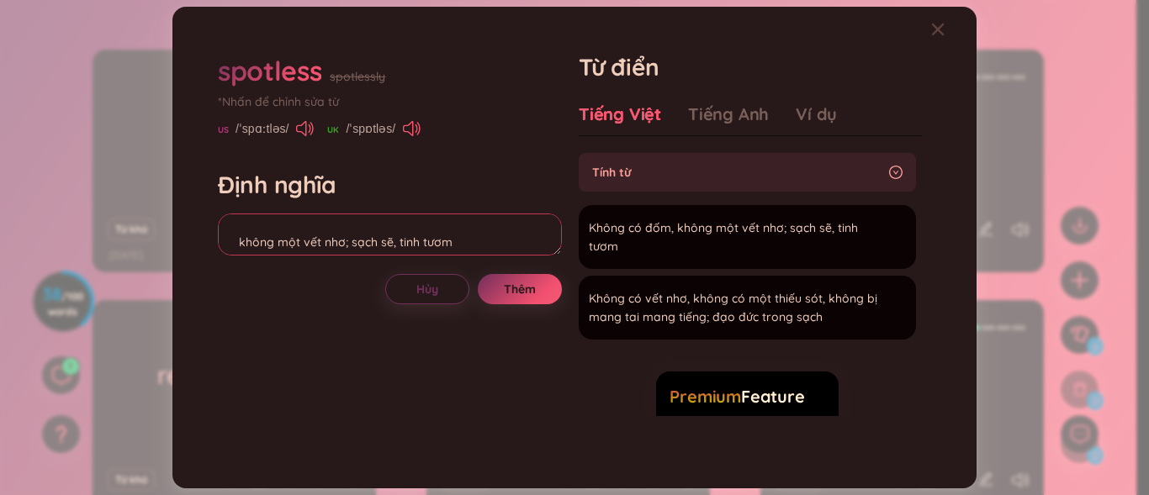
scroll to position [0, 0]
click at [318, 227] on textarea "không một vết nhơ; sạch sẽ, tinh tươm" at bounding box center [390, 235] width 344 height 42
click at [314, 218] on textarea "không một vết nhơ; sạch sẽ, tinh tươm" at bounding box center [390, 235] width 344 height 42
click at [226, 239] on textarea "không một vết nhơ; sạch sẽ, tinh tươm" at bounding box center [390, 235] width 344 height 42
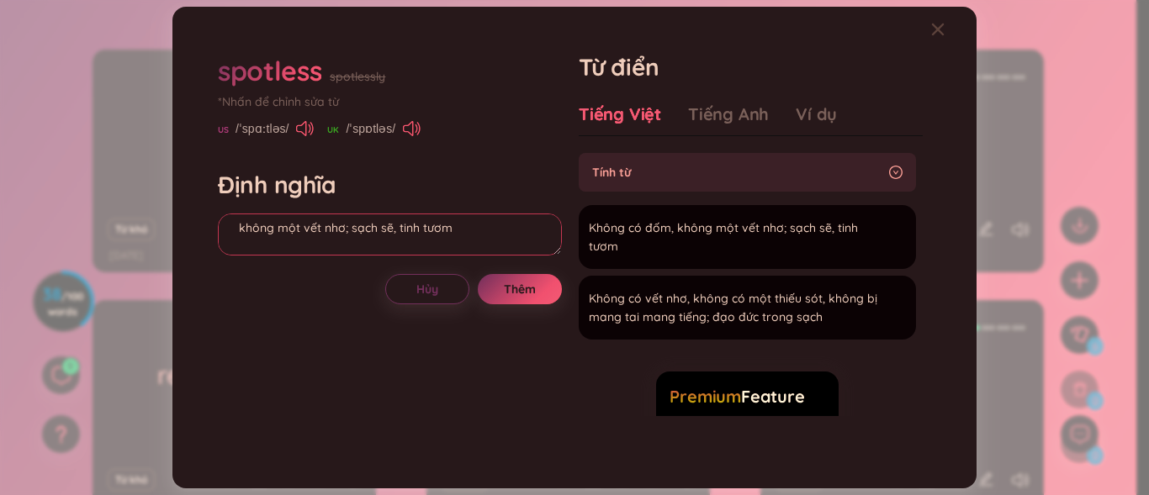
type textarea "không một vết nhơ; sạch sẽ, tinh tươm"
click at [244, 212] on div "Định nghĩa không một vết nhơ; sạch sẽ, tinh tươm" at bounding box center [390, 215] width 344 height 91
click at [246, 221] on textarea "không một vết nhơ; sạch sẽ, tinh tươm" at bounding box center [390, 235] width 344 height 42
click at [318, 66] on div "spotless" at bounding box center [269, 70] width 103 height 37
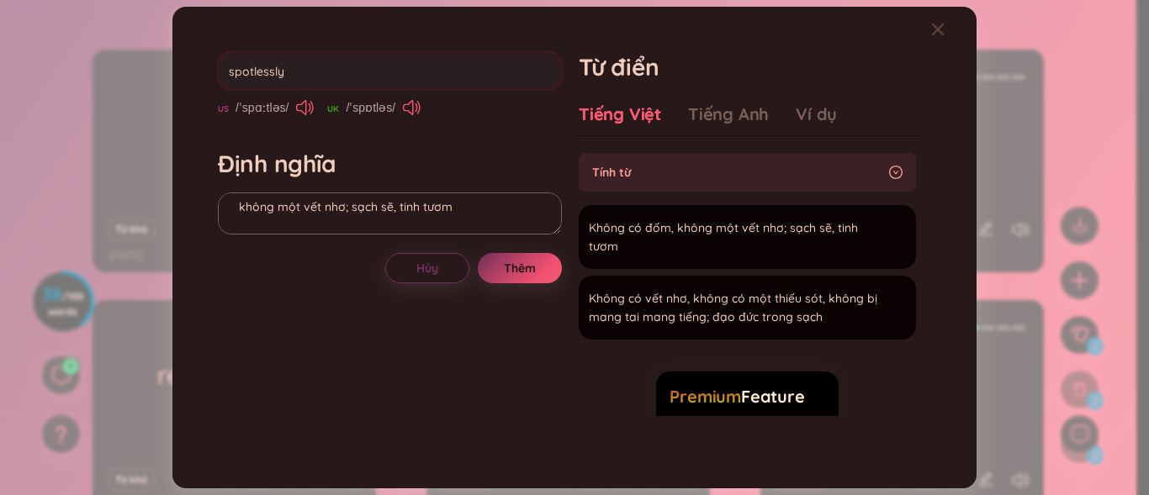
type input "spotlessly."
click at [329, 210] on div "Định nghĩa không một vết nhơ; sạch sẽ, tinh tươm" at bounding box center [390, 194] width 344 height 91
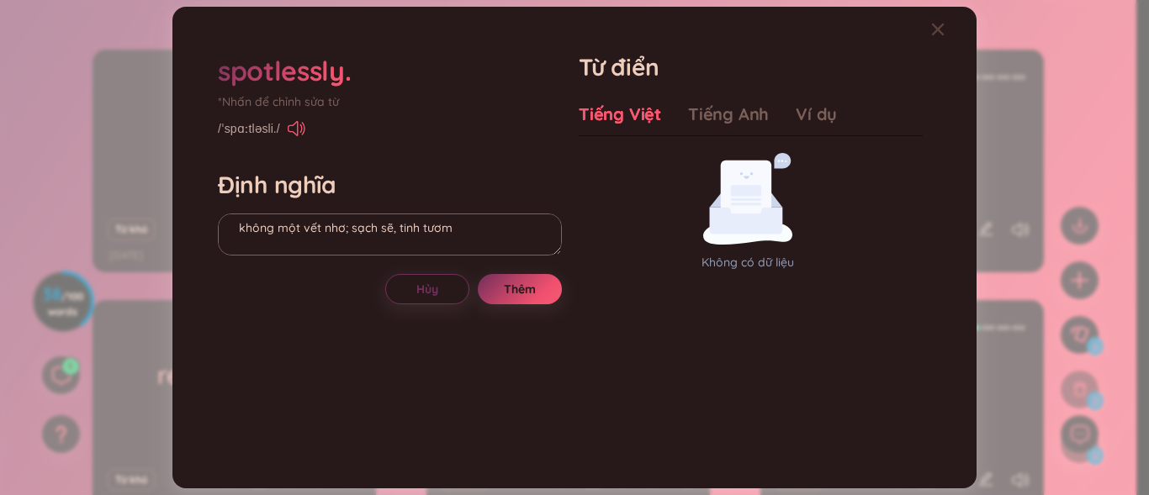
click at [373, 74] on div "spotlessly." at bounding box center [390, 70] width 344 height 37
click at [348, 74] on div "spotlessly." at bounding box center [284, 70] width 133 height 37
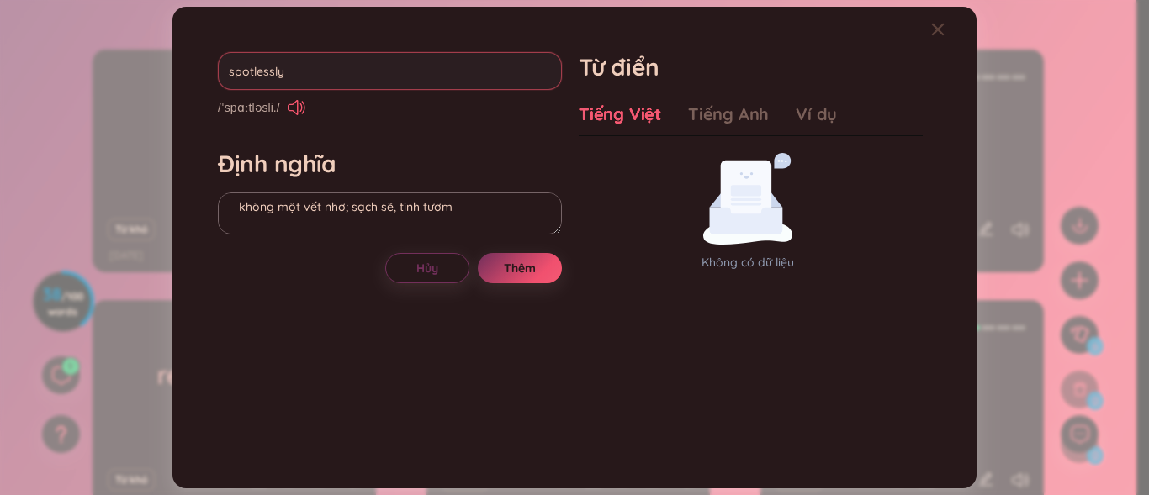
type input "spotlessly"
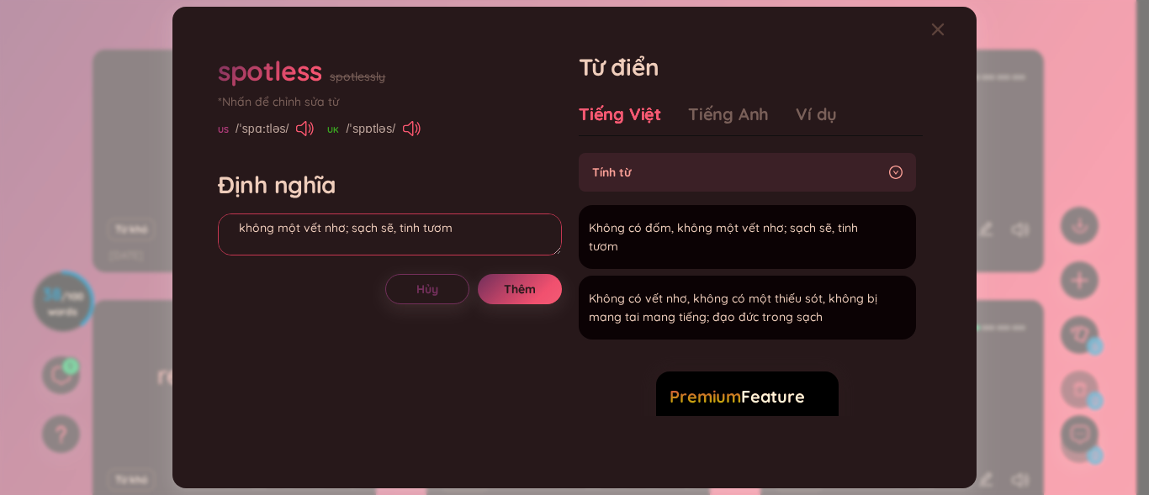
click at [253, 225] on textarea "không một vết nhơ; sạch sẽ, tinh tươm" at bounding box center [390, 235] width 344 height 42
click at [460, 240] on textarea "adv không một vết nhơ; sạch sẽ, tinh tươm" at bounding box center [390, 235] width 344 height 42
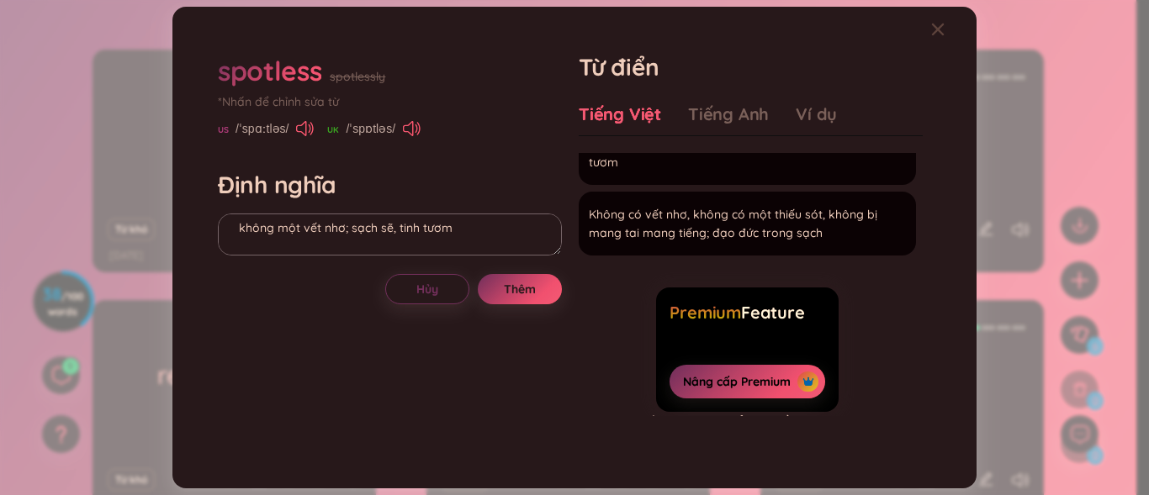
click at [799, 101] on div "Tiếng Việt Tiếng Anh Ví dụ Tính từ Không có đốm, không một vết nhơ; sạch sẽ, ti…" at bounding box center [751, 269] width 344 height 347
click at [803, 110] on div "Ví dụ" at bounding box center [816, 115] width 41 height 24
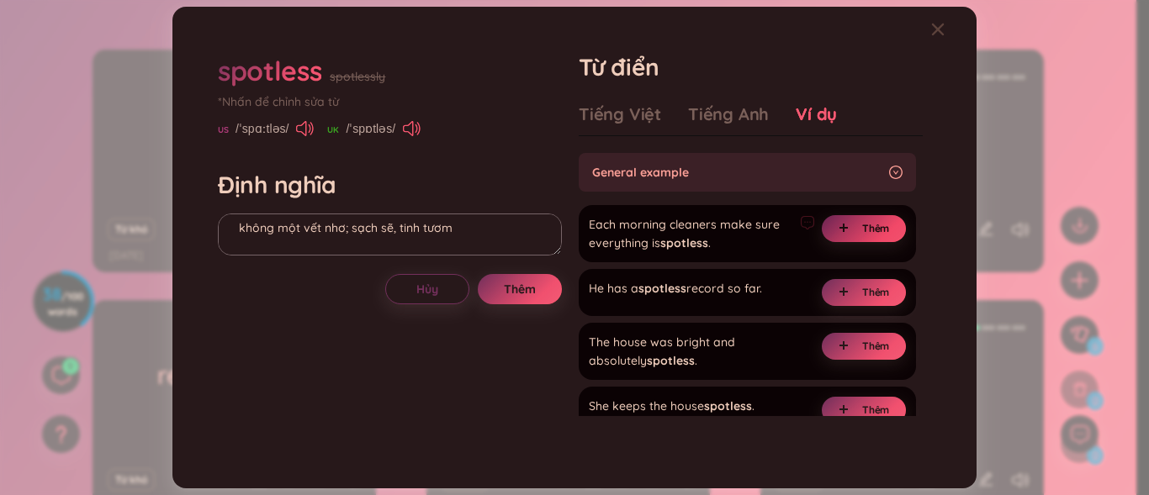
click at [844, 220] on button "Thêm" at bounding box center [864, 228] width 84 height 27
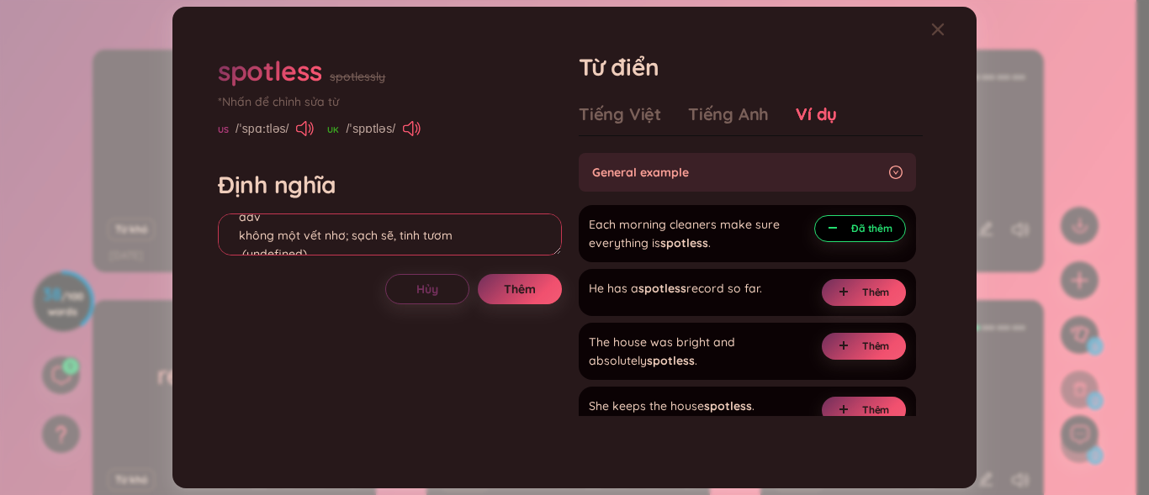
scroll to position [111, 0]
drag, startPoint x: 326, startPoint y: 248, endPoint x: 254, endPoint y: 257, distance: 72.8
click at [254, 257] on div "adv không một vết nhơ; sạch sẽ, tinh tươm (undefined) Eg: Each morning cleaners…" at bounding box center [390, 237] width 344 height 47
click at [348, 236] on textarea "adv không một vết nhơ; sạch sẽ, tinh tươm (undefined) Eg: Each morning cleaners…" at bounding box center [390, 235] width 344 height 42
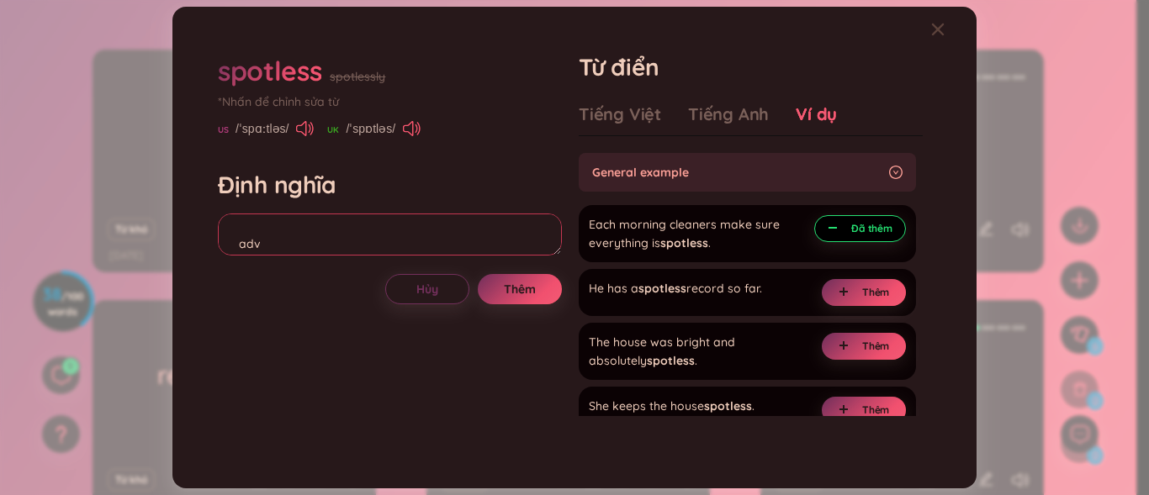
drag, startPoint x: 309, startPoint y: 217, endPoint x: 273, endPoint y: 220, distance: 36.3
click at [273, 220] on textarea "adv không một vết nhơ; sạch sẽ, tinh tươm (undefined) Eg: Each morning cleaners…" at bounding box center [390, 235] width 344 height 42
click at [526, 225] on textarea "adv không một vết nhơ; sạch sẽ, tinh tươm (undefined) Eg: Each morning cleaners…" at bounding box center [390, 235] width 344 height 42
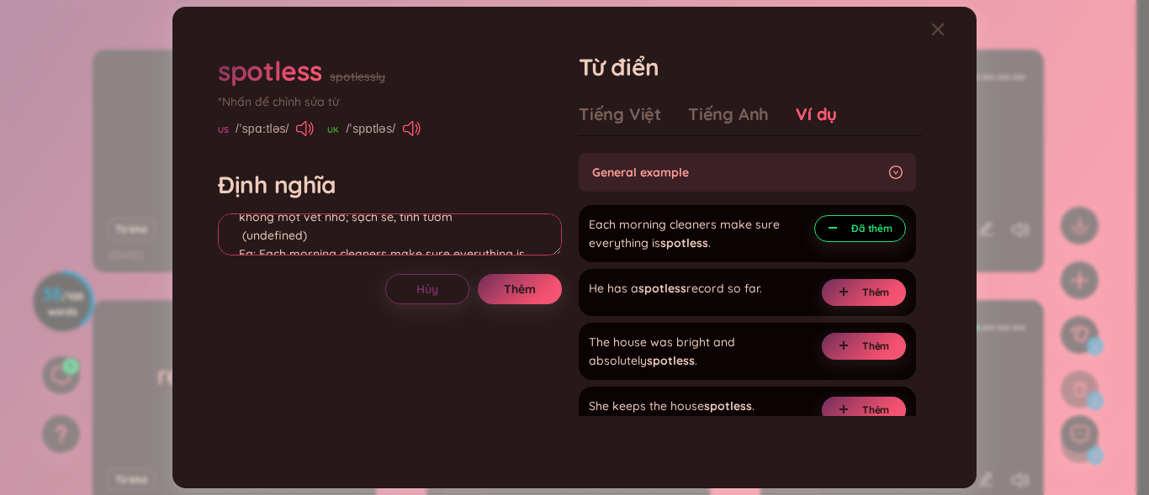
scroll to position [54, 0]
click at [331, 232] on textarea "adv không một vết nhơ; sạch sẽ, tinh tươm (undefined) Eg: Each morning cleaners…" at bounding box center [390, 235] width 344 height 42
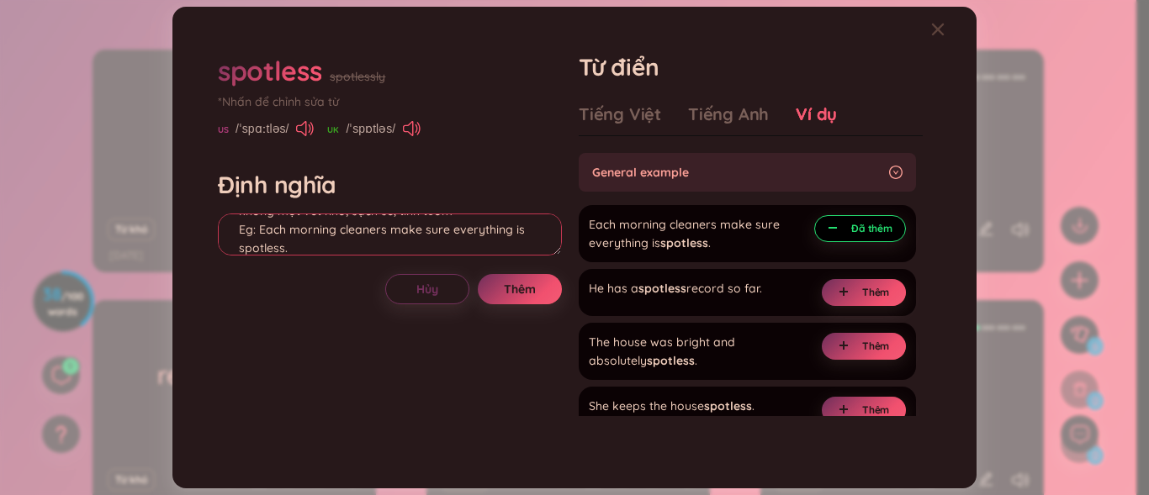
scroll to position [58, 0]
click at [283, 225] on textarea "adv không một vết nhơ; sạch sẽ, tinh tươm Eg: Each morning cleaners make sure e…" at bounding box center [390, 235] width 344 height 42
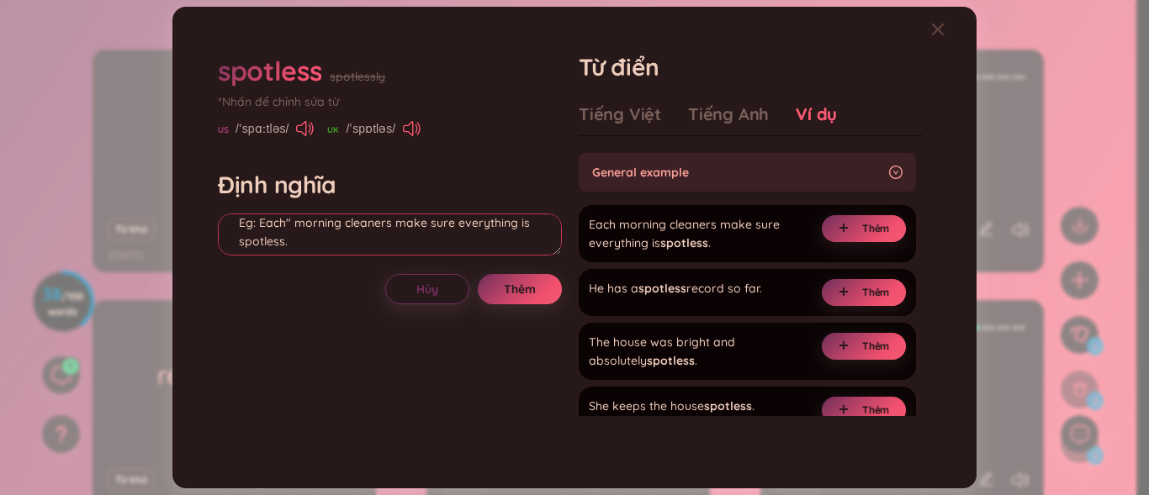
click at [260, 223] on textarea "adv không một vết nhơ; sạch sẽ, tinh tươm Eg: Each" morning cleaners make sure …" at bounding box center [390, 235] width 344 height 42
click at [277, 246] on textarea "adv không một vết nhơ; sạch sẽ, tinh tươm Eg: "Each" morning cleaners make sure…" at bounding box center [390, 235] width 344 height 42
click at [287, 246] on textarea "adv không một vết nhơ; sạch sẽ, tinh tươm Eg: "Each" morning cleaners make sure…" at bounding box center [390, 235] width 344 height 42
click at [284, 219] on textarea "adv không một vết nhơ; sạch sẽ, tinh tươm Eg: "Each" morning cleaners make sure…" at bounding box center [390, 235] width 344 height 42
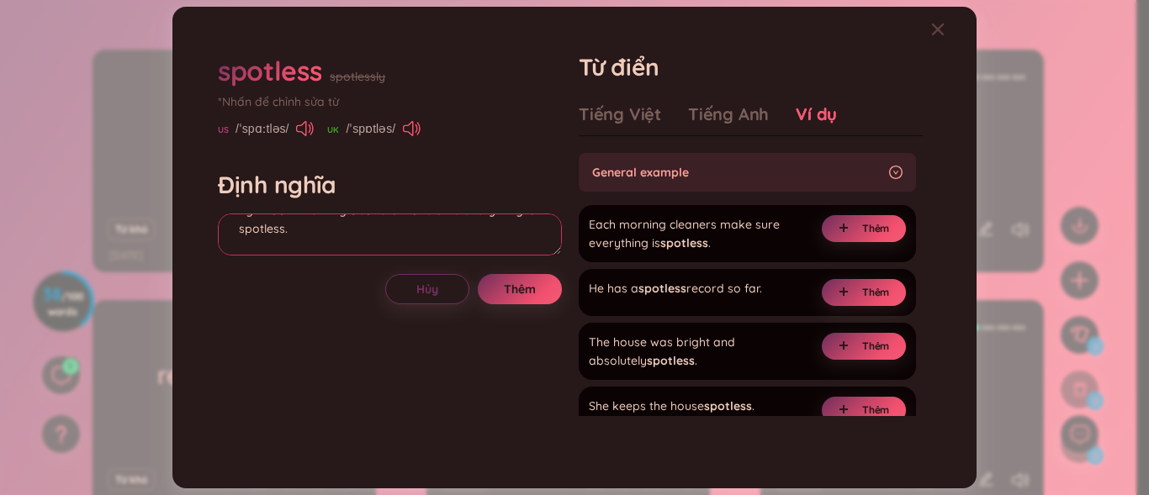
scroll to position [94, 0]
click at [439, 219] on textarea "adv không một vết nhơ; sạch sẽ, tinh tươm Eg: "Each" morning cleaners make sure…" at bounding box center [390, 235] width 344 height 42
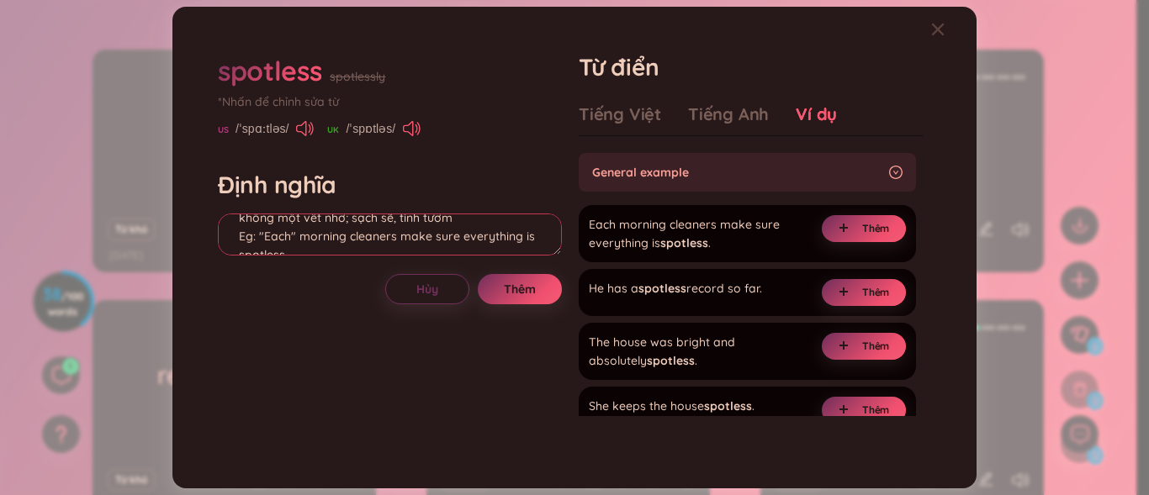
scroll to position [50, 0]
drag, startPoint x: 257, startPoint y: 230, endPoint x: 297, endPoint y: 232, distance: 39.6
click at [297, 232] on textarea "adv không một vết nhơ; sạch sẽ, tinh tươm Eg: "Each" morning cleaners make sure…" at bounding box center [390, 235] width 344 height 42
click at [559, 234] on textarea "adv không một vết nhơ; sạch sẽ, tinh tươm Eg: "Each" morning cleaners make sure…" at bounding box center [390, 235] width 344 height 42
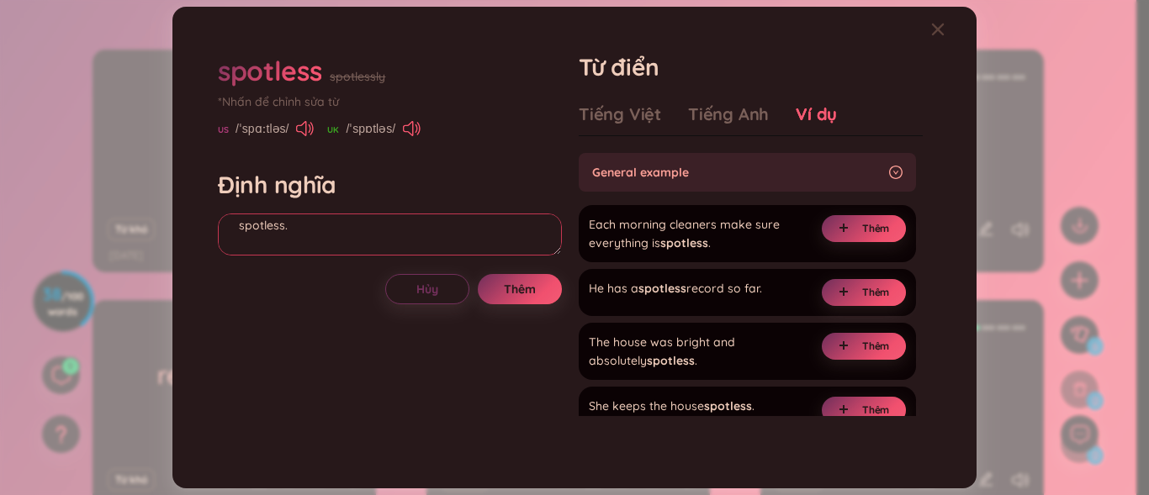
scroll to position [111, 0]
click at [364, 219] on textarea "adv không một vết nhơ; sạch sẽ, tinh tươm Eg: "Each" morning cleaners make sure…" at bounding box center [390, 235] width 344 height 42
click at [262, 236] on textarea "adv không một vết nhơ; sạch sẽ, tinh tươm Eg: "Each" morning cleaners make sure…" at bounding box center [390, 235] width 344 height 42
paste textarea ""Each""
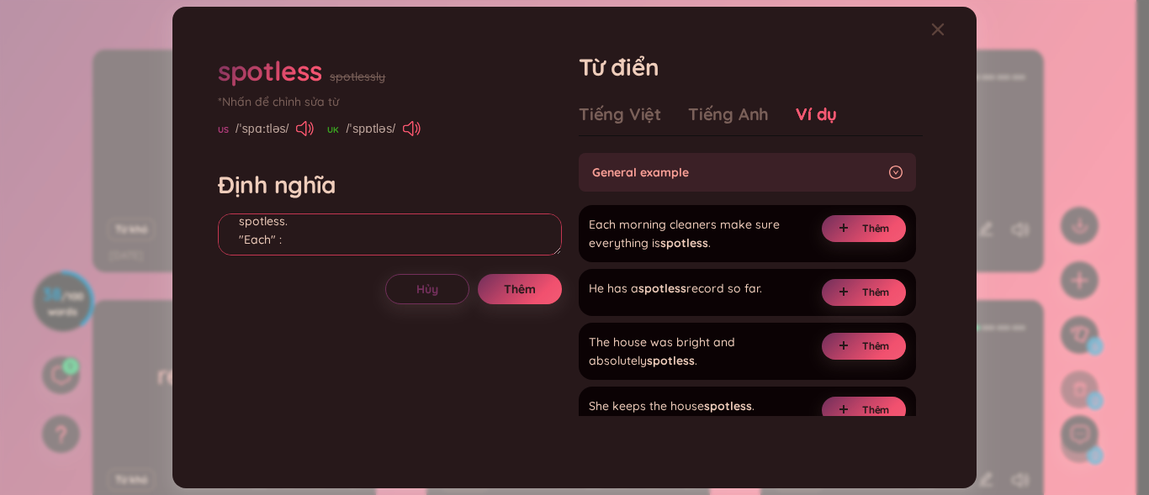
click at [278, 240] on textarea "adv không một vết nhơ; sạch sẽ, tinh tươm Eg: "Each" morning cleaners make sure…" at bounding box center [390, 235] width 344 height 42
click at [297, 75] on div "spotless" at bounding box center [269, 70] width 103 height 37
click at [294, 217] on textarea "adv không một vết nhơ; sạch sẽ, tinh tươm Eg: "Each" morning cleaners make sure…" at bounding box center [390, 235] width 344 height 42
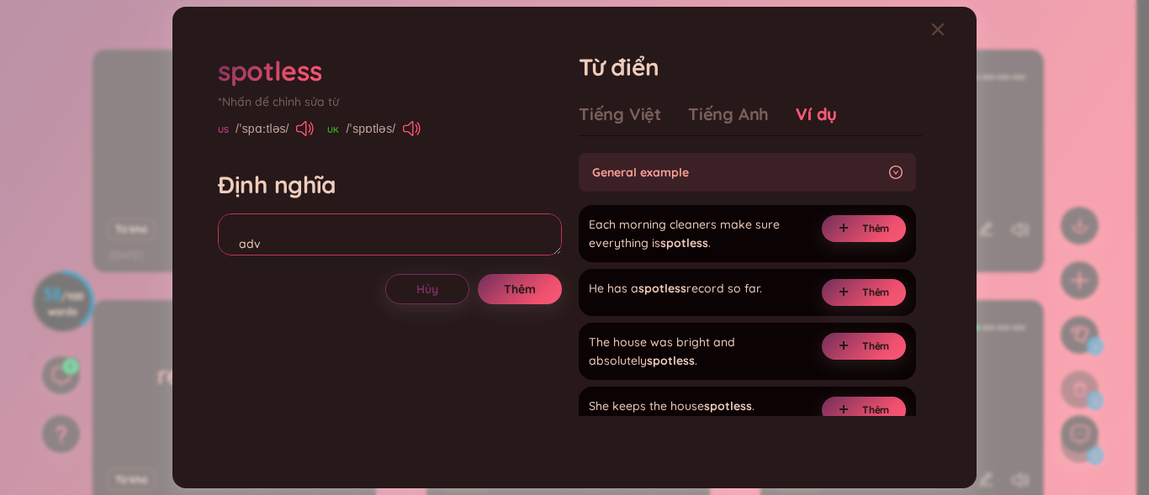
click at [282, 239] on textarea "adv không một vết nhơ; sạch sẽ, tinh tươm Eg: "Each" morning cleaners make sure…" at bounding box center [390, 235] width 344 height 42
type textarea "adj không một vết nhơ; sạch sẽ, tinh tươm Eg: "Each" morning cleaners make sure…"
click at [495, 284] on button "Thêm" at bounding box center [520, 289] width 84 height 30
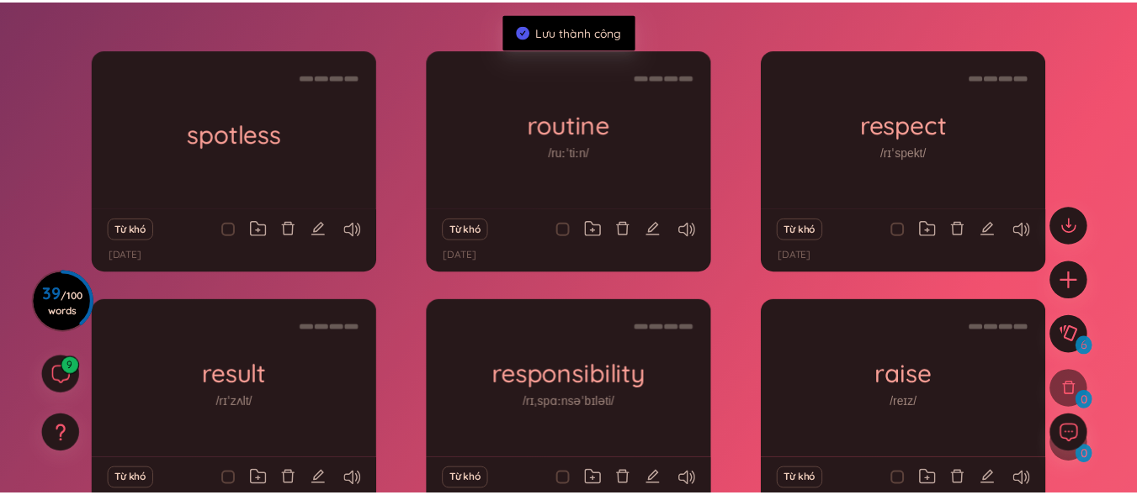
scroll to position [0, 0]
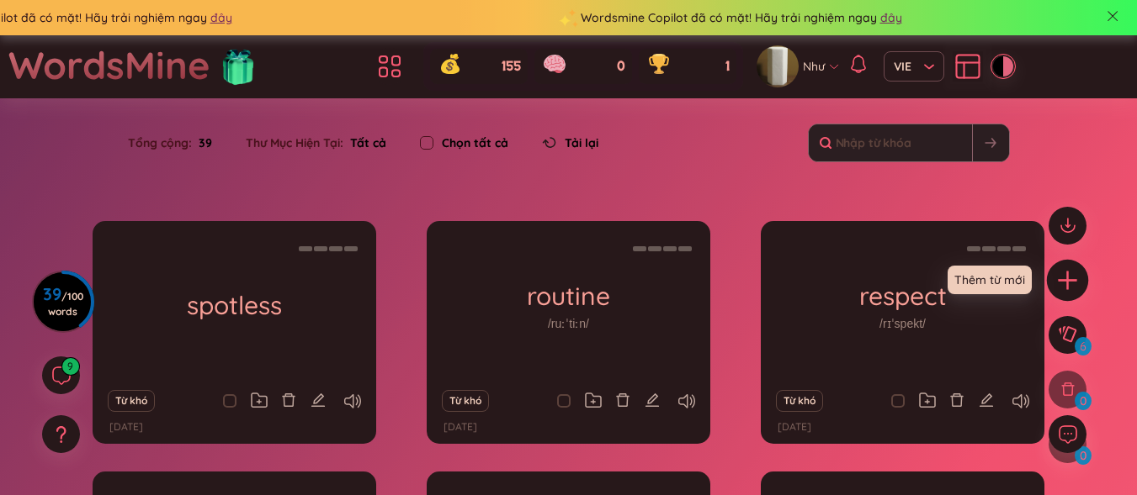
click at [1059, 289] on icon "plus" at bounding box center [1068, 280] width 24 height 24
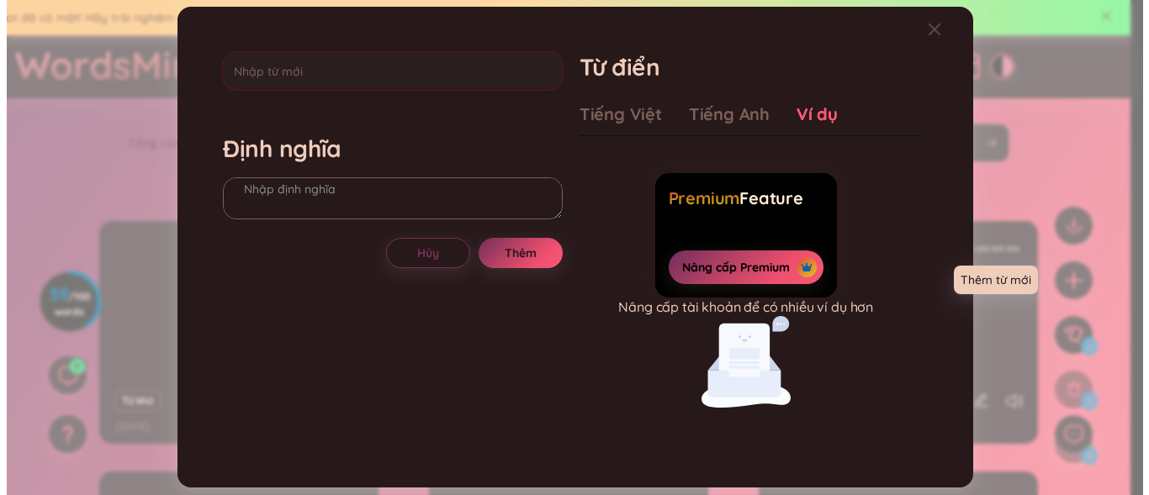
scroll to position [19, 0]
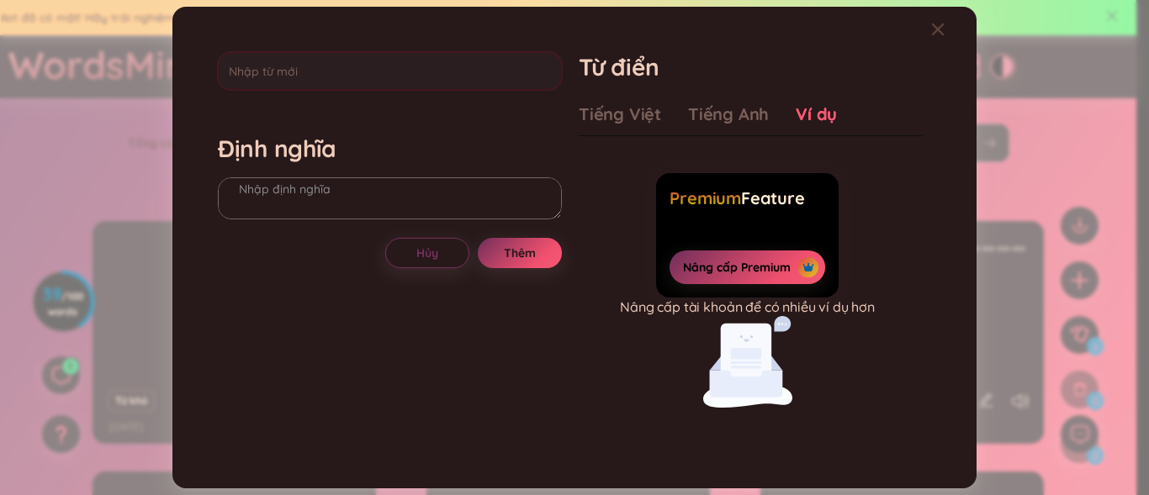
click at [359, 46] on div "Định nghĩa Hủy Thêm Từ điển Tiếng Việt Tiếng Anh Ví dụ Premium Feature Nâng cấp…" at bounding box center [574, 247] width 730 height 407
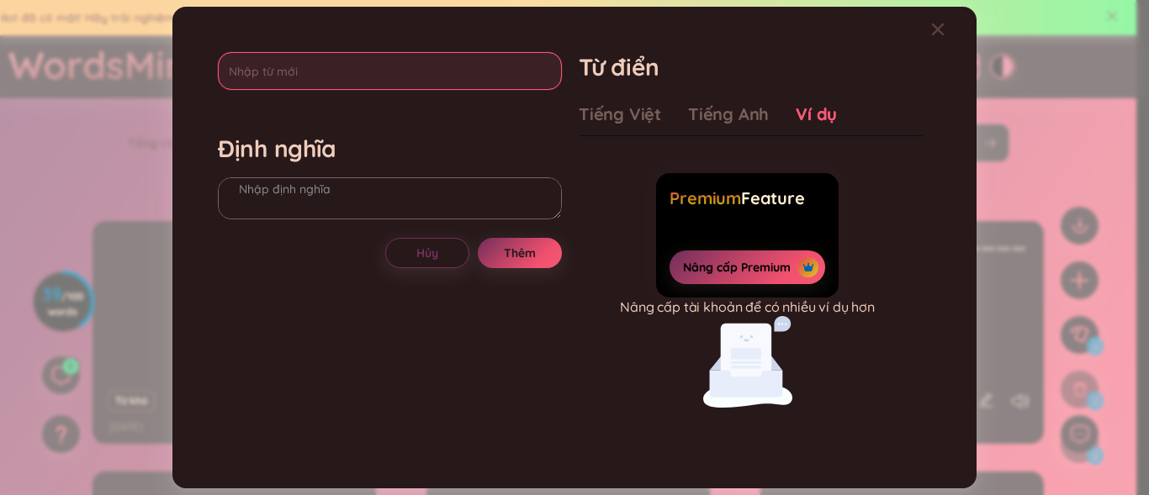
click at [360, 64] on input "text" at bounding box center [390, 71] width 344 height 38
type input "strengthen"
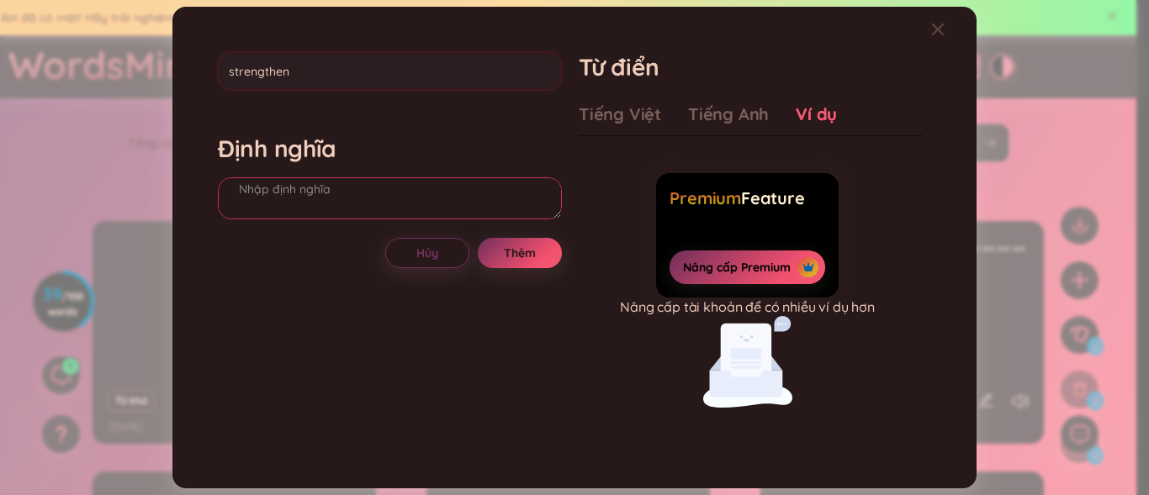
click at [286, 204] on div "Định nghĩa" at bounding box center [390, 179] width 344 height 91
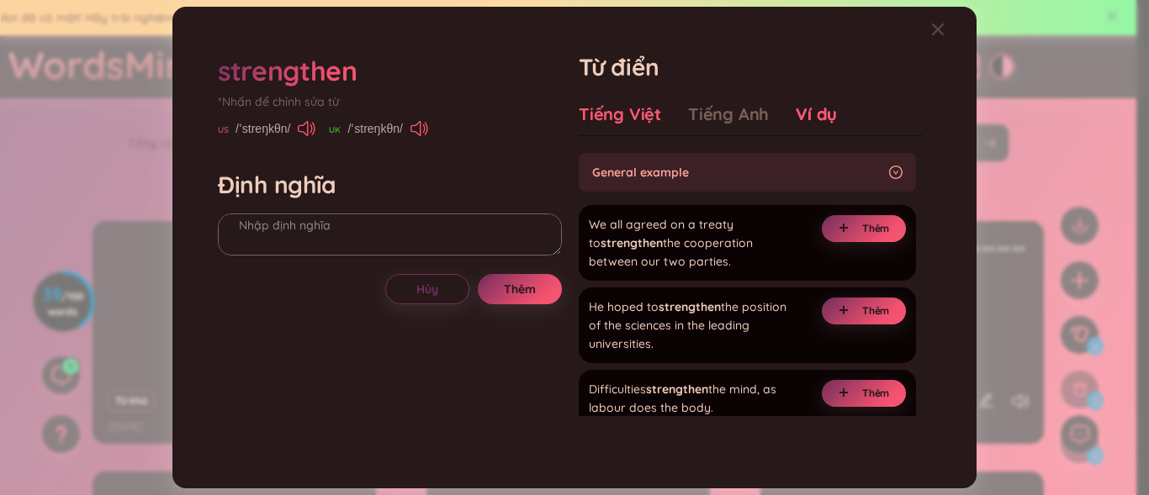
click at [623, 121] on div "Tiếng Việt" at bounding box center [620, 115] width 82 height 24
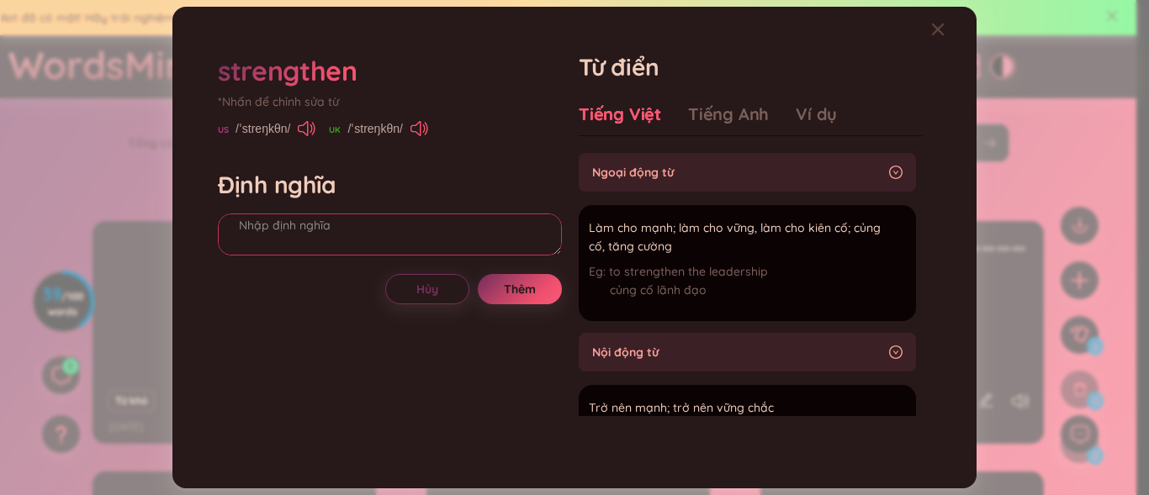
drag, startPoint x: 368, startPoint y: 229, endPoint x: 402, endPoint y: 231, distance: 33.7
click at [370, 229] on textarea at bounding box center [390, 235] width 344 height 42
click at [288, 231] on textarea "củng cố , lành mạnh" at bounding box center [390, 235] width 344 height 42
click at [289, 231] on textarea "củng cố , lành mạnh" at bounding box center [390, 235] width 344 height 42
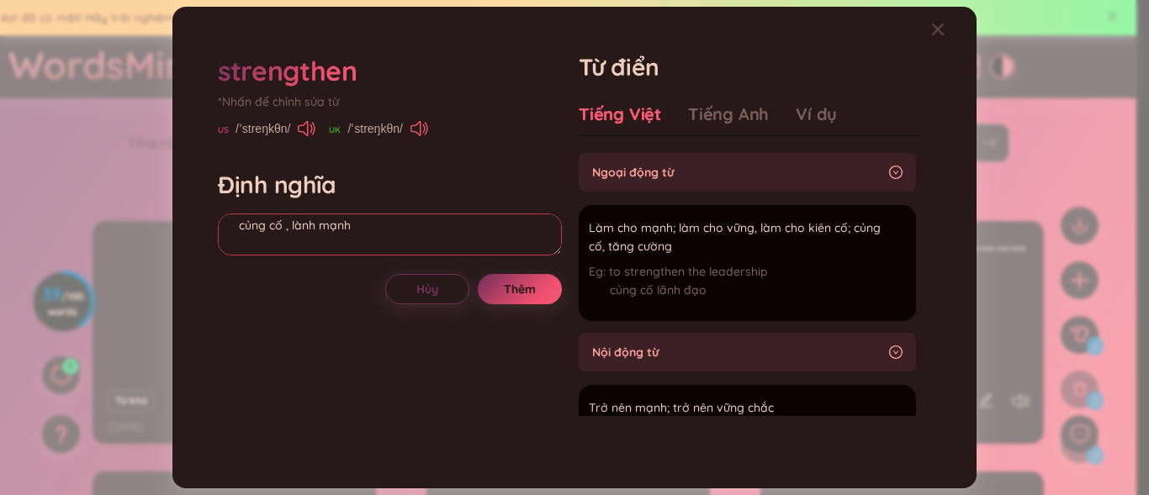
click at [289, 231] on textarea "củng cố , lành mạnh" at bounding box center [390, 235] width 344 height 42
click at [292, 232] on textarea "củng cố , lành mạnh" at bounding box center [390, 235] width 344 height 42
click at [286, 228] on textarea "củng cố ,lành mạnh" at bounding box center [390, 235] width 344 height 42
click at [354, 235] on textarea "củng cố ,lành mạnh" at bounding box center [390, 235] width 344 height 42
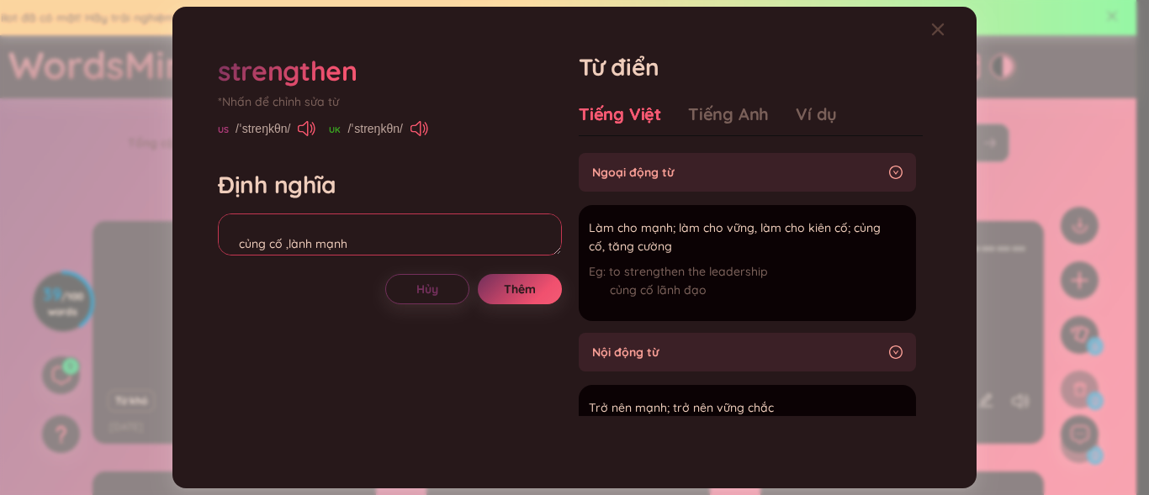
click at [247, 228] on textarea "củng cố ,lành mạnh" at bounding box center [390, 235] width 344 height 42
click at [247, 227] on textarea "củng cố ,lành mạnh" at bounding box center [390, 235] width 344 height 42
click at [247, 225] on textarea "củng cố ,lành mạnh" at bounding box center [390, 235] width 344 height 42
click at [235, 235] on textarea "củng cố ,lành mạnh" at bounding box center [390, 235] width 344 height 42
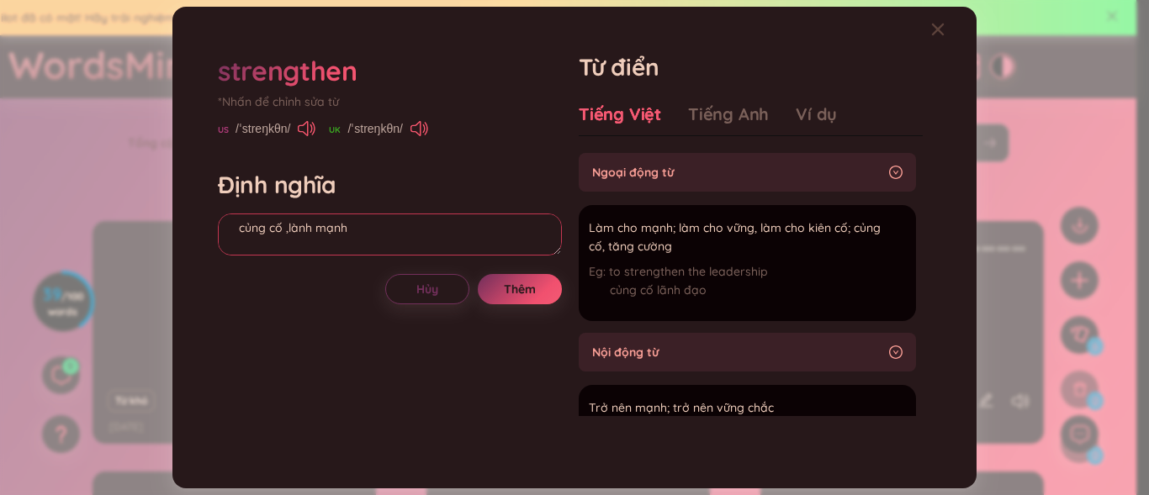
click at [239, 235] on textarea "củng cố ,lành mạnh" at bounding box center [390, 235] width 344 height 42
click at [363, 244] on textarea "verb củng cố ,lành mạnh" at bounding box center [390, 235] width 344 height 42
drag, startPoint x: 772, startPoint y: 266, endPoint x: 612, endPoint y: 281, distance: 160.5
click at [612, 281] on div "to strengthen the leadership củng cố lãnh đạo" at bounding box center [747, 284] width 317 height 45
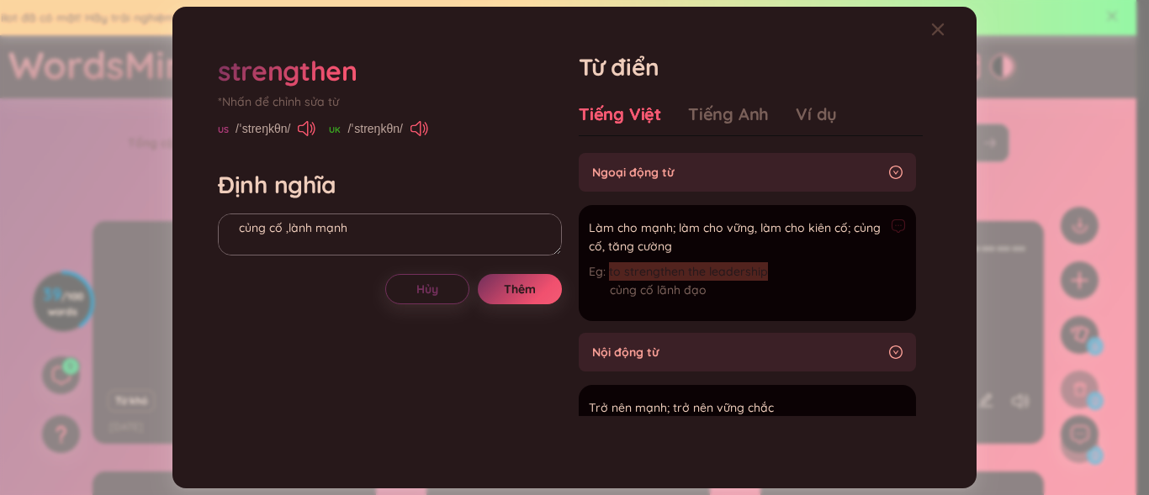
drag, startPoint x: 609, startPoint y: 273, endPoint x: 775, endPoint y: 265, distance: 165.9
click at [775, 265] on div "to strengthen the leadership củng cố lãnh đạo" at bounding box center [747, 284] width 317 height 45
click at [246, 244] on textarea "verb củng cố ,lành mạnh" at bounding box center [390, 235] width 344 height 42
paste textarea "to strengthen the leadership"
click at [336, 241] on textarea "verb củng cố ,lành mạnh to strengthen the leadership" at bounding box center [390, 235] width 344 height 42
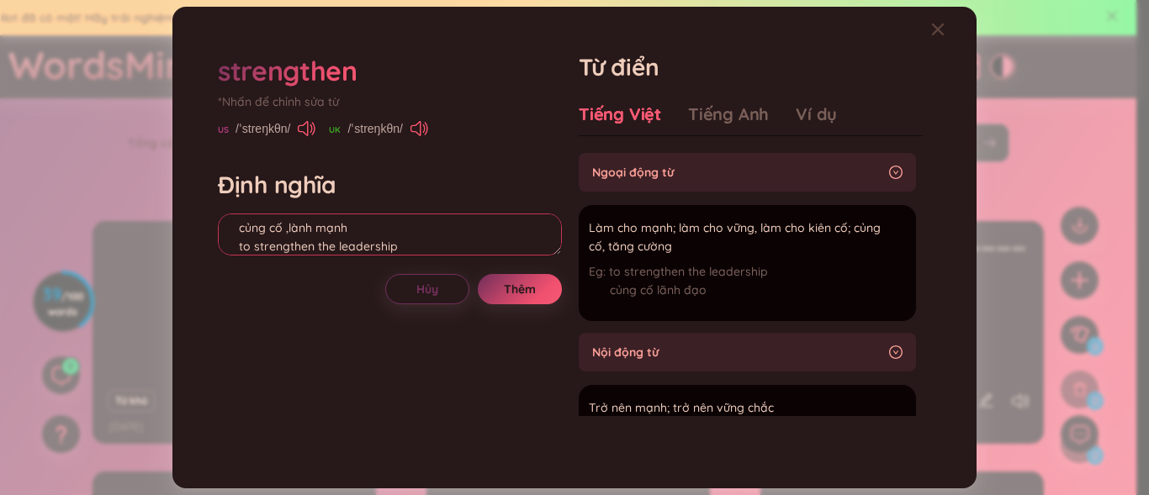
click at [337, 247] on textarea "verb củng cố ,lành mạnh to strengthen the leadership" at bounding box center [390, 235] width 344 height 42
click at [404, 249] on textarea "verb củng cố ,lành mạnh to strengthen the "leadership" at bounding box center [390, 235] width 344 height 42
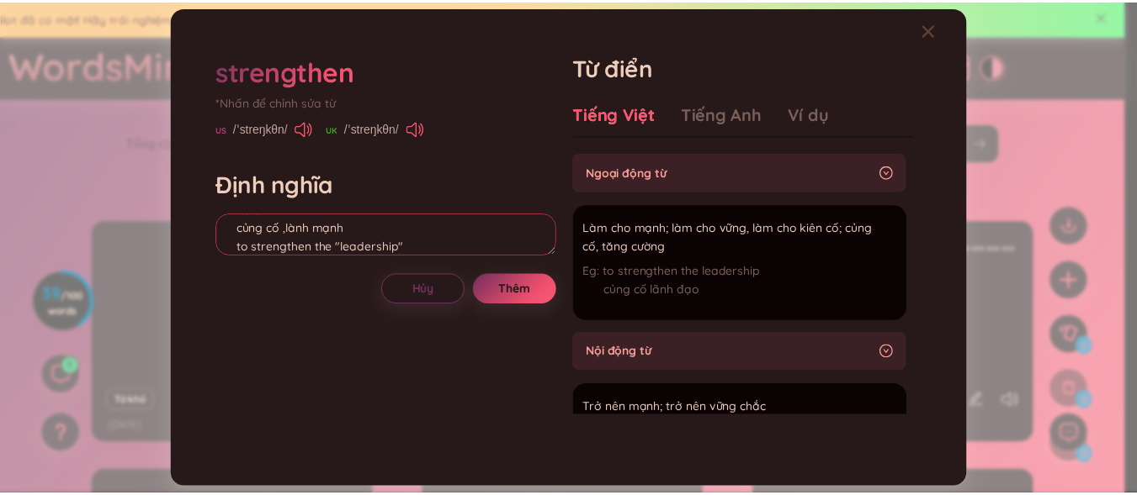
scroll to position [53, 0]
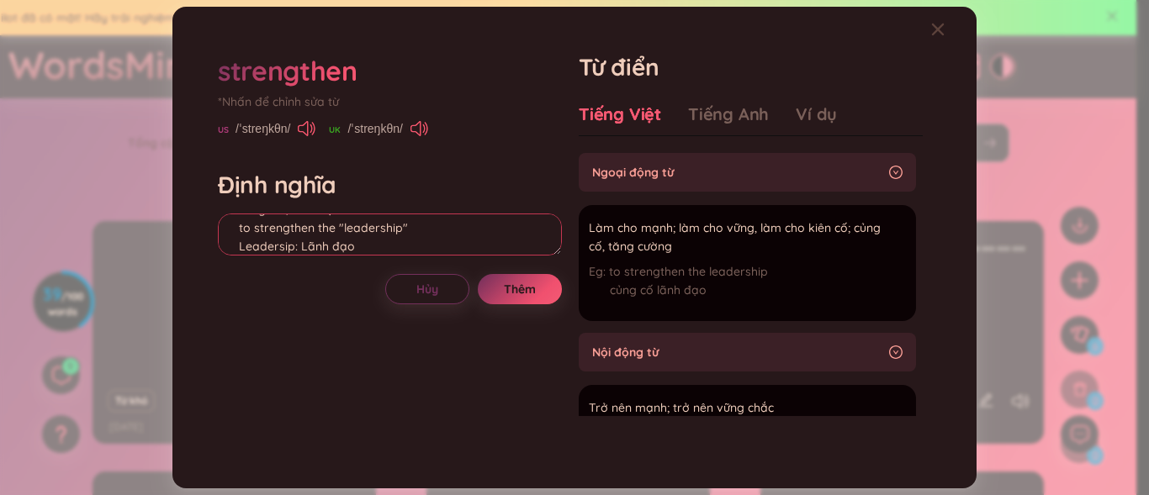
click at [305, 246] on textarea "verb củng cố ,lành mạnh to strengthen the "leadership" Leadersip: Lãnh đạo" at bounding box center [390, 235] width 344 height 42
click at [236, 244] on textarea "verb củng cố ,lành mạnh to strengthen the "leadership" Leadersip: Lãnh đạo" at bounding box center [390, 235] width 344 height 42
click at [298, 249] on textarea "verb củng cố ,lành mạnh to strengthen the "leadership" "Leadersip: Lãnh đạo" at bounding box center [390, 235] width 344 height 42
click at [241, 225] on textarea "verb củng cố ,lành mạnh to strengthen the "leadership" "Leadersip": Lãnh đạo" at bounding box center [390, 235] width 344 height 42
click at [245, 228] on textarea "verb củng cố ,lành mạnh to strengthen the "leadership" "Leadersip": Lãnh đạo" at bounding box center [390, 235] width 344 height 42
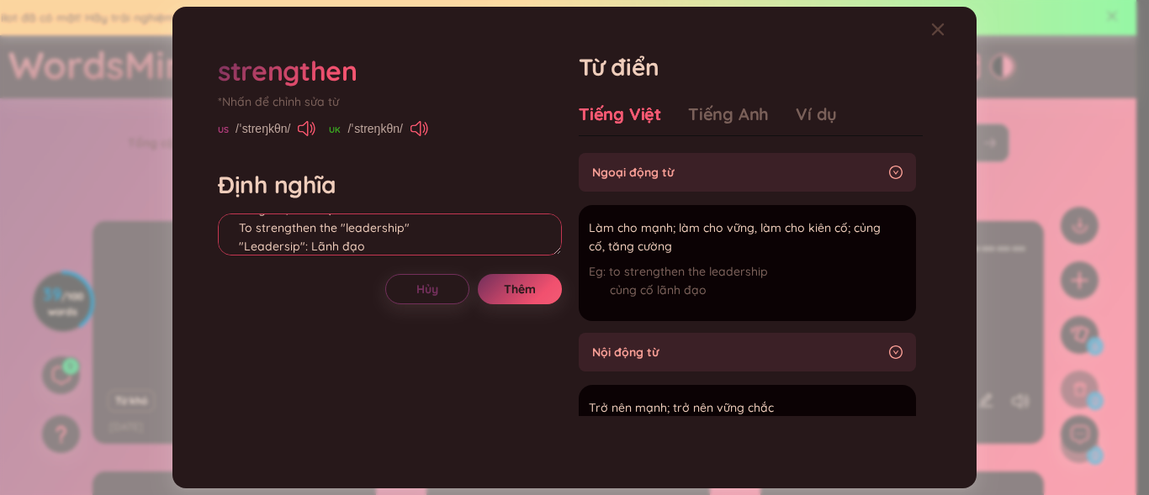
click at [240, 227] on textarea "verb củng cố ,lành mạnh To strengthen the "leadership" "Leadersip": Lãnh đạo" at bounding box center [390, 235] width 344 height 42
click at [530, 274] on button "Thêm" at bounding box center [520, 289] width 84 height 30
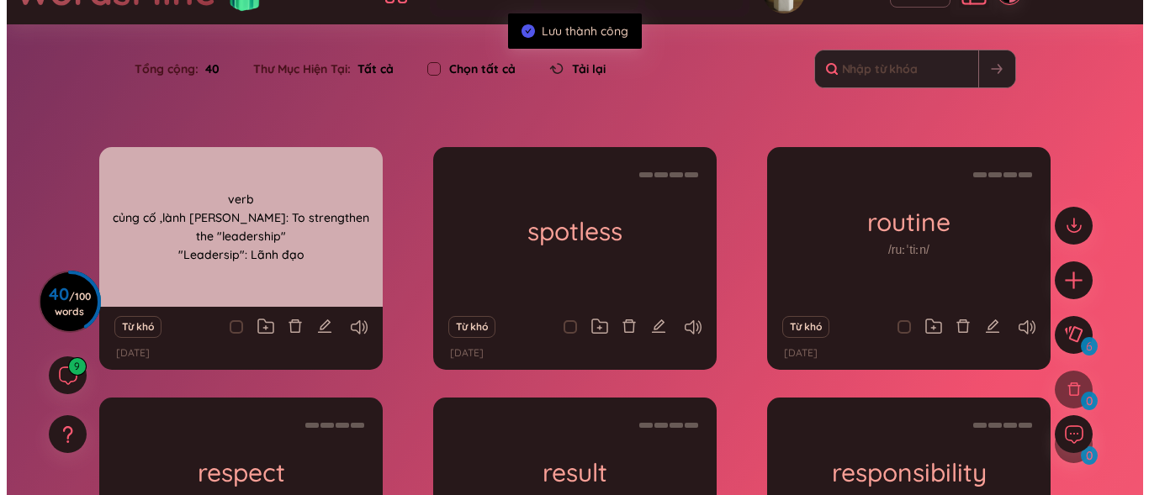
scroll to position [84, 0]
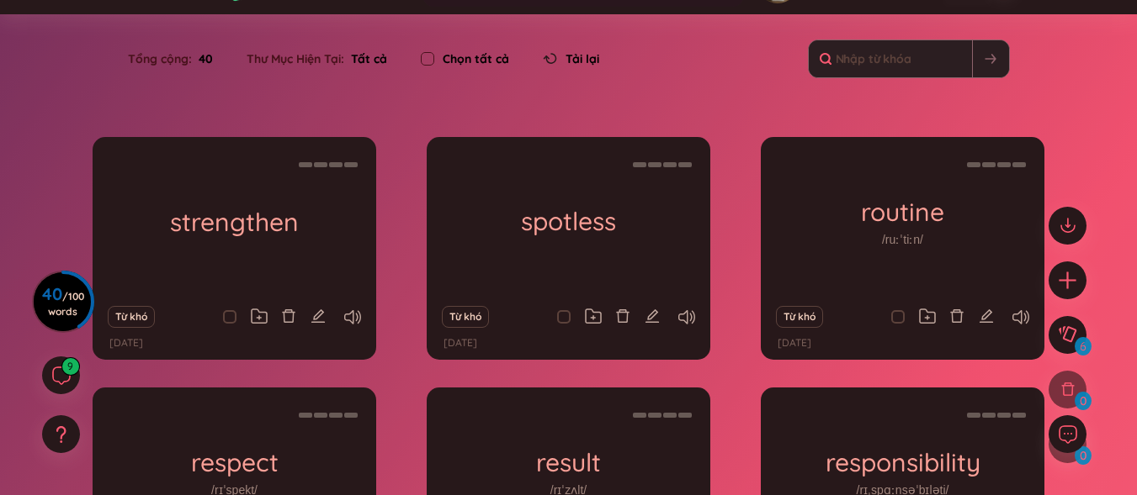
drag, startPoint x: 310, startPoint y: 310, endPoint x: 310, endPoint y: 287, distance: 23.6
click at [311, 310] on icon "edit" at bounding box center [317, 316] width 15 height 15
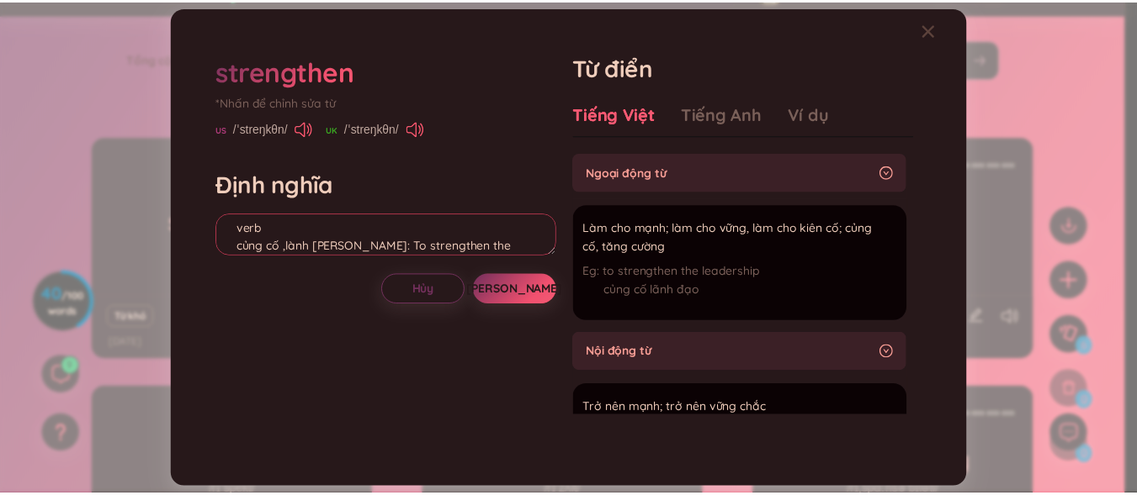
scroll to position [22, 0]
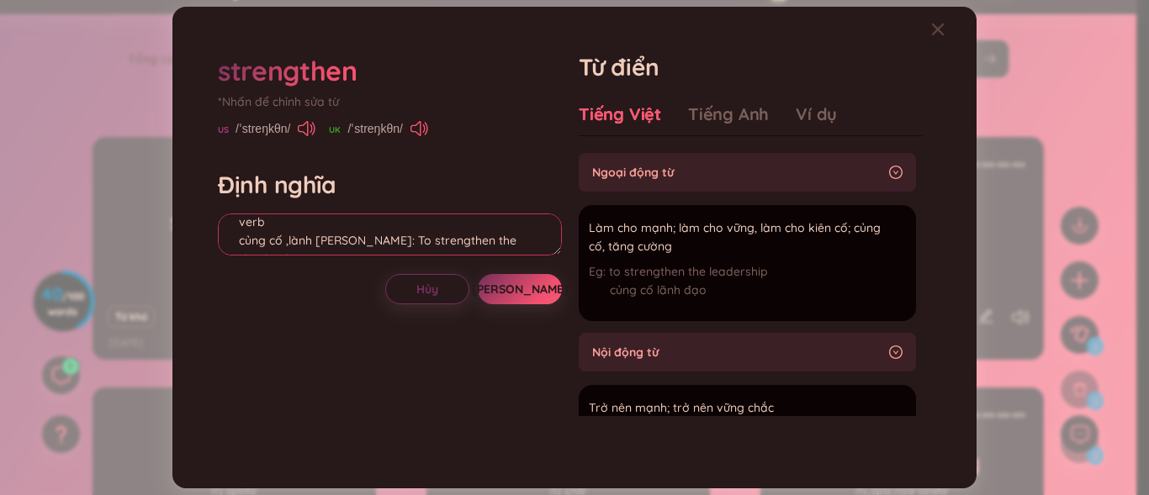
click at [289, 245] on textarea "verb củng cố ,lành [PERSON_NAME]: To strengthen the "leadership" "Leadersip": L…" at bounding box center [390, 235] width 344 height 42
click at [285, 242] on textarea "verb củng cố ,lành [PERSON_NAME]: To strengthen the "leadership" "Leadersip": L…" at bounding box center [390, 235] width 344 height 42
click at [285, 242] on textarea "verb củng cố,lành [PERSON_NAME]: To strengthen the "leadership" "Leadersip": Lã…" at bounding box center [390, 235] width 344 height 42
type textarea "verb củng cố, lành [PERSON_NAME]: To strengthen the "leadership" "Leadersip": L…"
click at [513, 294] on span "[PERSON_NAME]" at bounding box center [520, 289] width 97 height 17
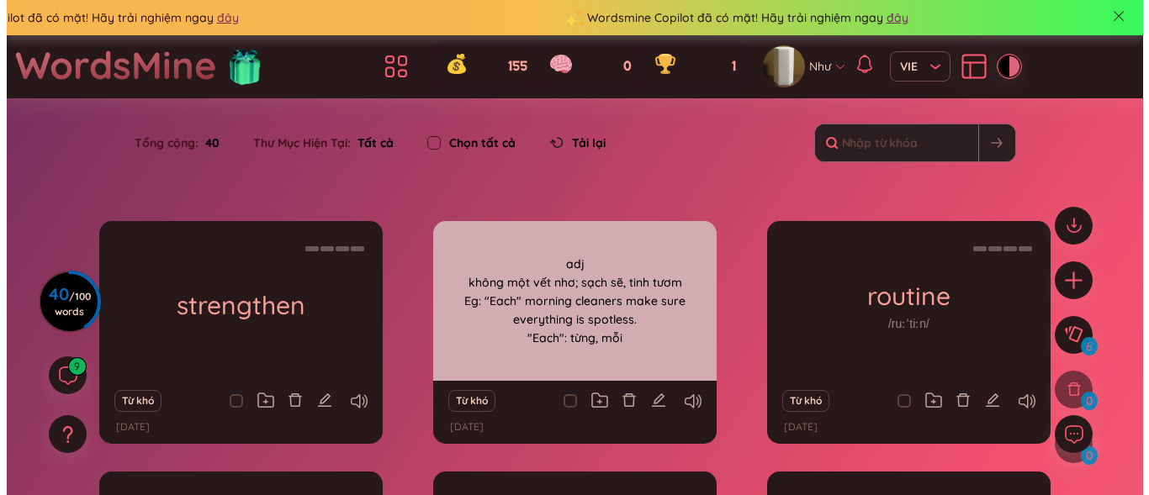
scroll to position [84, 0]
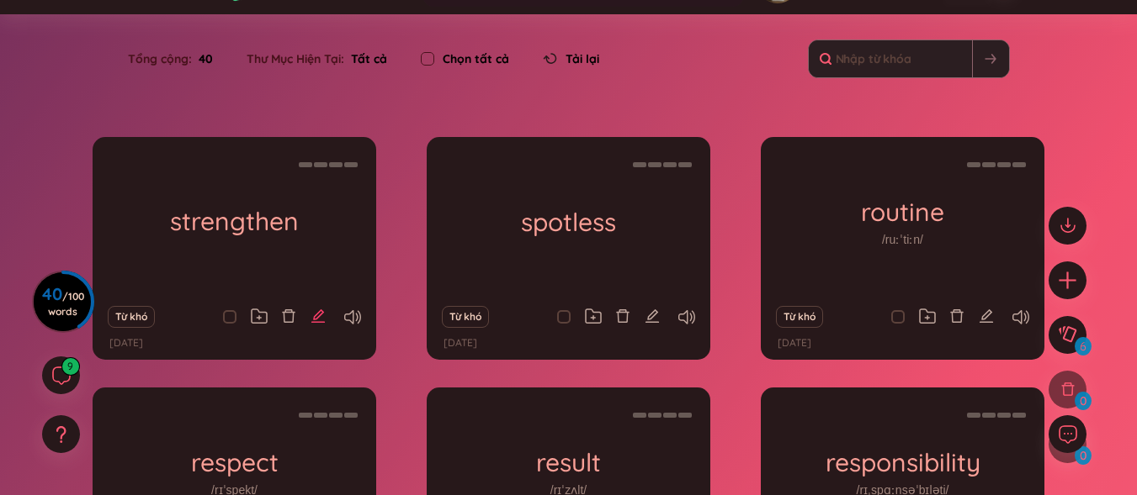
click at [324, 316] on icon "edit" at bounding box center [317, 316] width 15 height 15
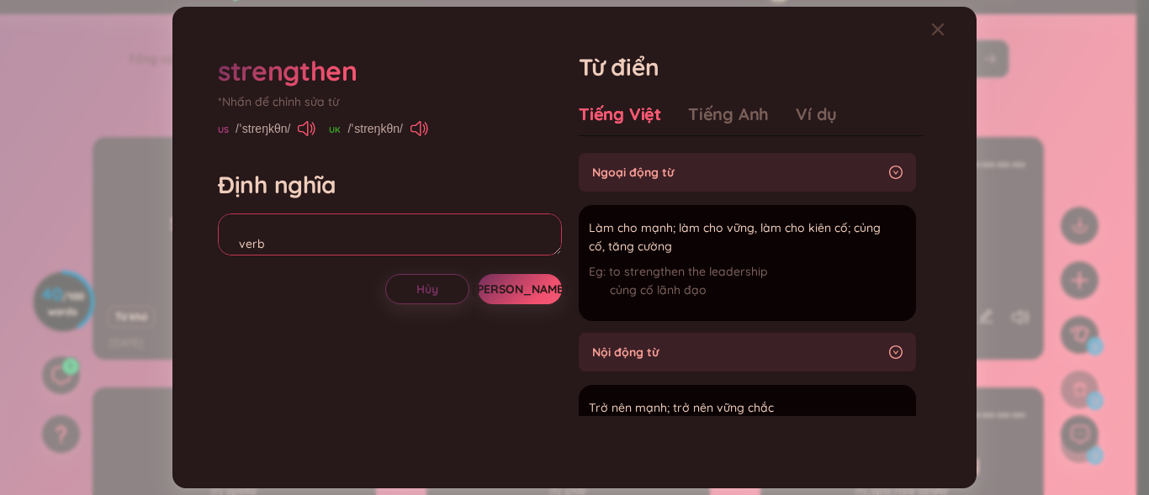
scroll to position [74, 0]
click at [313, 231] on textarea "verb củng cố, lành [PERSON_NAME]: To strengthen the "leadership" "Leadersip": L…" at bounding box center [390, 235] width 344 height 42
click at [518, 277] on button "[PERSON_NAME]" at bounding box center [520, 289] width 84 height 30
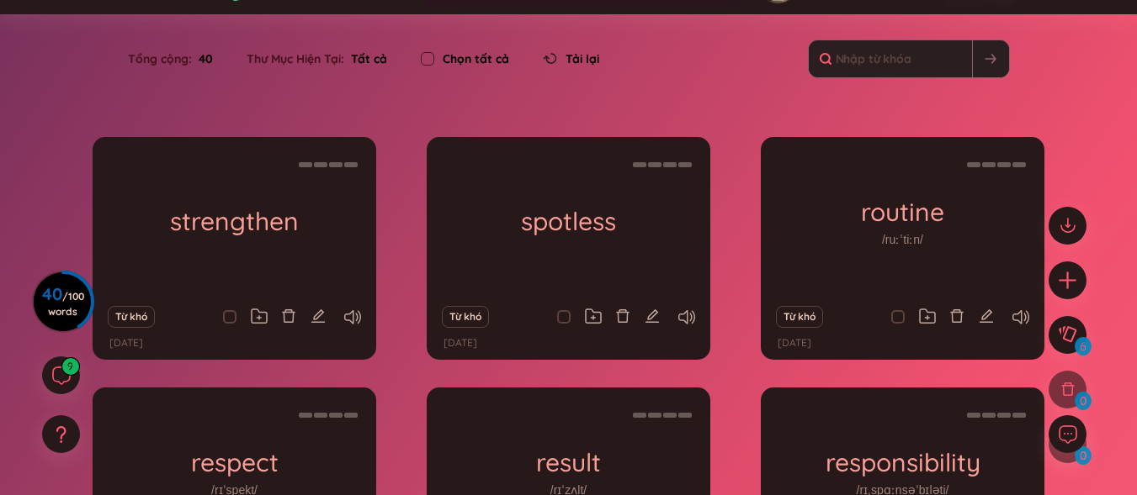
click at [321, 318] on icon "edit" at bounding box center [317, 316] width 15 height 15
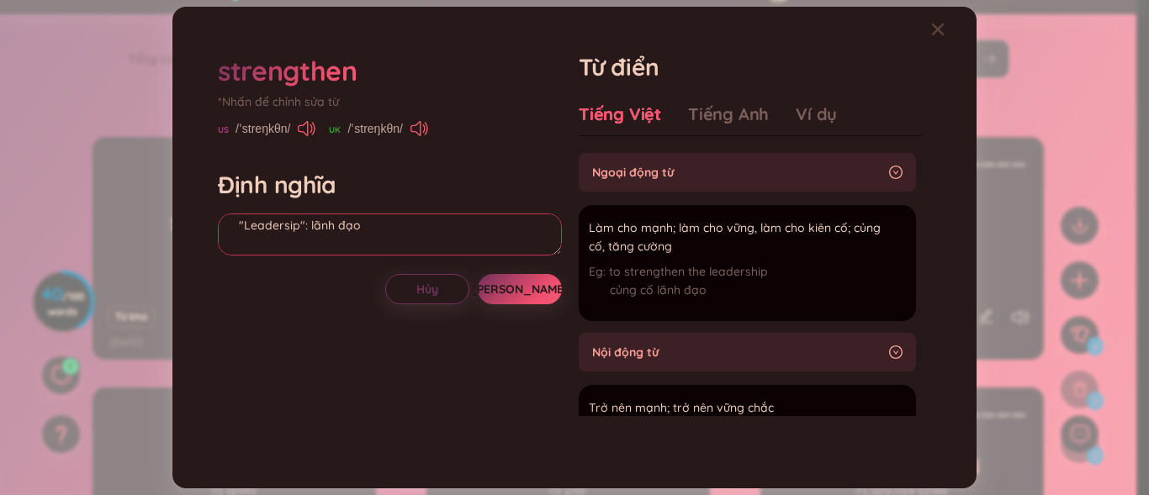
click at [358, 236] on textarea "verb củng cố, lành mạnh Eg: To strengthen the "leadership" "Leadersip": lãnh đạo" at bounding box center [390, 235] width 344 height 42
type textarea "verb củng cố, lành mạnh Eg: To strengthen the "leadership" "Leadersip": lãnh đạ…"
click at [531, 292] on button "[PERSON_NAME]" at bounding box center [520, 289] width 84 height 30
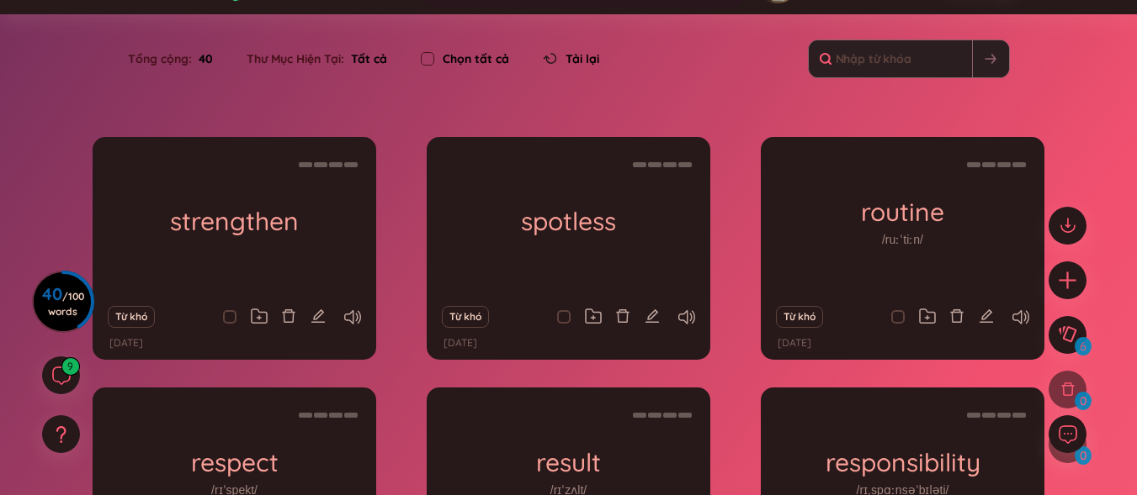
click at [1050, 293] on div at bounding box center [1067, 281] width 38 height 38
click at [1073, 283] on icon "plus" at bounding box center [1068, 280] width 24 height 24
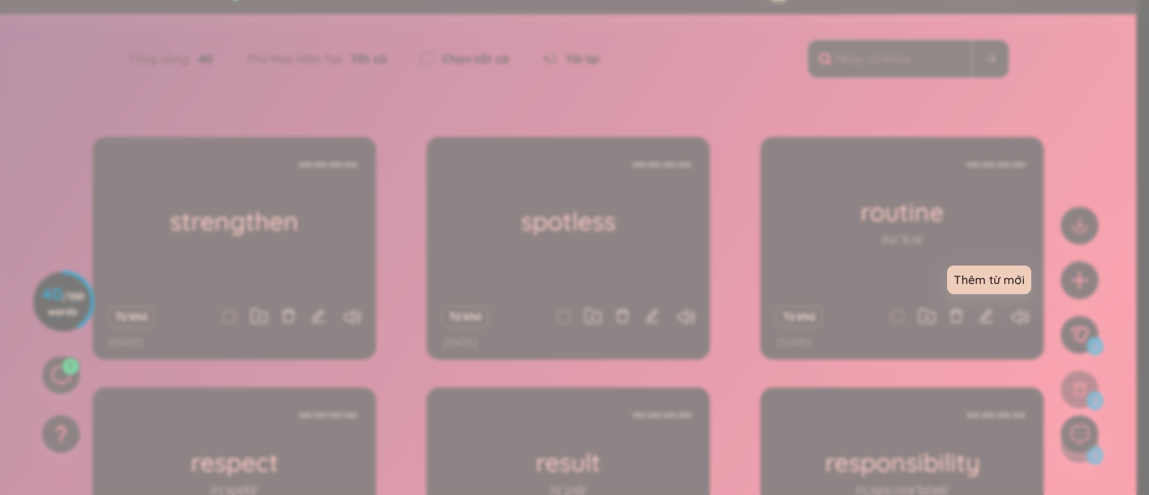
scroll to position [19, 0]
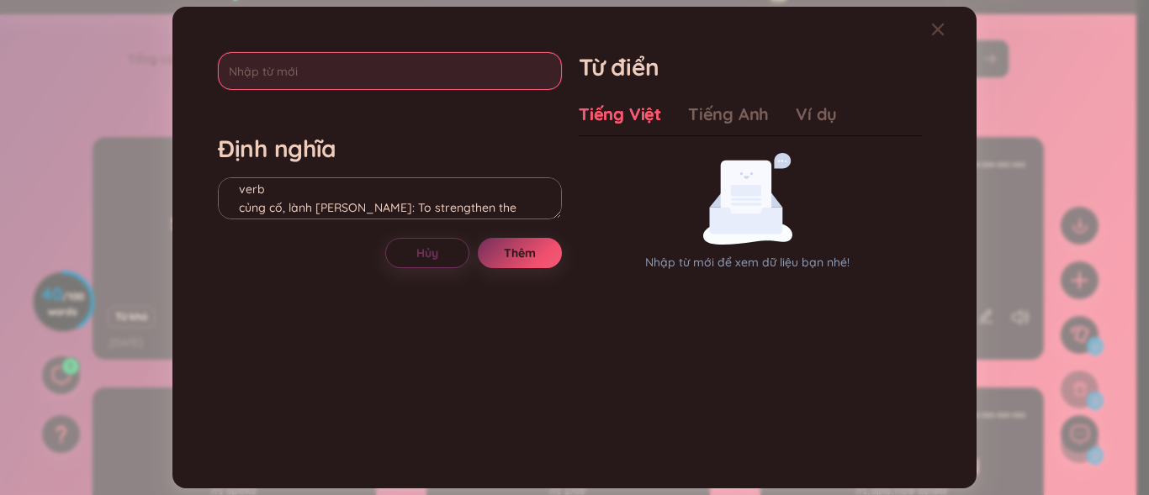
click at [322, 61] on input "text" at bounding box center [390, 71] width 344 height 38
click at [247, 66] on input "sucess" at bounding box center [390, 71] width 344 height 38
type input "success"
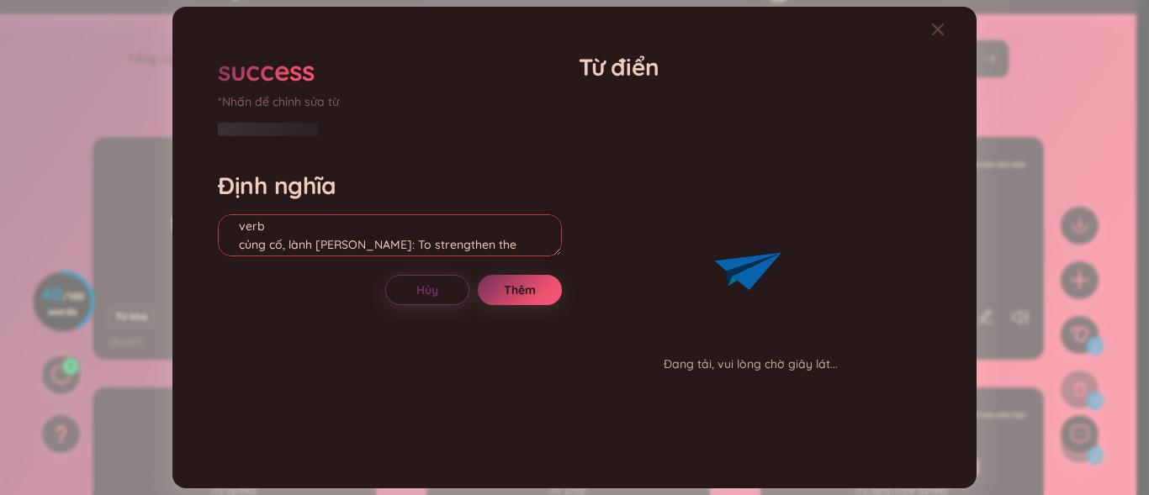
click at [293, 205] on div "Định nghĩa verb củng cố, lành mạnh Eg: To strengthen the "leadership" "Leadersi…" at bounding box center [390, 216] width 344 height 91
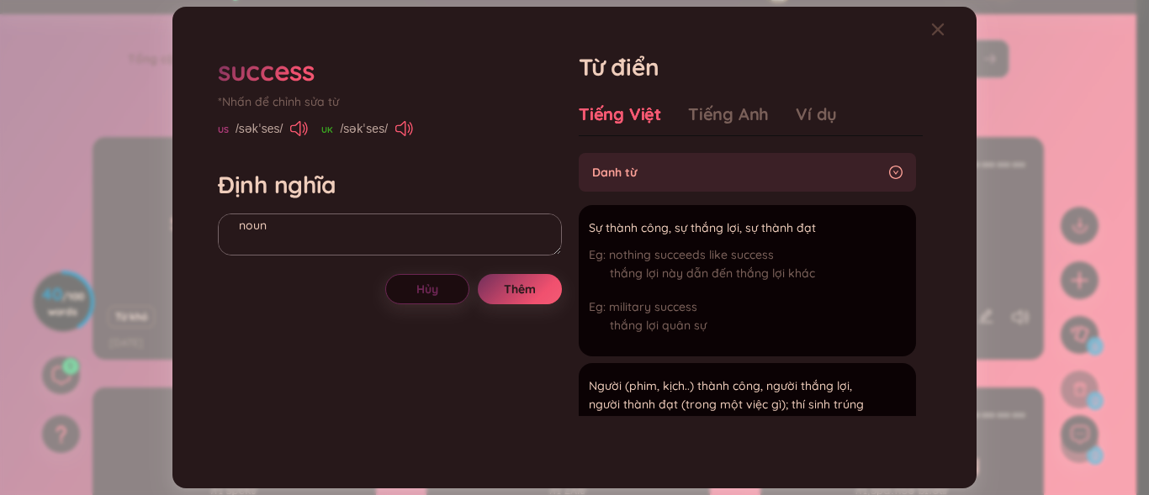
click at [416, 296] on span "Hủy" at bounding box center [427, 289] width 22 height 17
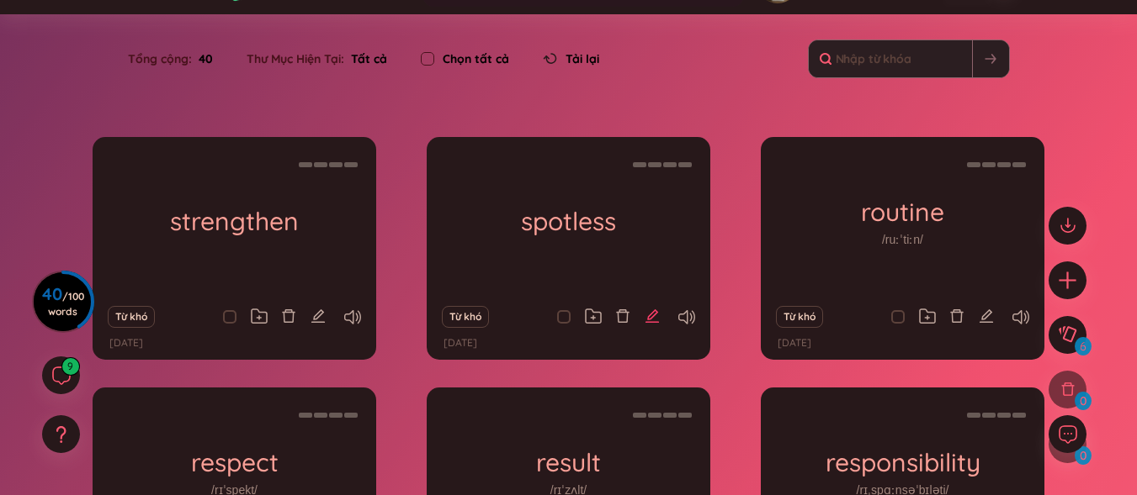
click at [650, 313] on icon "edit" at bounding box center [651, 316] width 15 height 15
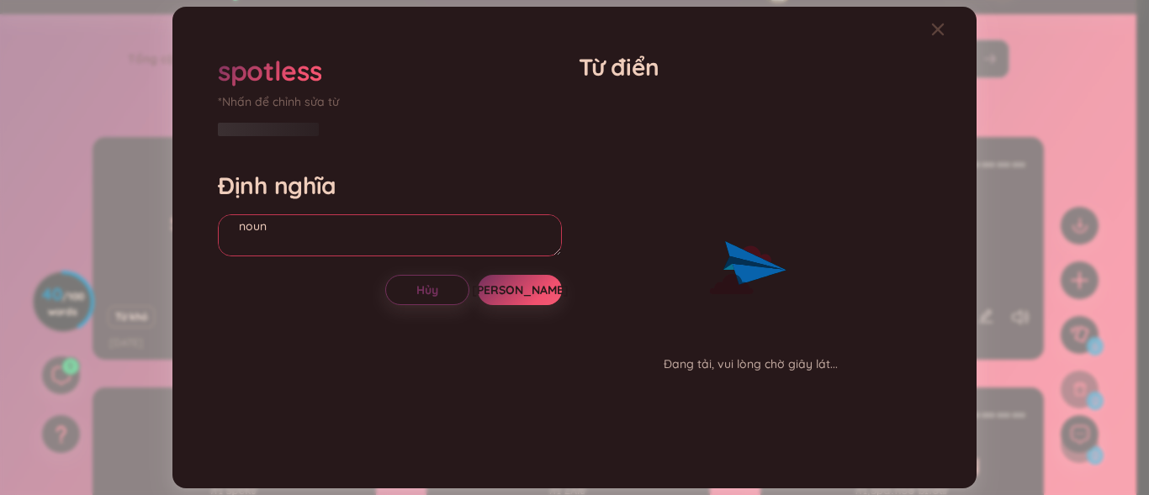
click at [287, 222] on textarea "adj không một vết nhơ; sạch sẽ, tinh tươm Eg: "Each" morning cleaners make sure…" at bounding box center [390, 236] width 344 height 42
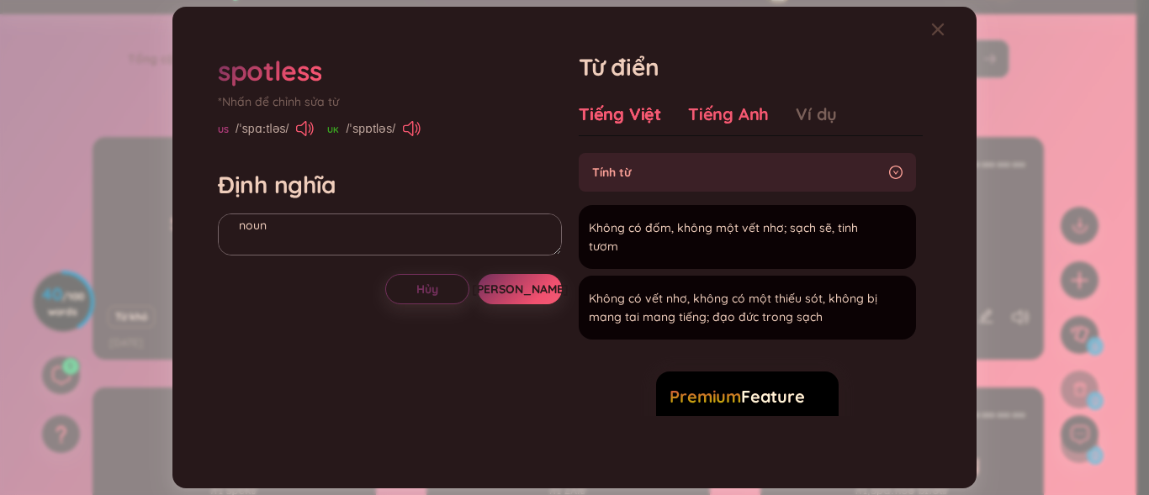
click at [721, 113] on div "Tiếng Anh" at bounding box center [728, 115] width 81 height 24
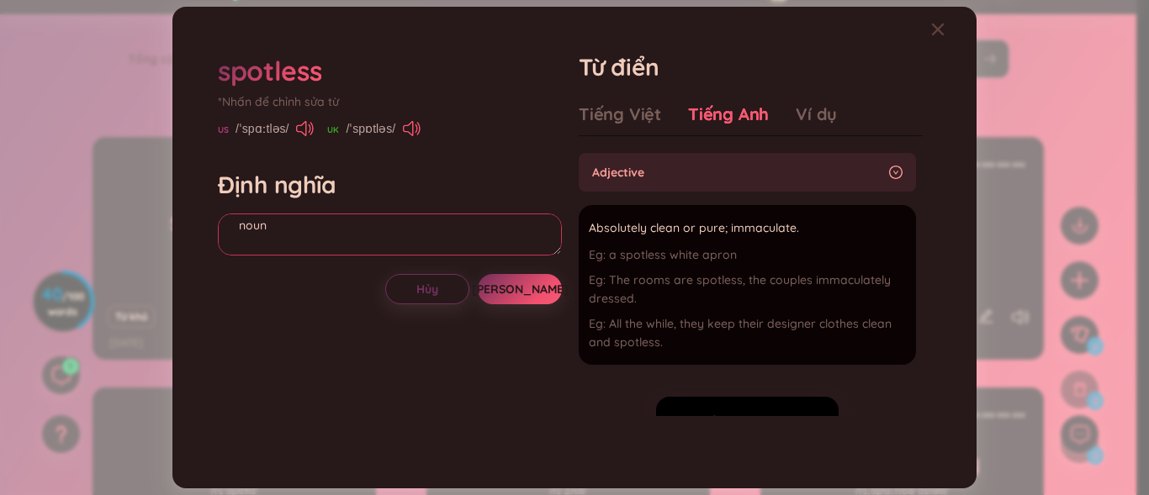
click at [273, 222] on textarea "adj không một vết nhơ; sạch sẽ, tinh tươm Eg: "Each" morning cleaners make sure…" at bounding box center [390, 235] width 344 height 42
type textarea "adjective không một vết nhơ; sạch sẽ, tinh tươm Eg: "Each" morning cleaners mak…"
click at [516, 287] on span "[PERSON_NAME]" at bounding box center [520, 289] width 97 height 17
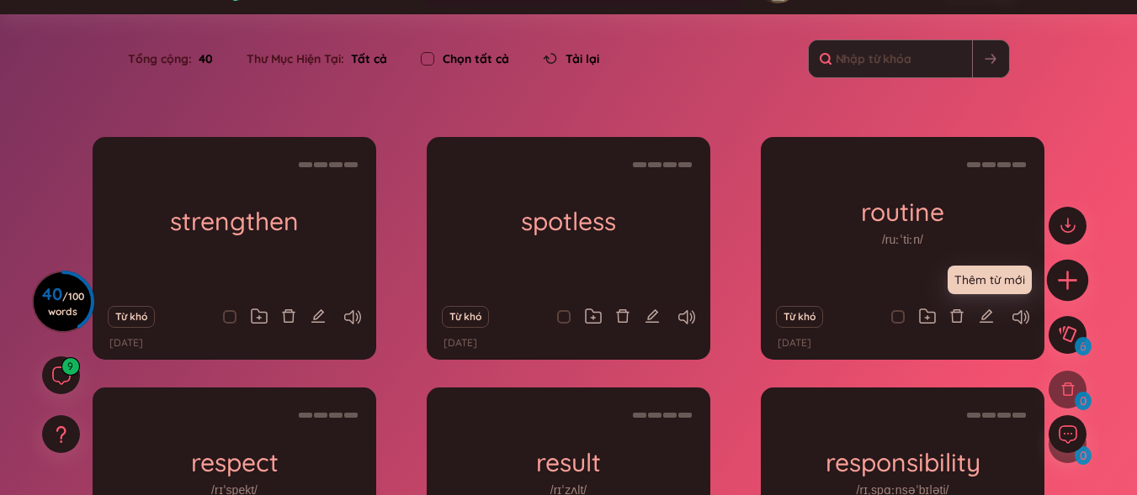
click at [1068, 273] on icon "plus" at bounding box center [1067, 280] width 2 height 19
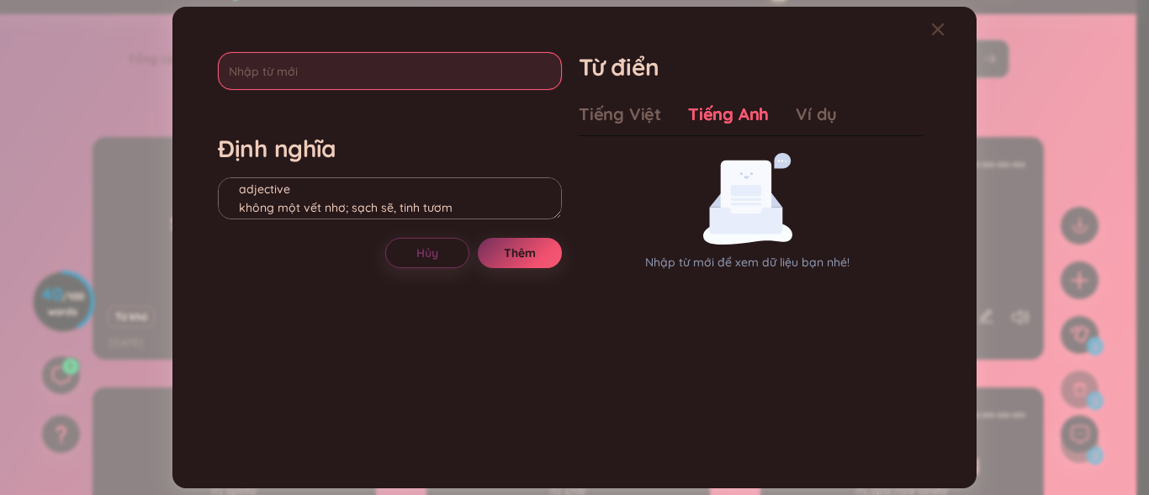
click at [242, 79] on input "text" at bounding box center [390, 71] width 344 height 38
type input "success"
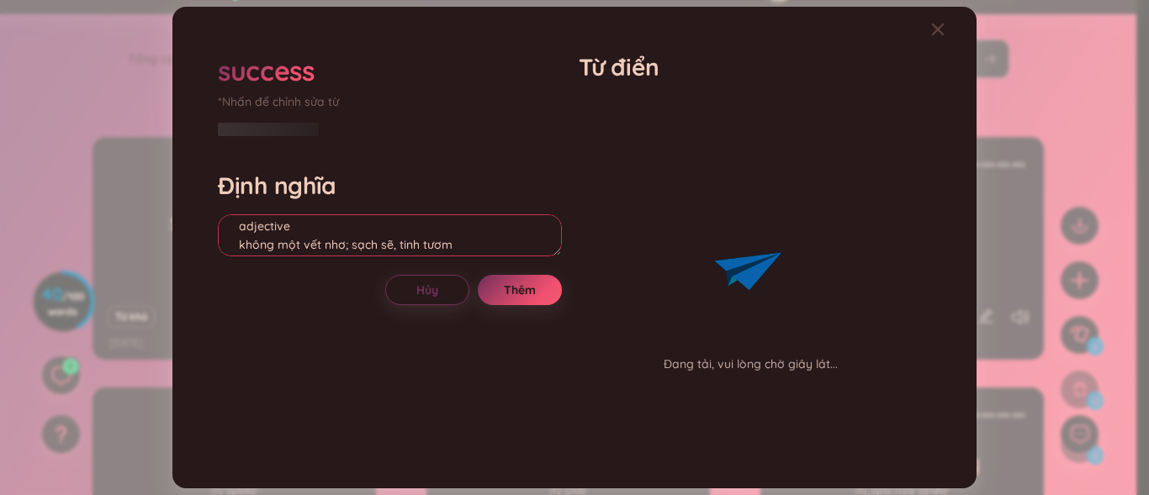
click at [410, 217] on textarea "adjective không một vết nhơ; sạch sẽ, tinh tươm Eg: "Each" morning cleaners mak…" at bounding box center [390, 236] width 344 height 42
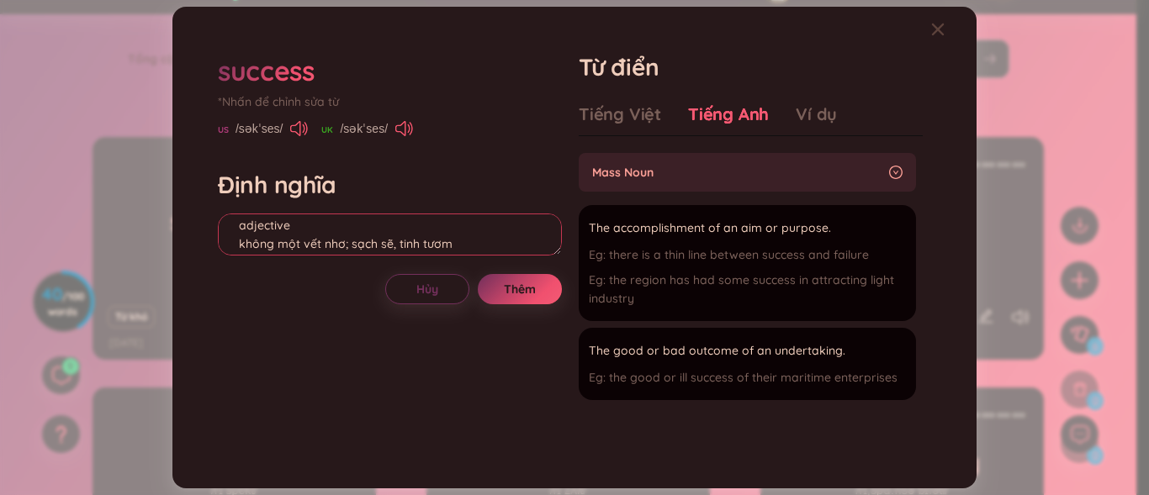
click at [315, 235] on textarea "adjective không một vết nhơ; sạch sẽ, tinh tươm Eg: "Each" morning cleaners mak…" at bounding box center [390, 235] width 344 height 42
click at [310, 236] on textarea "adjective không một vết nhơ; sạch sẽ, tinh tươm Eg: "Each" morning cleaners mak…" at bounding box center [390, 235] width 344 height 42
click at [367, 248] on textarea "noun sự thành công" at bounding box center [390, 235] width 344 height 42
click at [636, 112] on div "Tiếng Việt" at bounding box center [620, 115] width 82 height 24
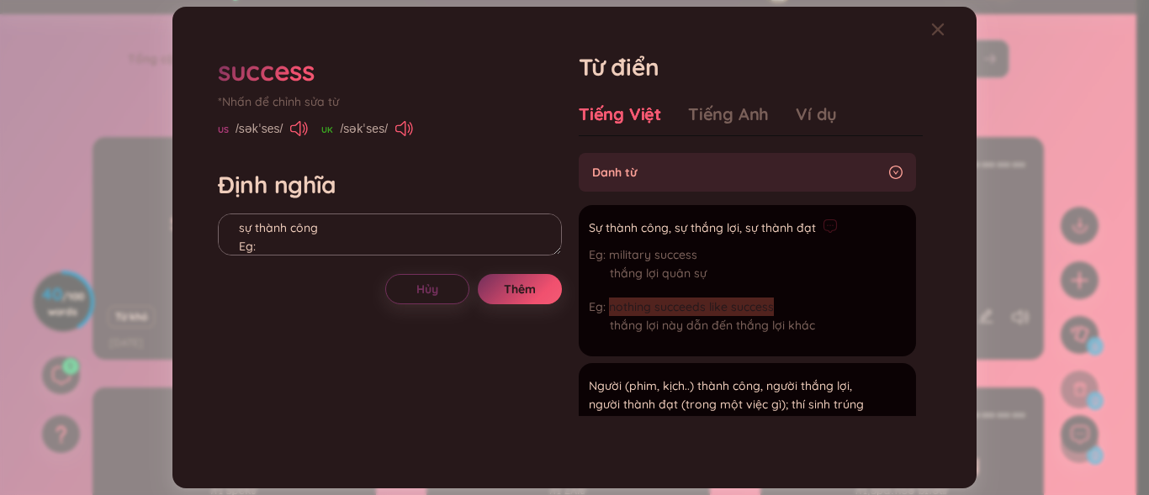
drag, startPoint x: 609, startPoint y: 310, endPoint x: 775, endPoint y: 312, distance: 165.7
click at [775, 312] on div "nothing succeeds like success thắng lợi này dẫn đến thắng lợi khác" at bounding box center [713, 320] width 249 height 45
click at [776, 306] on div "nothing succeeds like success thắng lợi này dẫn đến thắng lợi khác" at bounding box center [713, 320] width 249 height 45
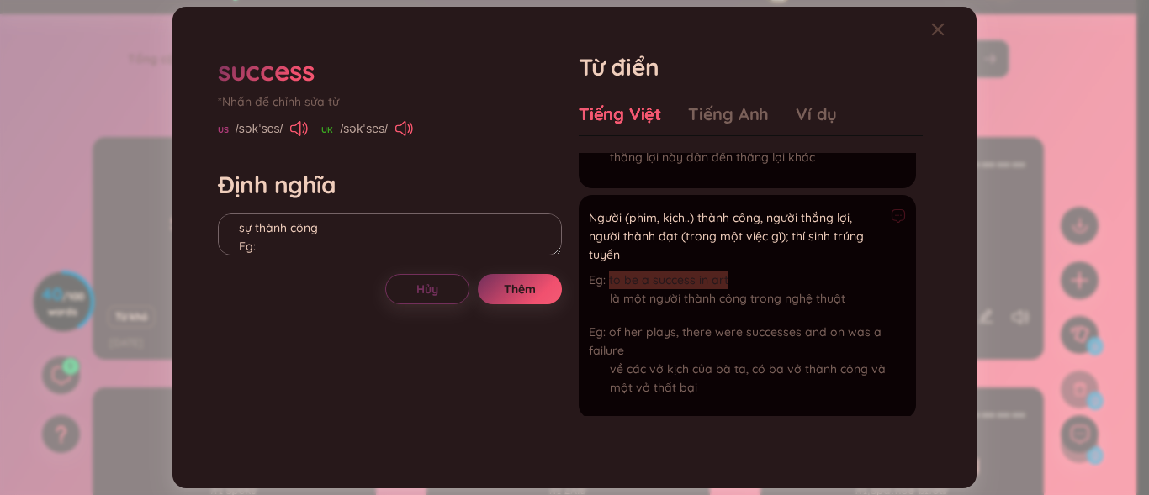
drag, startPoint x: 608, startPoint y: 276, endPoint x: 751, endPoint y: 283, distance: 143.2
click at [751, 283] on div "to be a success in art là một người thành công trong nghệ thuật" at bounding box center [747, 293] width 317 height 45
copy span "to be a success in art"
click at [283, 250] on textarea "noun sự thành công Eg:" at bounding box center [390, 235] width 344 height 42
paste textarea "to be a success in art"
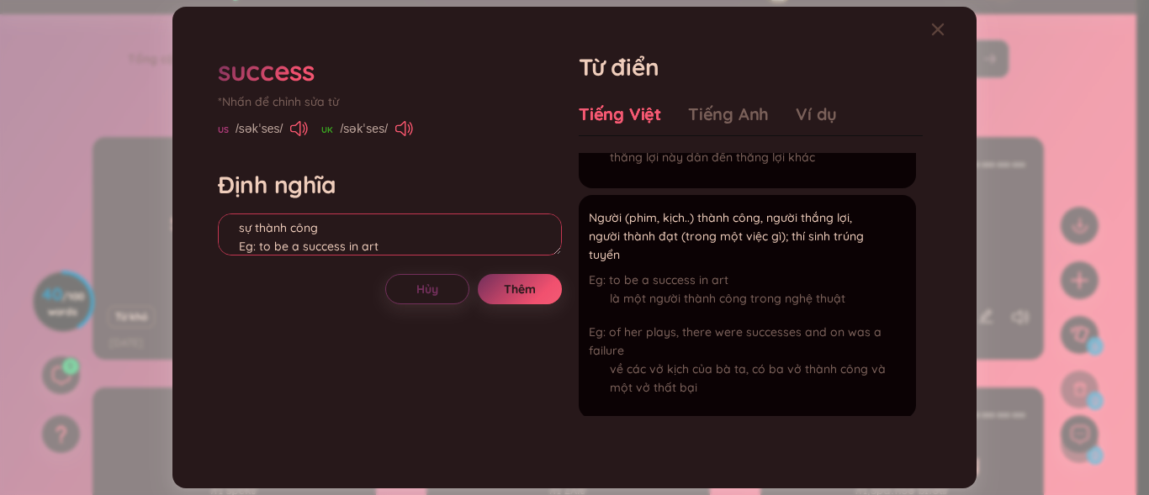
click at [262, 242] on textarea "noun sự thành công Eg: to be a success in art" at bounding box center [390, 235] width 344 height 42
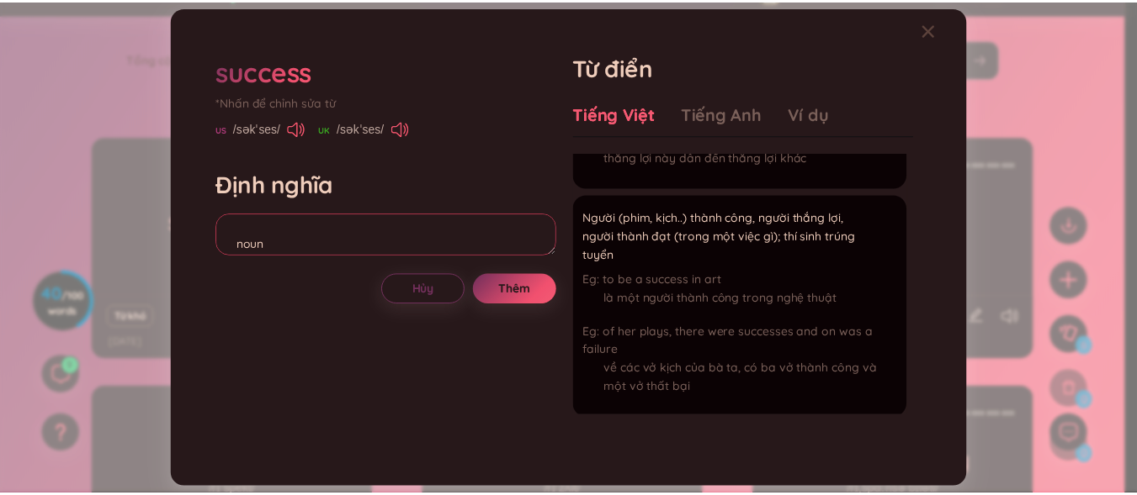
scroll to position [56, 0]
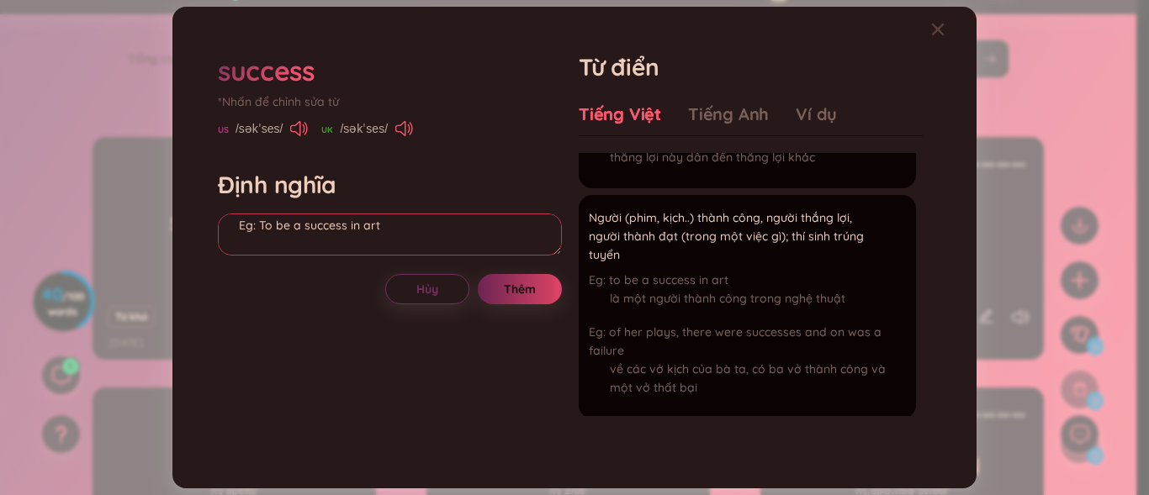
type textarea "noun sự thành công Eg: To be a success in art"
click at [545, 294] on button "Thêm" at bounding box center [520, 289] width 84 height 30
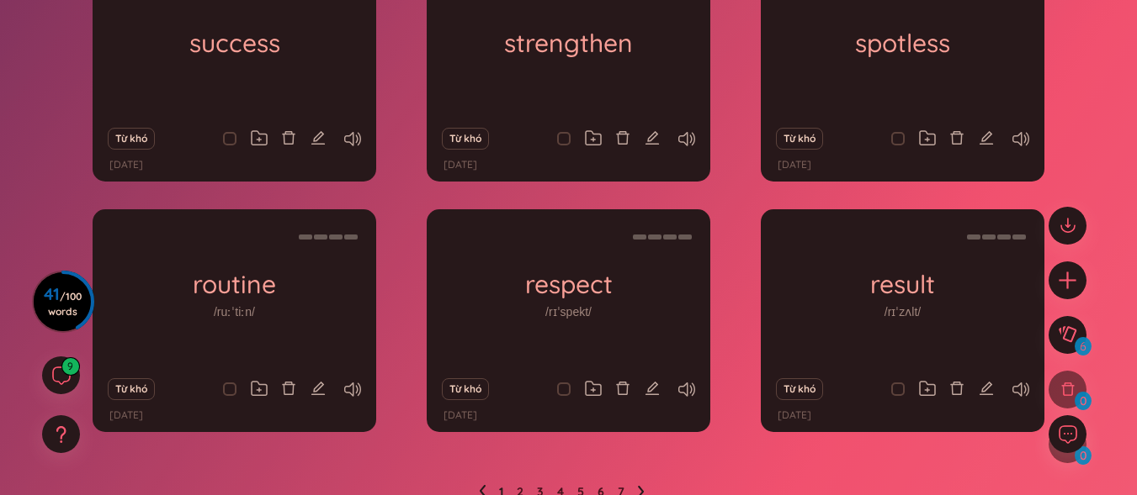
scroll to position [340, 0]
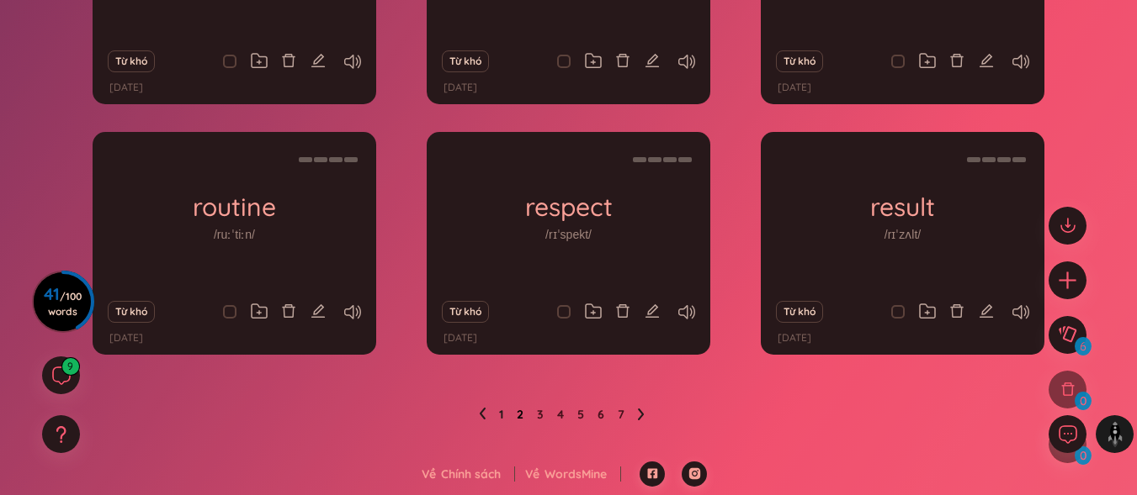
click at [517, 410] on link "2" at bounding box center [520, 414] width 7 height 25
click at [612, 418] on ul "1 2 3 4 5 6 7" at bounding box center [568, 414] width 179 height 27
click at [617, 411] on ul "1 2 3 4 5 6 7" at bounding box center [568, 414] width 179 height 27
click at [620, 416] on link "7" at bounding box center [620, 414] width 7 height 25
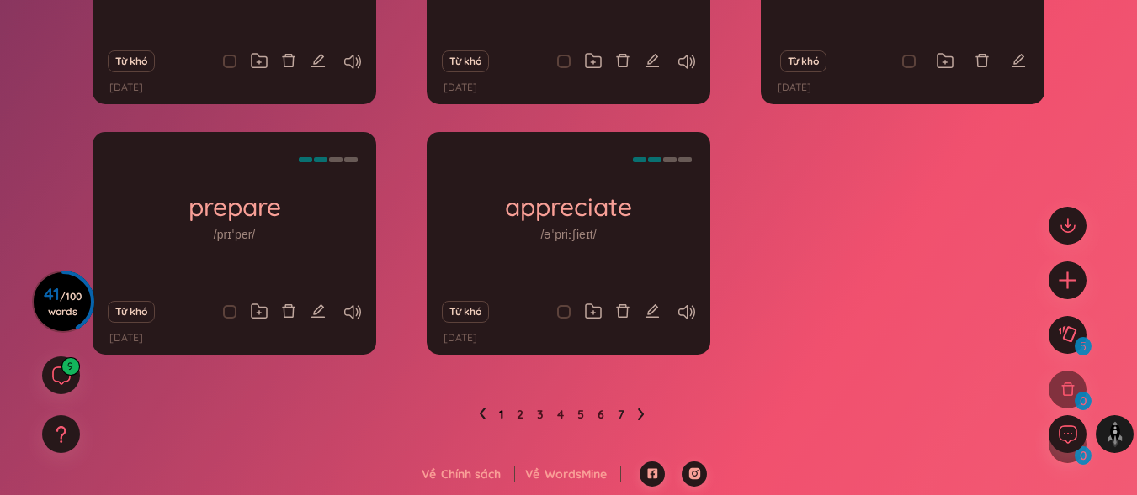
click at [501, 417] on link "1" at bounding box center [501, 414] width 4 height 25
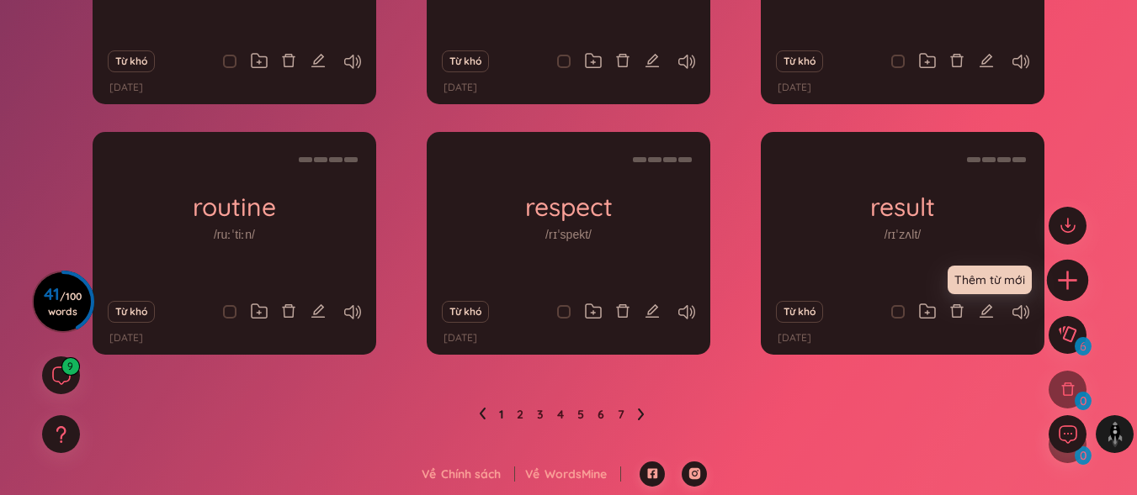
click at [1062, 270] on icon "plus" at bounding box center [1068, 280] width 24 height 24
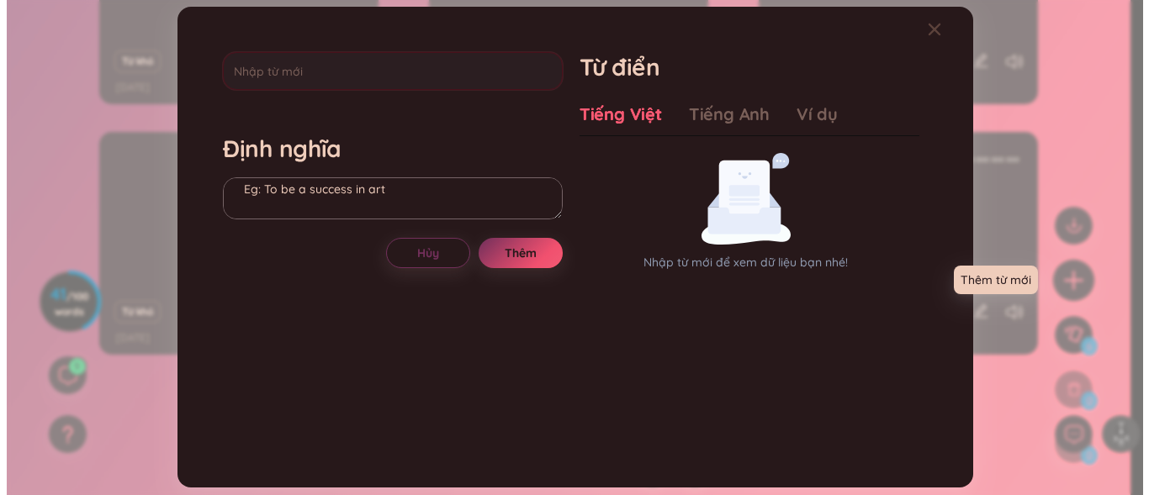
scroll to position [0, 0]
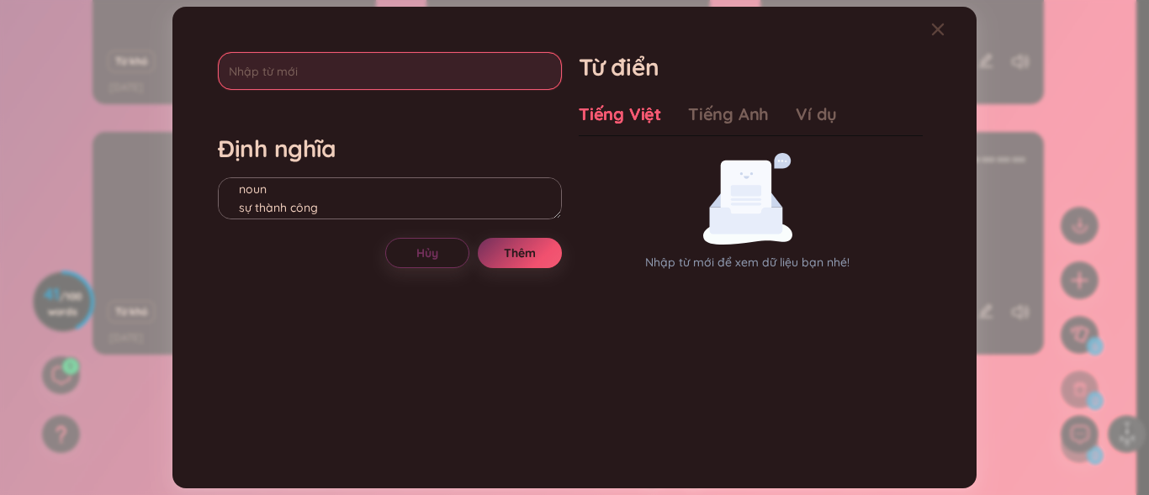
click at [335, 75] on input "text" at bounding box center [390, 71] width 344 height 38
type input "task"
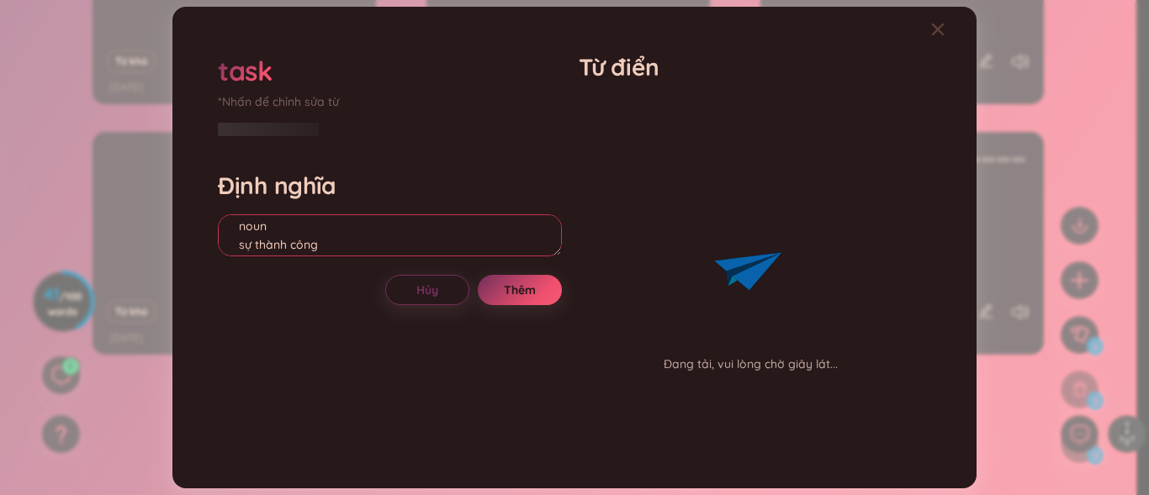
click at [372, 206] on div "Định nghĩa noun sự thành công Eg: To be a success in art" at bounding box center [390, 216] width 344 height 91
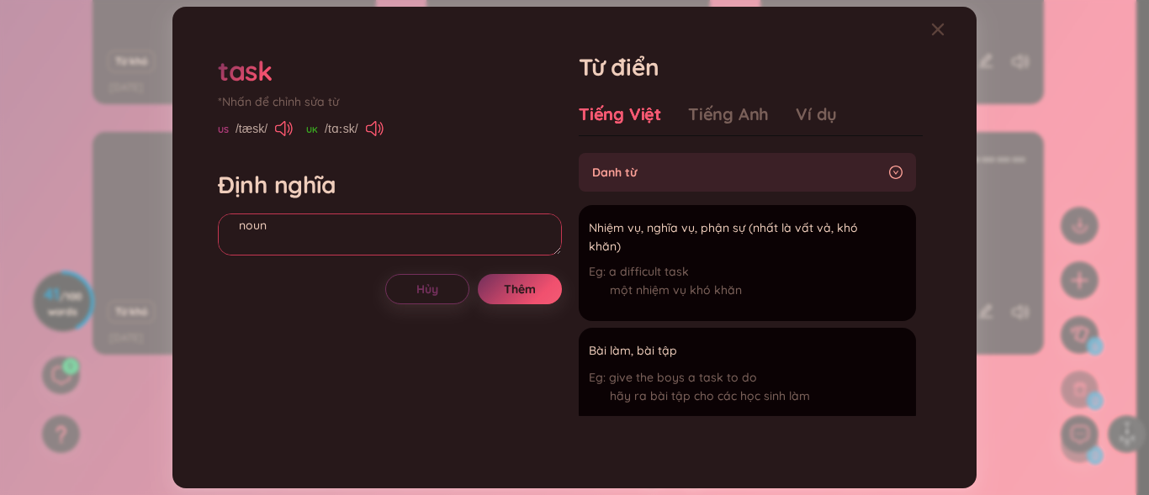
click at [246, 250] on textarea "noun" at bounding box center [390, 235] width 344 height 42
drag, startPoint x: 610, startPoint y: 272, endPoint x: 697, endPoint y: 259, distance: 88.4
click at [697, 259] on div "Nhiệm vụ, nghĩa vụ, phận sự (nhất là vất vả, khó khăn) a difficult task một nhi…" at bounding box center [747, 263] width 317 height 96
click at [605, 268] on div "a difficult task một nhiệm vụ khó khăn" at bounding box center [747, 284] width 317 height 45
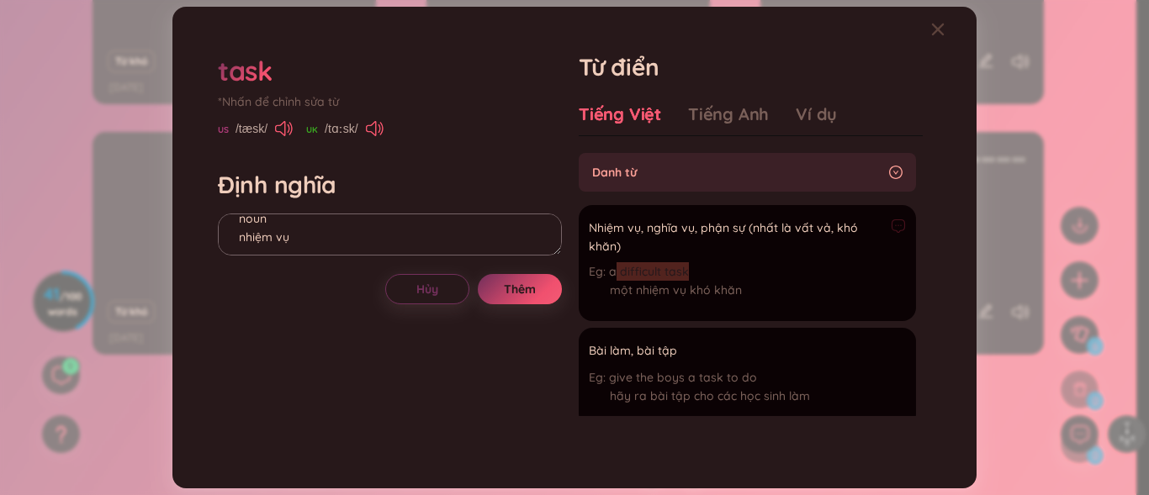
drag, startPoint x: 612, startPoint y: 271, endPoint x: 753, endPoint y: 272, distance: 140.5
click at [753, 272] on div "a difficult task một nhiệm vụ khó khăn" at bounding box center [747, 284] width 317 height 45
drag, startPoint x: 751, startPoint y: 251, endPoint x: 706, endPoint y: 255, distance: 45.6
click at [750, 251] on span "Nhiệm vụ, nghĩa vụ, phận sự (nhất là vất vả, khó khăn)" at bounding box center [736, 237] width 295 height 37
drag, startPoint x: 610, startPoint y: 270, endPoint x: 643, endPoint y: 261, distance: 34.1
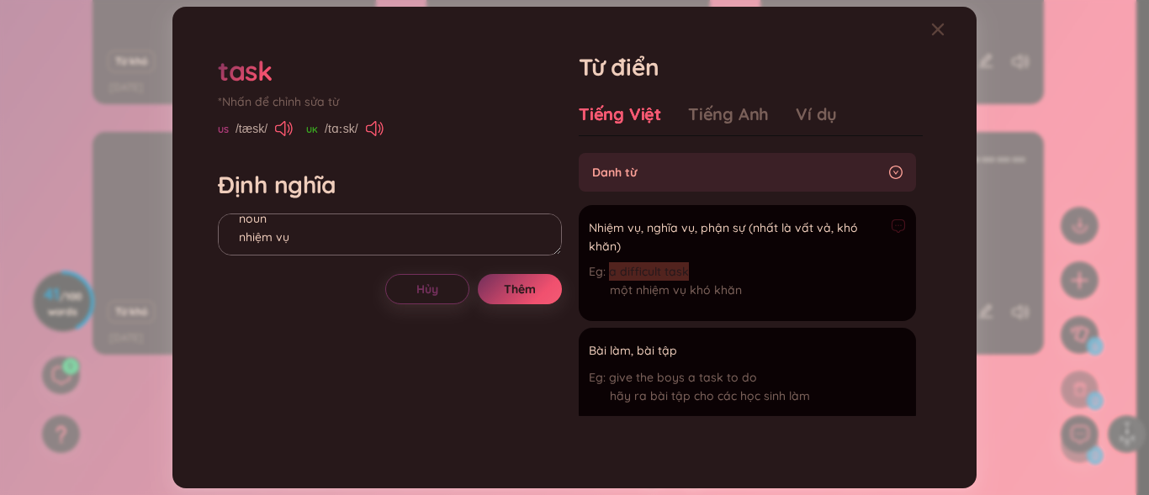
click at [723, 259] on div "Nhiệm vụ, nghĩa vụ, phận sự (nhất là vất vả, khó khăn) a difficult task một nhi…" at bounding box center [747, 263] width 317 height 96
copy span "a difficult task"
click at [252, 249] on textarea "noun nhiệm vụ" at bounding box center [390, 235] width 344 height 42
paste textarea "a difficult task"
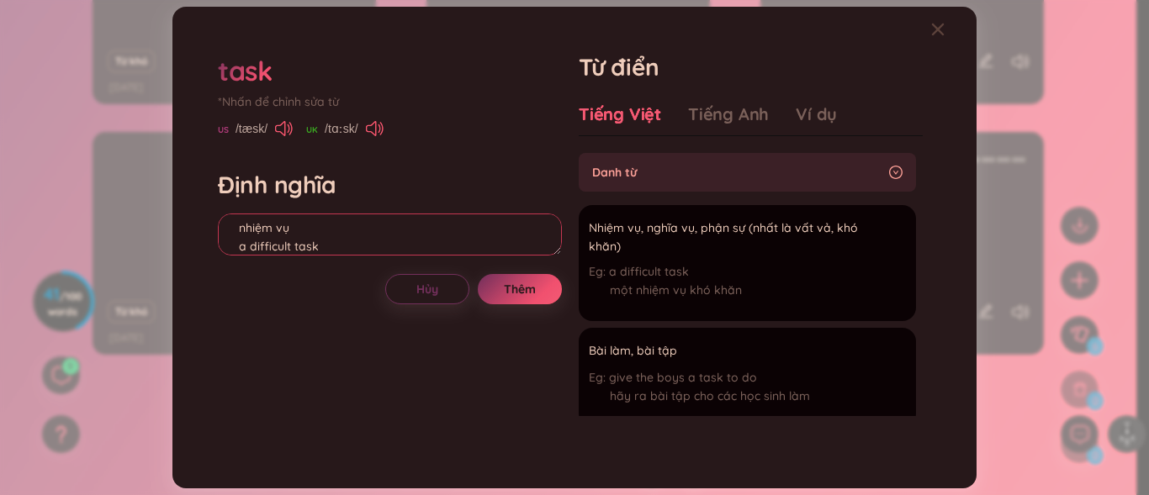
click at [242, 247] on textarea "noun nhiệm vụ a difficult task" at bounding box center [390, 235] width 344 height 42
click at [268, 251] on textarea "noun nhiệm vụ Eg; a difficult task" at bounding box center [390, 235] width 344 height 42
click at [267, 250] on textarea "noun nhiệm vụ Eg; a difficult task" at bounding box center [390, 235] width 344 height 42
click at [258, 247] on textarea "noun nhiệm vụ Eg; a difficult task" at bounding box center [390, 235] width 344 height 42
click at [254, 247] on textarea "noun nhiệm vụ Eg; a difficult task" at bounding box center [390, 235] width 344 height 42
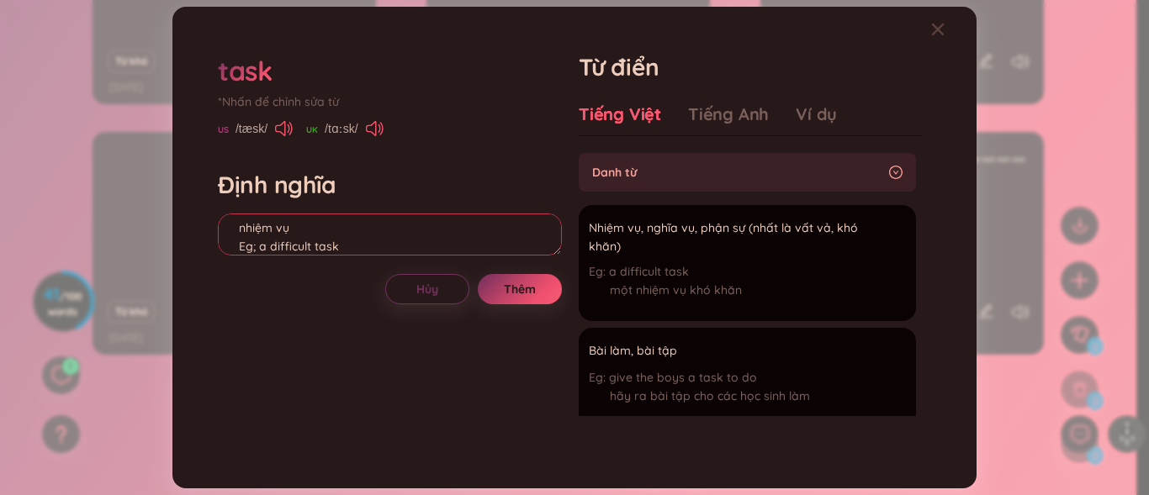
click at [256, 246] on textarea "noun nhiệm vụ Eg; a difficult task" at bounding box center [390, 235] width 344 height 42
click at [267, 252] on textarea "noun nhiệm vụ Eg: a difficult task" at bounding box center [390, 235] width 344 height 42
click at [357, 243] on textarea "noun nhiệm vụ Eg: A difficult task" at bounding box center [390, 235] width 344 height 42
type textarea "noun nhiệm vụ Eg: A difficult task"
click at [485, 280] on button "Thêm" at bounding box center [520, 289] width 84 height 30
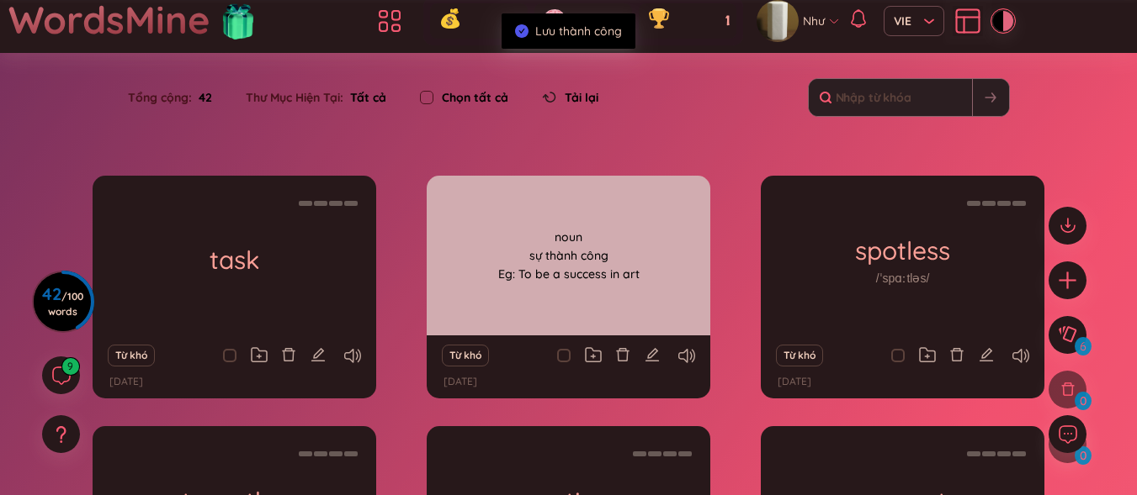
scroll to position [0, 0]
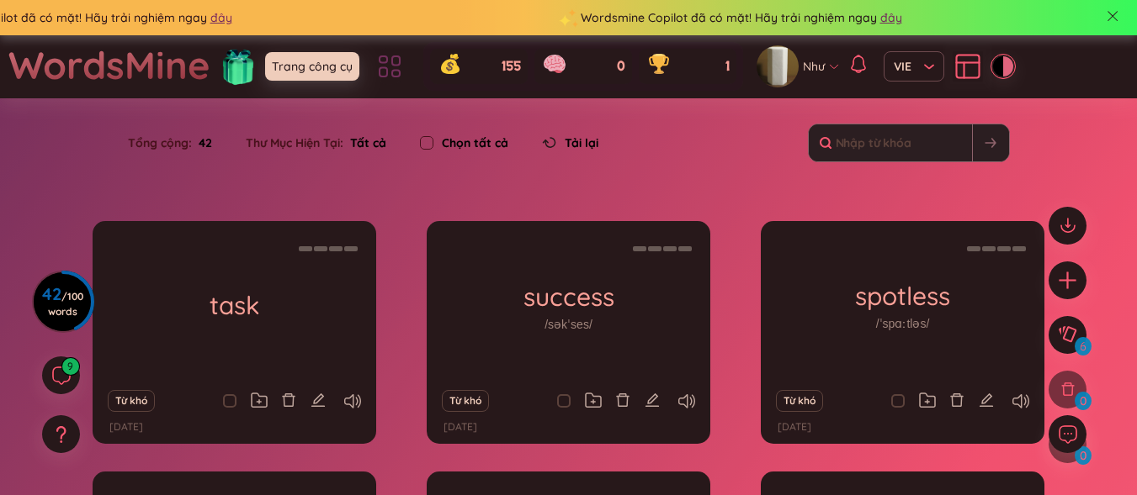
click at [384, 72] on icon at bounding box center [389, 66] width 30 height 30
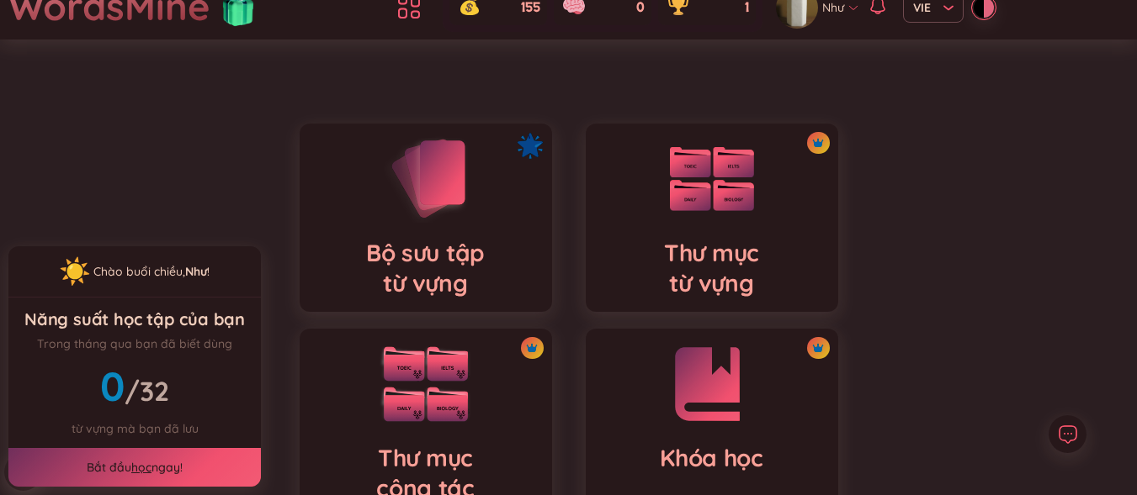
scroll to position [168, 0]
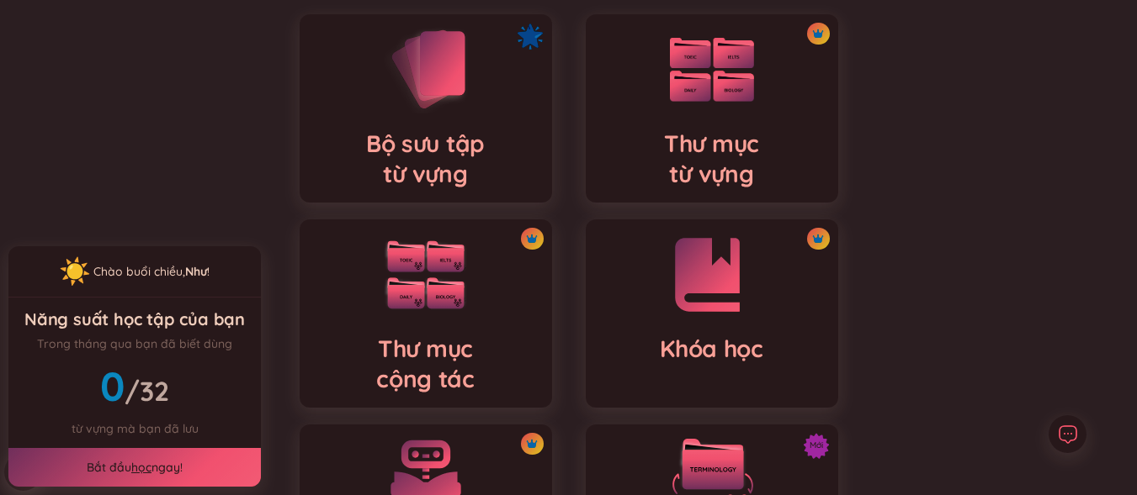
click at [448, 216] on div "Bộ sưu tập từ vựng" at bounding box center [426, 116] width 286 height 205
click at [452, 166] on h4 "Bộ sưu tập từ vựng" at bounding box center [425, 159] width 119 height 61
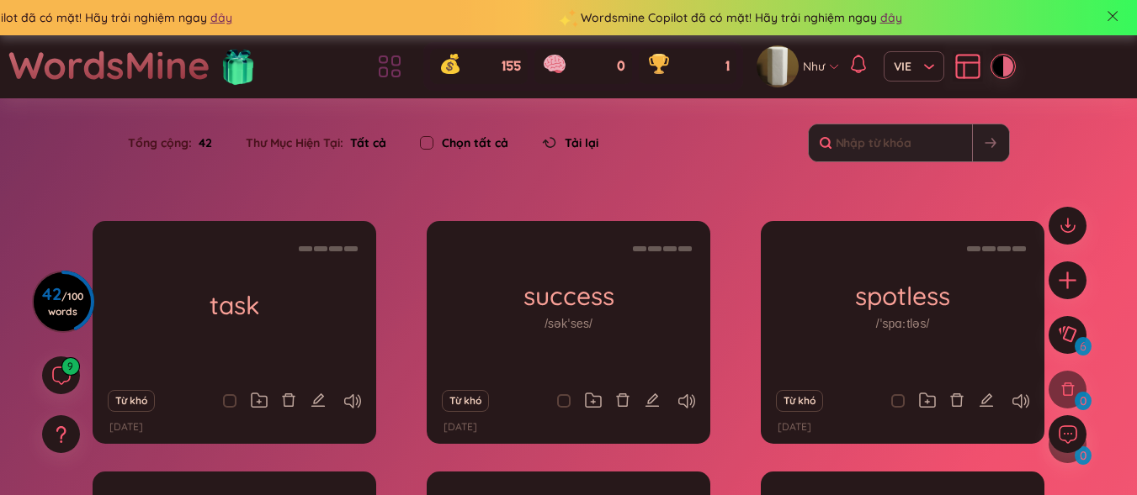
click at [382, 61] on icon at bounding box center [389, 66] width 30 height 30
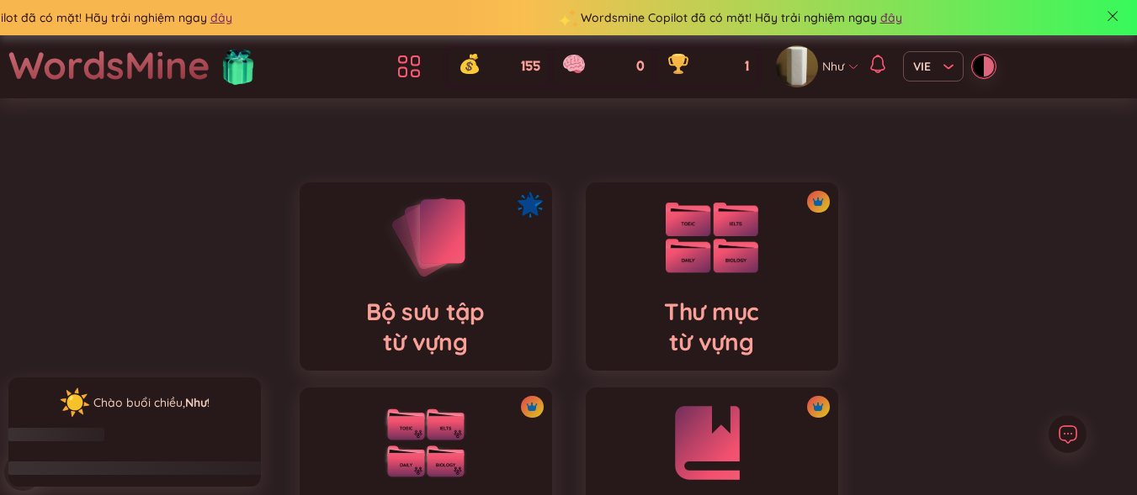
click at [704, 294] on div "Thư mục từ vựng" at bounding box center [711, 277] width 252 height 188
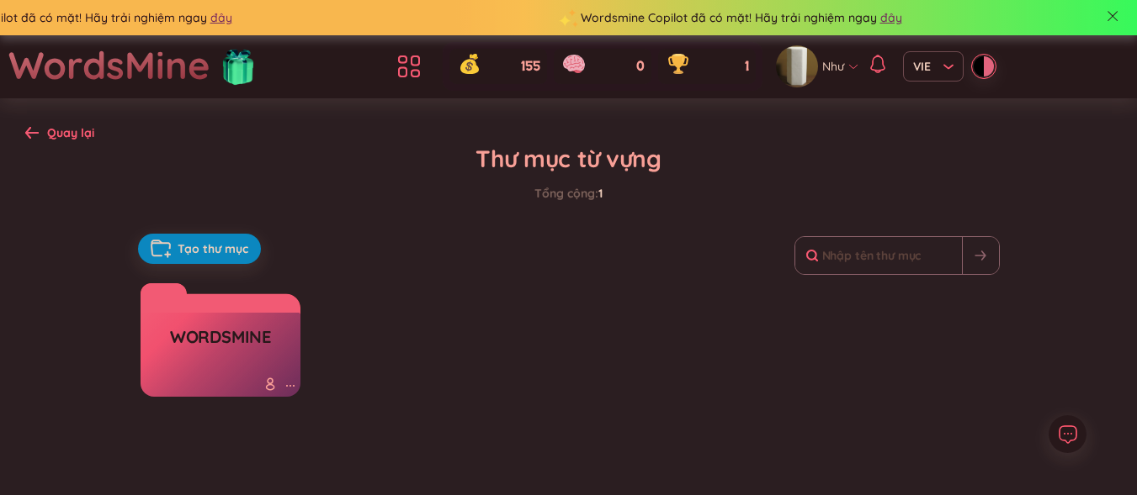
click at [264, 329] on h3 "WordsMine" at bounding box center [220, 342] width 101 height 32
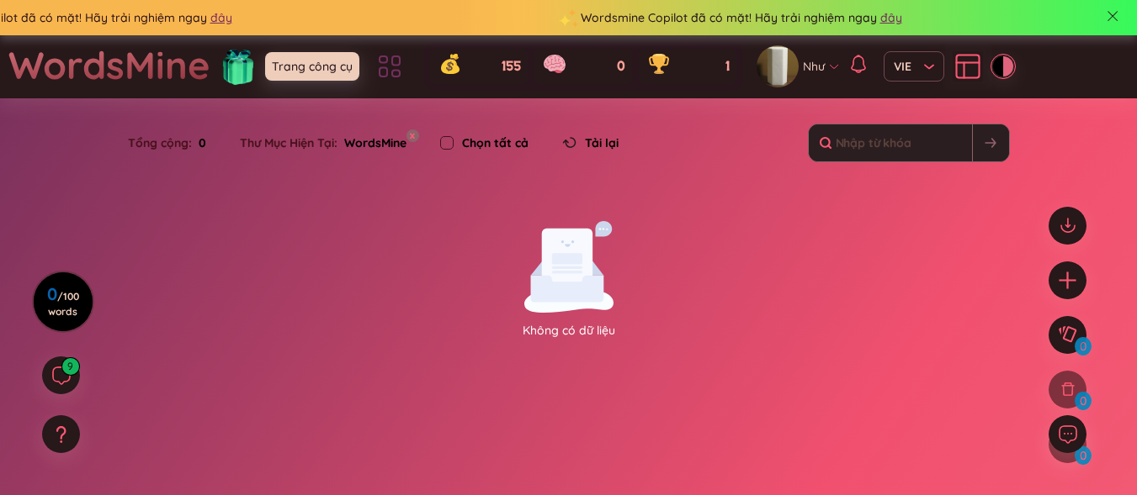
click at [384, 66] on icon at bounding box center [389, 66] width 30 height 30
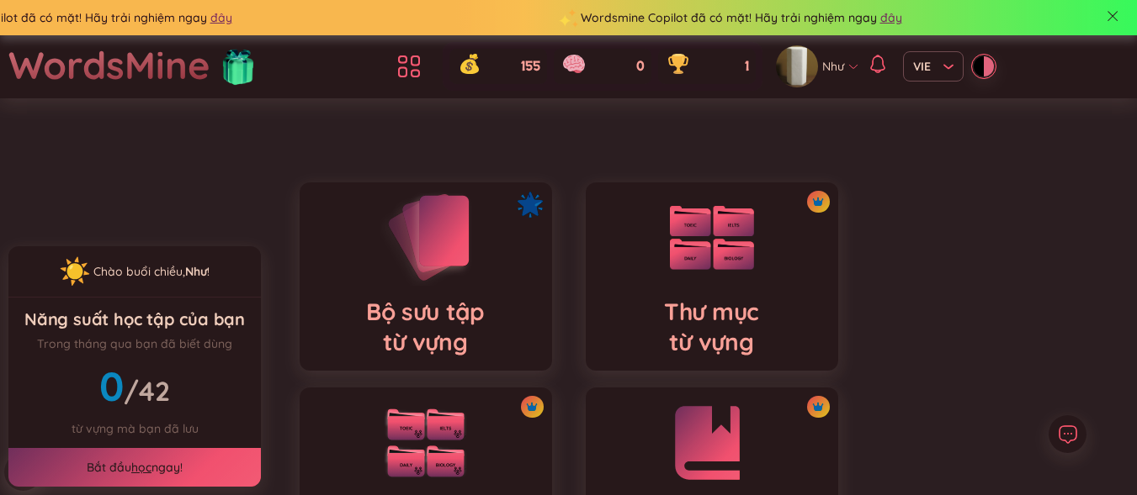
click at [395, 262] on img at bounding box center [425, 237] width 93 height 96
click at [128, 465] on div "Bắt đầu học ngay!" at bounding box center [134, 467] width 252 height 39
click at [133, 465] on link "học" at bounding box center [141, 467] width 20 height 15
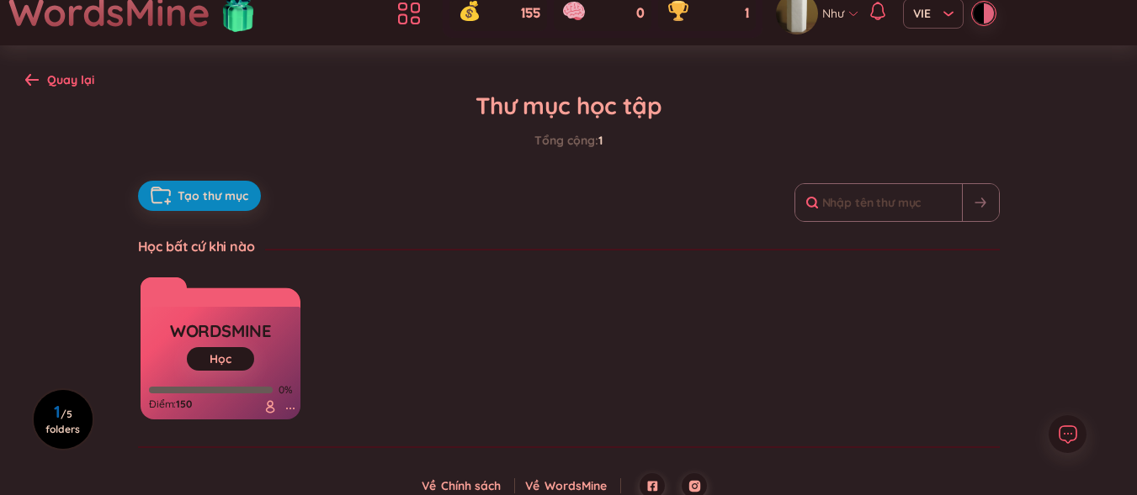
scroll to position [65, 0]
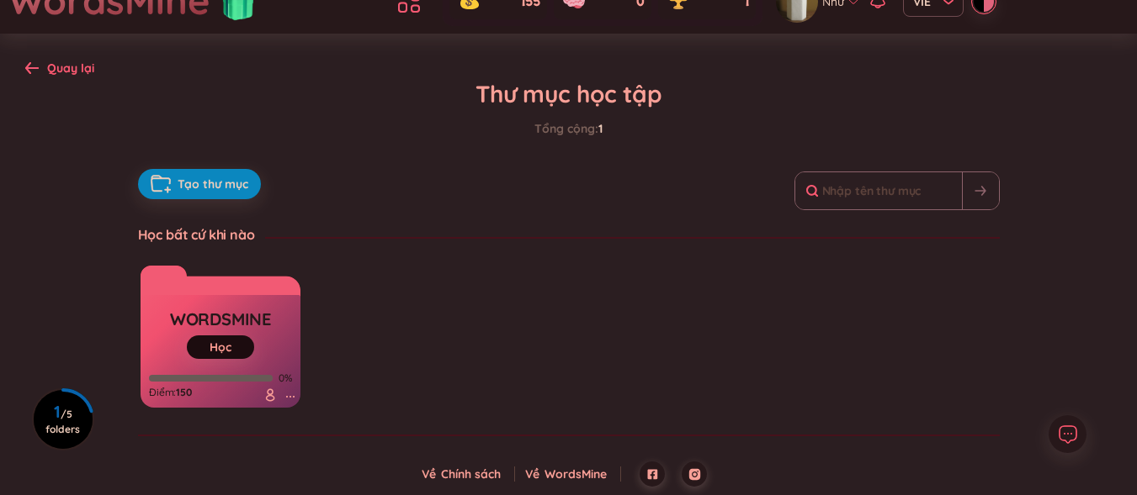
click at [220, 343] on link "Học" at bounding box center [220, 347] width 22 height 15
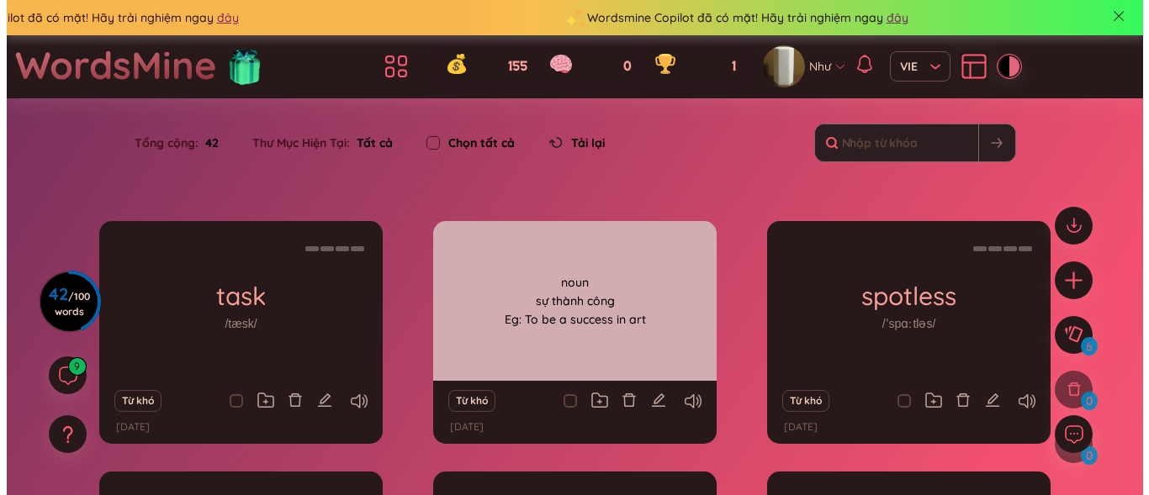
scroll to position [84, 0]
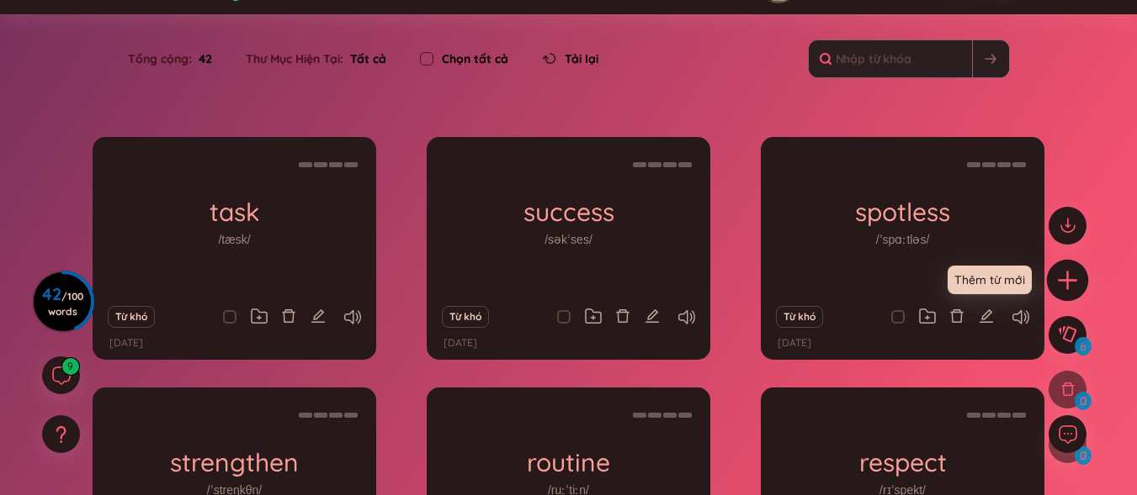
click at [1078, 273] on icon "plus" at bounding box center [1068, 280] width 24 height 24
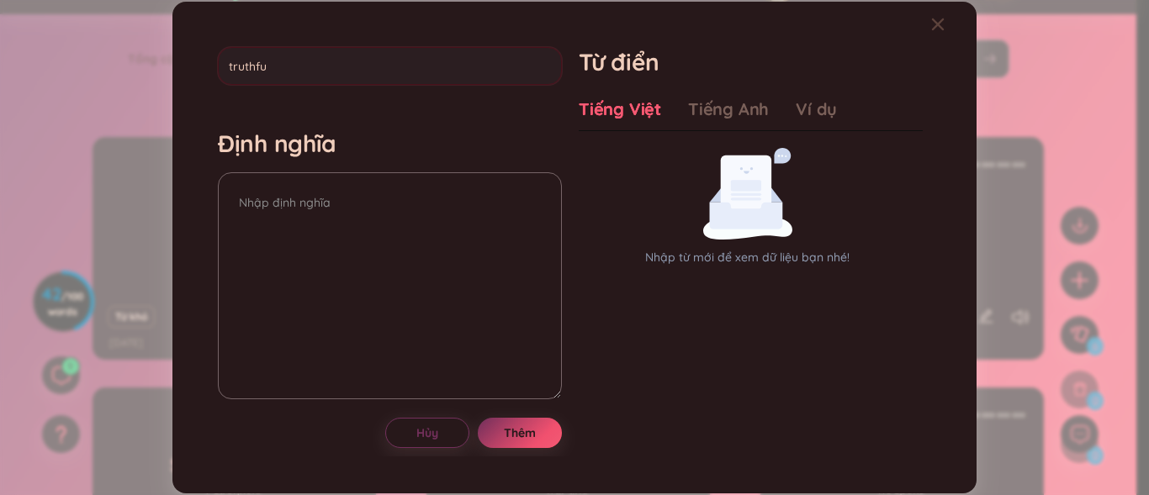
type input "truthful"
click at [456, 237] on textarea at bounding box center [390, 285] width 344 height 227
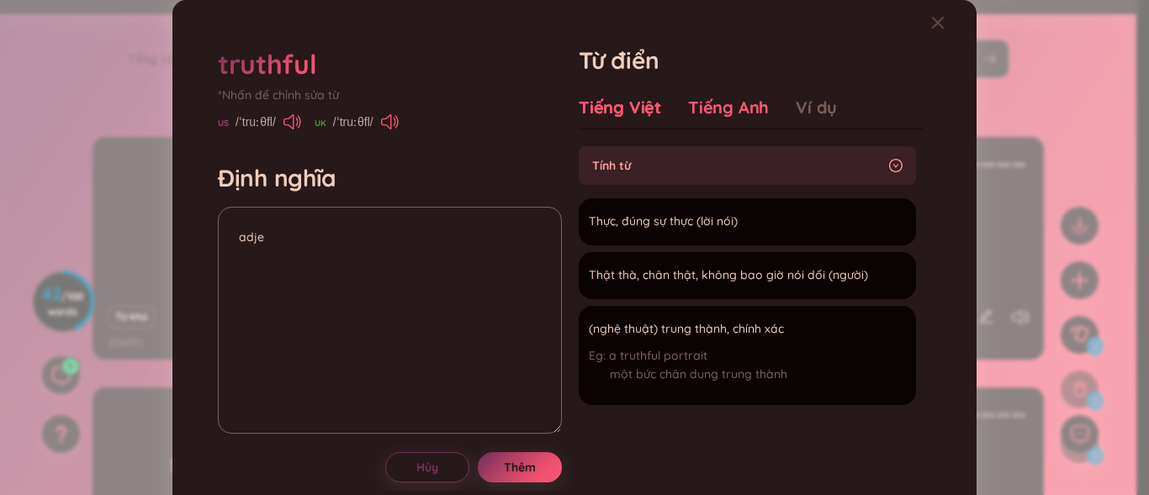
click at [720, 113] on div "Tiếng Anh" at bounding box center [728, 108] width 81 height 24
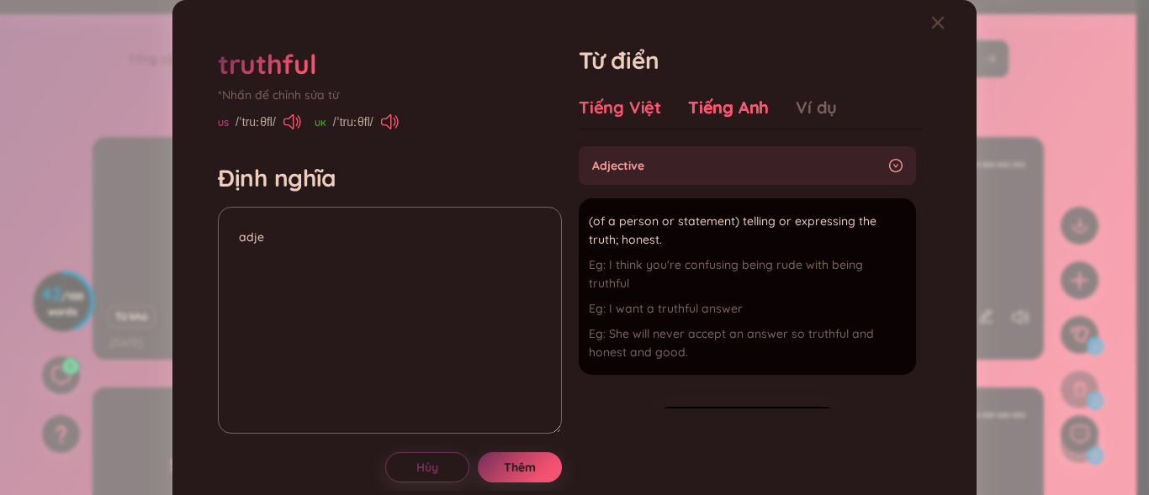
click at [623, 113] on div "Tiếng Việt" at bounding box center [620, 108] width 82 height 24
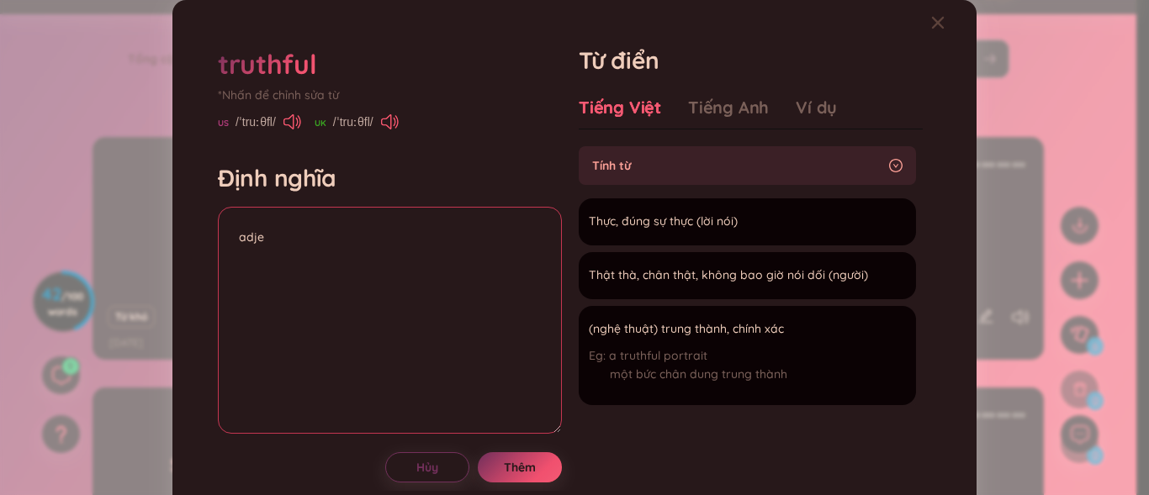
click at [474, 217] on textarea "adje" at bounding box center [390, 320] width 344 height 227
click at [475, 217] on textarea "adjective" at bounding box center [390, 320] width 344 height 227
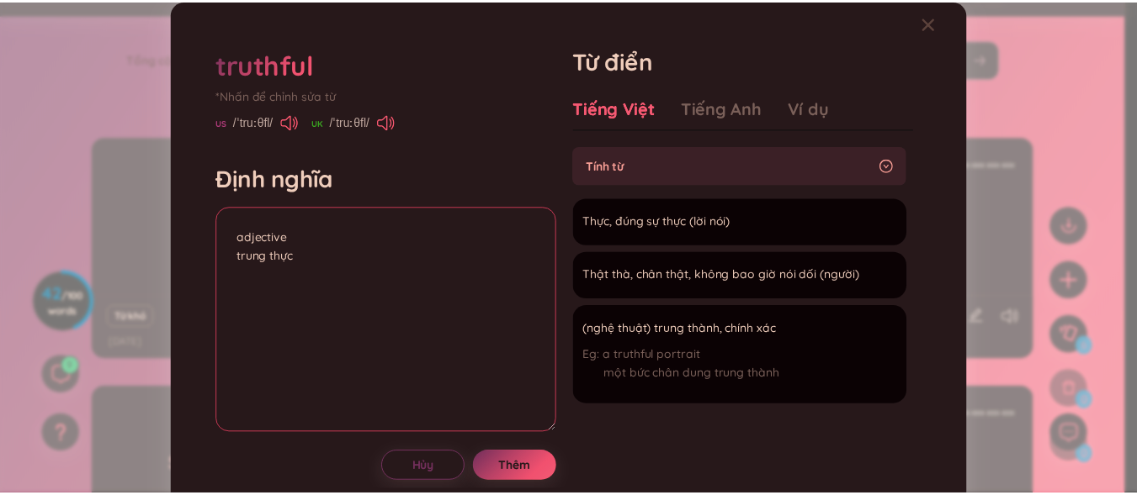
scroll to position [33, 0]
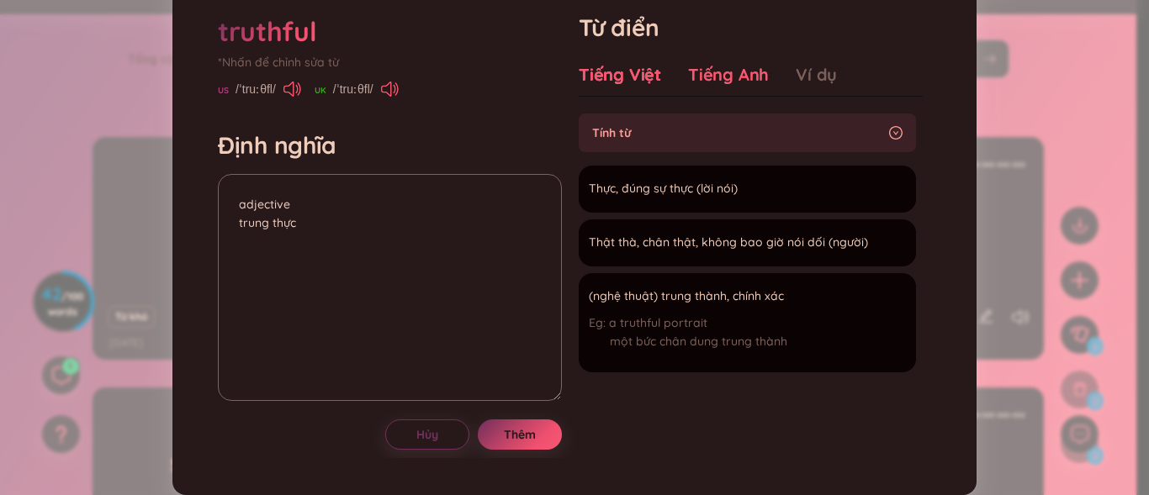
click at [704, 73] on div "Tiếng Anh" at bounding box center [728, 75] width 81 height 24
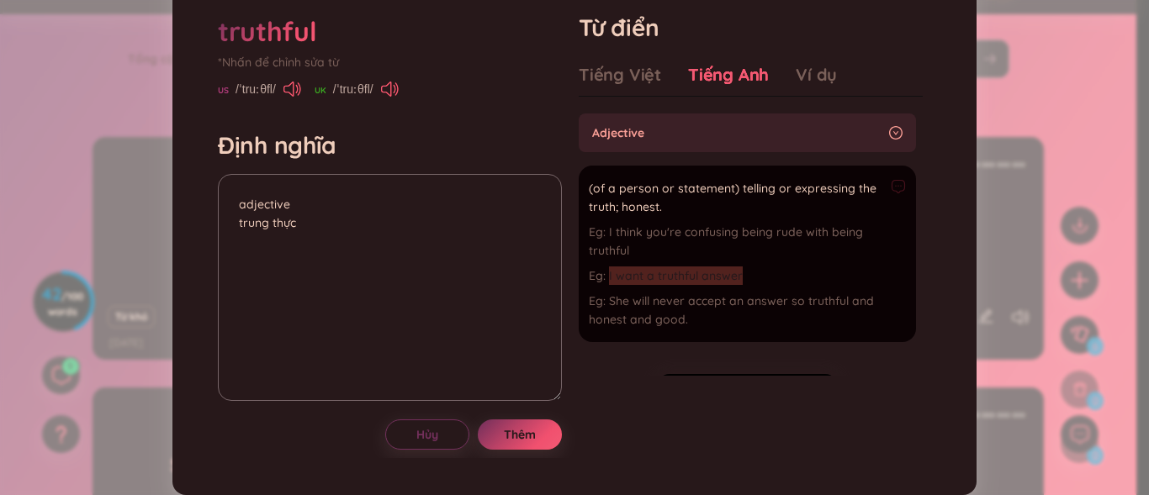
drag, startPoint x: 603, startPoint y: 275, endPoint x: 729, endPoint y: 274, distance: 125.3
click at [752, 278] on div "I want a truthful answer" at bounding box center [747, 276] width 317 height 19
copy div "I want a truthful answer"
click at [242, 248] on textarea "adjective trung thực" at bounding box center [390, 287] width 344 height 227
paste textarea "I want a truthful answer"
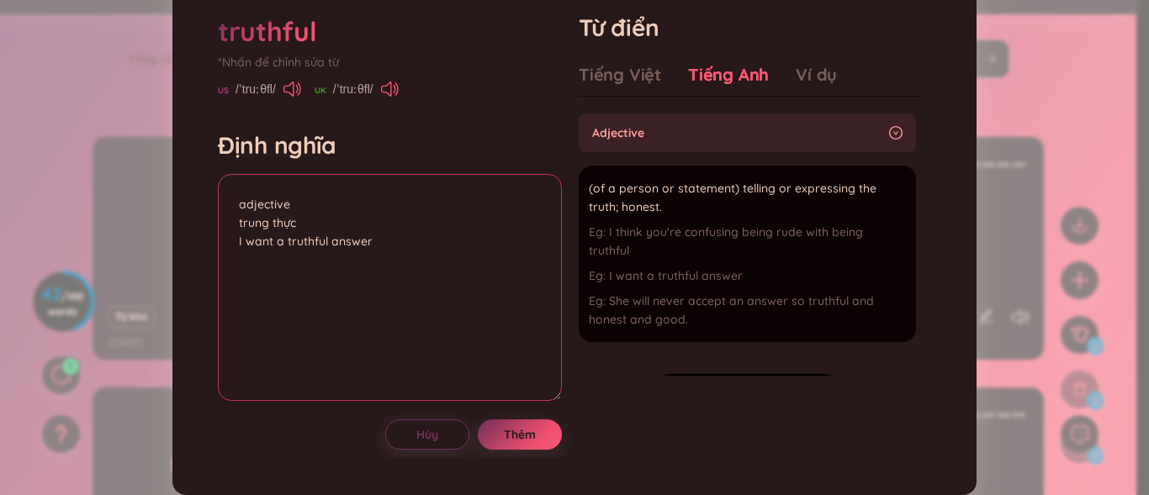
click at [236, 241] on textarea "adjective trung thực I want a truthful answer" at bounding box center [390, 287] width 344 height 227
type textarea "adjective trung thực Eg: I want a truthful answer"
click at [511, 432] on span "Thêm" at bounding box center [520, 435] width 32 height 17
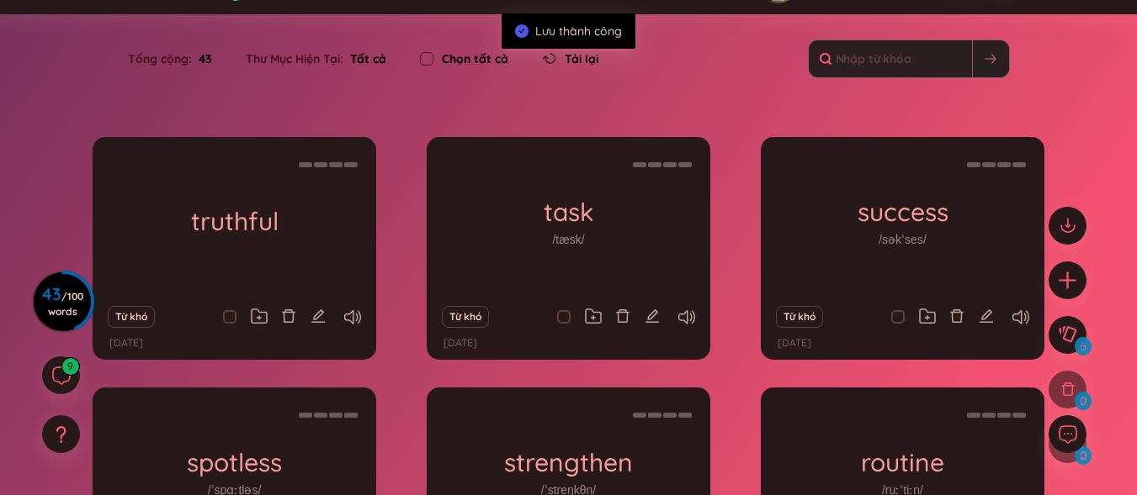
scroll to position [0, 0]
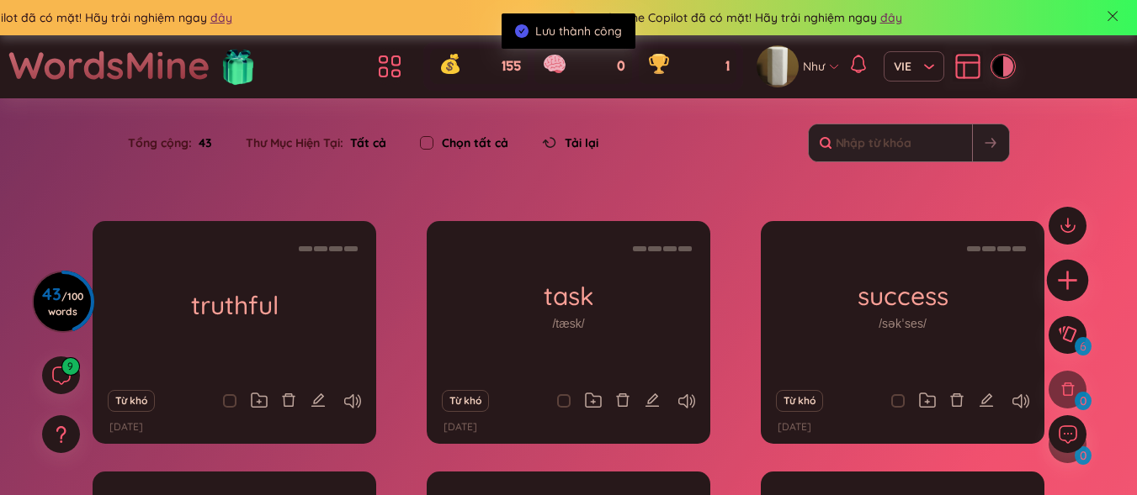
click at [1052, 275] on div at bounding box center [1067, 280] width 42 height 42
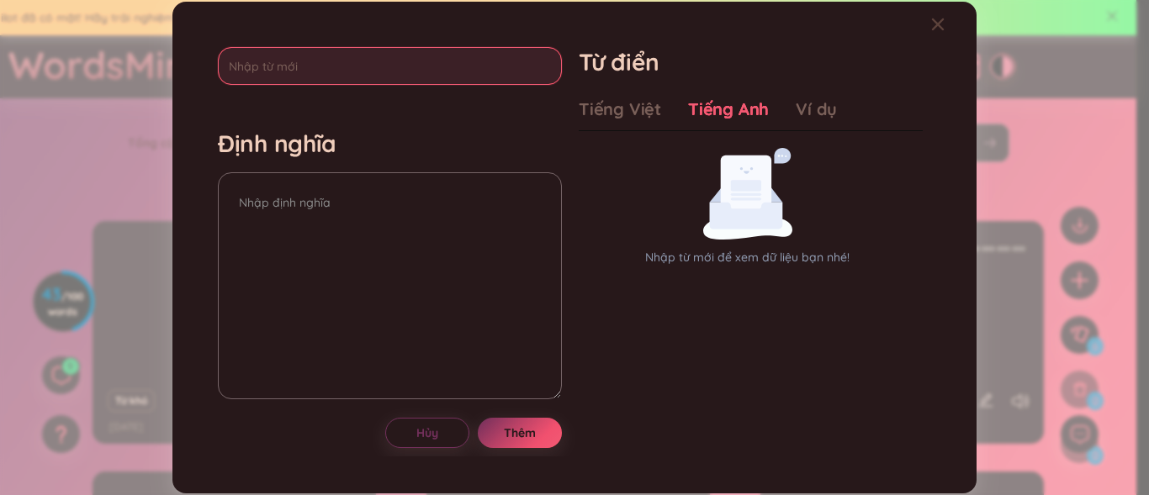
click at [373, 82] on input "text" at bounding box center [390, 66] width 344 height 38
type input "value"
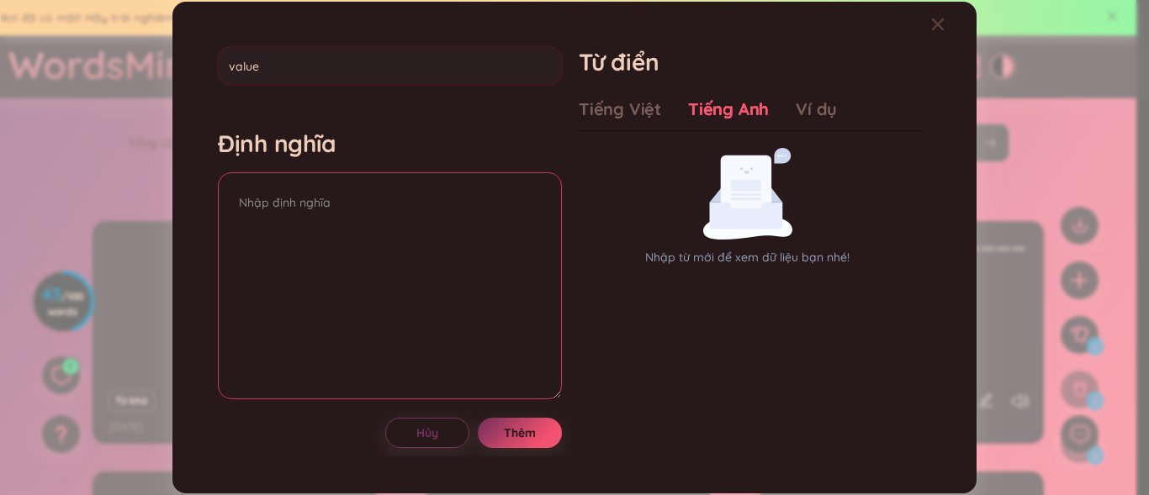
click at [357, 208] on textarea at bounding box center [390, 285] width 344 height 227
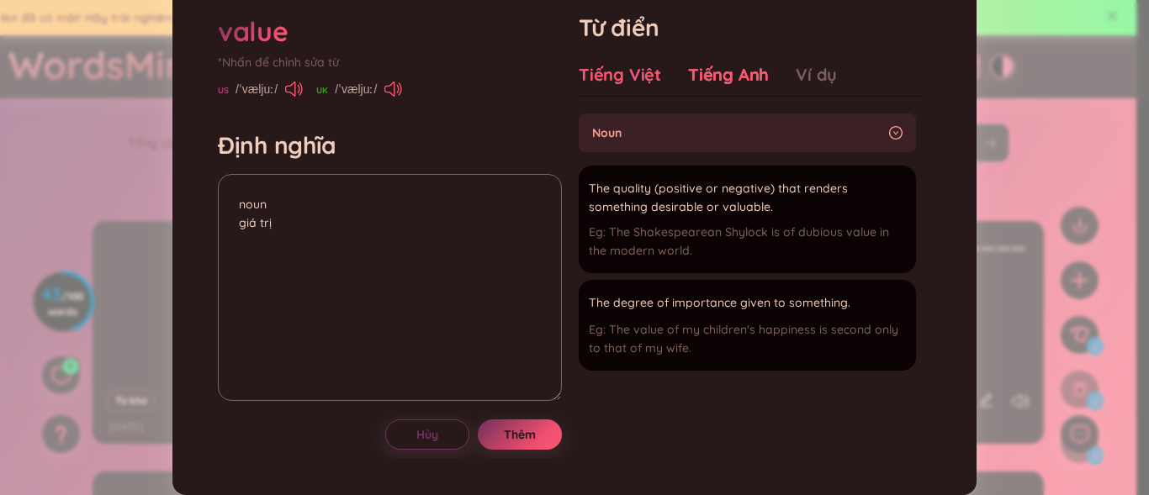
click at [602, 87] on div "Tiếng Việt" at bounding box center [620, 75] width 82 height 24
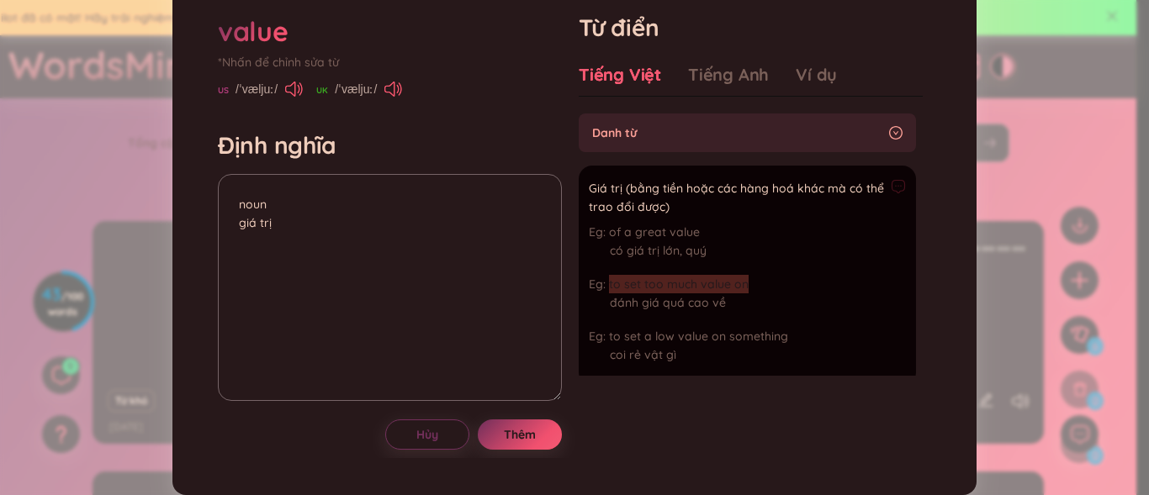
drag, startPoint x: 604, startPoint y: 315, endPoint x: 736, endPoint y: 318, distance: 132.1
click at [744, 318] on div "to set too much value on đánh giá quá cao về" at bounding box center [747, 297] width 317 height 45
drag, startPoint x: 681, startPoint y: 312, endPoint x: 795, endPoint y: 82, distance: 257.3
click at [797, 81] on div "Từ điển Tiếng Việt Tiếng Anh Ví dụ Danh từ Giá trị (bằng tiền hoặc các hàng hoá…" at bounding box center [751, 208] width 344 height 390
click at [609, 292] on span "to set too much value on" at bounding box center [679, 284] width 140 height 15
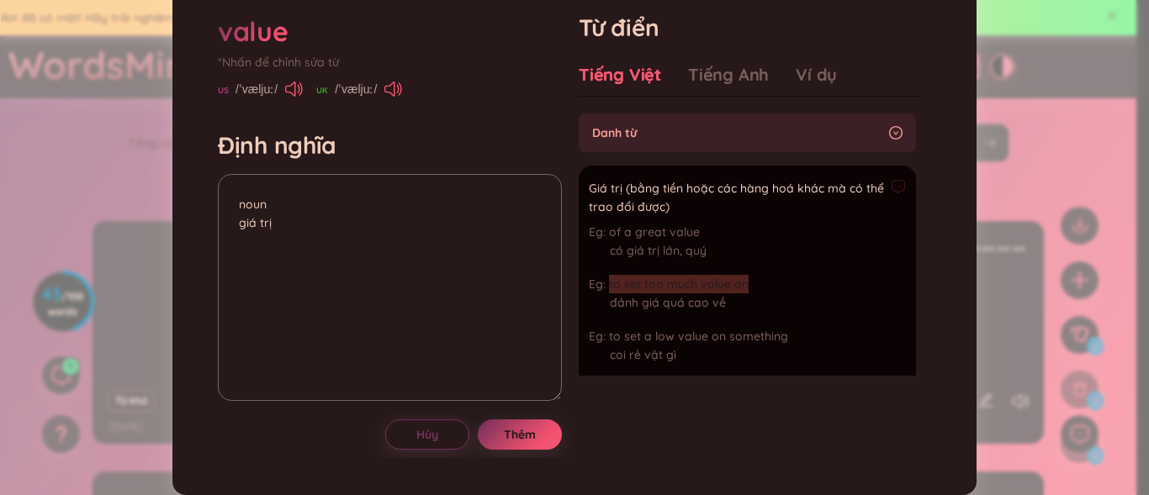
drag, startPoint x: 603, startPoint y: 317, endPoint x: 750, endPoint y: 317, distance: 147.2
click at [758, 320] on div "to set too much value on đánh giá quá cao về" at bounding box center [747, 297] width 317 height 45
copy span "to set too much value on"
click at [246, 286] on textarea "noun giá trị" at bounding box center [390, 287] width 344 height 227
paste textarea "to set too much value on"
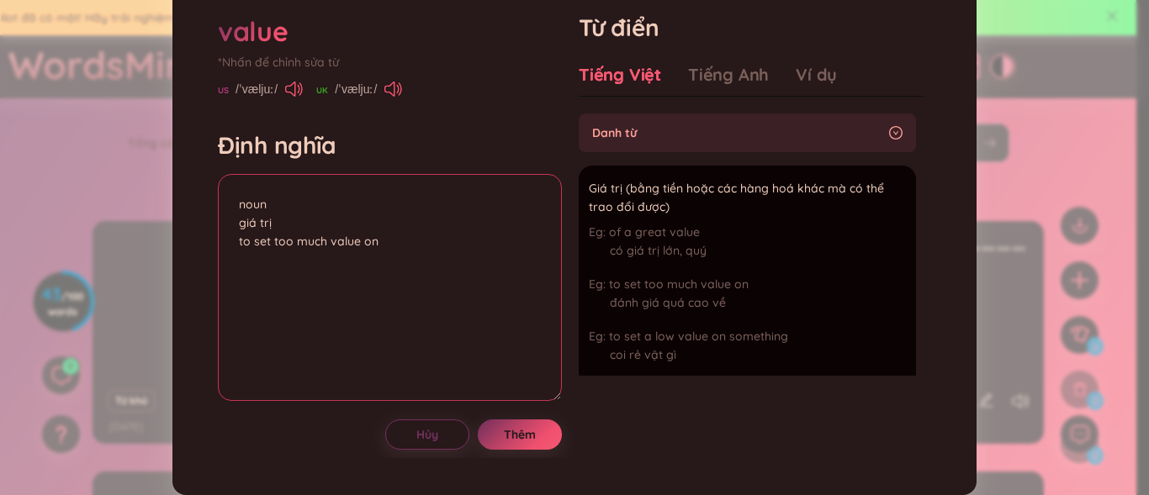
click at [239, 274] on textarea "noun giá trị to set too much value on" at bounding box center [390, 287] width 344 height 227
click at [259, 284] on textarea "noun giá trị Eg: to set too much value on" at bounding box center [390, 287] width 344 height 227
type textarea "noun giá trị Eg: To set too much value on"
click at [535, 450] on button "Thêm" at bounding box center [520, 435] width 84 height 30
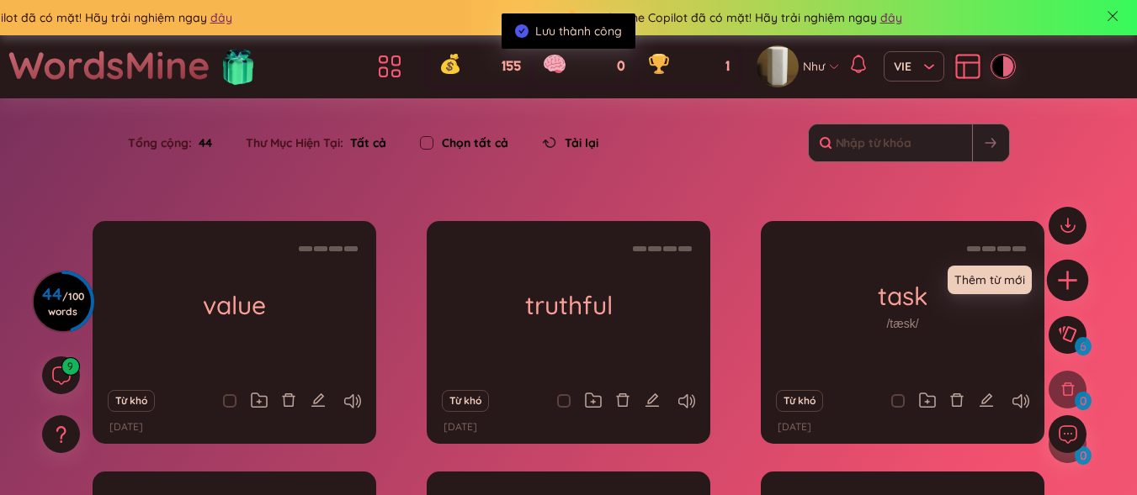
click at [1058, 280] on icon "plus" at bounding box center [1066, 280] width 19 height 2
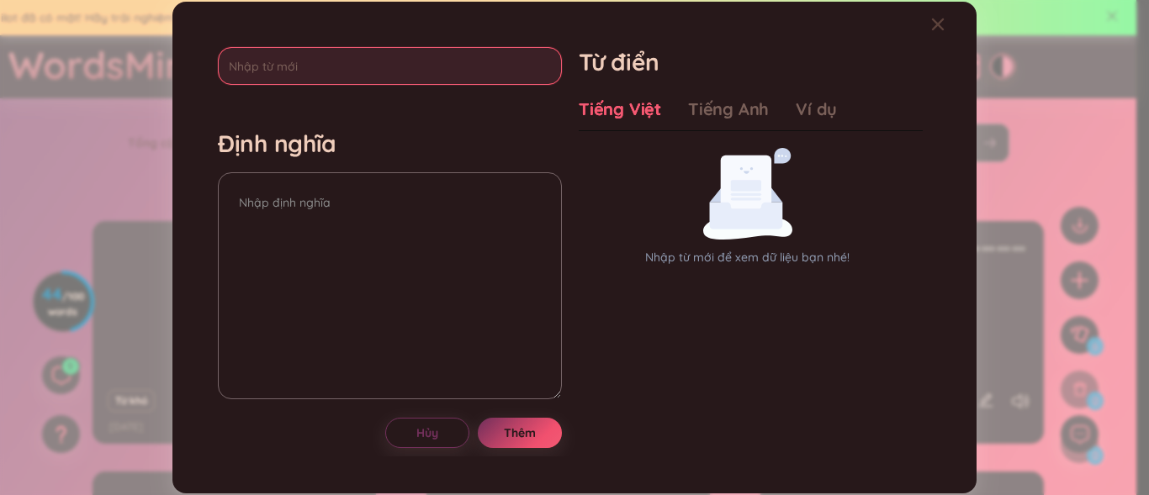
click at [269, 76] on input "text" at bounding box center [390, 66] width 344 height 38
type input "ư"
type input "washing-up"
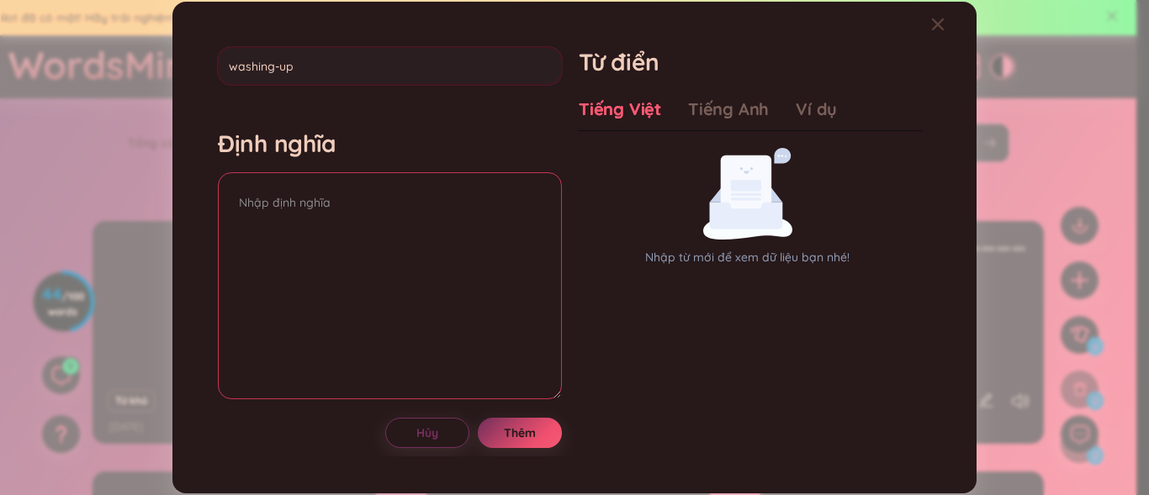
click at [261, 215] on textarea at bounding box center [390, 285] width 344 height 227
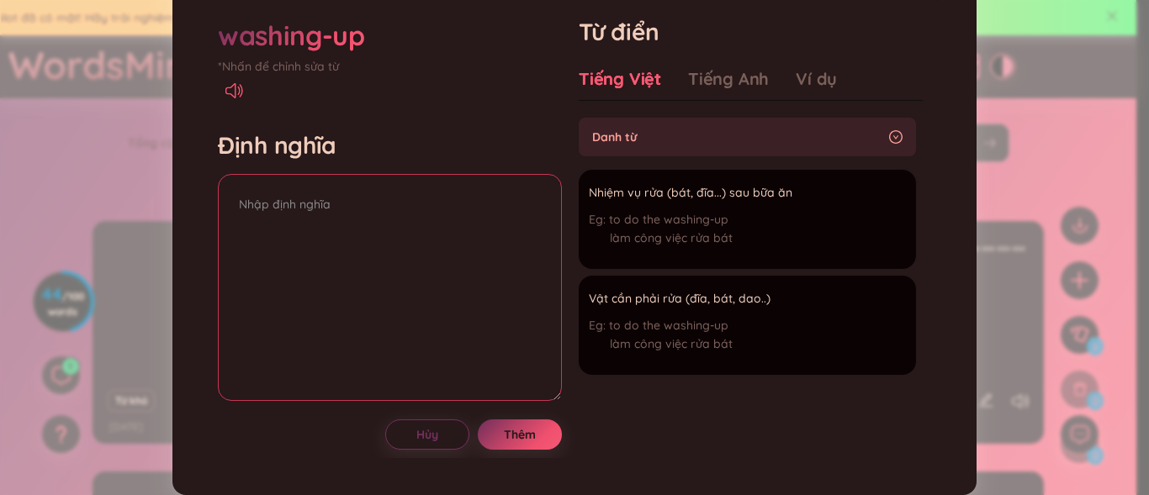
click at [356, 228] on textarea at bounding box center [390, 287] width 344 height 227
drag, startPoint x: 585, startPoint y: 223, endPoint x: 787, endPoint y: 219, distance: 201.9
click at [787, 204] on div "Nhiệm vụ rửa (bát, đĩa...) sau bữa ăn" at bounding box center [701, 193] width 225 height 20
copy div "Nhiệm vụ rửa (bát, đĩa...) sau bữa ăn"
click at [344, 212] on textarea at bounding box center [390, 287] width 344 height 227
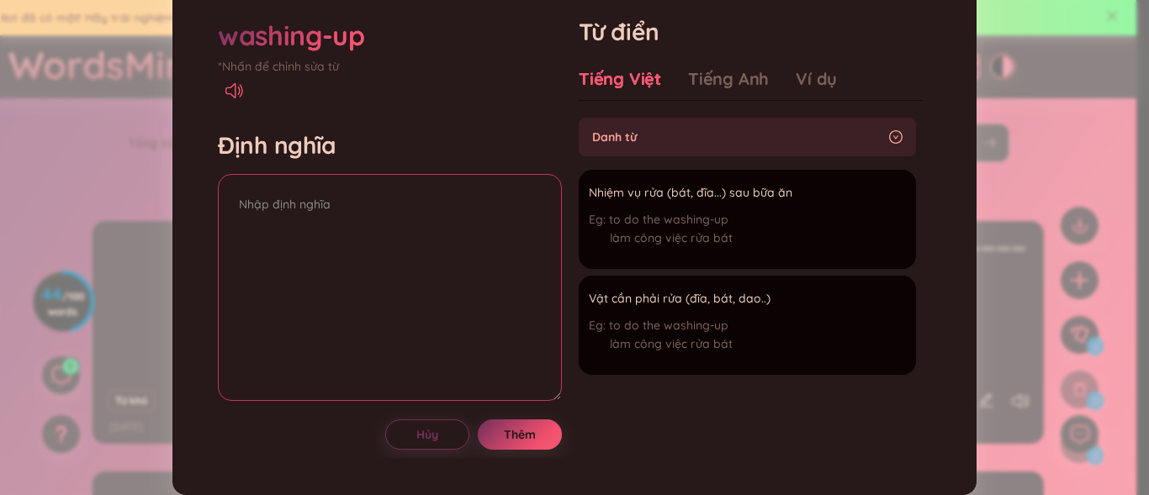
paste textarea "Nhiệm vụ rửa (bát, đĩa...) sau bữa ăn"
click at [340, 230] on textarea "Nhiệm vụ rửa (bát, đĩa...) sau bữa ăn" at bounding box center [390, 287] width 344 height 227
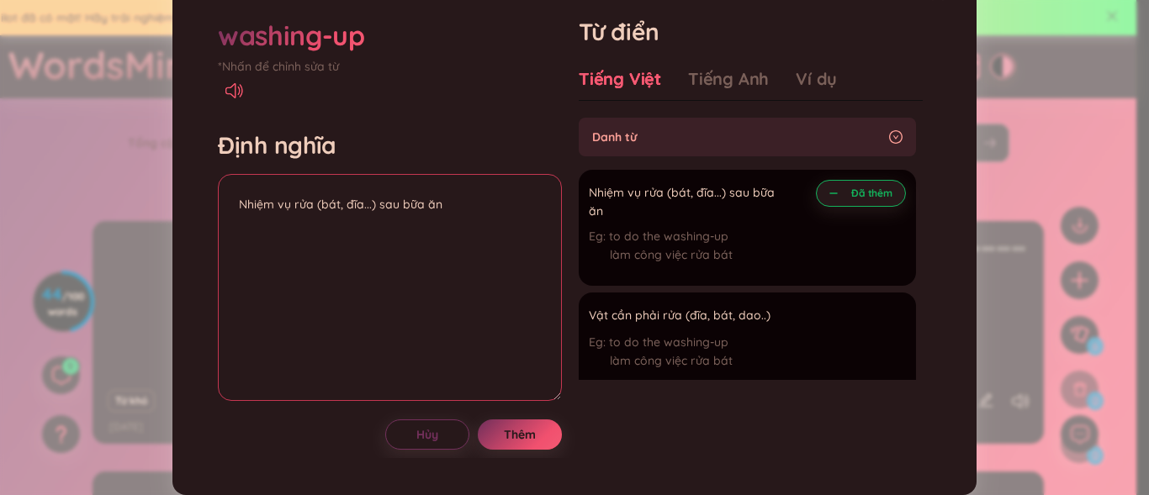
click at [236, 239] on textarea "Nhiệm vụ rửa (bát, đĩa...) sau bữa ăn" at bounding box center [390, 287] width 344 height 227
click at [241, 257] on textarea "Nhiệm vụ rửa (bát, đĩa...) sau bữa ăn" at bounding box center [390, 287] width 344 height 227
click at [244, 256] on textarea "Nhiệm vụ rửa (bát, đĩa...) sau bữa ăn" at bounding box center [390, 287] width 344 height 227
click at [262, 223] on textarea "nhiệm vụ rửa (bát, đĩa...) sau bữa ăn" at bounding box center [390, 287] width 344 height 227
click at [268, 268] on textarea "noun nhiệm vụ rửa (bát, đĩa...) sau bữa ăn" at bounding box center [390, 287] width 344 height 227
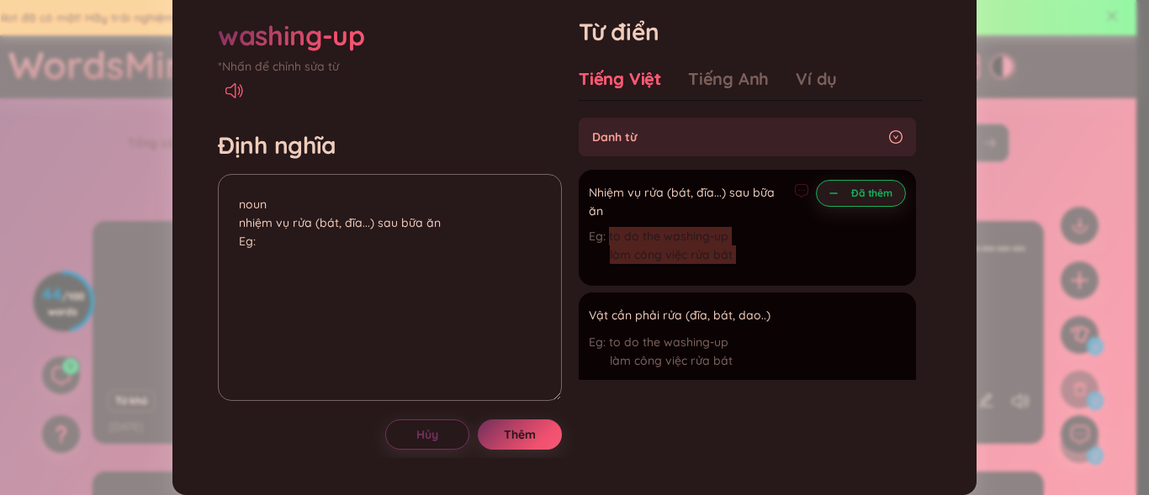
drag, startPoint x: 603, startPoint y: 260, endPoint x: 733, endPoint y: 232, distance: 132.5
click at [808, 220] on li "Nhiệm vụ rửa (bát, đĩa...) sau bữa ăn to do the washing-up làm công việc rửa bá…" at bounding box center [747, 228] width 337 height 116
click at [755, 220] on span "Nhiệm vụ rửa (bát, đĩa...) sau bữa ăn" at bounding box center [688, 201] width 199 height 37
drag, startPoint x: 732, startPoint y: 261, endPoint x: 606, endPoint y: 264, distance: 126.2
click at [606, 264] on div "to do the washing-up làm công việc rửa bát" at bounding box center [699, 249] width 220 height 45
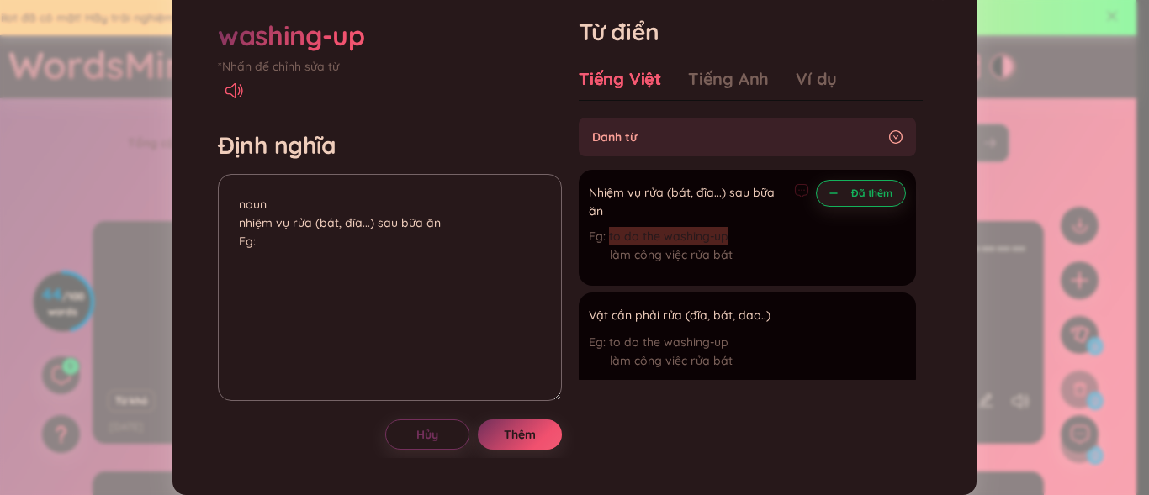
drag, startPoint x: 604, startPoint y: 264, endPoint x: 765, endPoint y: 252, distance: 161.2
click at [765, 252] on div "Nhiệm vụ rửa (bát, đĩa...) sau bữa ăn to do the washing-up làm công việc rửa bát" at bounding box center [699, 228] width 220 height 96
copy span "to do the washing-up"
click at [330, 283] on textarea "noun nhiệm vụ rửa (bát, đĩa...) sau bữa ăn Eg:" at bounding box center [390, 287] width 344 height 227
click at [316, 282] on textarea "noun nhiệm vụ rửa (bát, đĩa...) sau bữa ăn Eg:" at bounding box center [390, 287] width 344 height 227
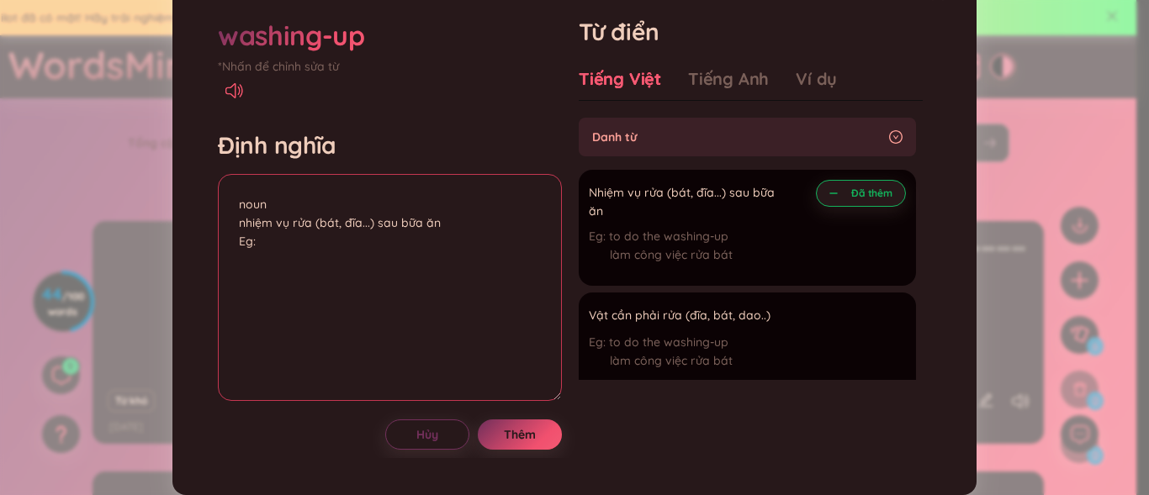
click at [312, 273] on textarea "noun nhiệm vụ rửa (bát, đĩa...) sau bữa ăn Eg:" at bounding box center [390, 287] width 344 height 227
paste textarea "to do the washing-up"
click at [262, 280] on textarea "noun nhiệm vụ rửa (bát, đĩa...) sau bữa ăn Eg: to do the washing-up" at bounding box center [390, 287] width 344 height 227
click at [260, 274] on textarea "noun nhiệm vụ rửa (bát, đĩa...) sau bữa ăn Eg: to do the washing-up" at bounding box center [390, 287] width 344 height 227
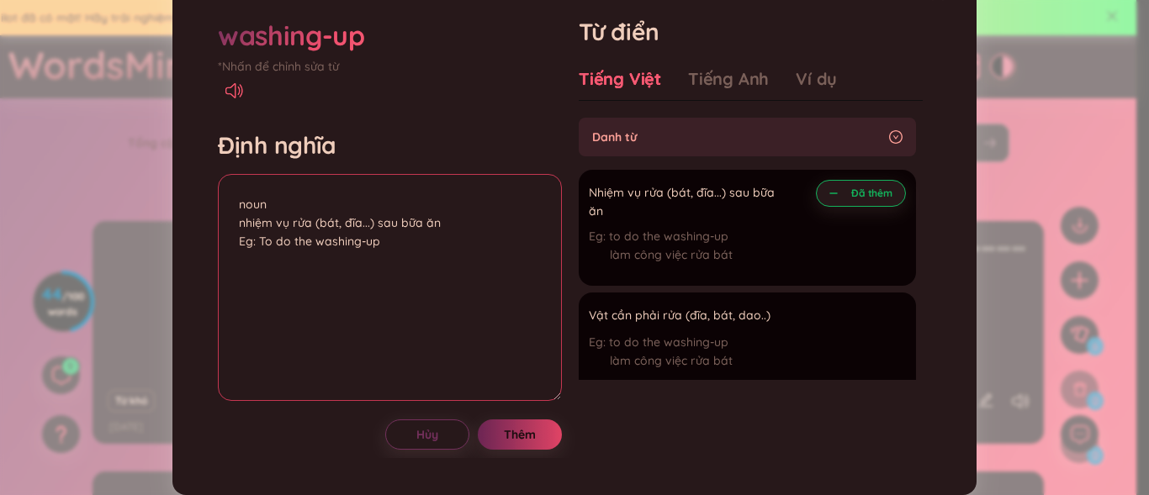
type textarea "noun nhiệm vụ rửa (bát, đĩa...) sau bữa ăn Eg: To do the washing-up"
click at [489, 450] on button "Thêm" at bounding box center [520, 435] width 84 height 30
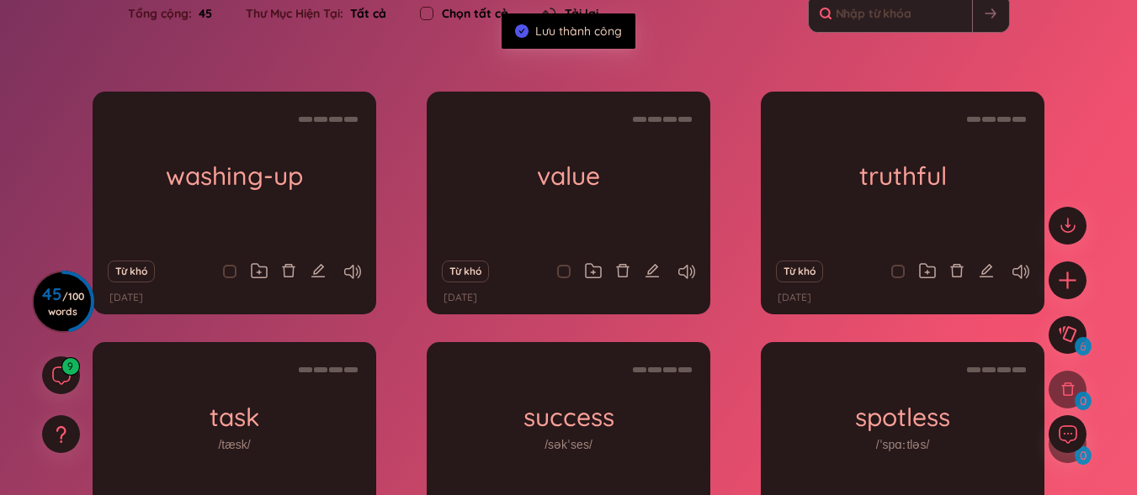
scroll to position [340, 0]
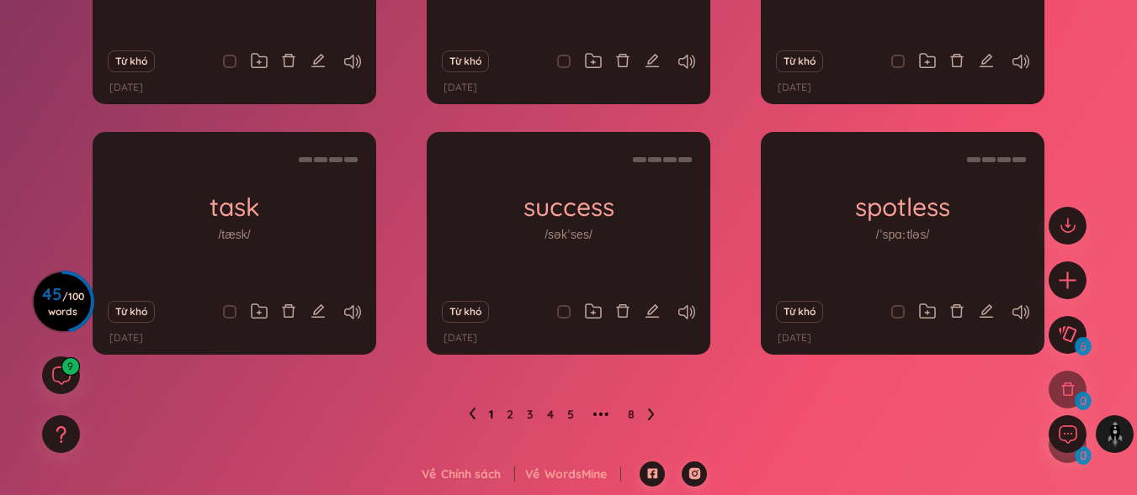
click at [491, 416] on link "1" at bounding box center [491, 414] width 4 height 25
click at [488, 415] on ul "1 2 3 4 5 ••• 8" at bounding box center [568, 414] width 199 height 27
click at [489, 411] on link "1" at bounding box center [491, 414] width 4 height 25
click at [490, 417] on link "1" at bounding box center [491, 414] width 4 height 25
click at [493, 416] on link "1" at bounding box center [491, 414] width 4 height 25
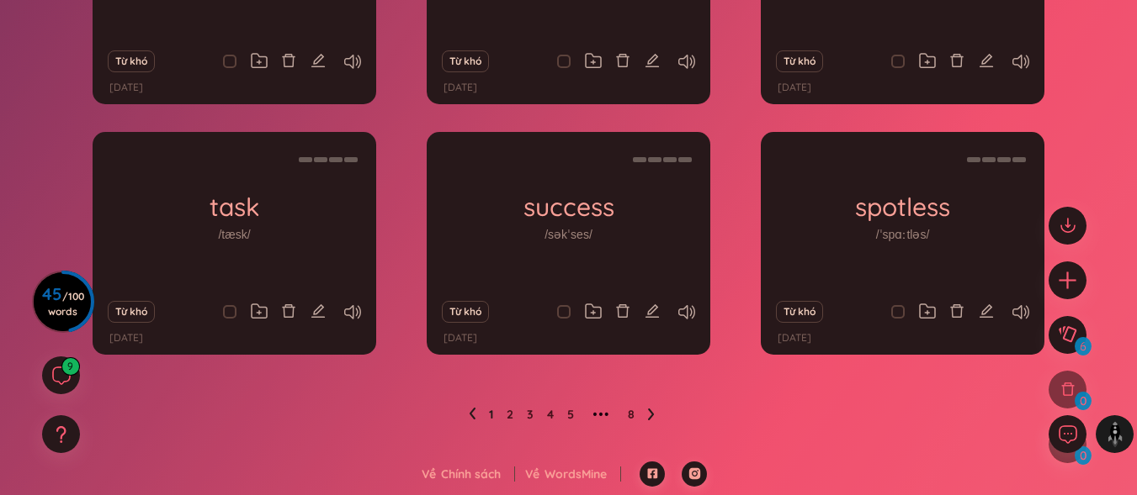
click at [646, 413] on ul "1 2 3 4 5 ••• 8" at bounding box center [568, 414] width 199 height 27
click at [649, 413] on icon at bounding box center [651, 414] width 7 height 13
click at [630, 412] on link "8" at bounding box center [631, 414] width 7 height 25
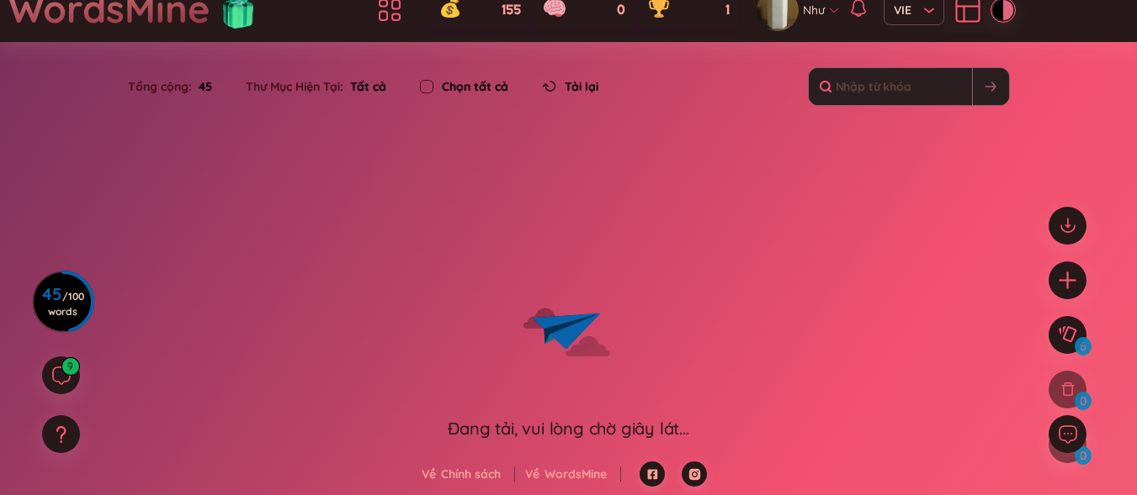
scroll to position [89, 0]
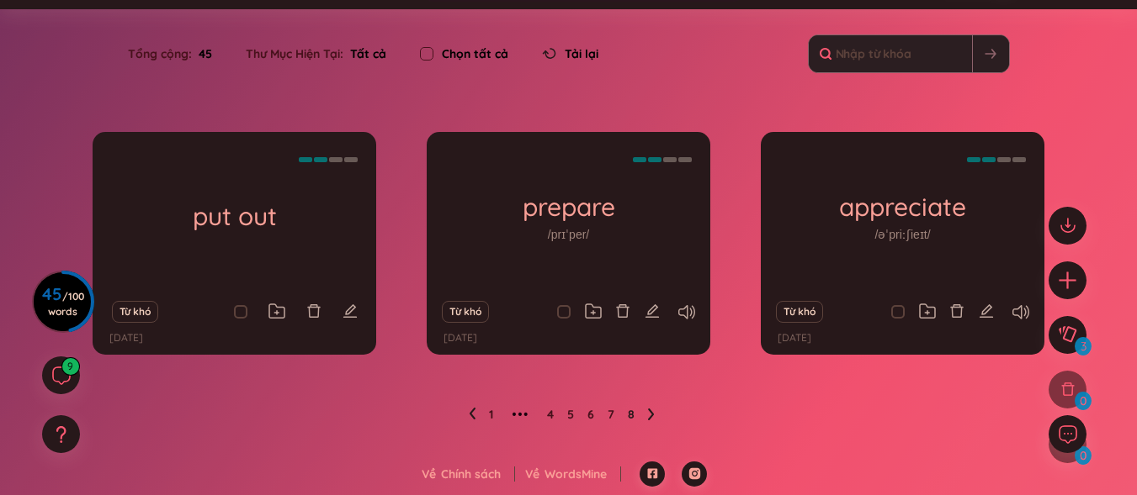
click at [485, 417] on ul "1 ••• 4 5 6 7 8" at bounding box center [568, 414] width 199 height 27
click at [490, 416] on link "1" at bounding box center [491, 414] width 4 height 25
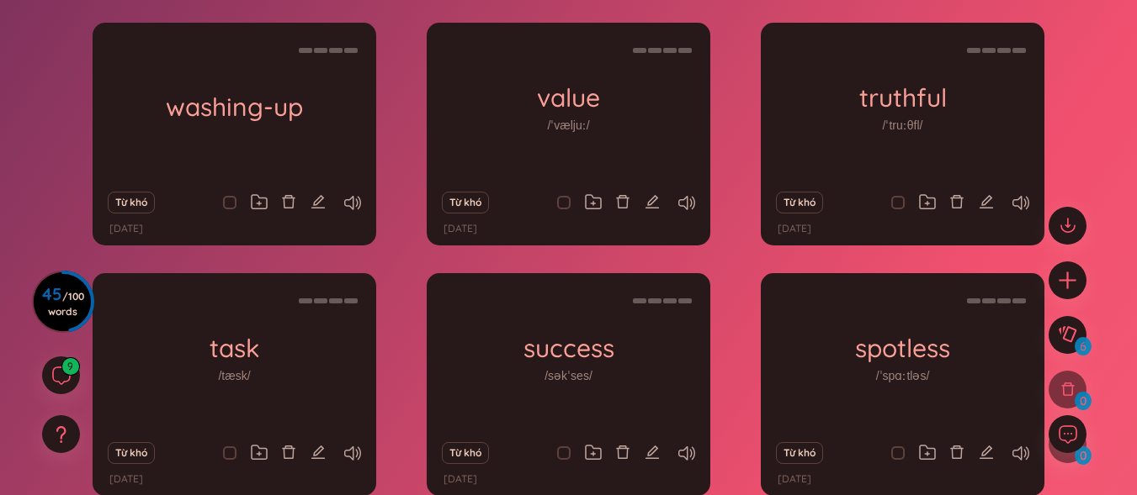
scroll to position [340, 0]
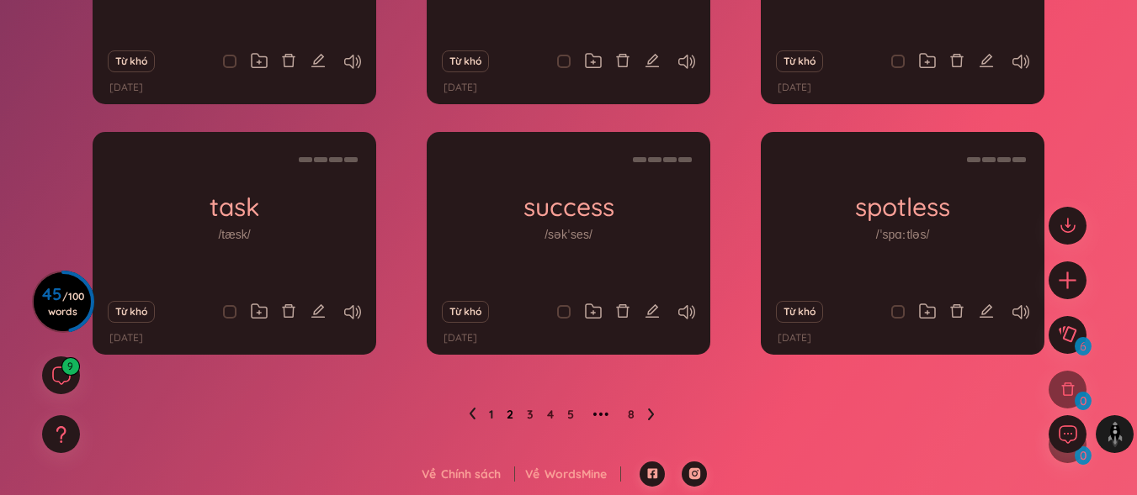
click at [511, 416] on link "2" at bounding box center [509, 414] width 7 height 25
click at [529, 413] on link "3" at bounding box center [530, 414] width 7 height 25
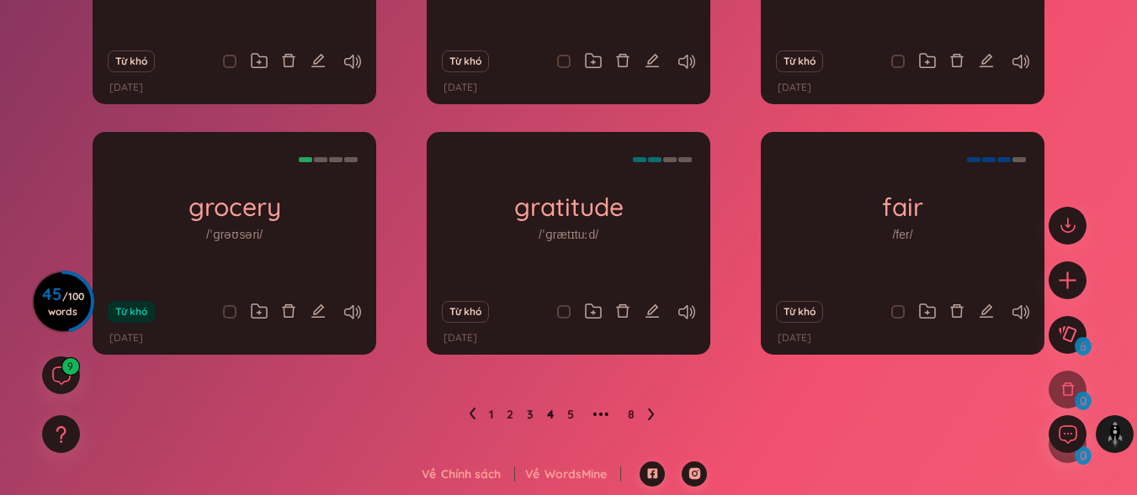
click at [550, 415] on link "4" at bounding box center [550, 414] width 7 height 25
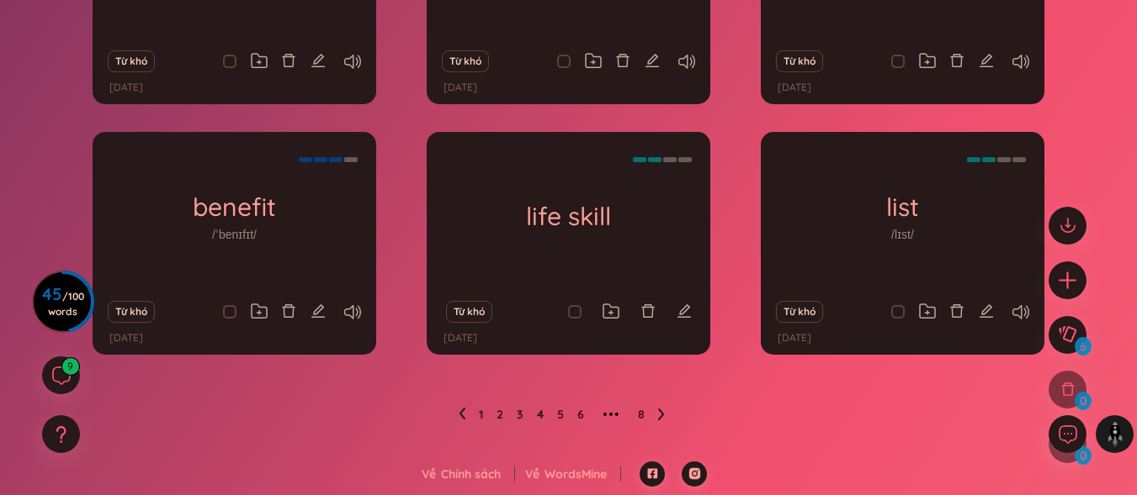
click at [655, 409] on ul "1 2 3 4 5 6 ••• 8" at bounding box center [568, 414] width 220 height 27
click at [656, 416] on ul "1 2 3 4 5 6 ••• 8" at bounding box center [568, 414] width 220 height 27
click at [663, 416] on icon at bounding box center [661, 415] width 6 height 12
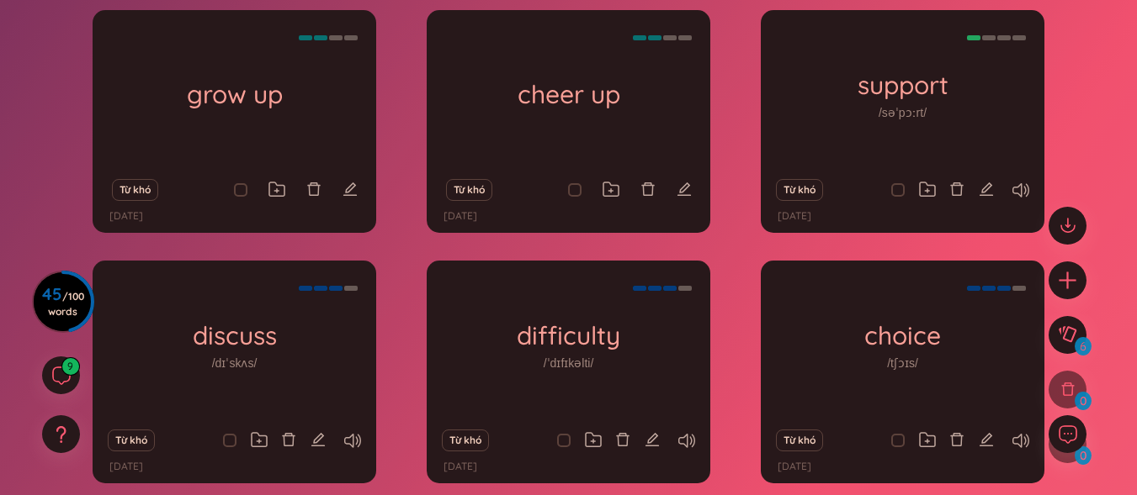
scroll to position [209, 0]
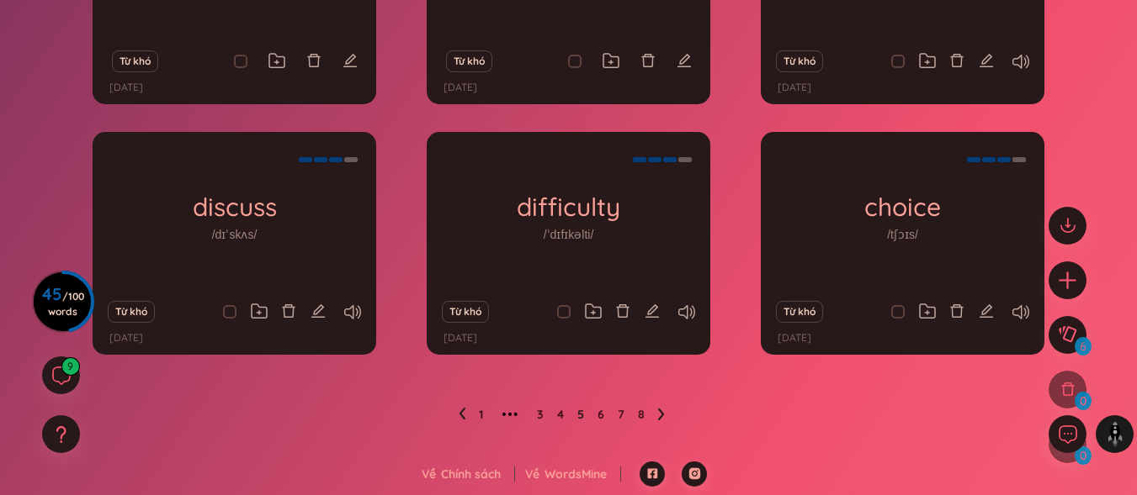
click at [463, 411] on icon at bounding box center [462, 414] width 6 height 12
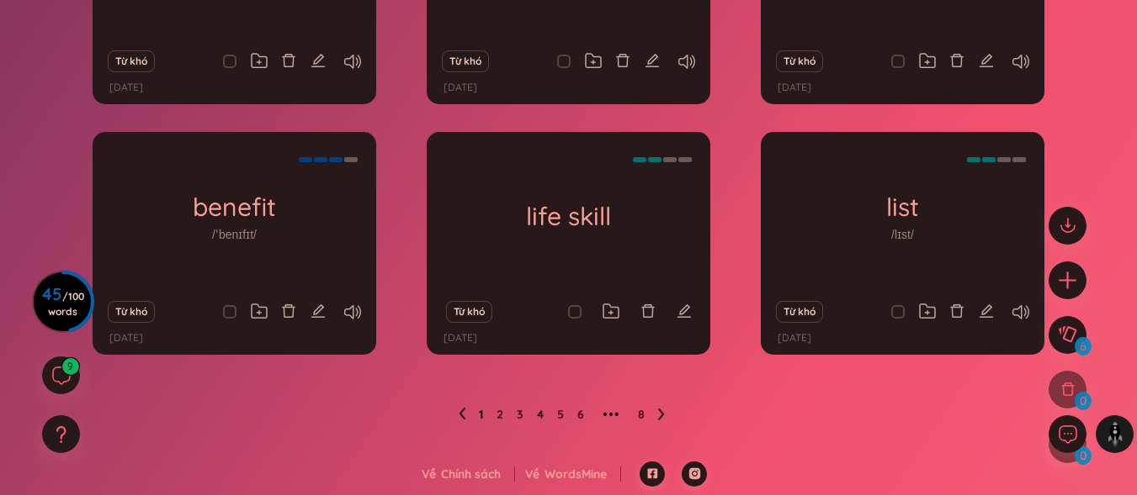
click at [479, 411] on link "1" at bounding box center [481, 414] width 4 height 25
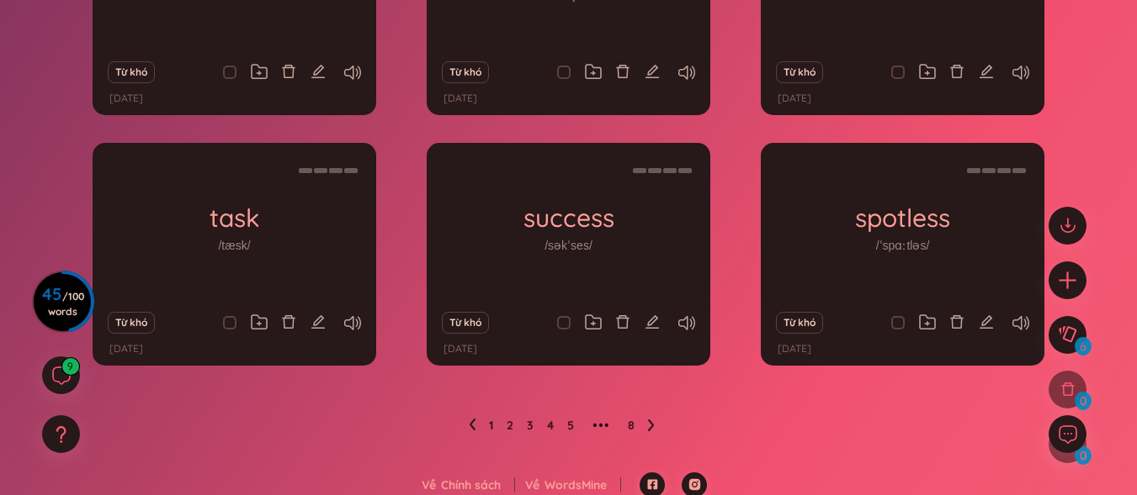
scroll to position [340, 0]
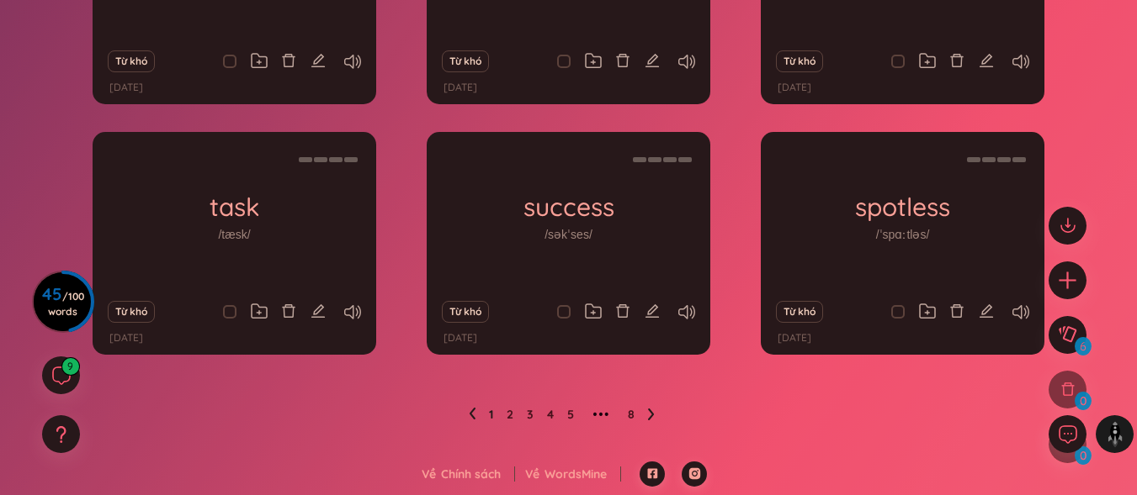
drag, startPoint x: 517, startPoint y: 410, endPoint x: 503, endPoint y: 410, distance: 13.5
click at [503, 410] on ul "1 2 3 4 5 ••• 8" at bounding box center [568, 414] width 199 height 27
click at [508, 416] on link "2" at bounding box center [509, 414] width 7 height 25
